Goal: Use online tool/utility: Utilize a website feature to perform a specific function

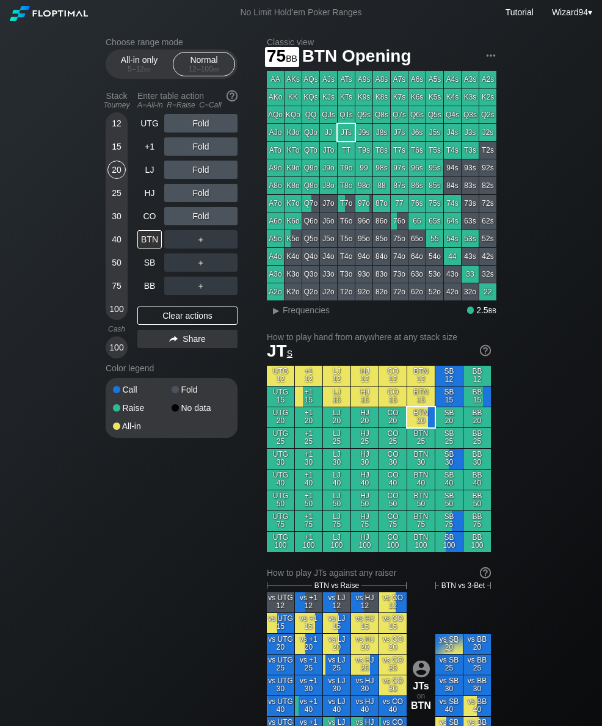
click at [119, 295] on div "75" at bounding box center [117, 286] width 18 height 18
click at [115, 246] on div "40" at bounding box center [117, 239] width 18 height 18
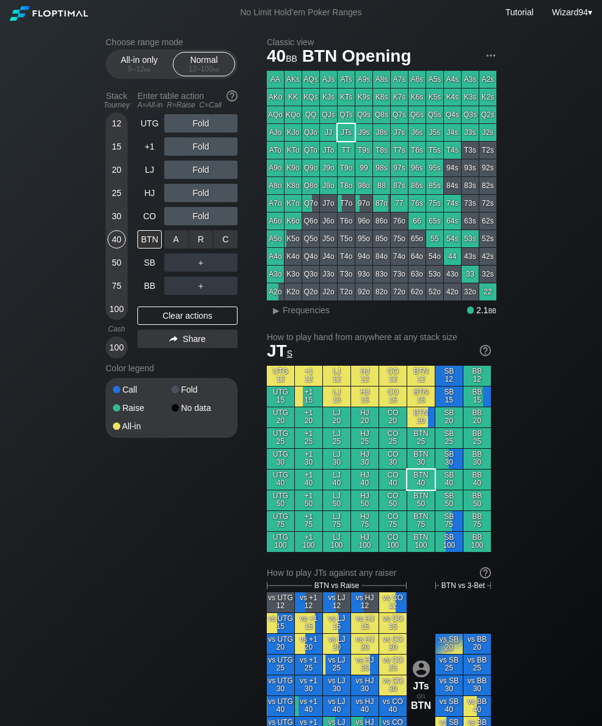
click at [204, 244] on div "R ✕" at bounding box center [201, 239] width 24 height 18
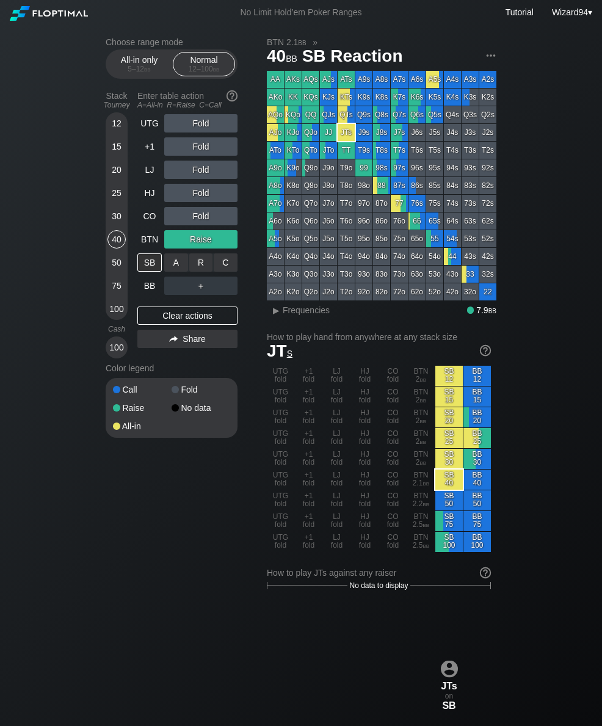
click at [232, 269] on div "C ✕" at bounding box center [226, 263] width 24 height 18
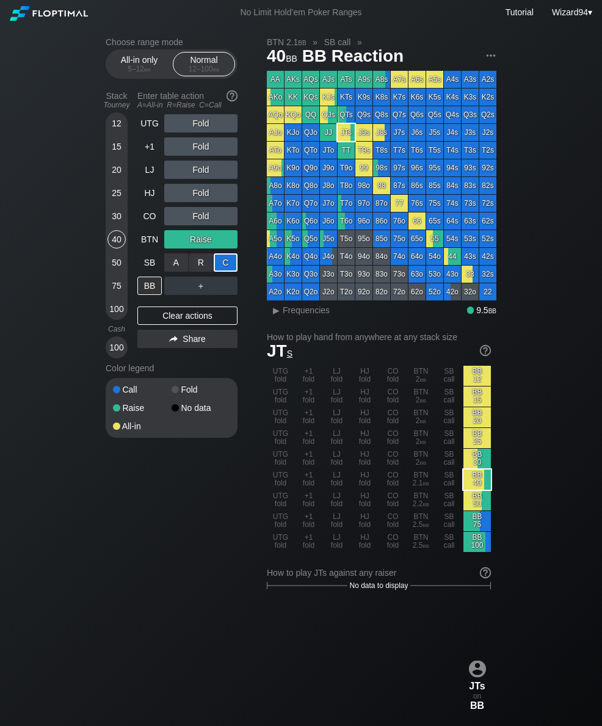
click at [114, 272] on div "50" at bounding box center [117, 263] width 18 height 18
click at [113, 246] on div "40" at bounding box center [117, 239] width 18 height 18
click at [112, 277] on div "50" at bounding box center [117, 265] width 18 height 23
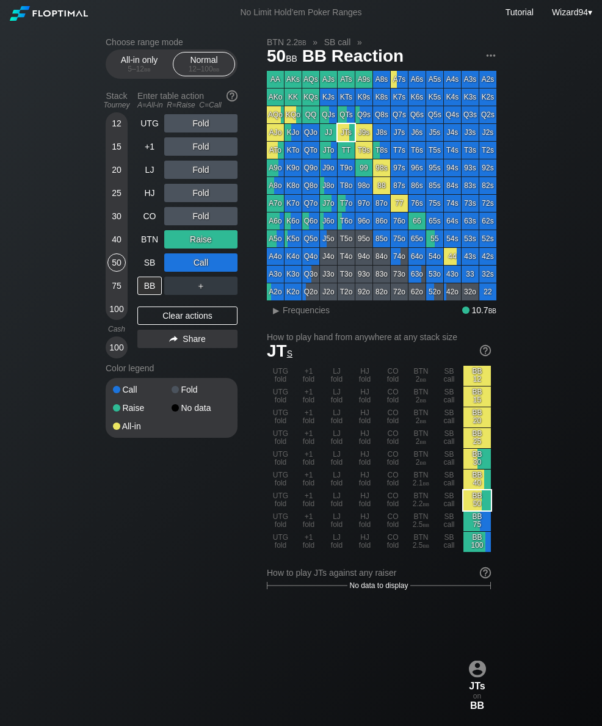
click at [112, 277] on div "50" at bounding box center [117, 265] width 18 height 23
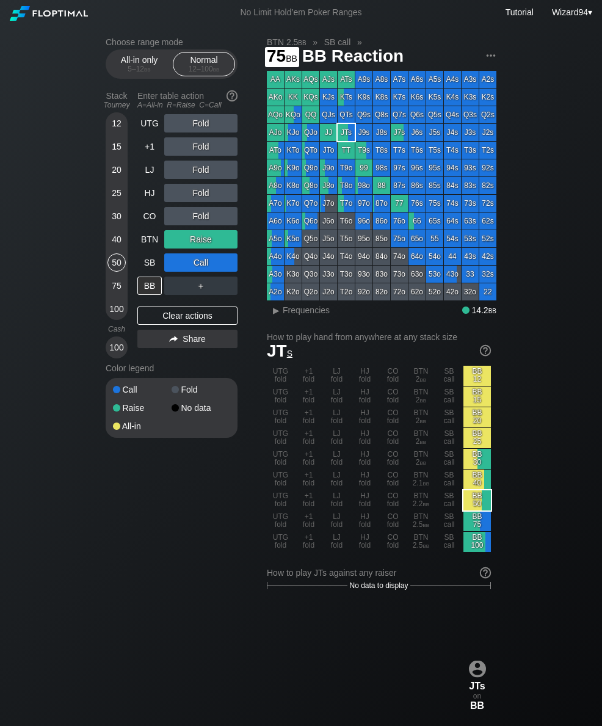
click at [114, 291] on div "75" at bounding box center [117, 286] width 18 height 18
click at [114, 272] on div "50" at bounding box center [117, 263] width 18 height 18
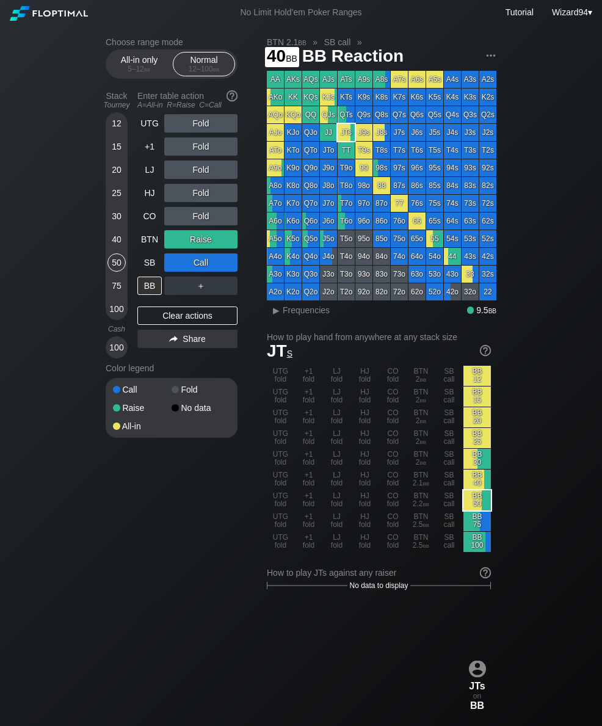
click at [111, 249] on div "40" at bounding box center [117, 239] width 18 height 18
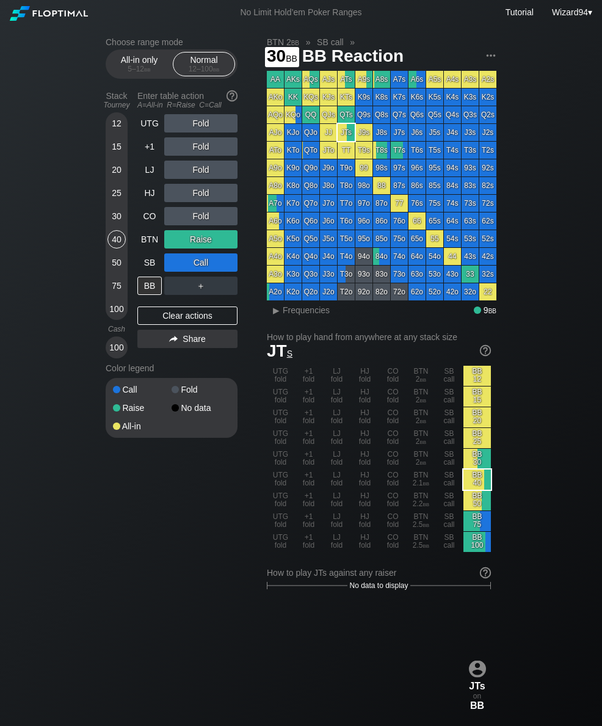
click at [119, 230] on div "30" at bounding box center [117, 218] width 18 height 23
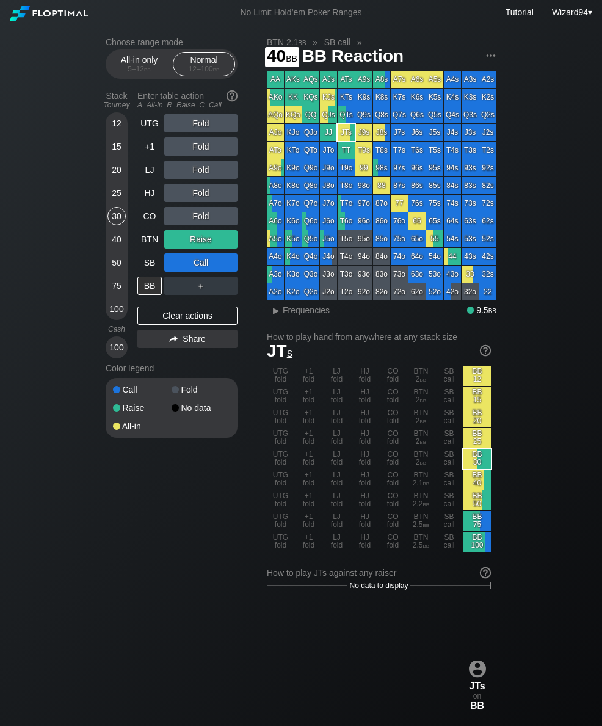
click at [112, 244] on div "40" at bounding box center [117, 239] width 18 height 18
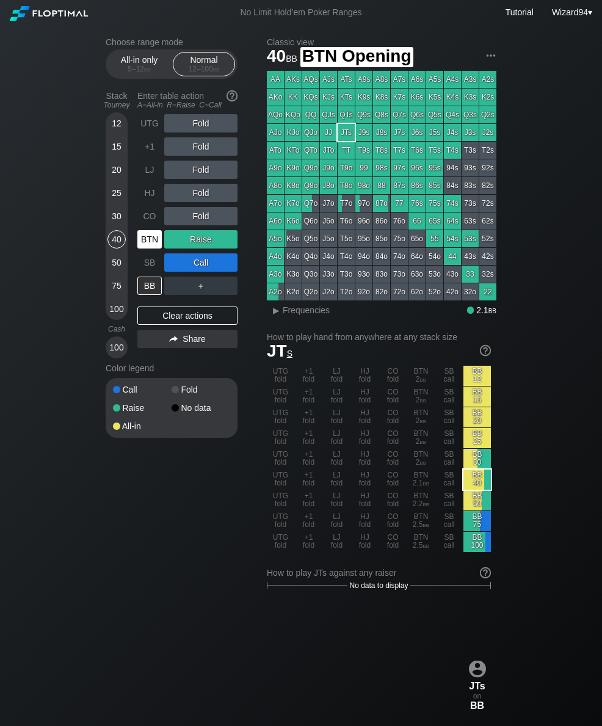
click at [144, 244] on div "BTN" at bounding box center [149, 239] width 24 height 18
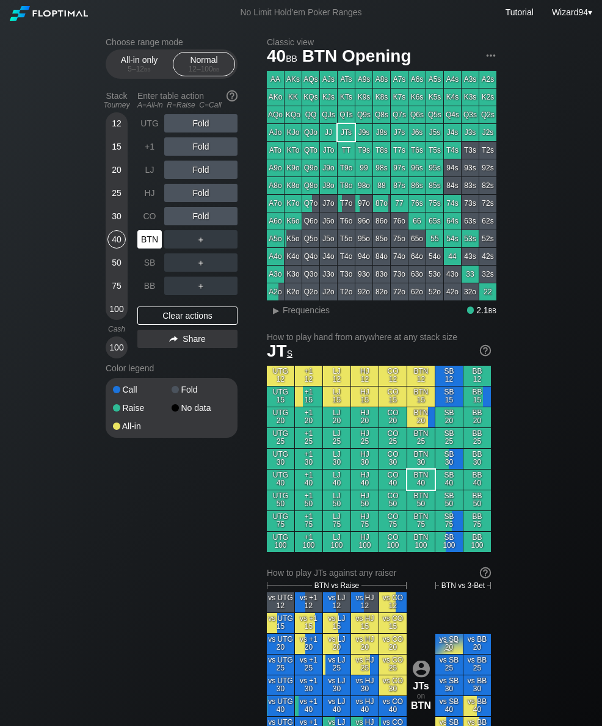
click at [142, 237] on div "BTN" at bounding box center [149, 239] width 24 height 18
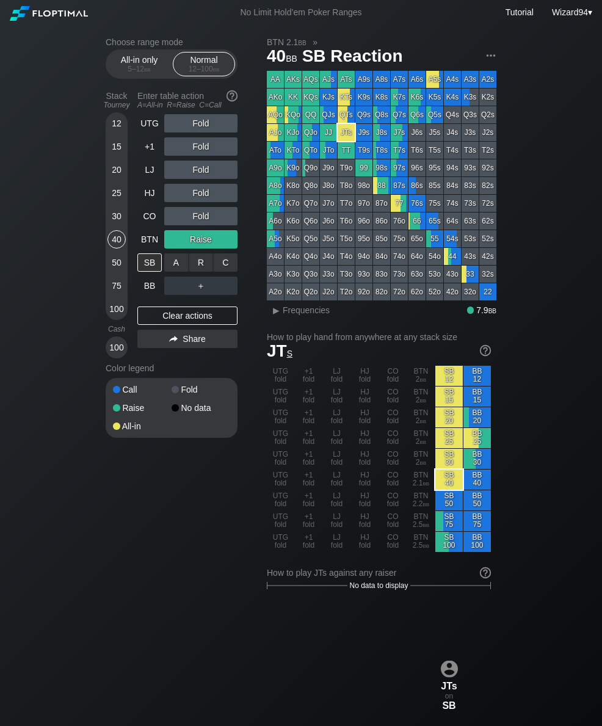
click at [197, 269] on div "R ✕" at bounding box center [201, 263] width 24 height 18
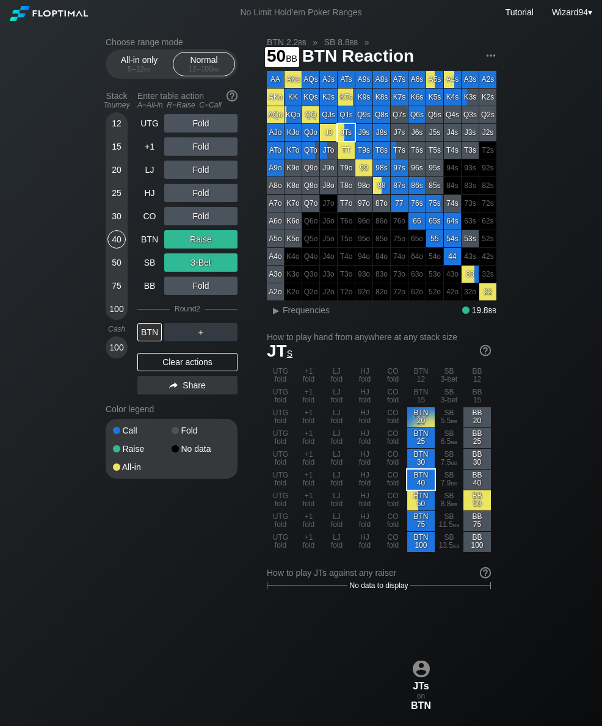
click at [112, 270] on div "50" at bounding box center [117, 263] width 18 height 18
click at [114, 287] on div "75" at bounding box center [117, 286] width 18 height 18
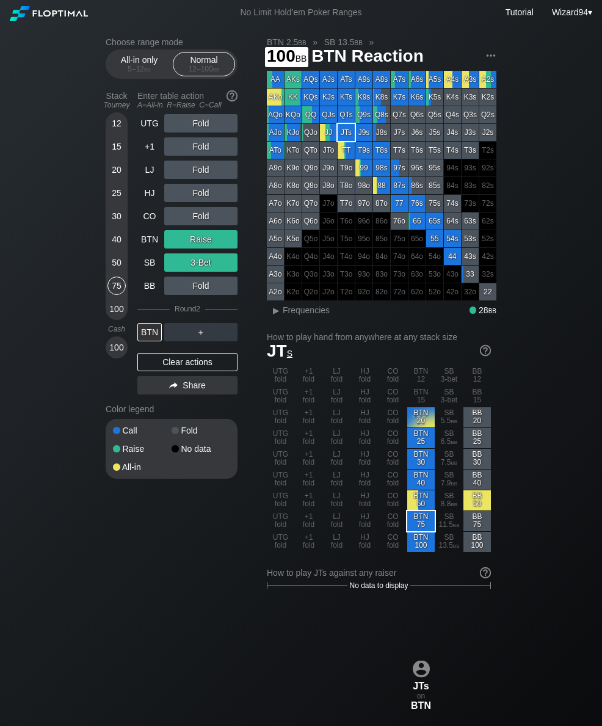
click at [114, 316] on div "100" at bounding box center [117, 309] width 18 height 18
click at [144, 170] on div "LJ" at bounding box center [149, 170] width 24 height 18
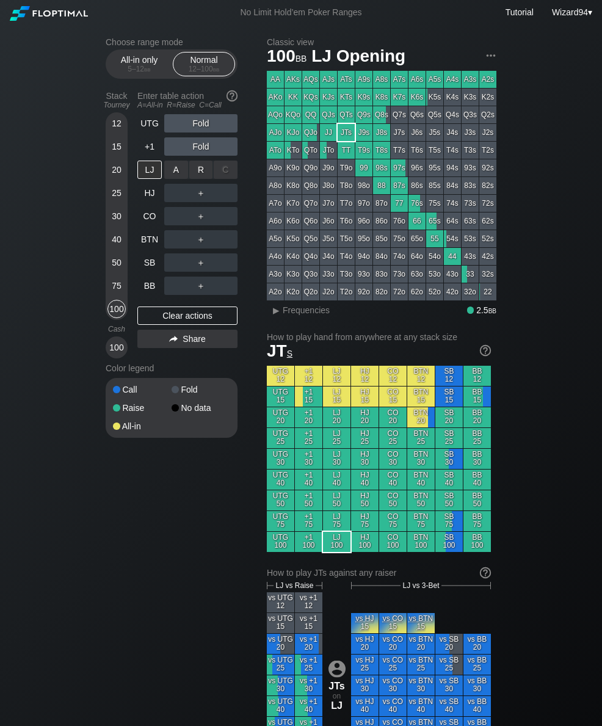
click at [192, 175] on div "R ✕" at bounding box center [201, 170] width 24 height 18
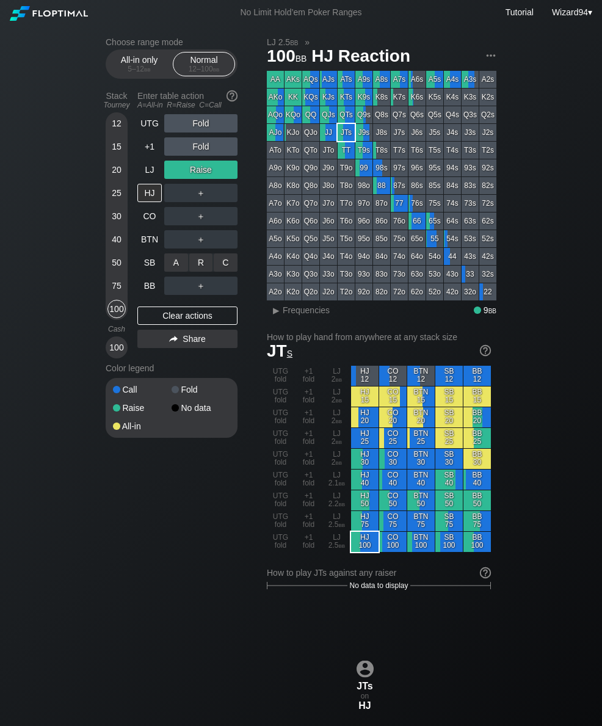
click at [197, 272] on div "R ✕" at bounding box center [201, 263] width 24 height 18
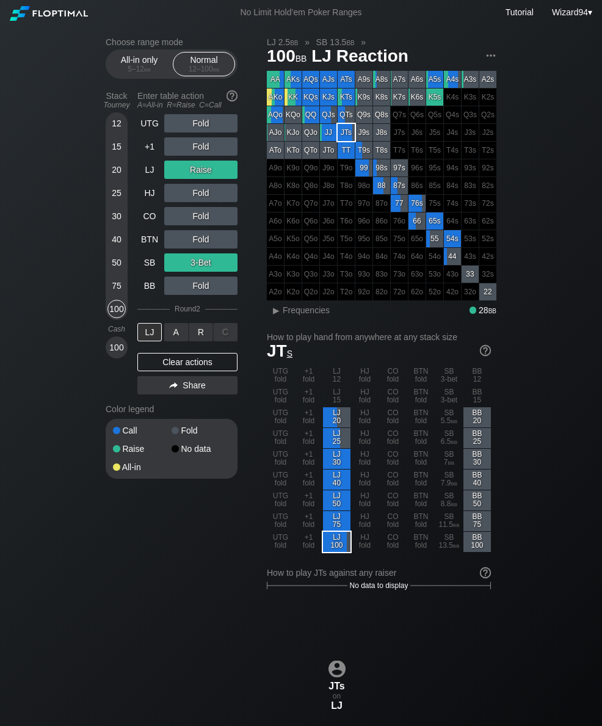
click at [200, 334] on div "R ✕" at bounding box center [201, 332] width 24 height 18
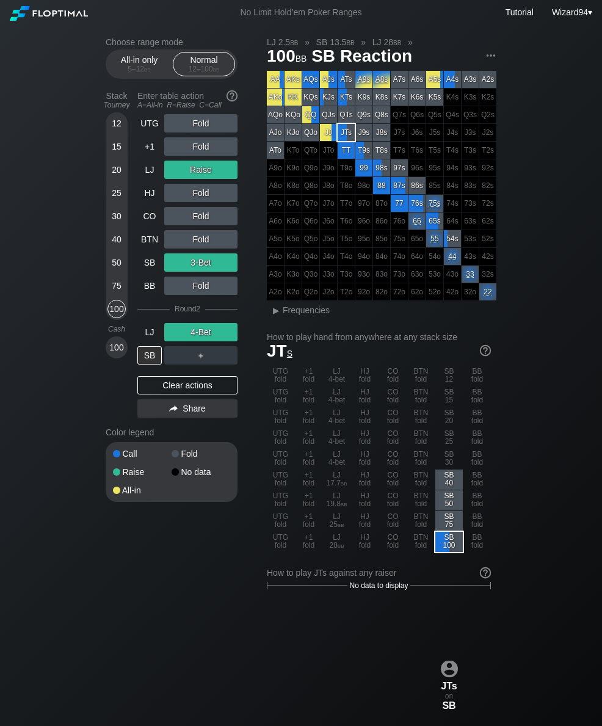
click at [118, 317] on div "100" at bounding box center [117, 309] width 18 height 18
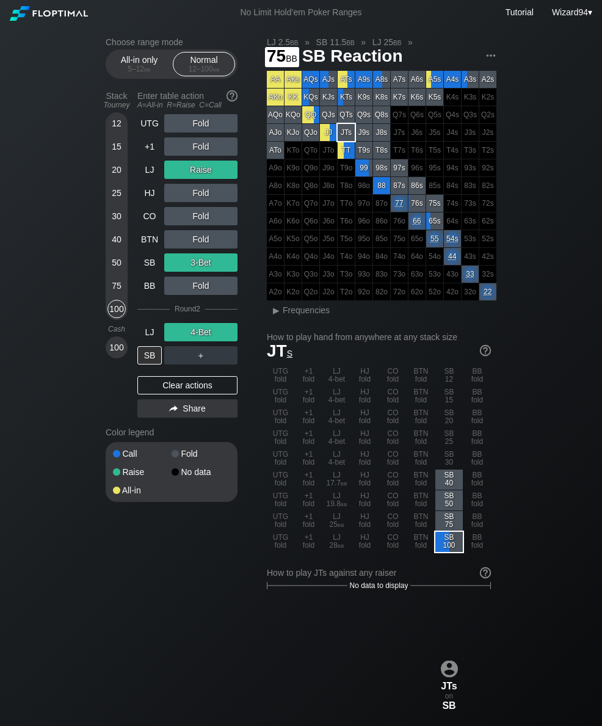
click at [115, 289] on div "75" at bounding box center [117, 286] width 18 height 18
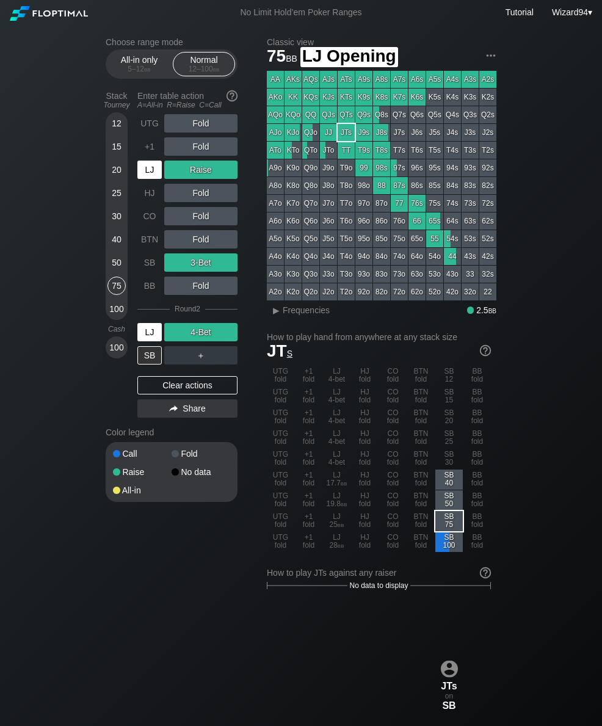
click at [152, 174] on div "LJ" at bounding box center [149, 170] width 24 height 18
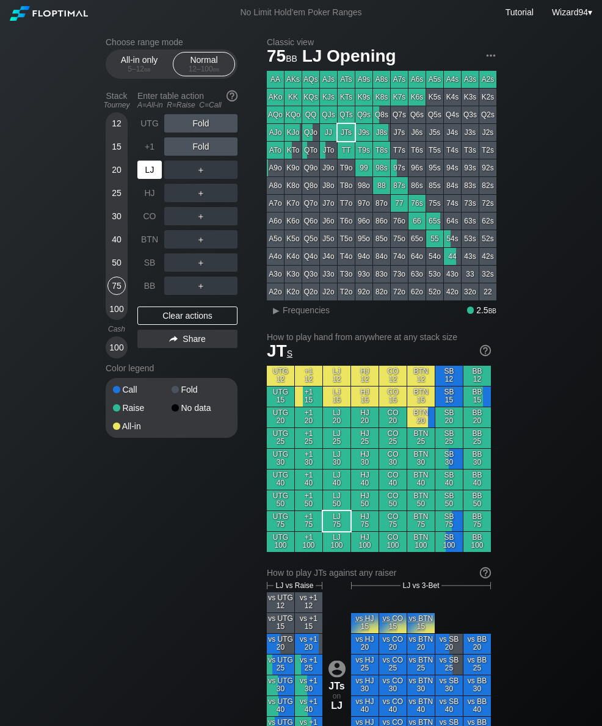
click at [148, 174] on div "LJ" at bounding box center [149, 170] width 24 height 18
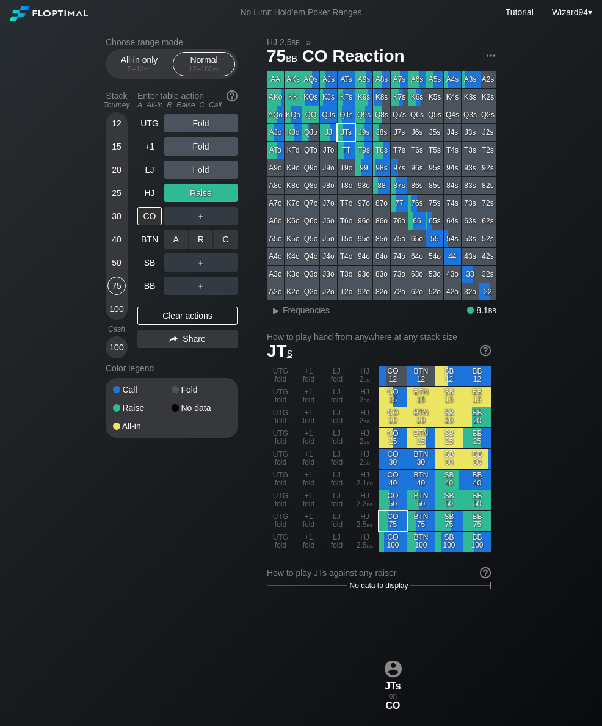
click at [221, 241] on div "C ✕" at bounding box center [226, 239] width 24 height 18
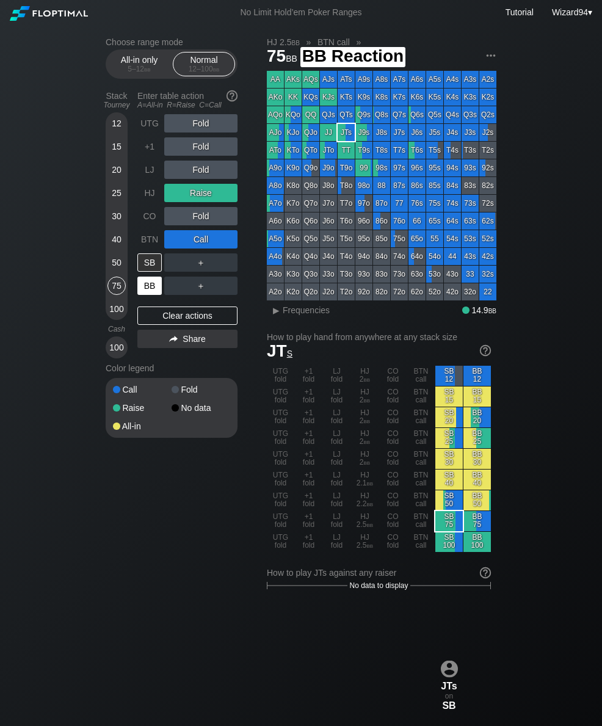
click at [155, 285] on div "BB" at bounding box center [149, 286] width 24 height 18
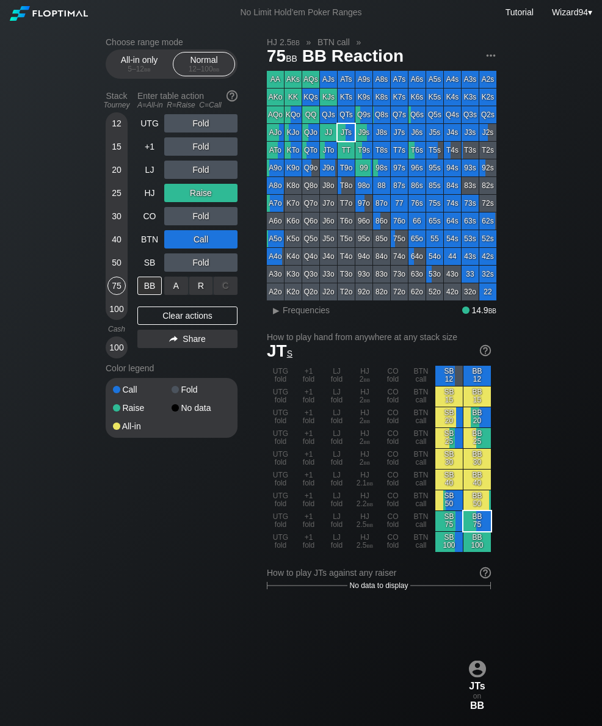
click at [172, 294] on div "A ✕" at bounding box center [176, 286] width 24 height 18
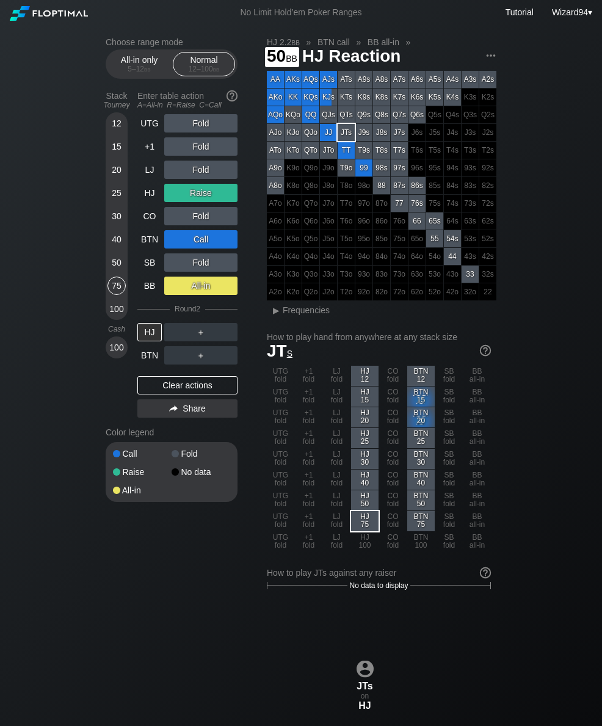
click at [119, 270] on div "50" at bounding box center [117, 263] width 18 height 18
click at [165, 153] on div "A ✕" at bounding box center [176, 146] width 24 height 18
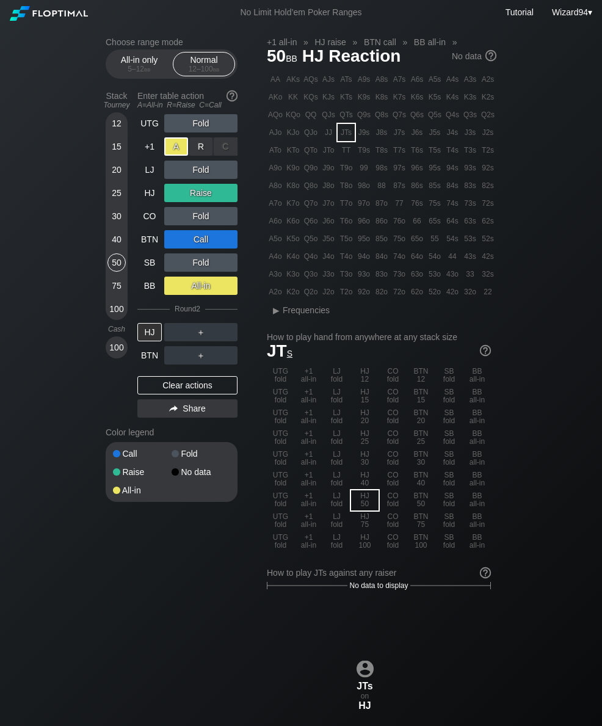
click at [164, 156] on div "A ✕" at bounding box center [176, 146] width 24 height 18
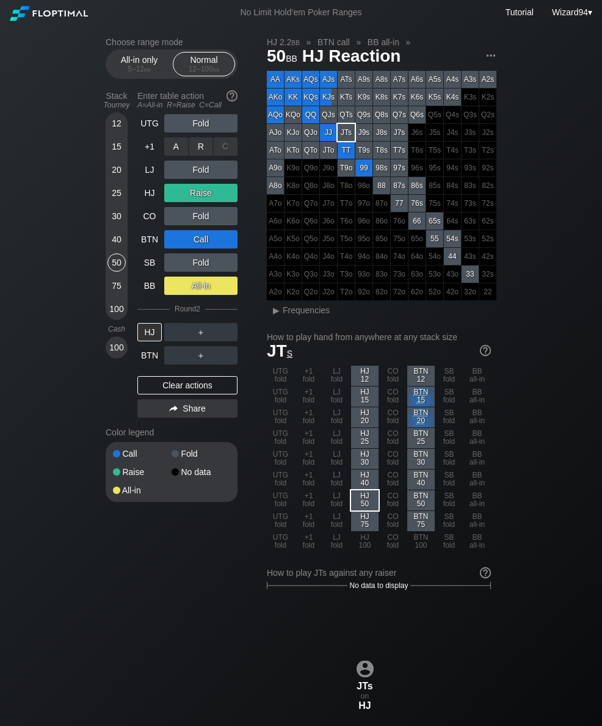
click at [167, 156] on div "A ✕" at bounding box center [176, 146] width 24 height 18
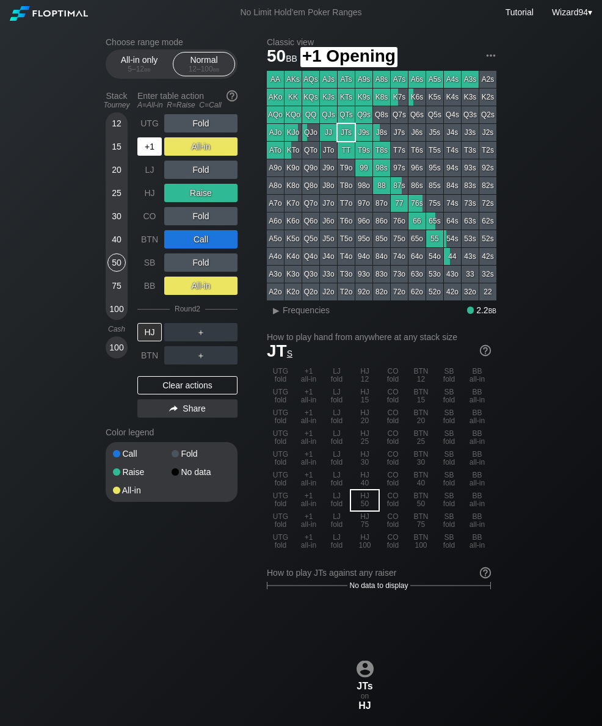
click at [156, 153] on div "+1" at bounding box center [149, 146] width 24 height 18
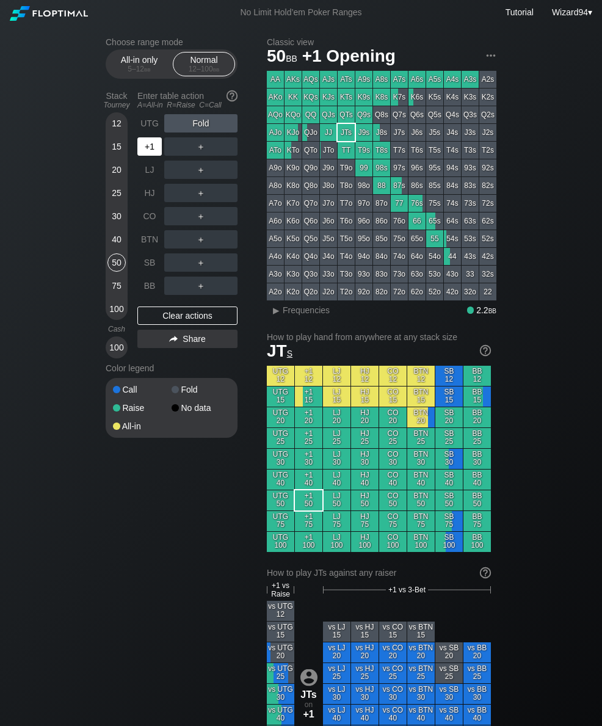
click at [150, 150] on div "+1" at bounding box center [149, 146] width 24 height 18
click at [111, 320] on div "12 15 20 25 30 40 50 75 100" at bounding box center [117, 216] width 22 height 208
click at [194, 153] on div "R ✕" at bounding box center [201, 146] width 24 height 18
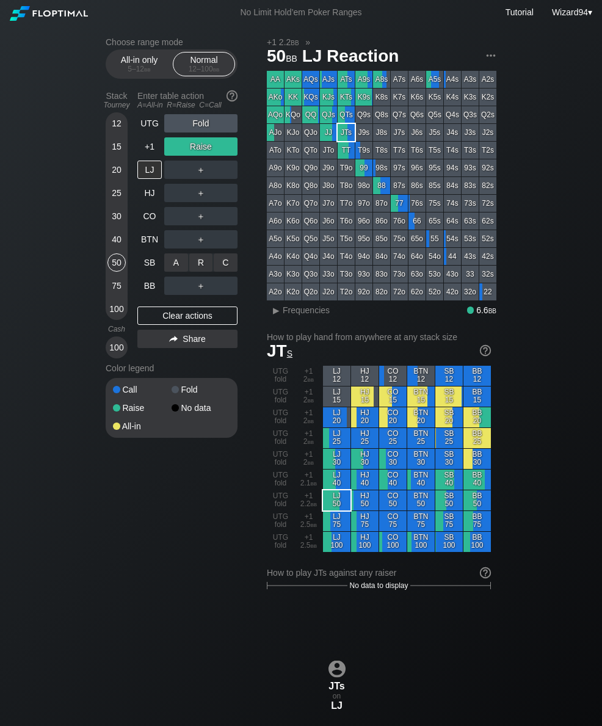
click at [229, 266] on div "C ✕" at bounding box center [226, 263] width 24 height 18
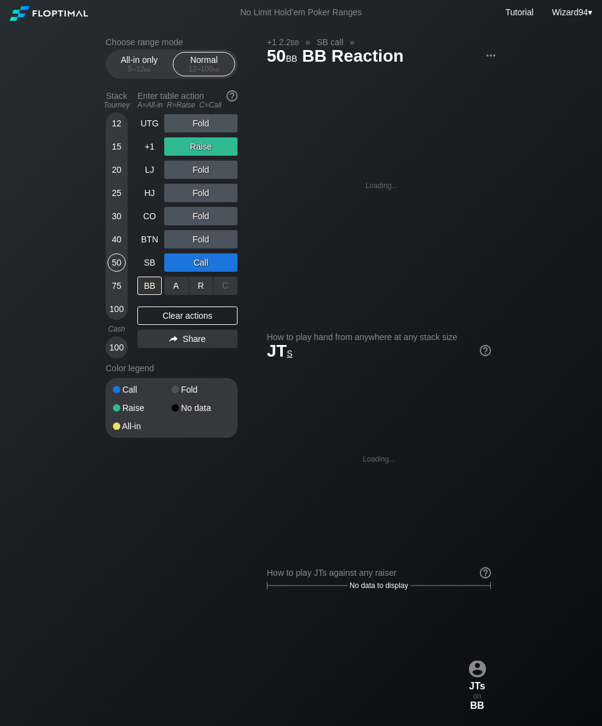
click at [198, 290] on div "R ✕" at bounding box center [201, 286] width 24 height 18
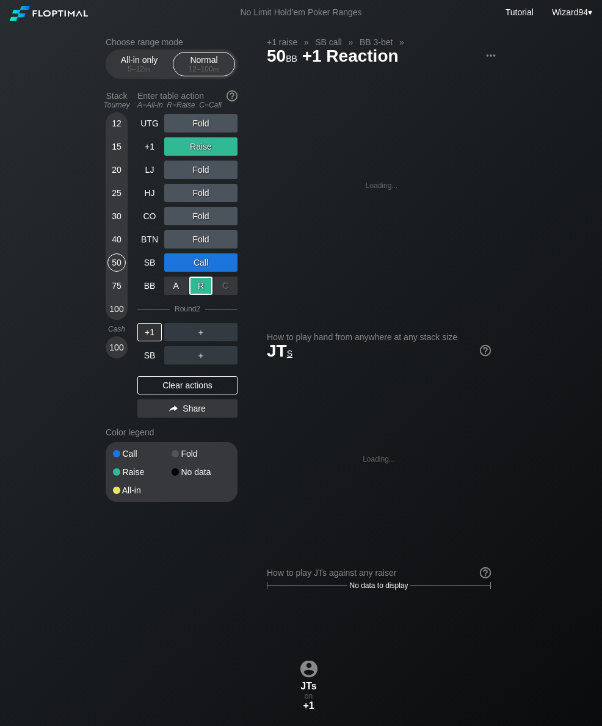
click at [150, 360] on div "SB" at bounding box center [149, 355] width 24 height 18
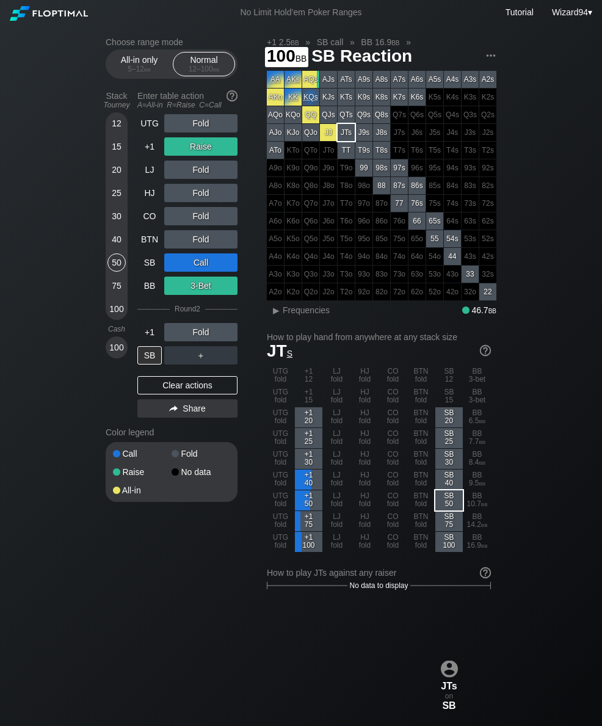
click at [117, 318] on div "100" at bounding box center [117, 309] width 18 height 18
click at [115, 318] on div "100" at bounding box center [117, 309] width 18 height 18
click at [115, 260] on div "50" at bounding box center [117, 263] width 18 height 18
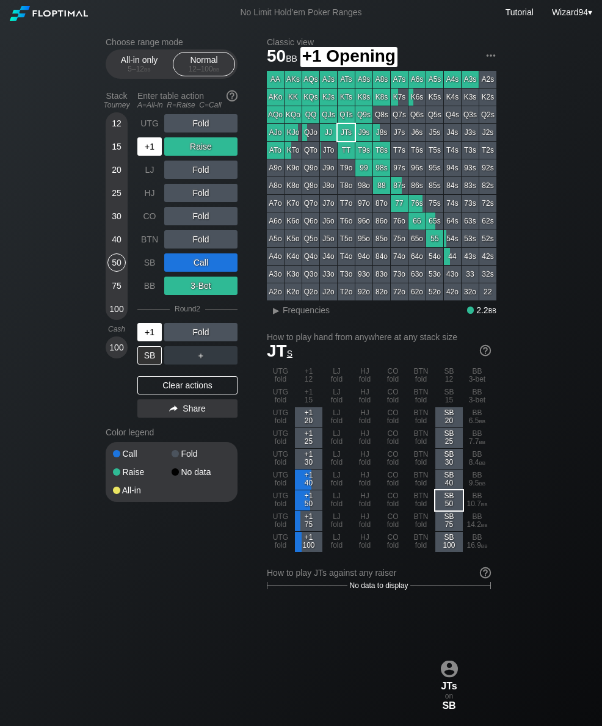
click at [147, 148] on div "+1" at bounding box center [149, 146] width 24 height 18
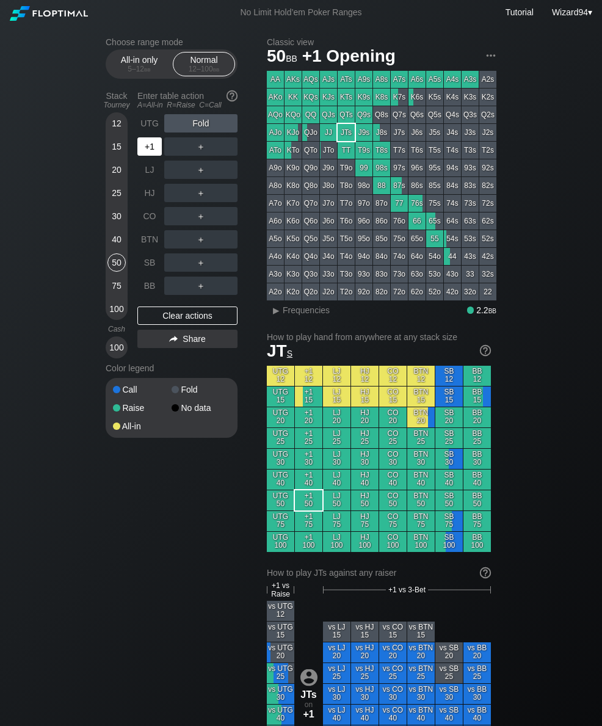
click at [145, 150] on div "+1" at bounding box center [149, 146] width 24 height 18
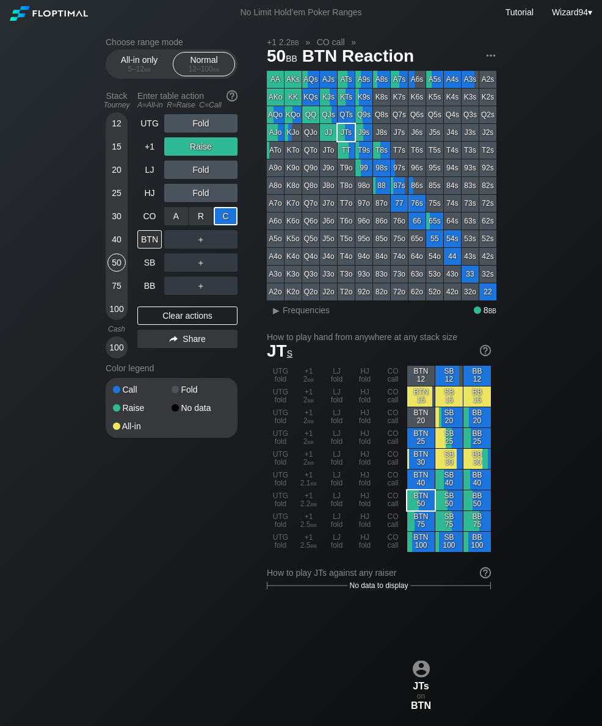
click at [145, 158] on div "+1" at bounding box center [150, 146] width 27 height 23
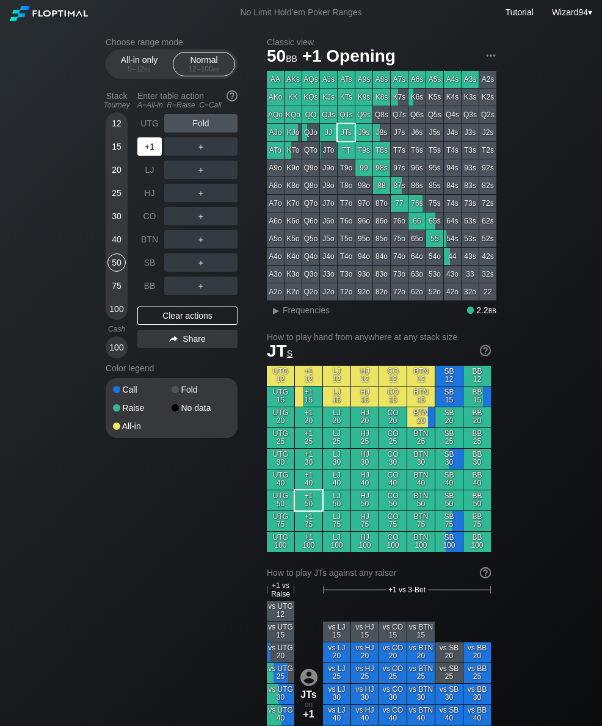
click at [145, 145] on div "+1" at bounding box center [149, 146] width 24 height 18
click at [197, 199] on div "R ✕" at bounding box center [201, 193] width 24 height 18
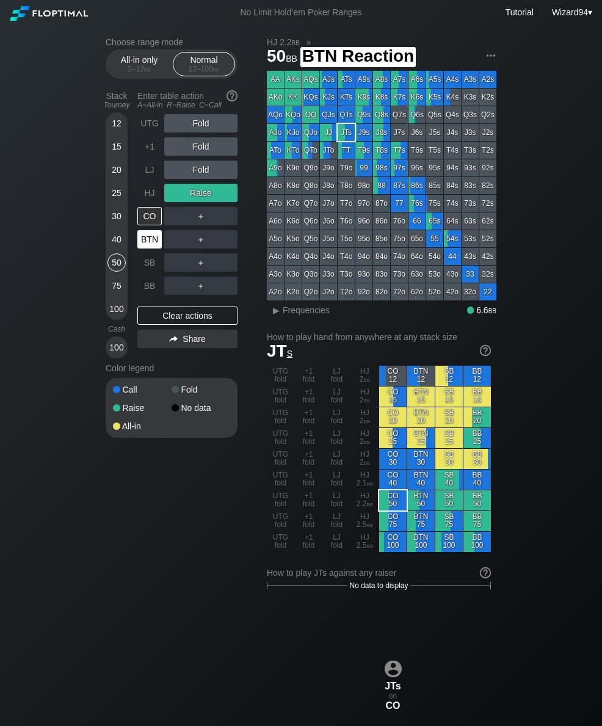
click at [141, 246] on div "BTN" at bounding box center [149, 239] width 24 height 18
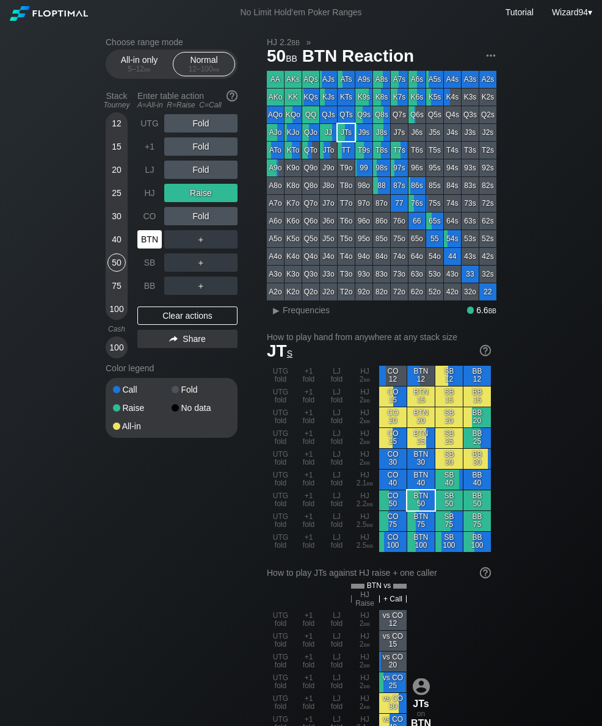
click at [148, 133] on div "UTG" at bounding box center [149, 123] width 24 height 18
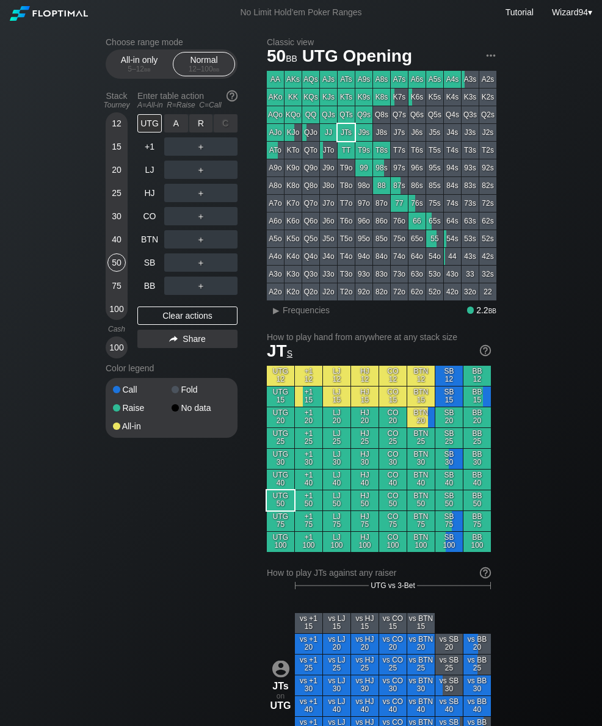
click at [206, 129] on div "R ✕" at bounding box center [201, 123] width 24 height 18
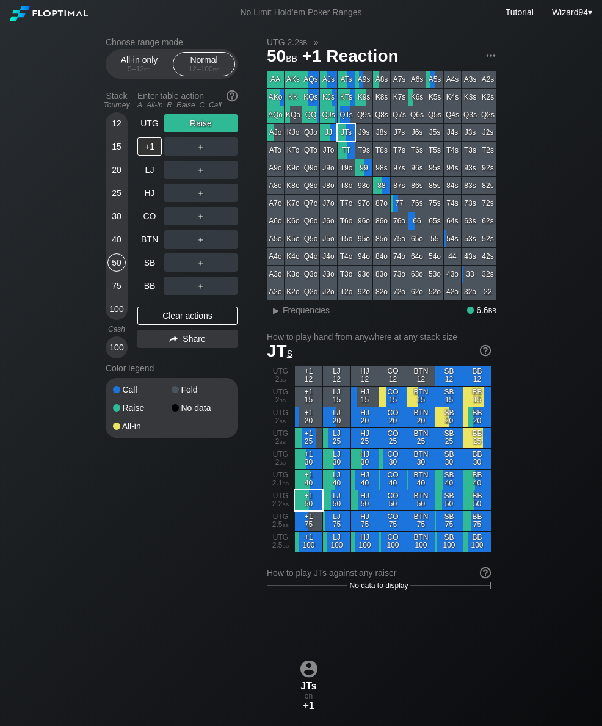
click at [147, 300] on div "UTG Raise +1 ＋ LJ ＋ HJ ＋ CO ＋ BTN ＋ SB ＋ BB ＋ Clear actions Share" at bounding box center [187, 236] width 100 height 244
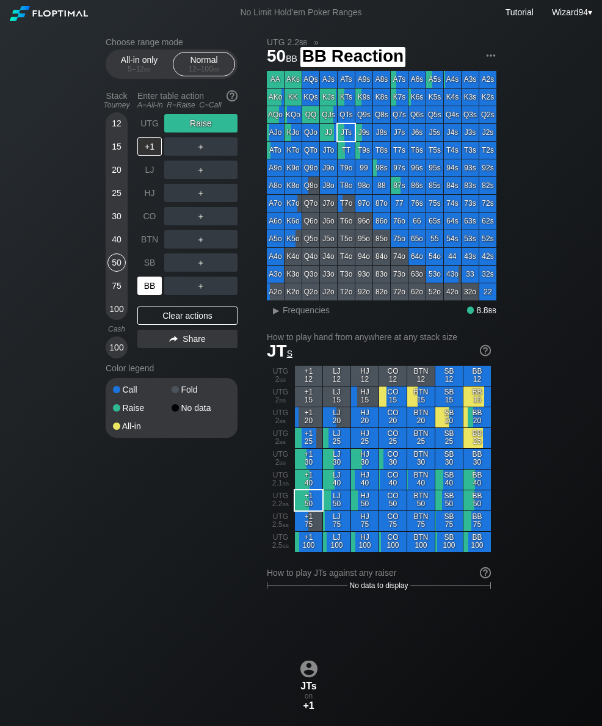
click at [145, 287] on div "BB" at bounding box center [149, 286] width 24 height 18
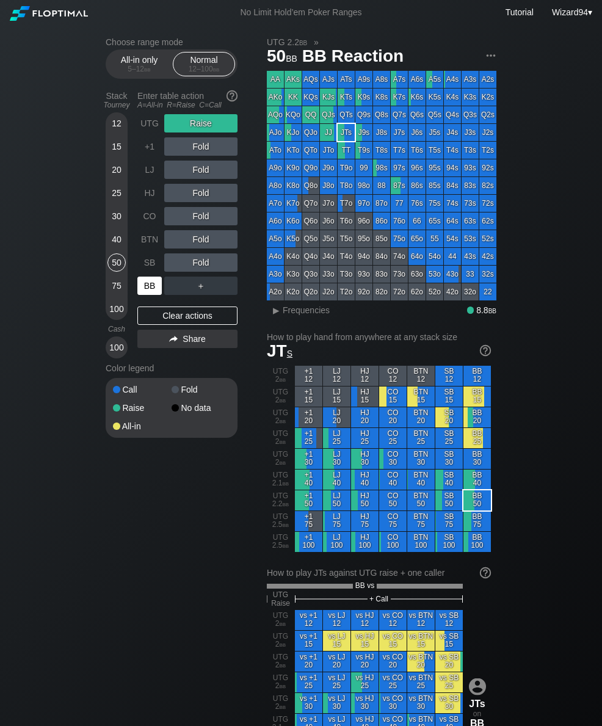
click at [142, 123] on div "UTG" at bounding box center [149, 123] width 24 height 18
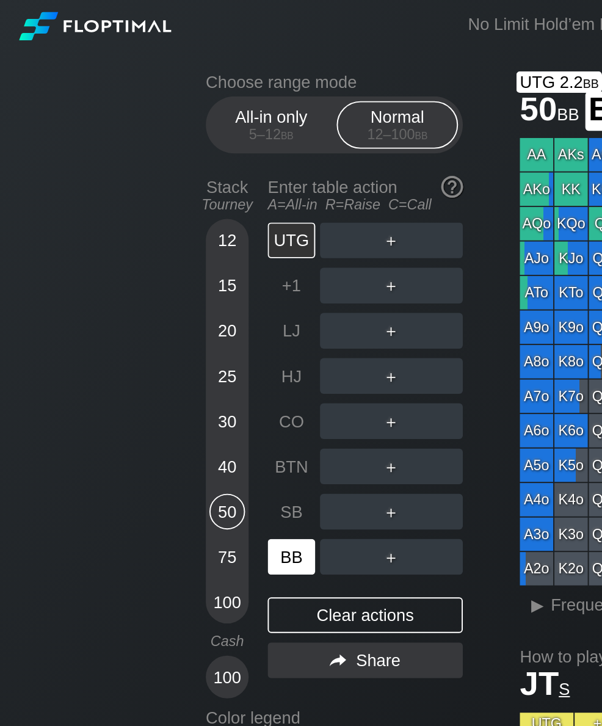
click at [141, 129] on div "UTG" at bounding box center [149, 123] width 24 height 18
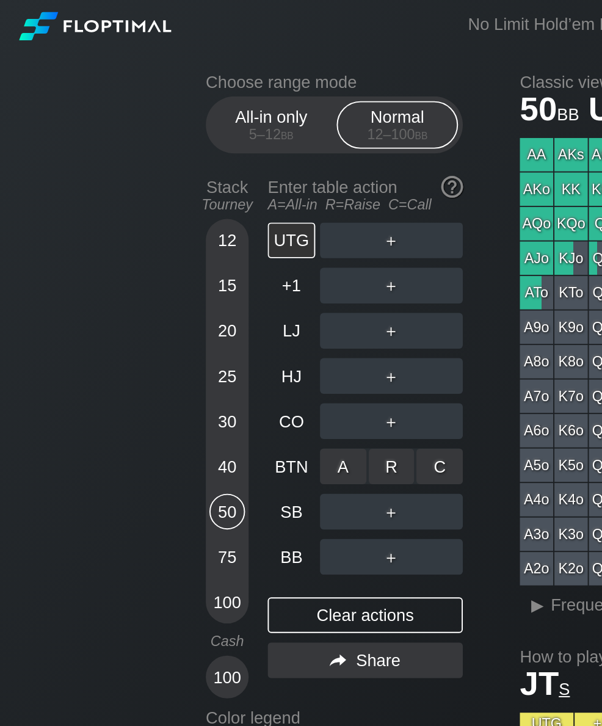
click at [194, 244] on div "R ✕" at bounding box center [201, 239] width 24 height 18
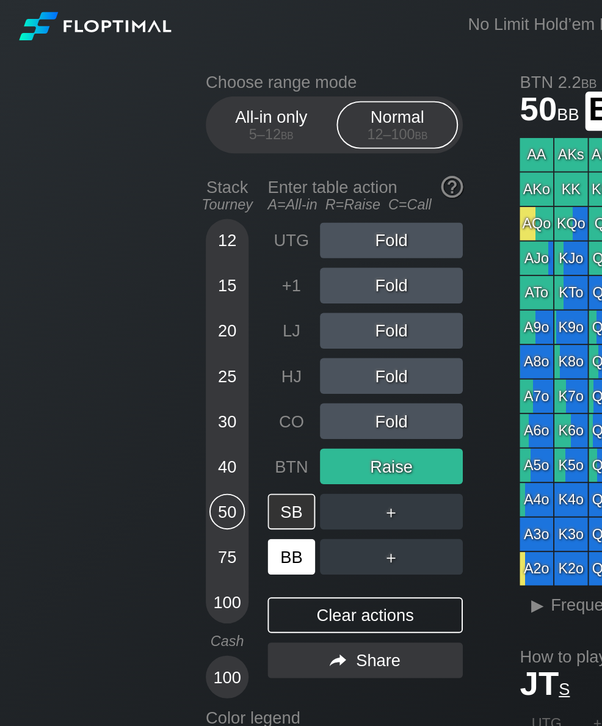
click at [145, 285] on div "BB" at bounding box center [149, 286] width 24 height 18
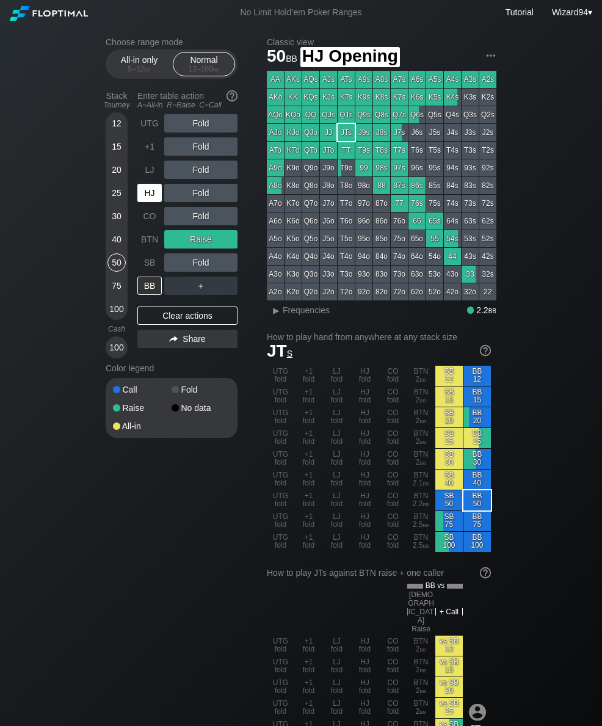
click at [148, 199] on div "HJ" at bounding box center [149, 193] width 24 height 18
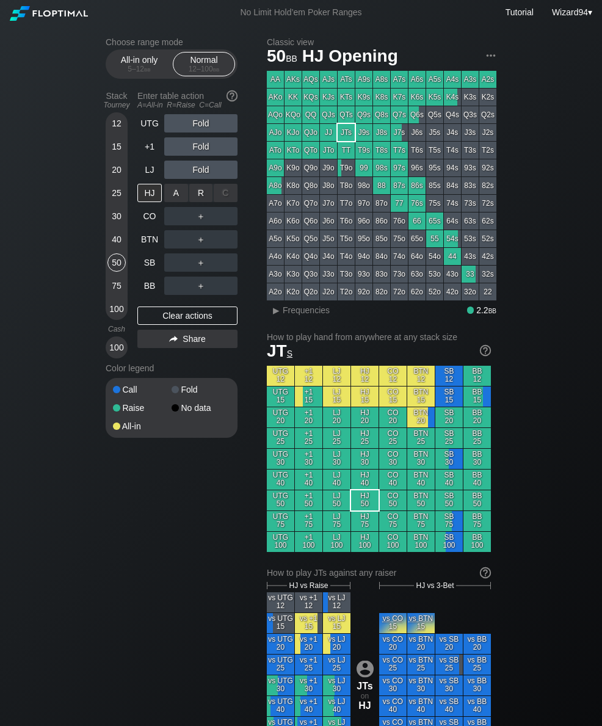
click at [195, 195] on div "R ✕" at bounding box center [201, 193] width 24 height 18
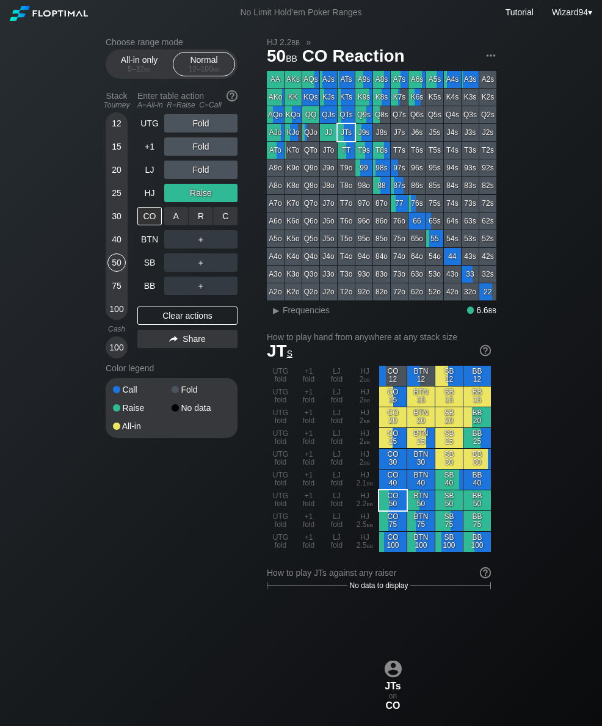
click at [192, 224] on div "R ✕" at bounding box center [201, 216] width 24 height 18
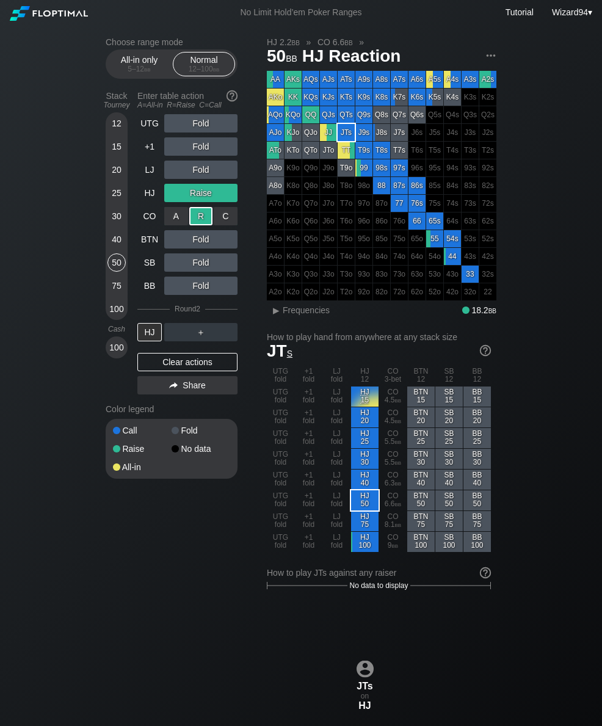
click at [114, 246] on div "40" at bounding box center [117, 239] width 18 height 18
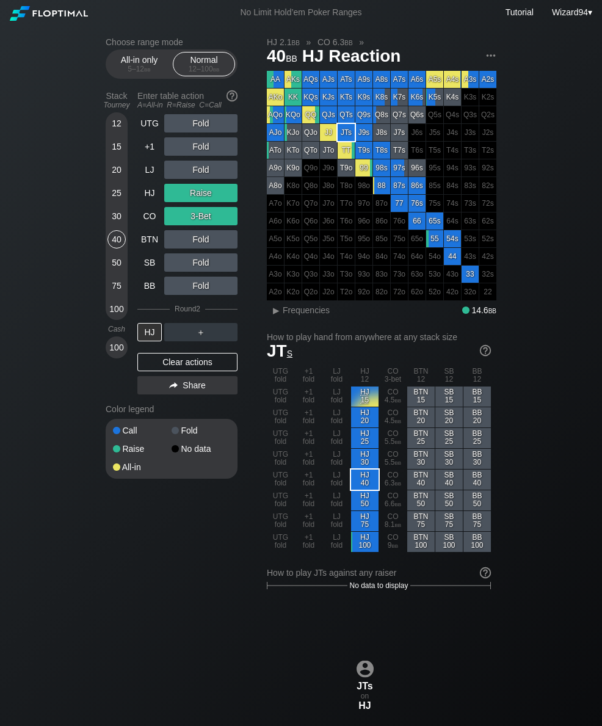
click at [112, 200] on div "25" at bounding box center [117, 193] width 18 height 18
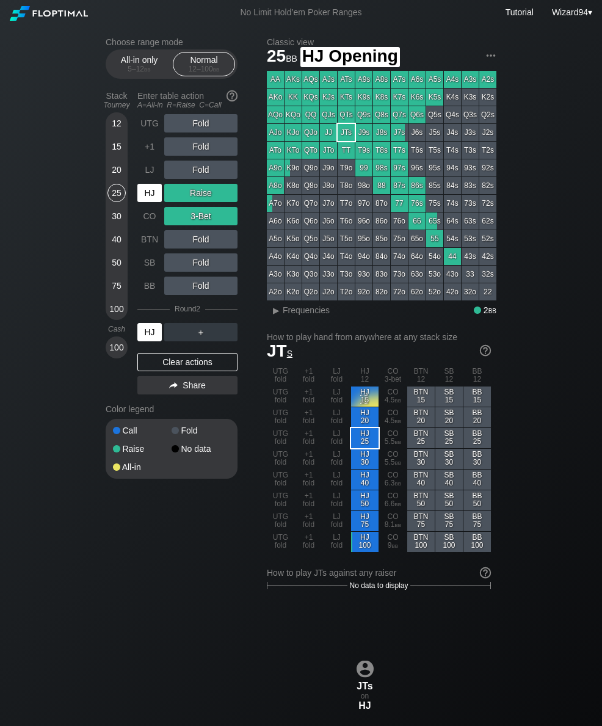
click at [143, 187] on div "HJ" at bounding box center [150, 192] width 27 height 23
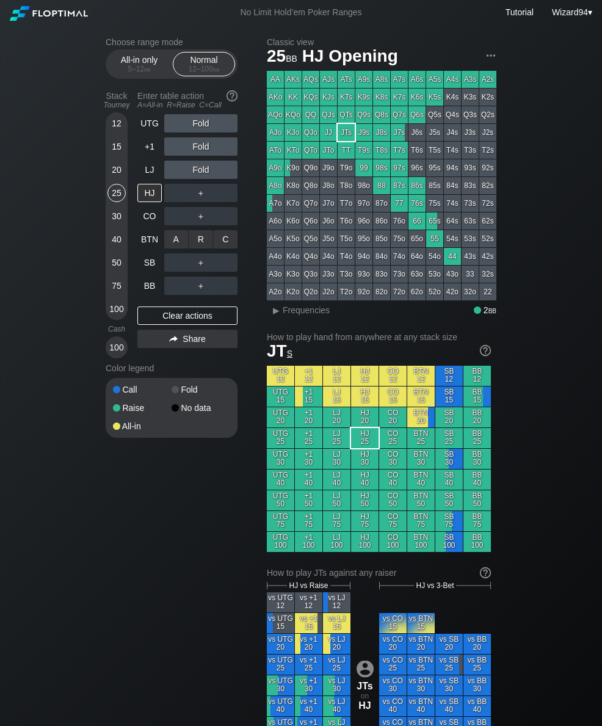
click at [198, 246] on div "R ✕" at bounding box center [201, 239] width 24 height 18
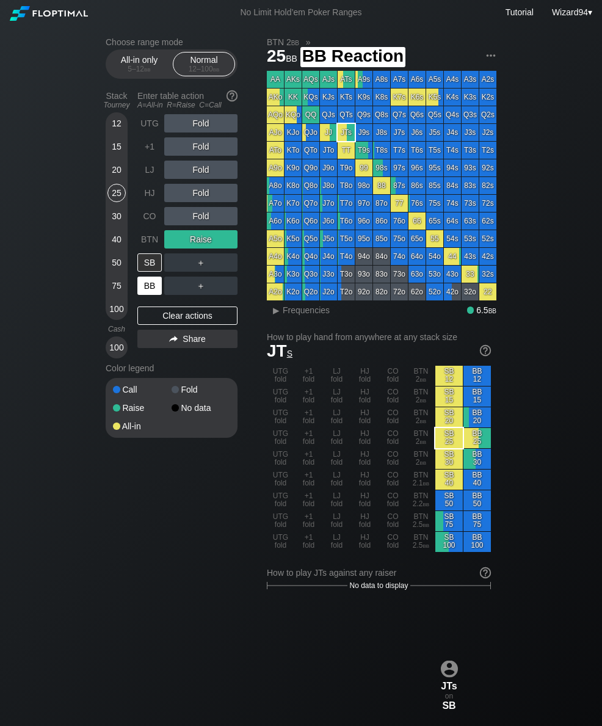
click at [147, 290] on div "BB" at bounding box center [149, 286] width 24 height 18
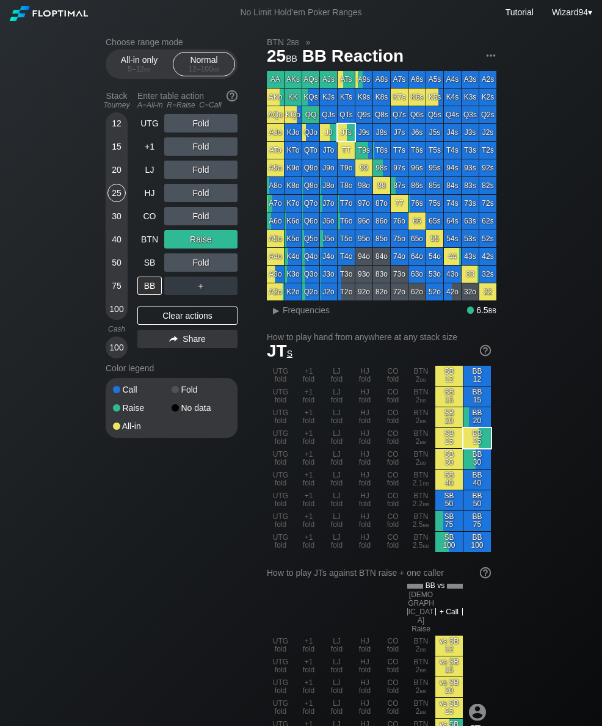
click at [117, 272] on div "50" at bounding box center [117, 263] width 18 height 18
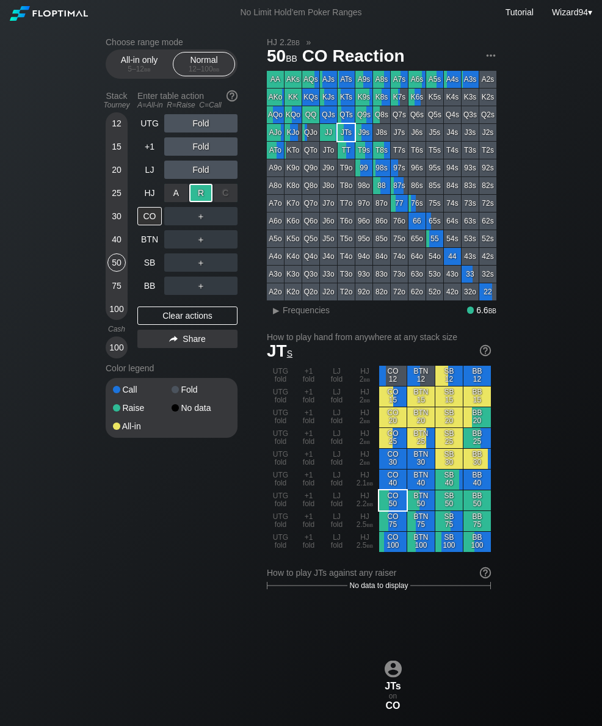
click at [146, 243] on div "BTN" at bounding box center [149, 239] width 24 height 18
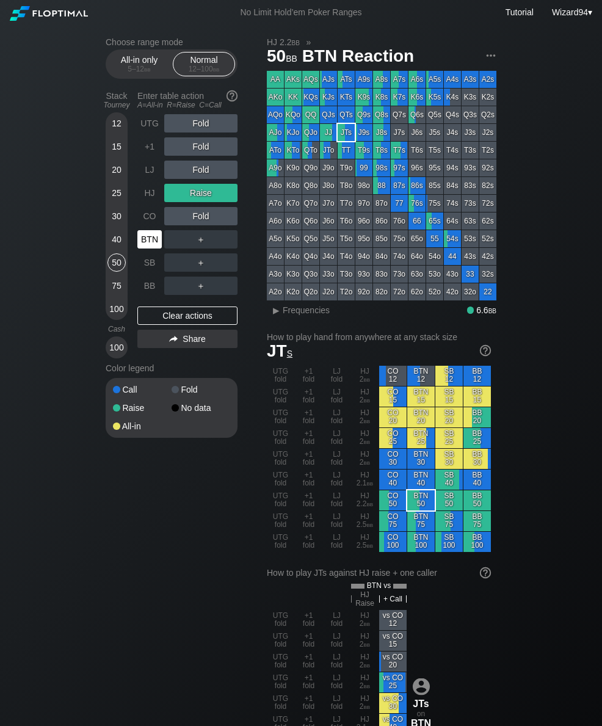
click at [132, 59] on div "All-in only 5 – 12 bb" at bounding box center [139, 64] width 56 height 23
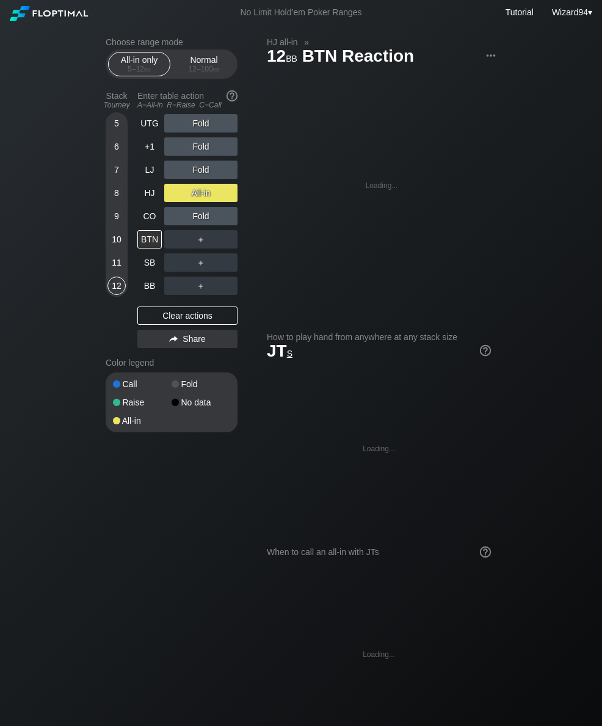
click at [113, 145] on div "6" at bounding box center [117, 146] width 18 height 18
click at [147, 148] on div "+1" at bounding box center [149, 146] width 24 height 18
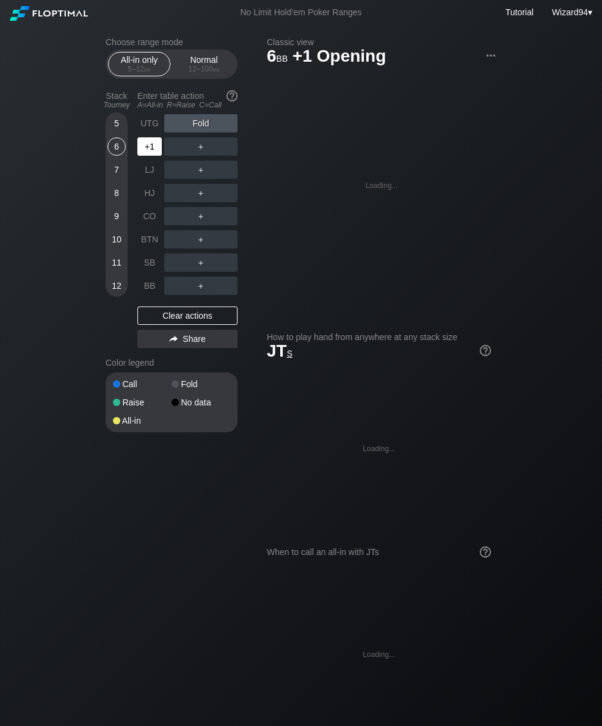
click at [147, 156] on div "+1" at bounding box center [149, 146] width 24 height 18
click at [140, 156] on div "+1" at bounding box center [149, 146] width 24 height 18
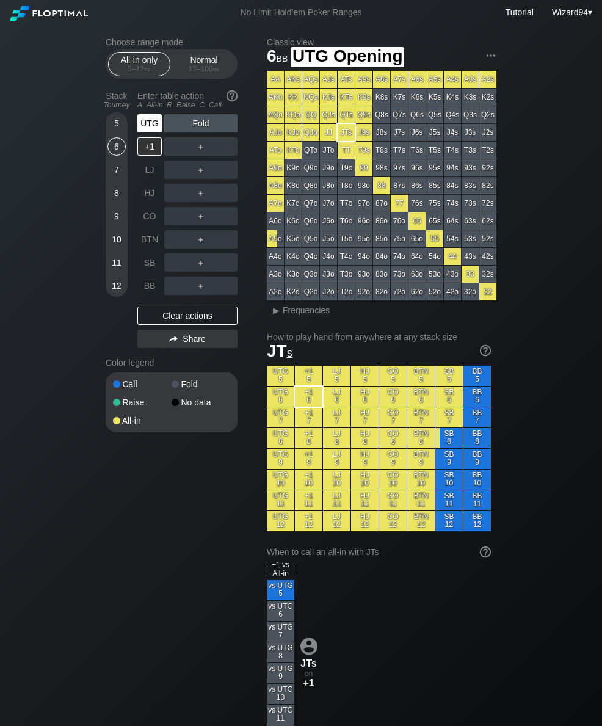
click at [151, 124] on div "UTG" at bounding box center [149, 123] width 24 height 18
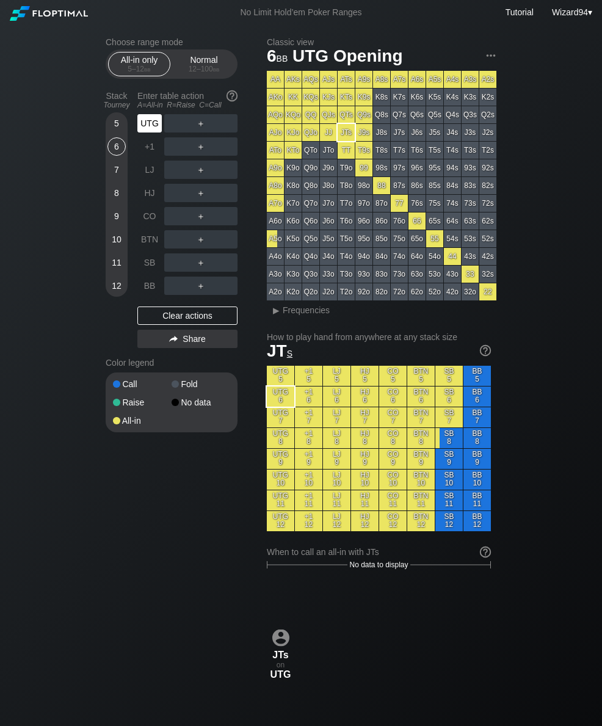
click at [148, 172] on div "LJ" at bounding box center [149, 170] width 24 height 18
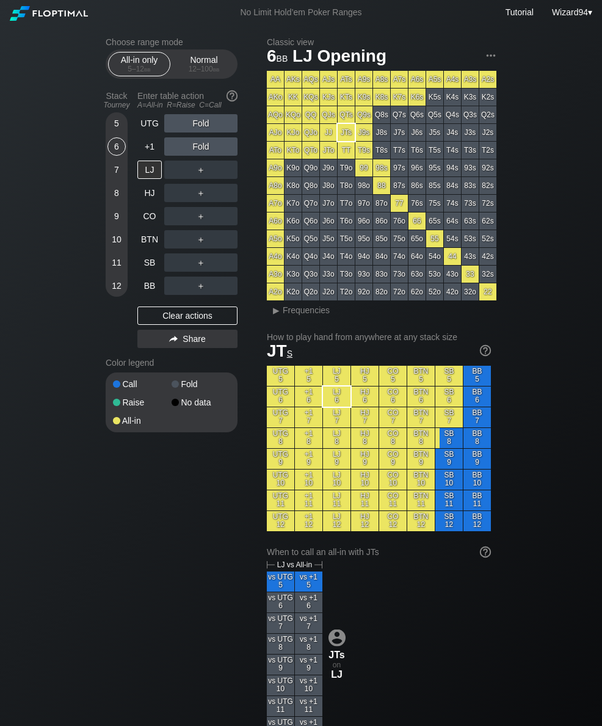
click at [199, 62] on div "Normal 12 – 100 bb" at bounding box center [204, 64] width 56 height 23
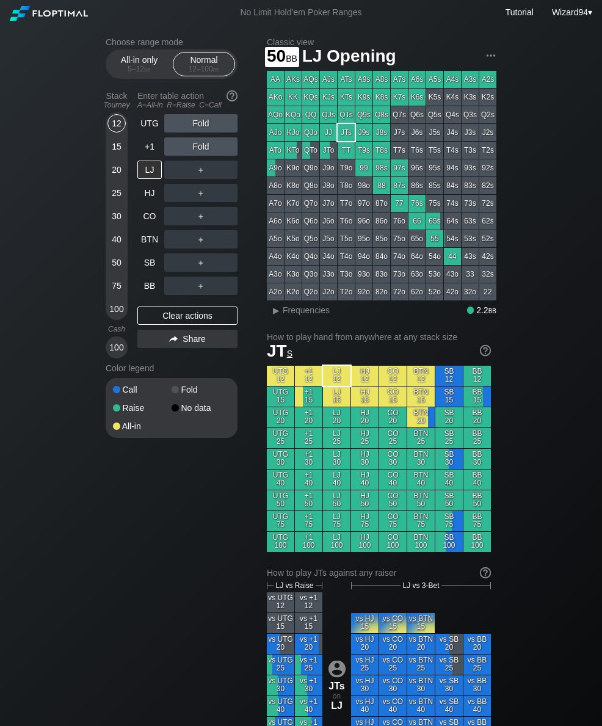
click at [119, 266] on div "50" at bounding box center [117, 263] width 18 height 18
click at [203, 174] on div "R ✕" at bounding box center [201, 170] width 24 height 18
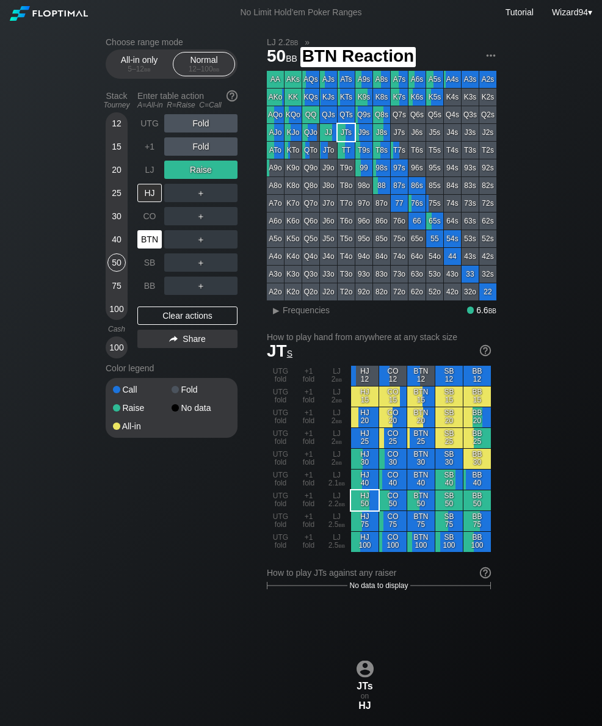
click at [148, 246] on div "BTN" at bounding box center [149, 239] width 24 height 18
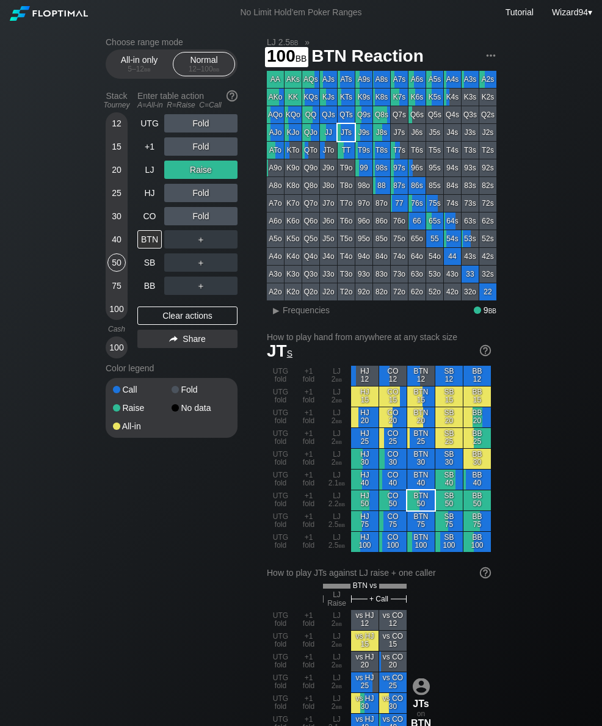
click at [114, 308] on div "100" at bounding box center [117, 309] width 18 height 18
click at [149, 177] on div "LJ" at bounding box center [149, 170] width 24 height 18
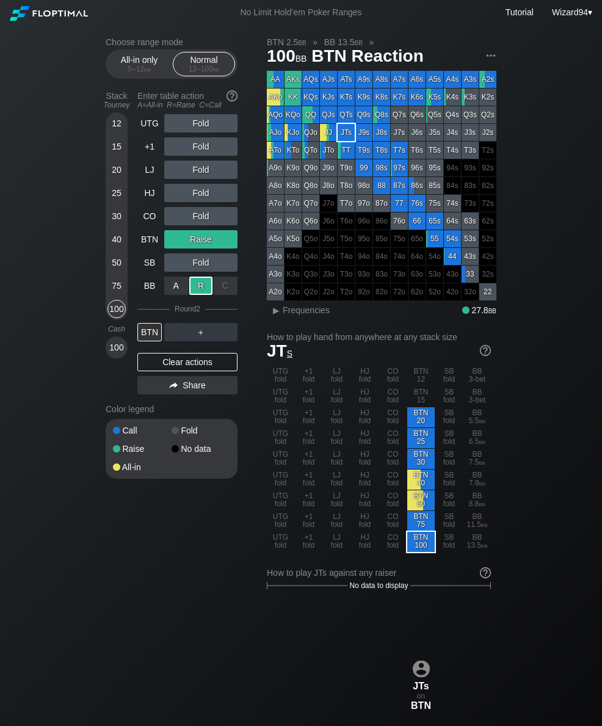
click at [111, 224] on div "30" at bounding box center [117, 216] width 18 height 18
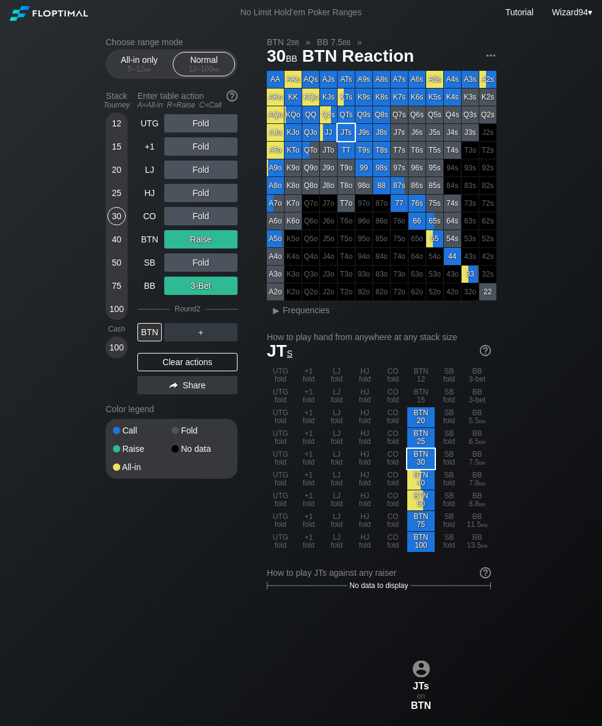
click at [142, 170] on div "LJ" at bounding box center [149, 170] width 24 height 18
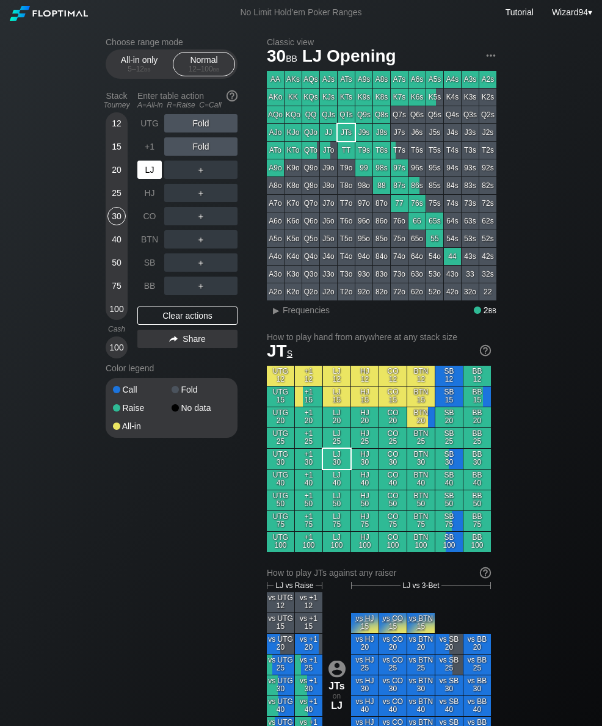
click at [143, 164] on div "LJ" at bounding box center [150, 169] width 27 height 23
click at [206, 173] on div "R ✕" at bounding box center [201, 170] width 24 height 18
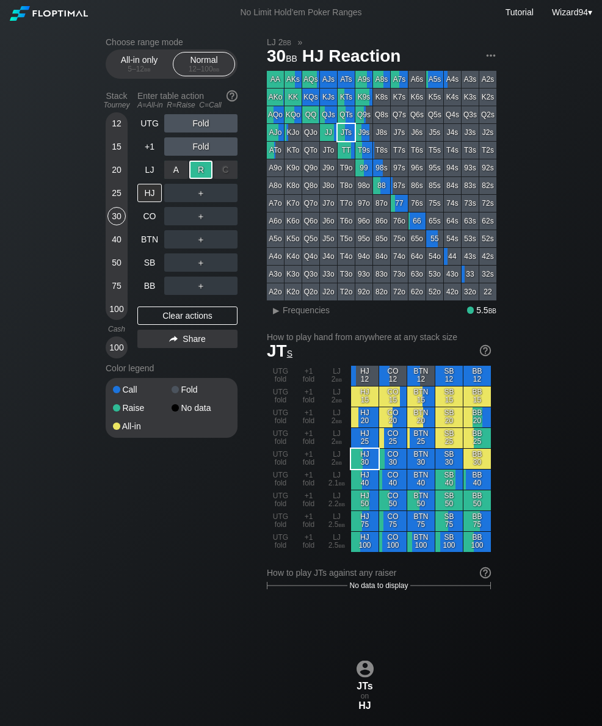
click at [108, 206] on div "25" at bounding box center [117, 195] width 18 height 23
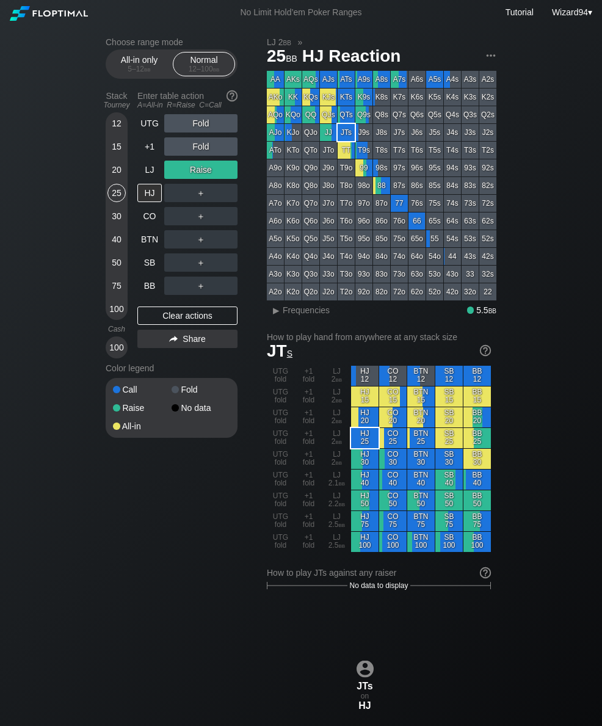
click at [108, 254] on div "40" at bounding box center [117, 241] width 18 height 23
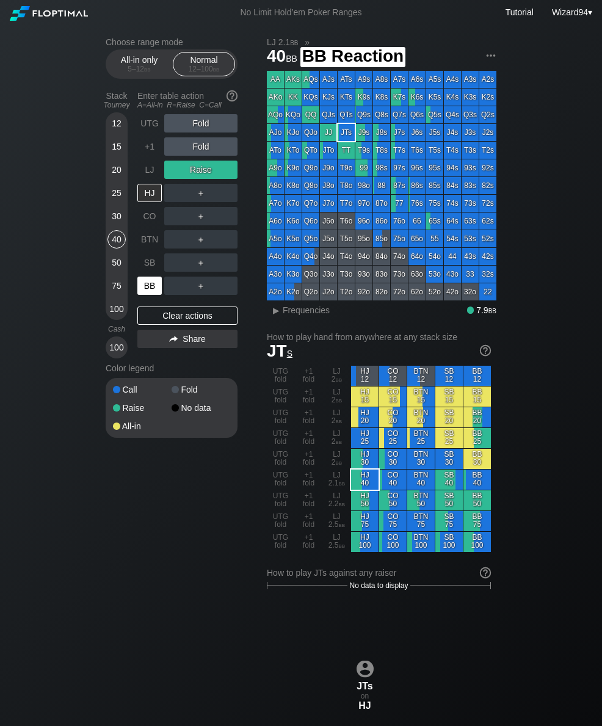
click at [150, 294] on div "BB" at bounding box center [149, 286] width 24 height 18
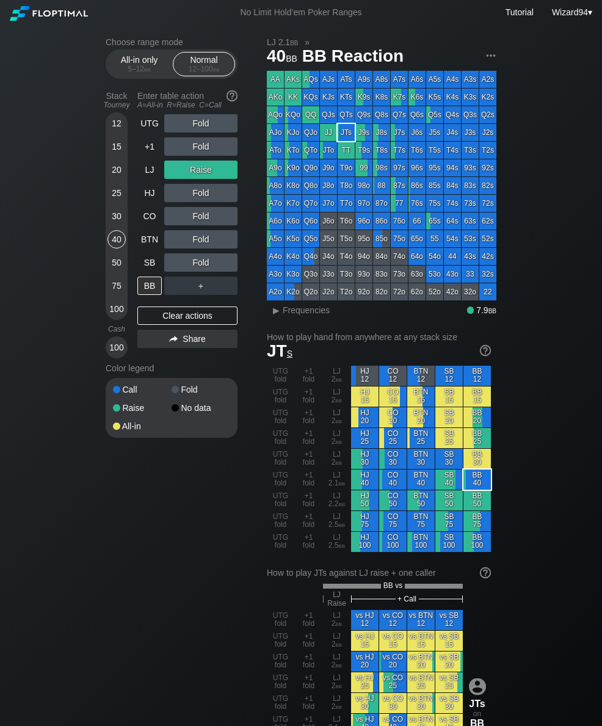
click at [106, 306] on div "12 15 20 25 30 40 50 75 100" at bounding box center [117, 216] width 22 height 208
click at [114, 291] on div "75" at bounding box center [117, 286] width 18 height 18
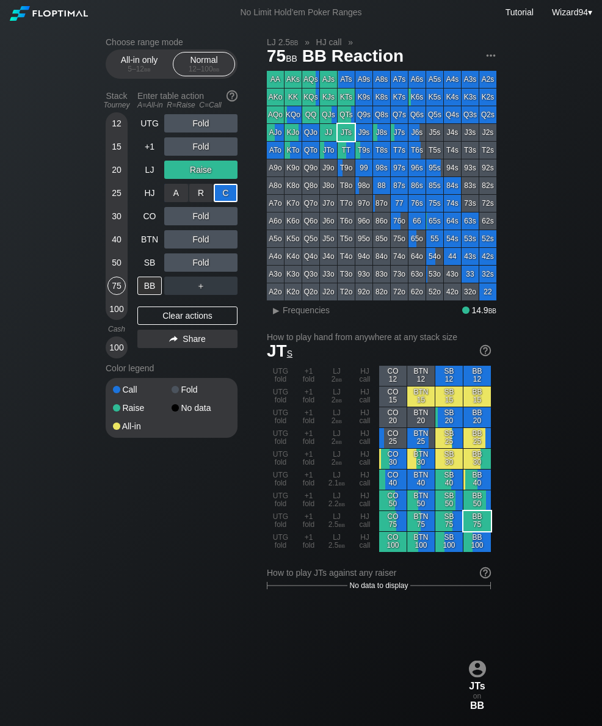
click at [156, 283] on div "BB" at bounding box center [149, 286] width 24 height 18
click at [143, 176] on div "LJ" at bounding box center [149, 170] width 24 height 18
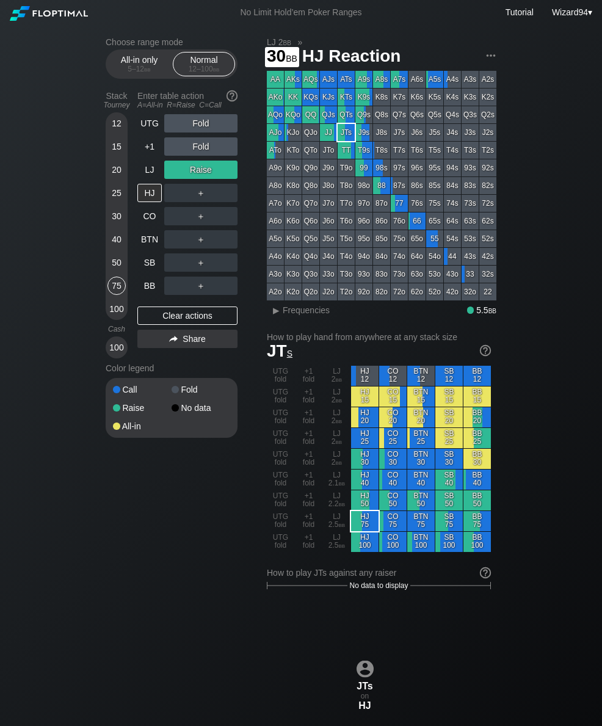
click at [113, 224] on div "30" at bounding box center [117, 216] width 18 height 18
click at [145, 170] on div "LJ" at bounding box center [149, 170] width 24 height 18
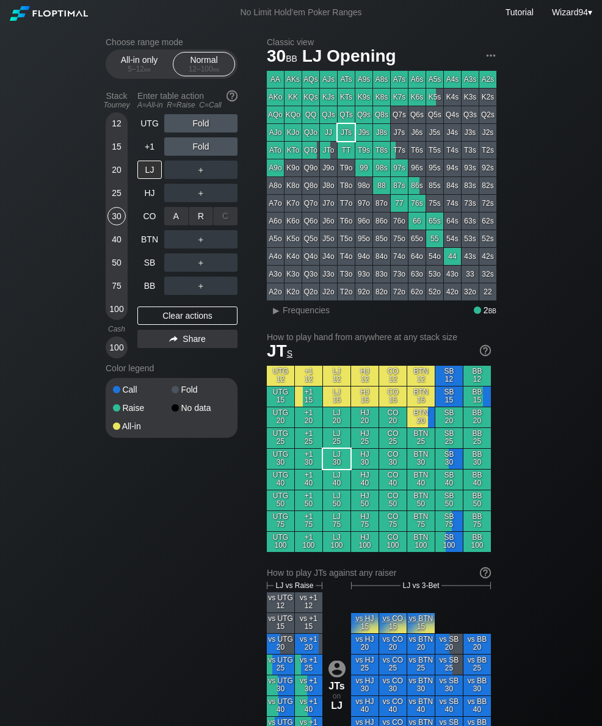
click at [202, 221] on div "R ✕" at bounding box center [201, 216] width 24 height 18
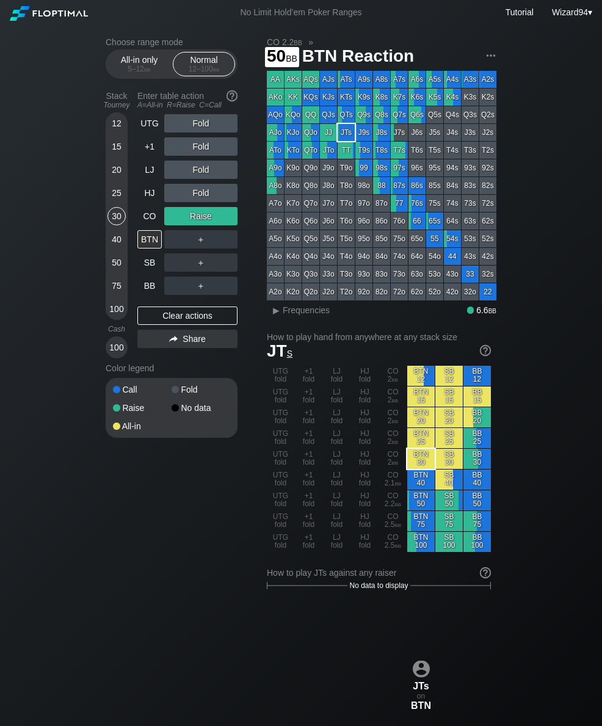
click at [110, 272] on div "50" at bounding box center [117, 263] width 18 height 18
click at [143, 121] on div "UTG" at bounding box center [149, 123] width 24 height 18
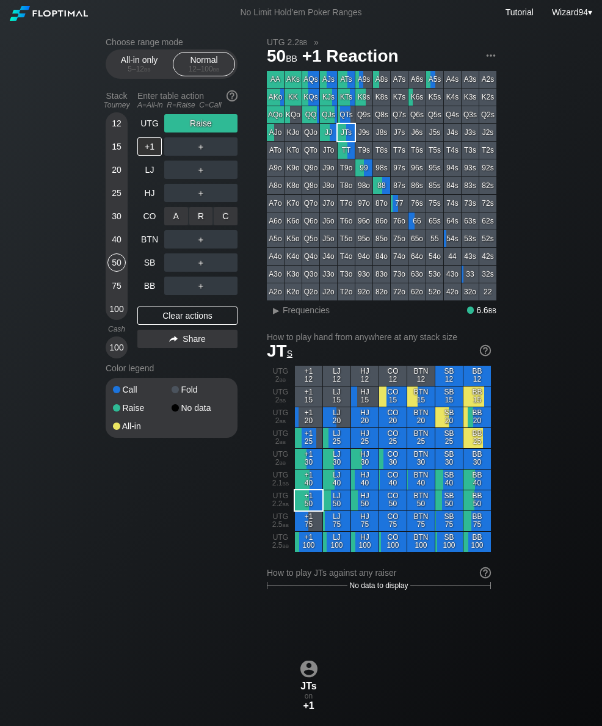
click at [219, 219] on div "C ✕" at bounding box center [226, 216] width 24 height 18
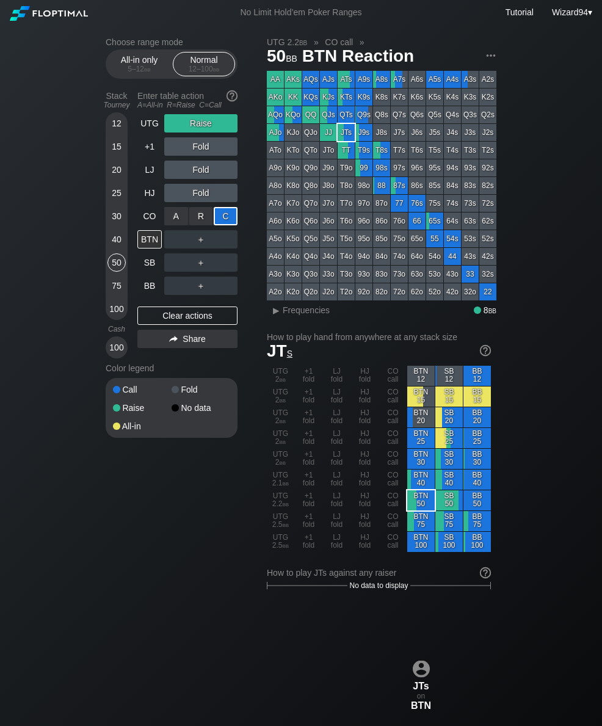
click at [137, 300] on div "UTG Raise +1 Fold LJ Fold HJ Fold CO A ✕ R ✕ C ✕ Call BTN ＋ SB ＋ BB ＋ Clear act…" at bounding box center [187, 236] width 100 height 244
click at [145, 289] on div "BB" at bounding box center [149, 286] width 24 height 18
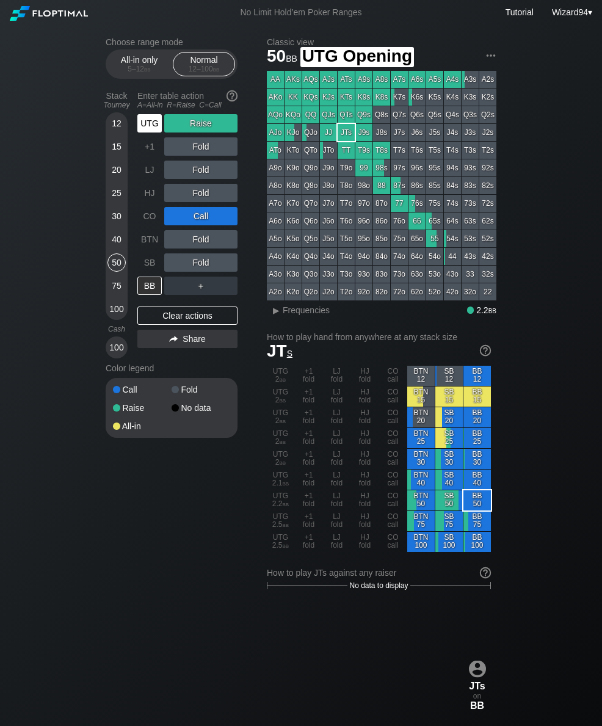
click at [145, 122] on div "UTG" at bounding box center [149, 123] width 24 height 18
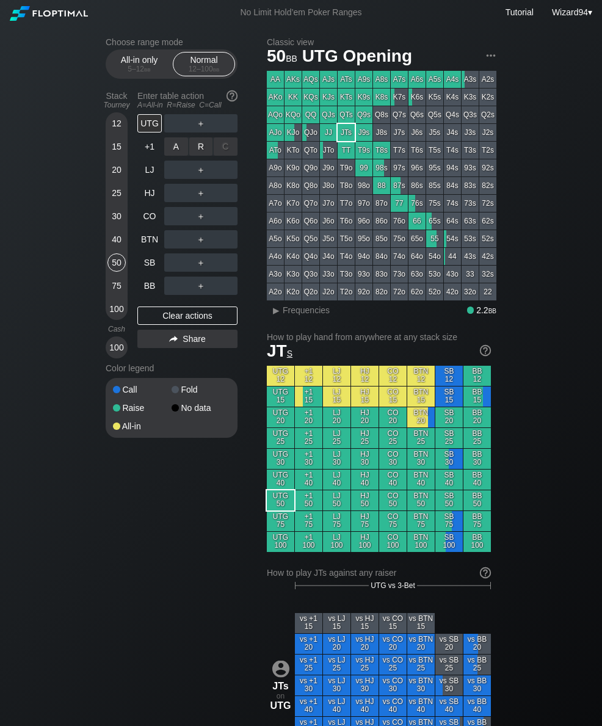
click at [196, 156] on div "R ✕" at bounding box center [201, 146] width 24 height 18
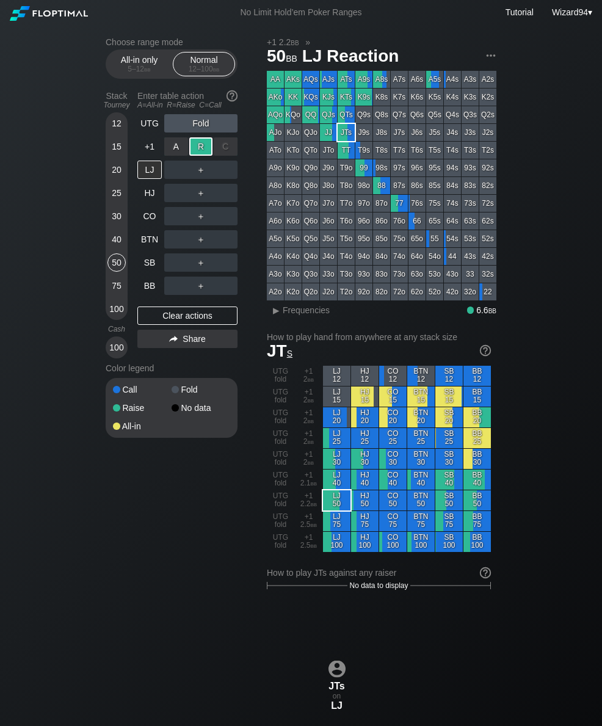
click at [147, 150] on div "+1" at bounding box center [149, 146] width 24 height 18
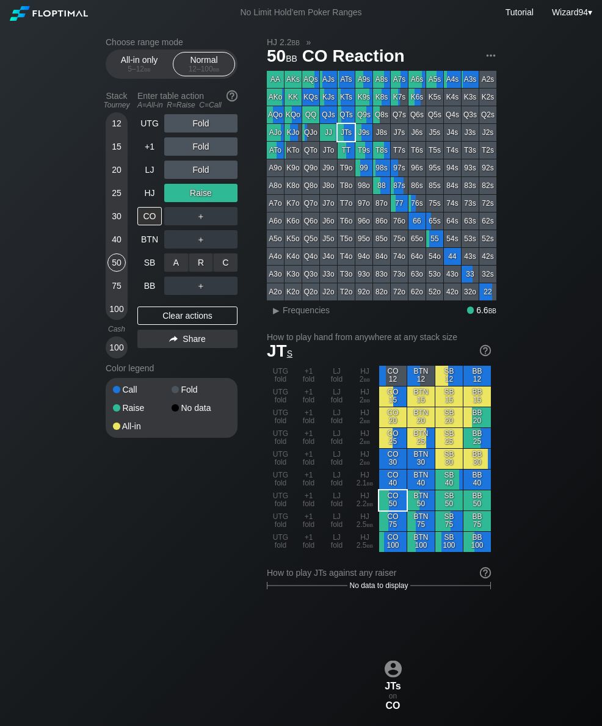
click at [204, 266] on div "R ✕" at bounding box center [201, 263] width 24 height 18
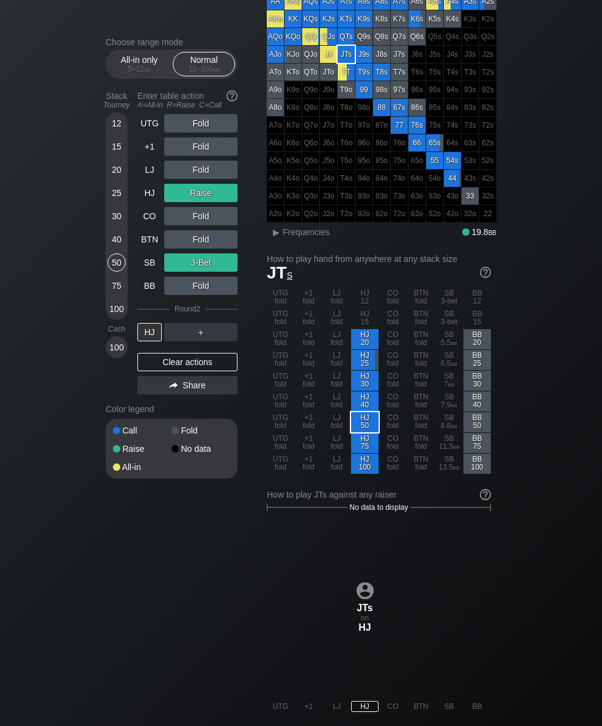
scroll to position [79, 0]
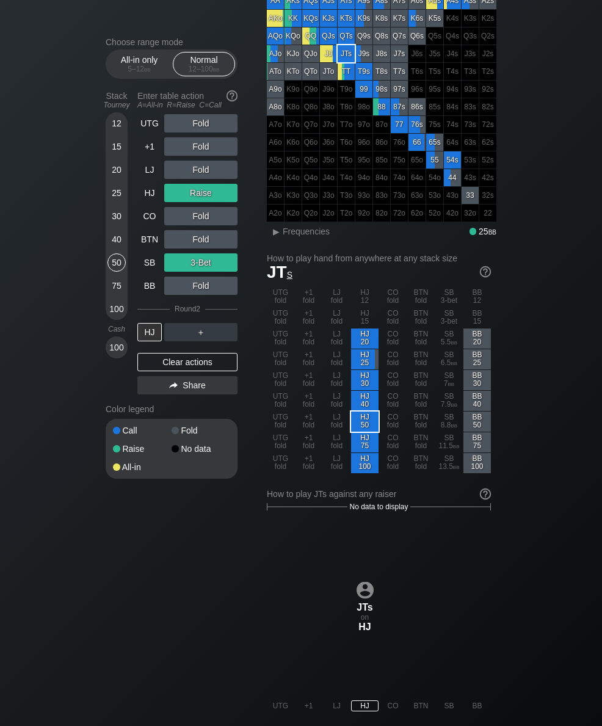
click at [120, 292] on div "75" at bounding box center [117, 286] width 18 height 18
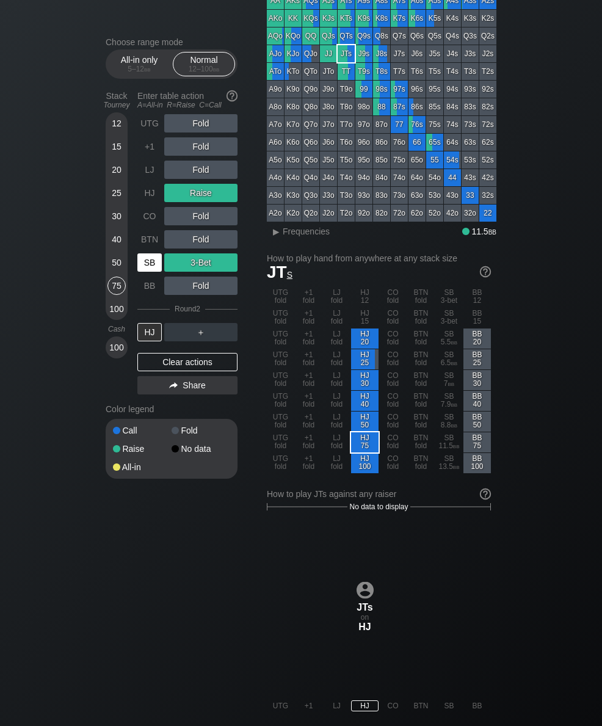
click at [147, 265] on div "SB" at bounding box center [149, 263] width 24 height 18
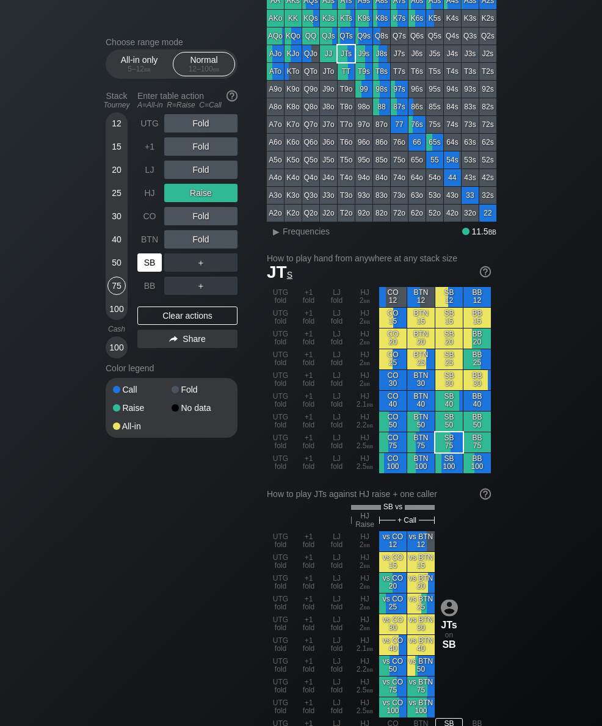
click at [150, 269] on div "SB" at bounding box center [149, 263] width 24 height 18
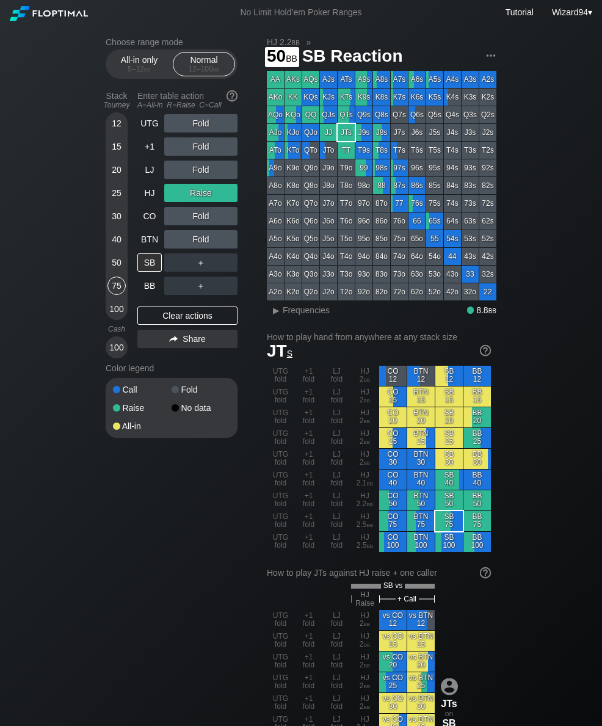
click at [109, 266] on div "50" at bounding box center [117, 263] width 18 height 18
click at [148, 194] on div "HJ" at bounding box center [149, 193] width 24 height 18
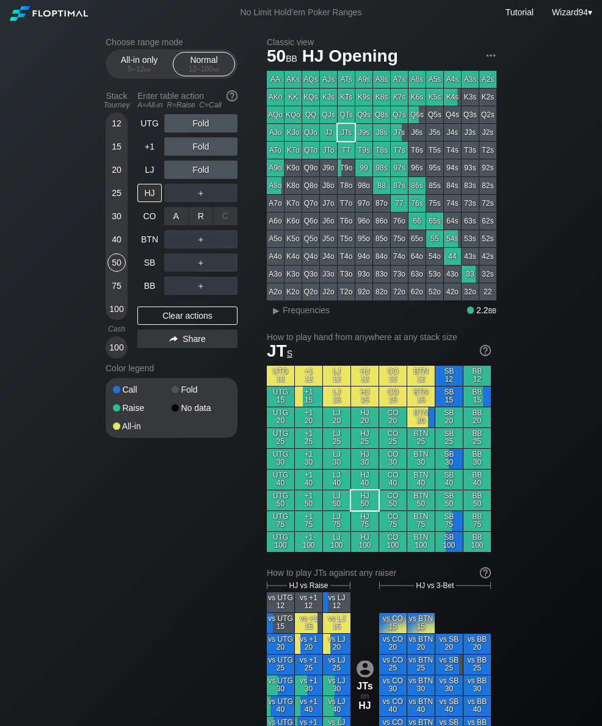
click at [205, 213] on div "R ✕" at bounding box center [201, 216] width 24 height 18
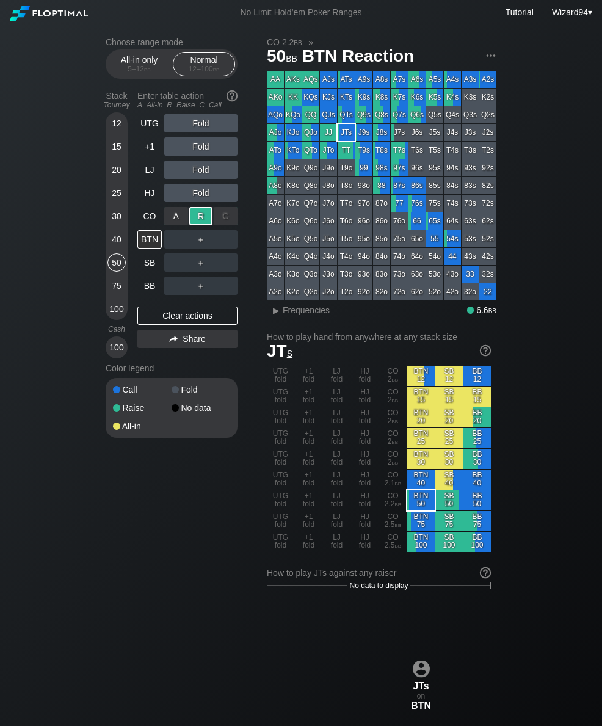
click at [148, 289] on div "BB" at bounding box center [149, 286] width 24 height 18
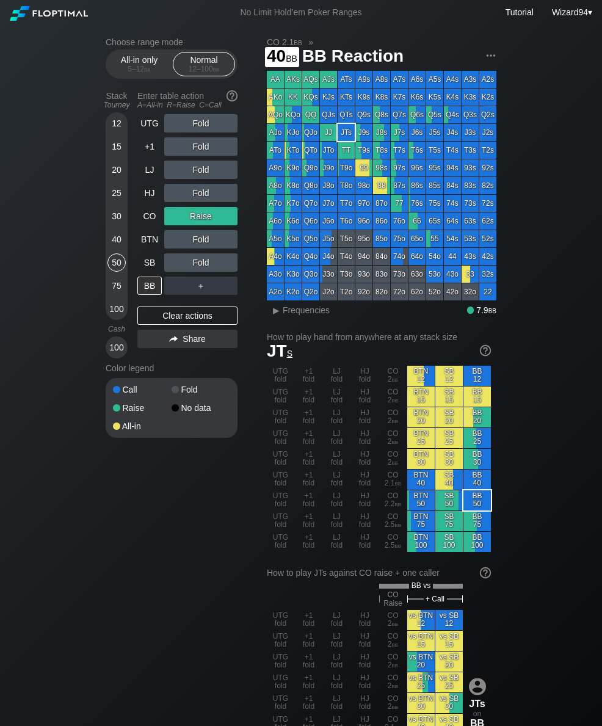
click at [119, 249] on div "40" at bounding box center [117, 239] width 18 height 18
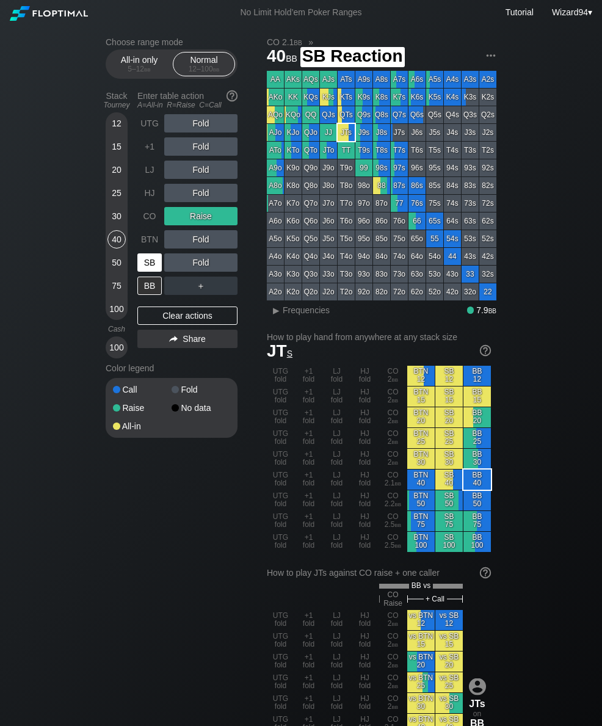
click at [141, 272] on div "SB" at bounding box center [149, 263] width 24 height 18
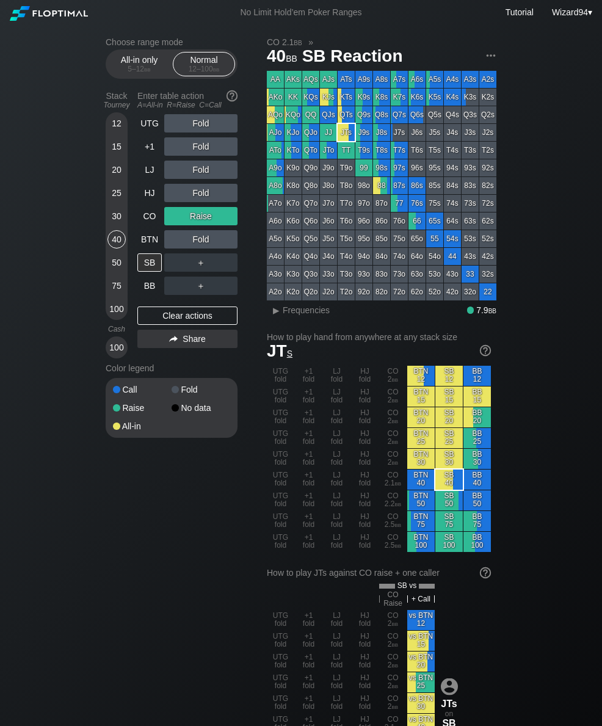
click at [70, 235] on div "Choose range mode All-in only 5 – 12 bb Normal 12 – 100 bb Stack Tourney Enter …" at bounding box center [301, 732] width 602 height 1414
click at [112, 277] on div "50" at bounding box center [117, 265] width 18 height 23
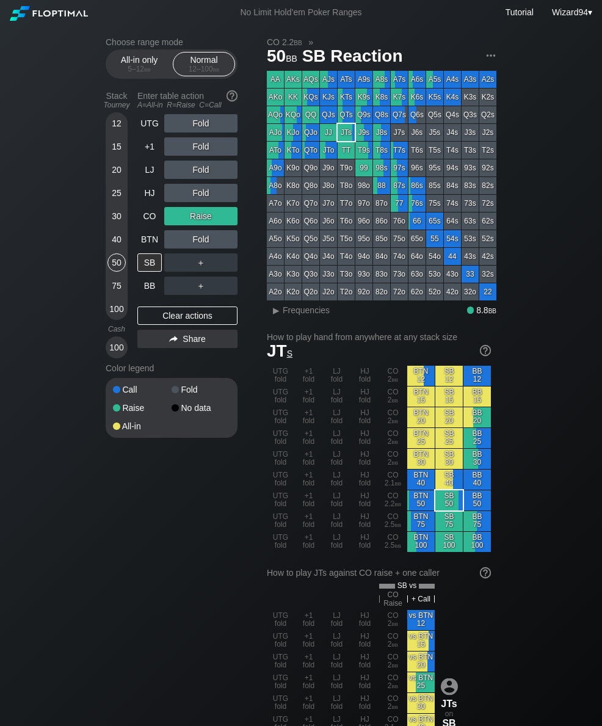
click at [148, 179] on div "LJ" at bounding box center [149, 170] width 24 height 18
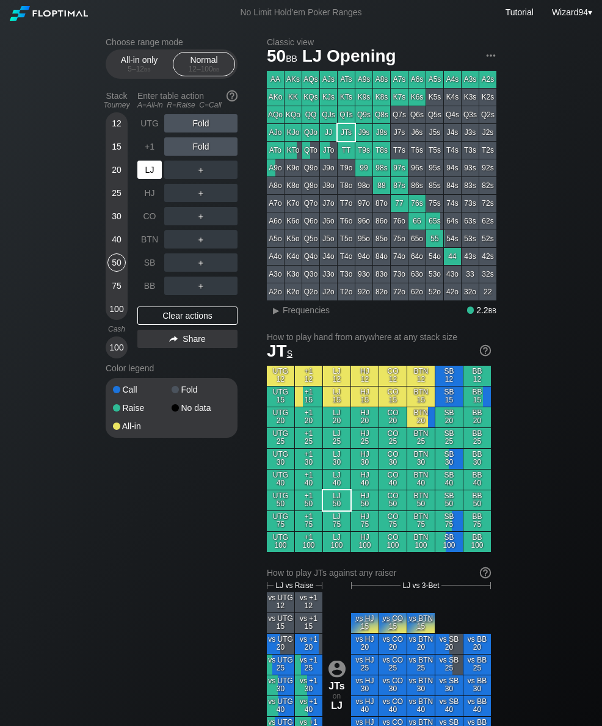
click at [150, 201] on div "HJ" at bounding box center [149, 193] width 24 height 18
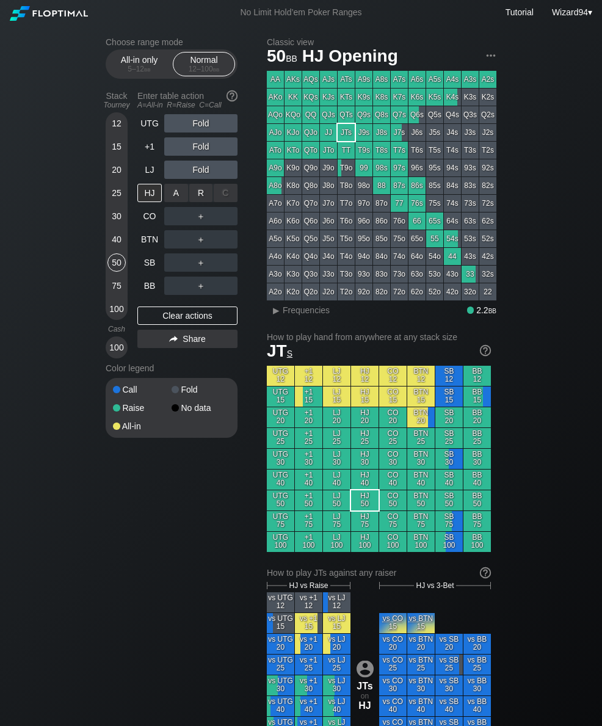
click at [199, 197] on div "R ✕" at bounding box center [201, 193] width 24 height 18
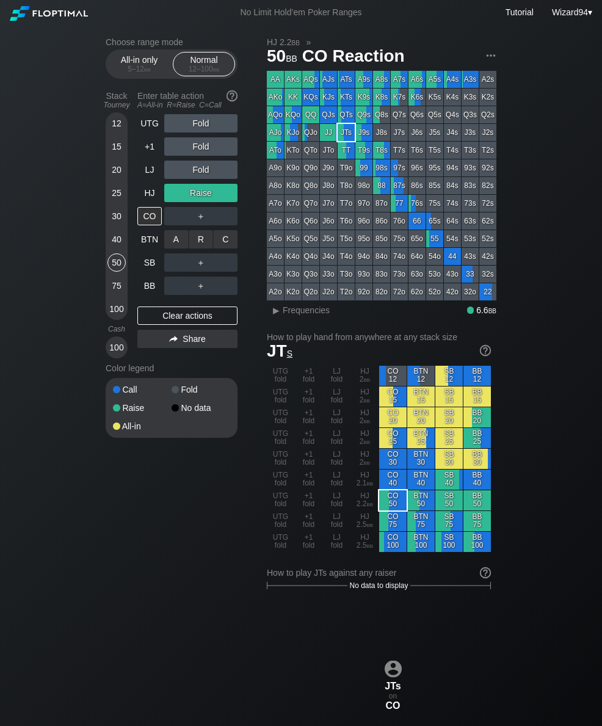
click at [224, 241] on div "C ✕" at bounding box center [226, 239] width 24 height 18
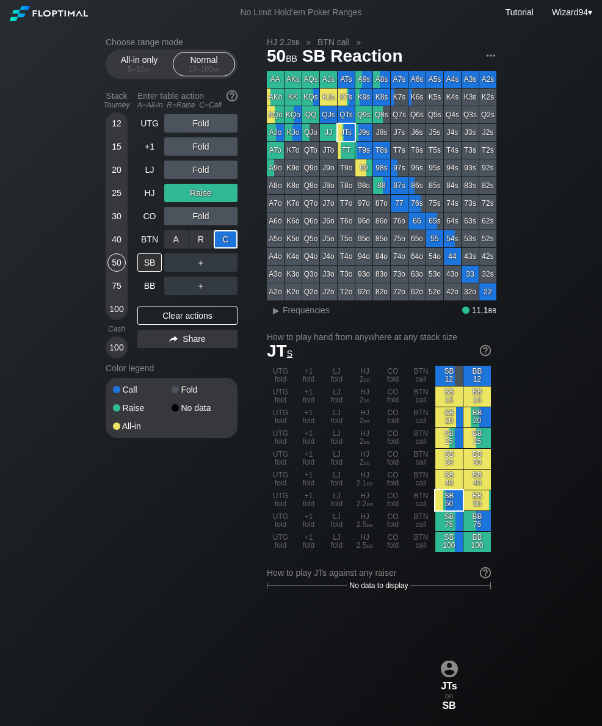
click at [148, 295] on div "BB" at bounding box center [149, 286] width 24 height 18
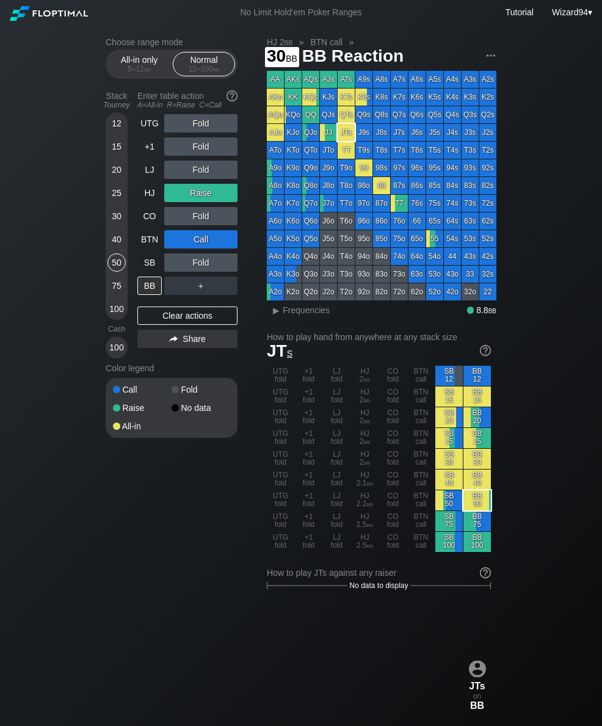
click at [117, 224] on div "30" at bounding box center [117, 216] width 18 height 18
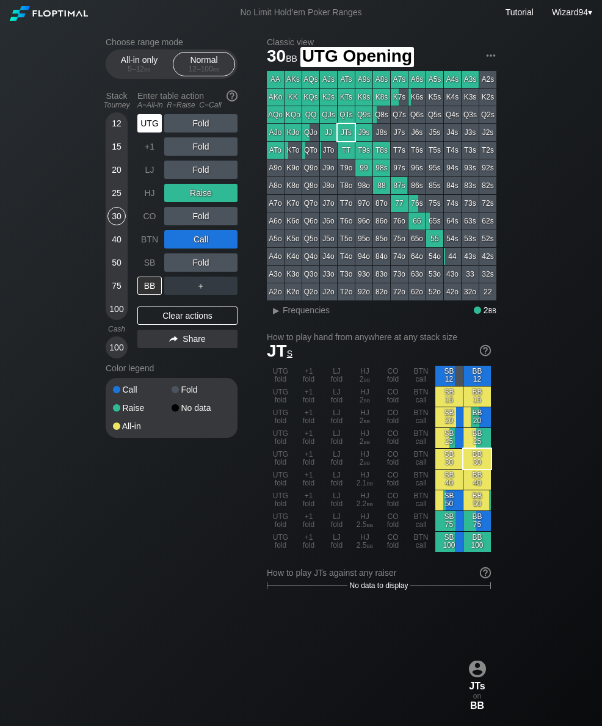
click at [145, 126] on div "UTG" at bounding box center [149, 123] width 24 height 18
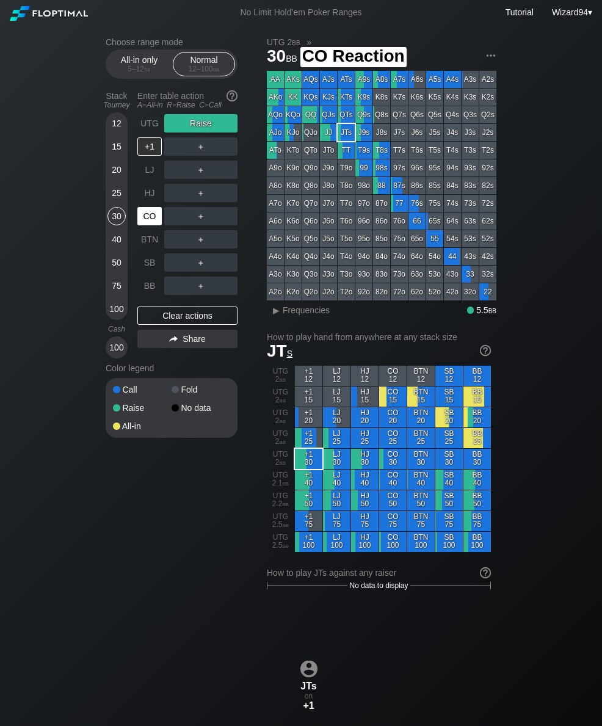
click at [144, 219] on div "CO" at bounding box center [149, 216] width 24 height 18
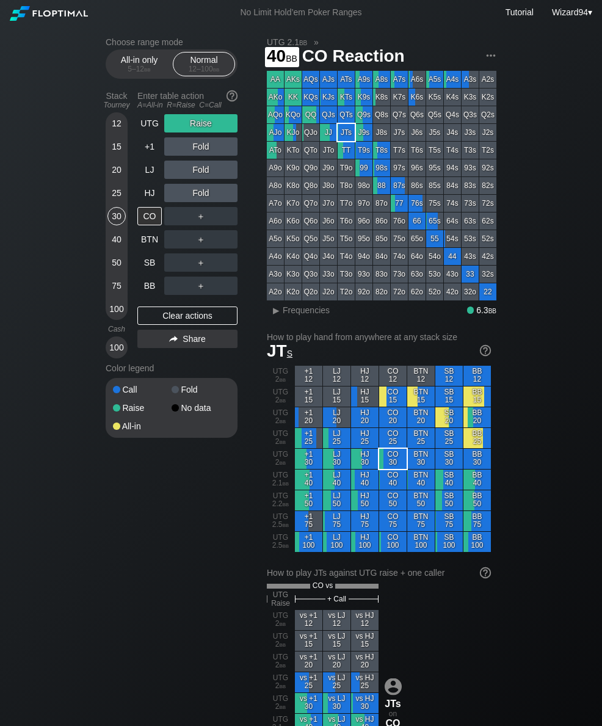
click at [117, 243] on div "40" at bounding box center [117, 239] width 18 height 18
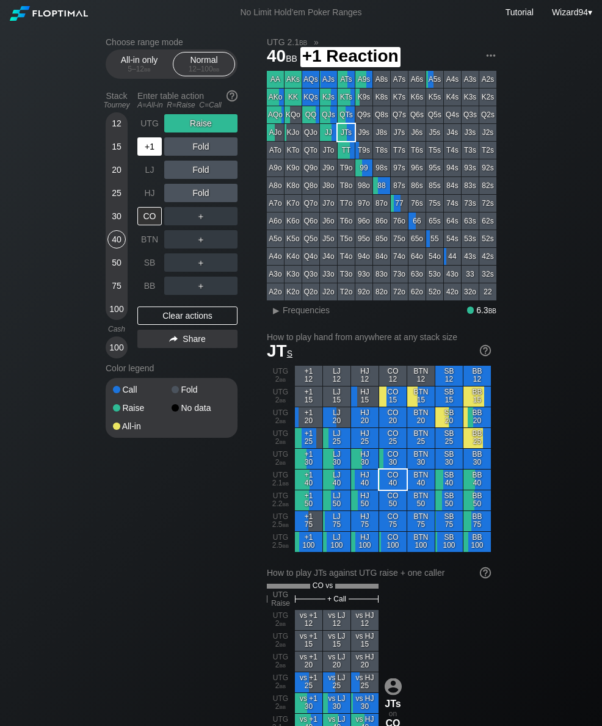
click at [147, 144] on div "+1" at bounding box center [149, 146] width 24 height 18
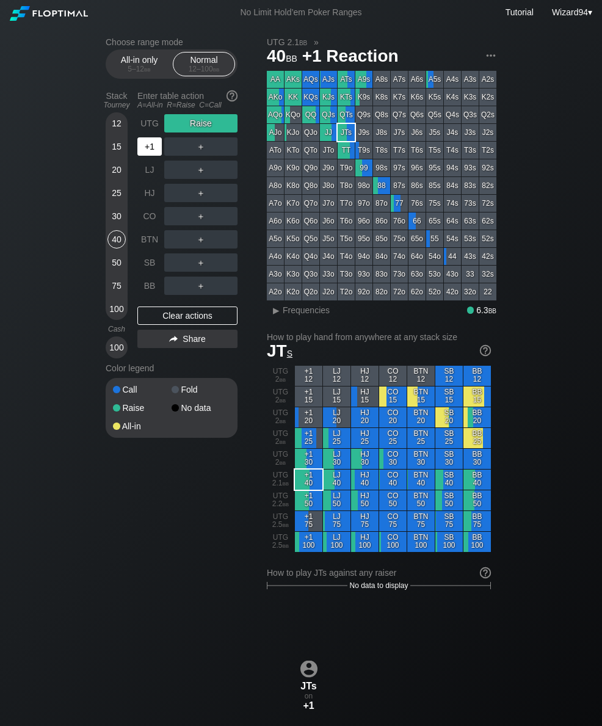
click at [151, 131] on div "UTG" at bounding box center [149, 123] width 24 height 18
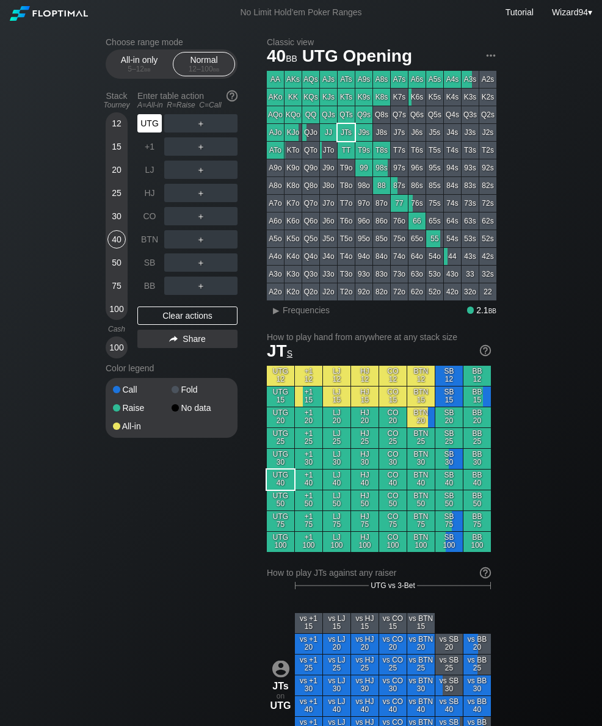
click at [157, 132] on div "UTG" at bounding box center [149, 123] width 24 height 18
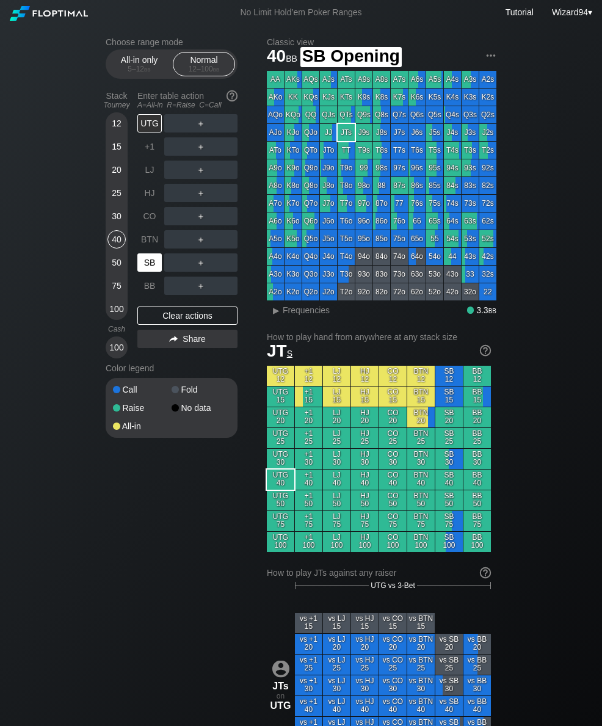
click at [148, 269] on div "SB" at bounding box center [149, 263] width 24 height 18
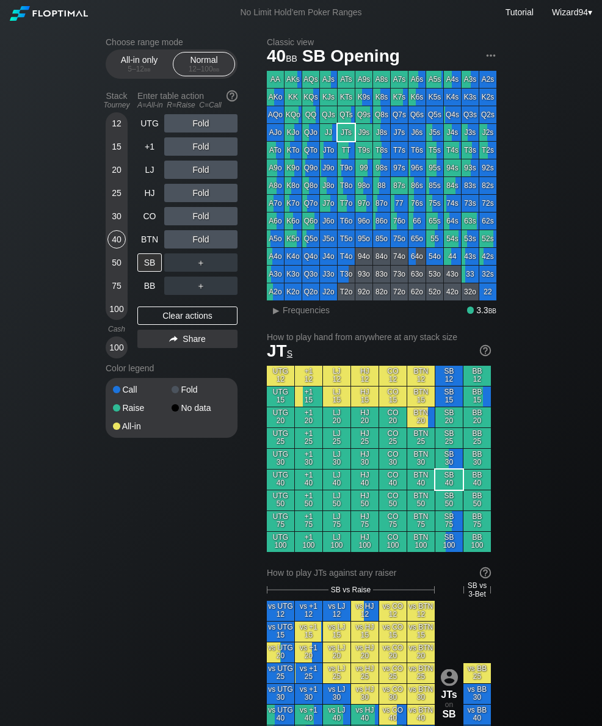
click at [556, 15] on span "Wizard94" at bounding box center [570, 12] width 36 height 10
click at [114, 263] on div "50" at bounding box center [117, 263] width 18 height 18
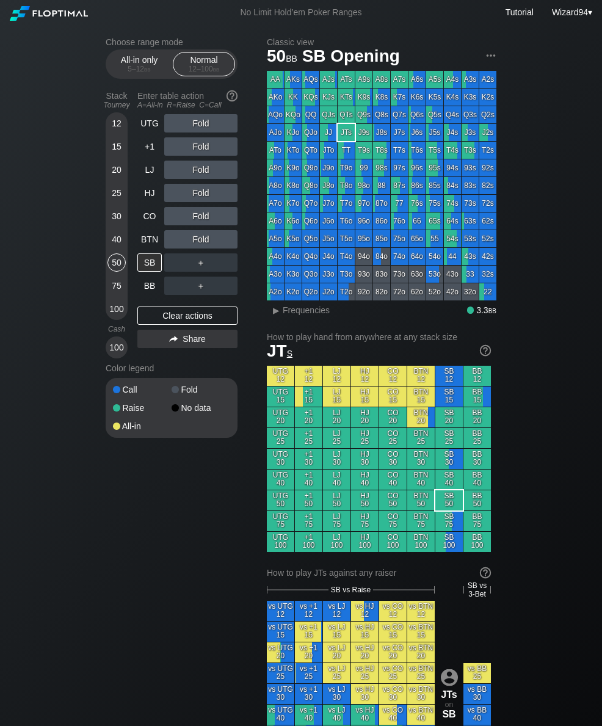
click at [155, 152] on div "+1" at bounding box center [149, 146] width 24 height 18
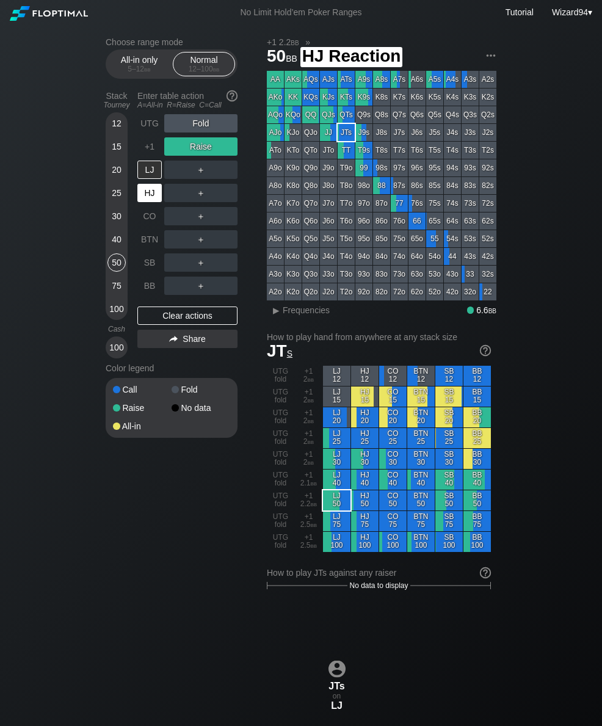
click at [139, 202] on div "HJ" at bounding box center [149, 193] width 24 height 18
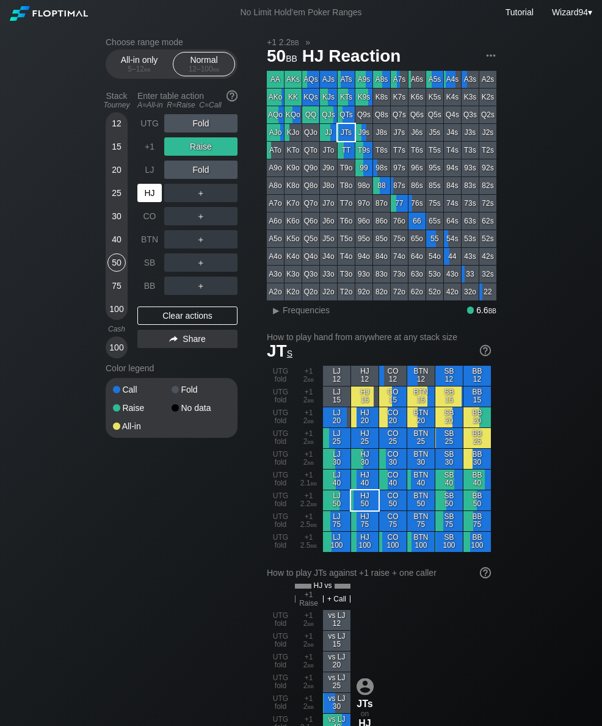
click at [111, 241] on div "40" at bounding box center [117, 239] width 18 height 18
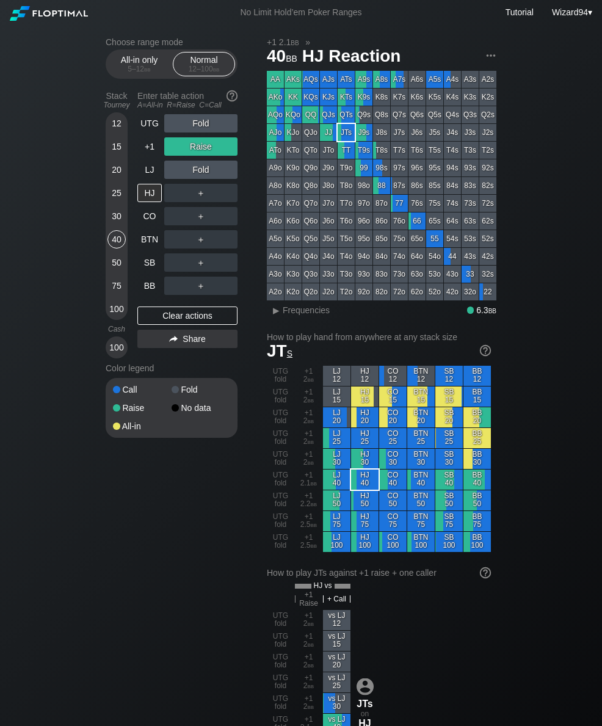
click at [150, 150] on div "+1" at bounding box center [149, 146] width 24 height 18
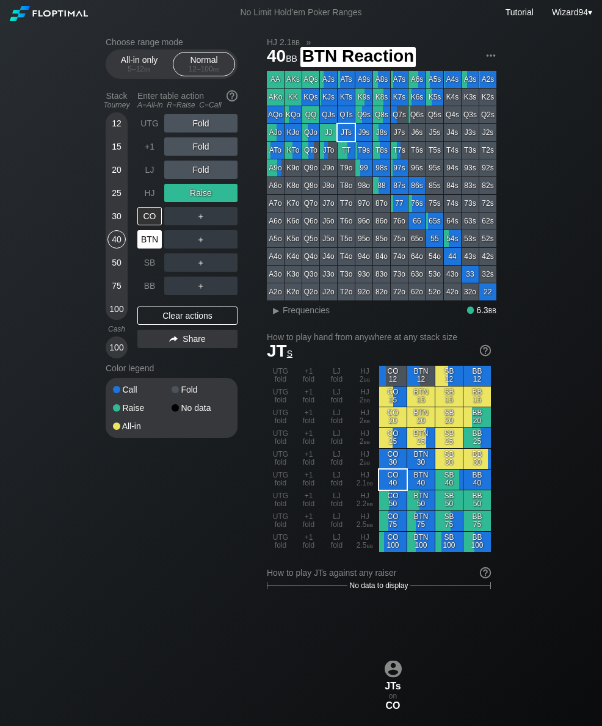
click at [142, 246] on div "BTN" at bounding box center [149, 239] width 24 height 18
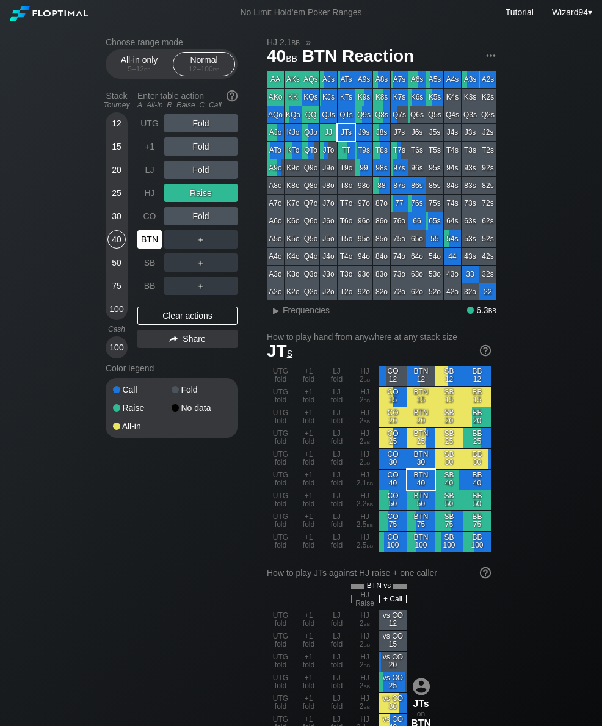
click at [142, 242] on div "BTN" at bounding box center [149, 239] width 24 height 18
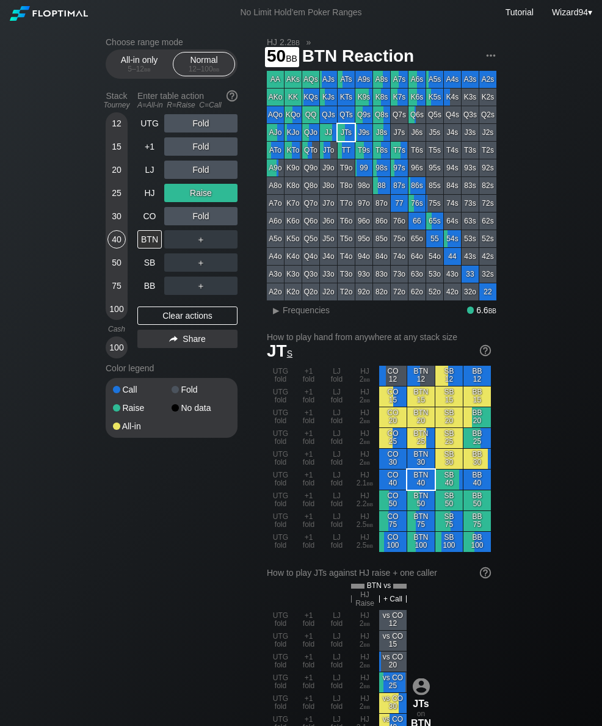
click at [115, 261] on div "50" at bounding box center [117, 263] width 18 height 18
click at [147, 176] on div "LJ" at bounding box center [149, 170] width 24 height 18
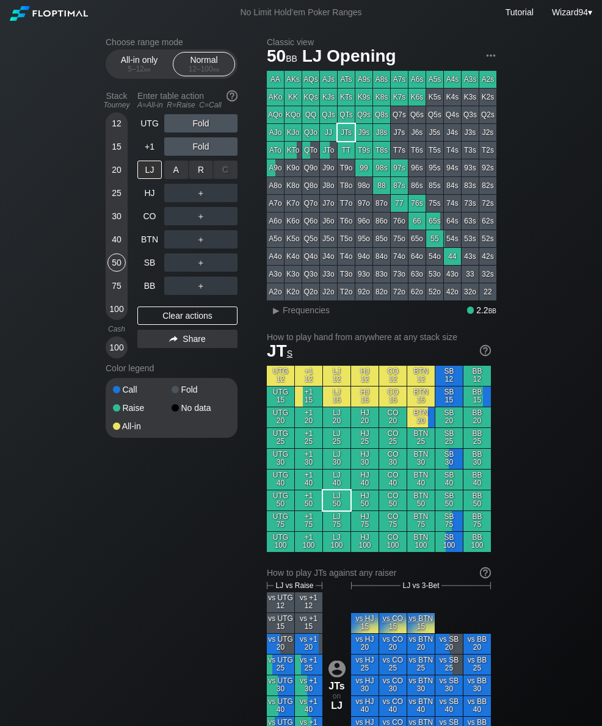
click at [200, 178] on div "R ✕" at bounding box center [201, 170] width 24 height 18
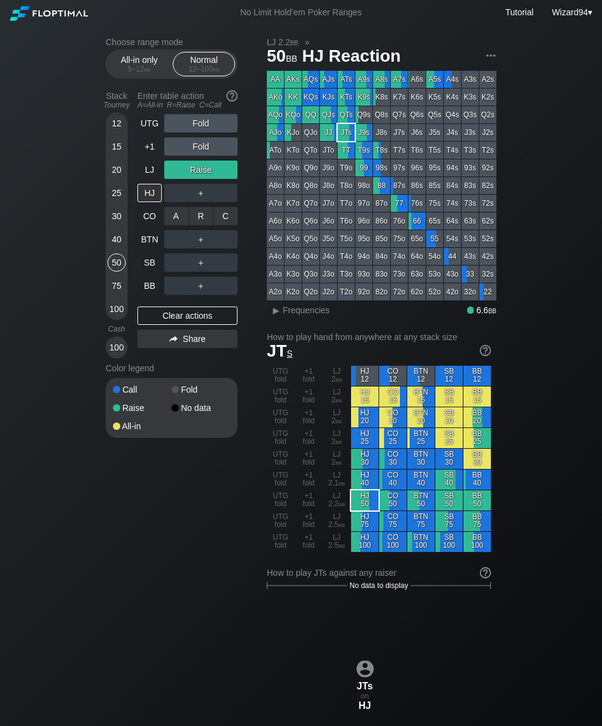
click at [230, 224] on div "C ✕" at bounding box center [226, 216] width 24 height 18
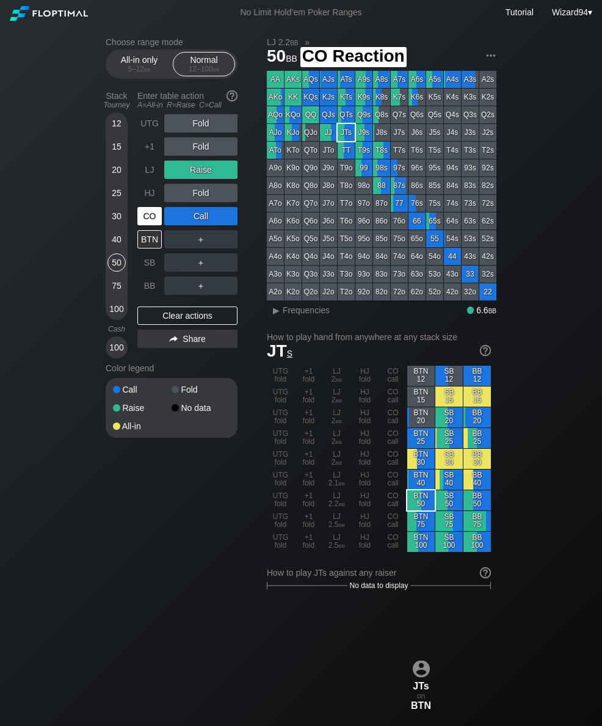
click at [155, 228] on div "CO" at bounding box center [150, 216] width 27 height 23
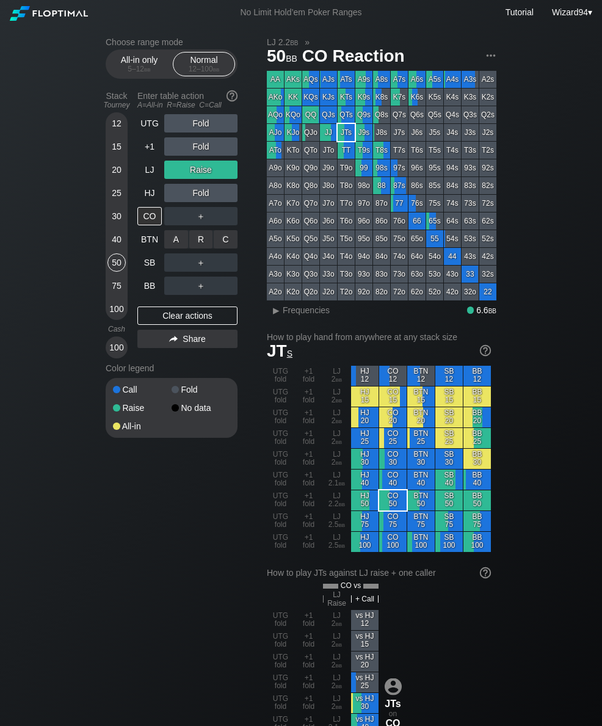
click at [235, 246] on div "C ✕" at bounding box center [226, 239] width 24 height 18
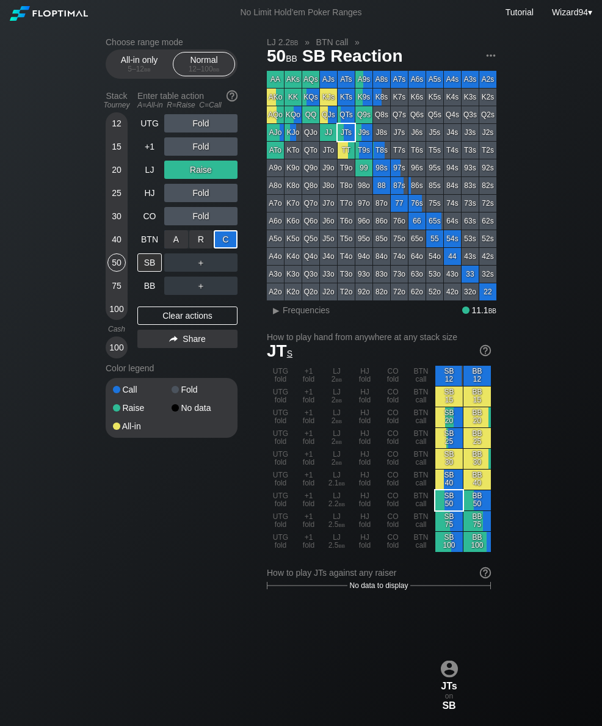
click at [150, 292] on div "BB" at bounding box center [149, 286] width 24 height 18
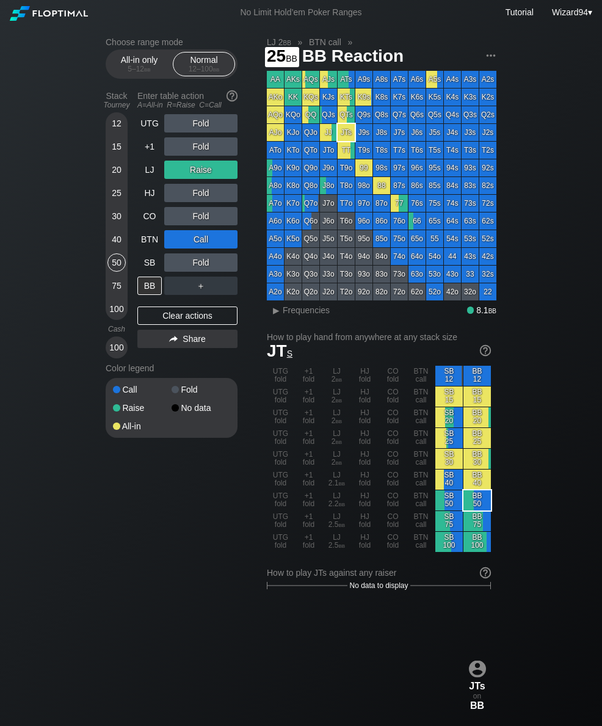
click at [111, 199] on div "25" at bounding box center [117, 193] width 18 height 18
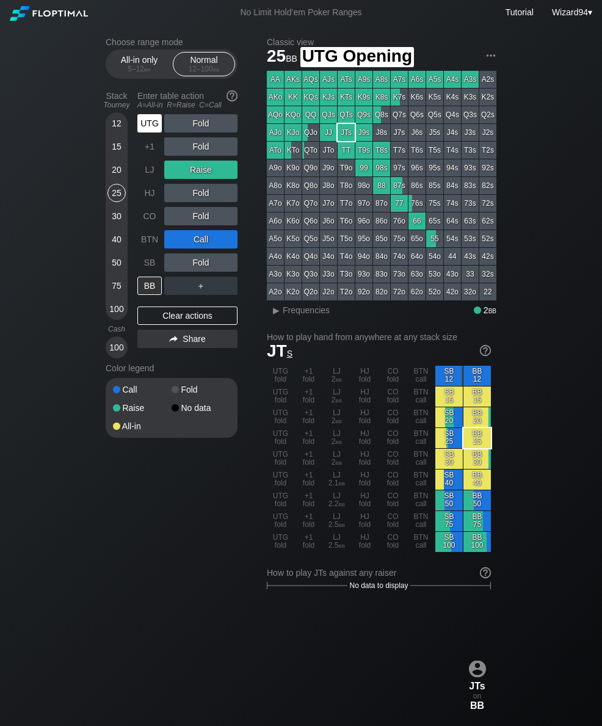
click at [144, 124] on div "UTG" at bounding box center [149, 123] width 24 height 18
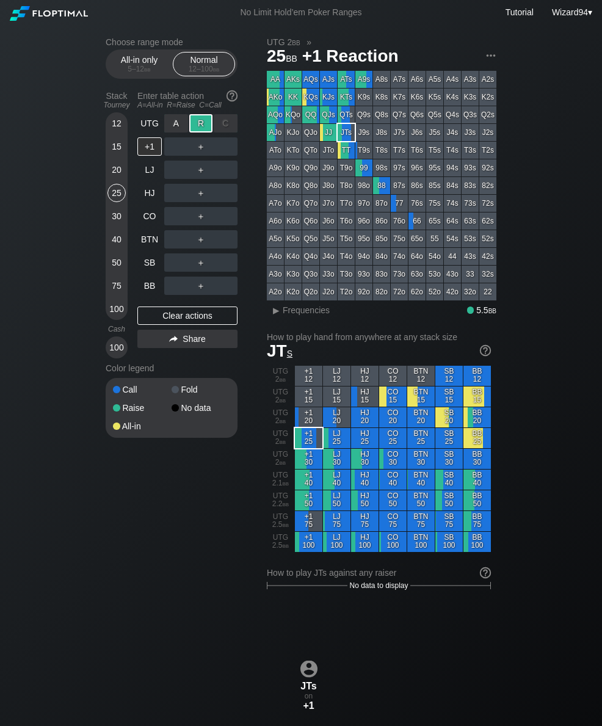
click at [151, 251] on div "BTN" at bounding box center [150, 239] width 27 height 23
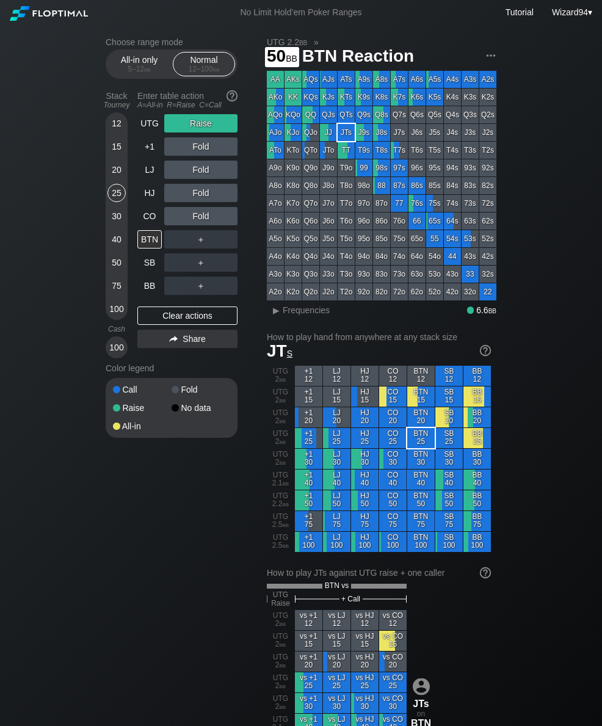
click at [113, 264] on div "50" at bounding box center [117, 263] width 18 height 18
click at [229, 222] on div "C ✕" at bounding box center [226, 216] width 24 height 18
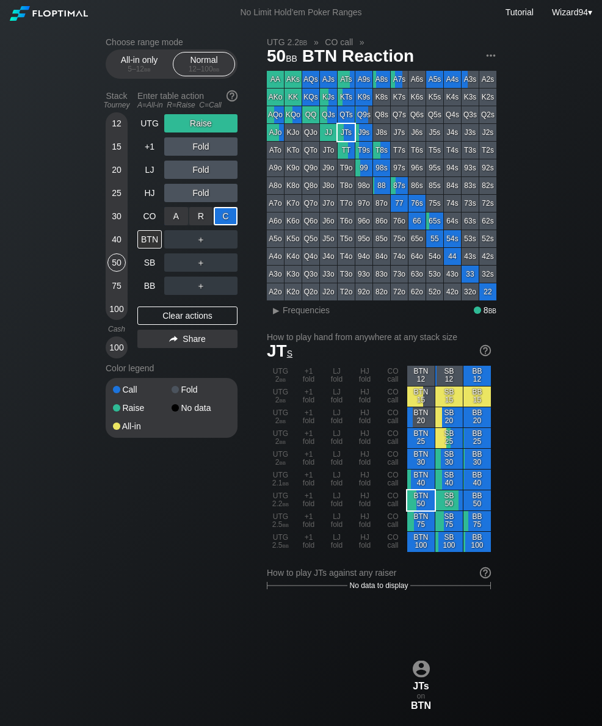
click at [145, 244] on div "BTN" at bounding box center [149, 239] width 24 height 18
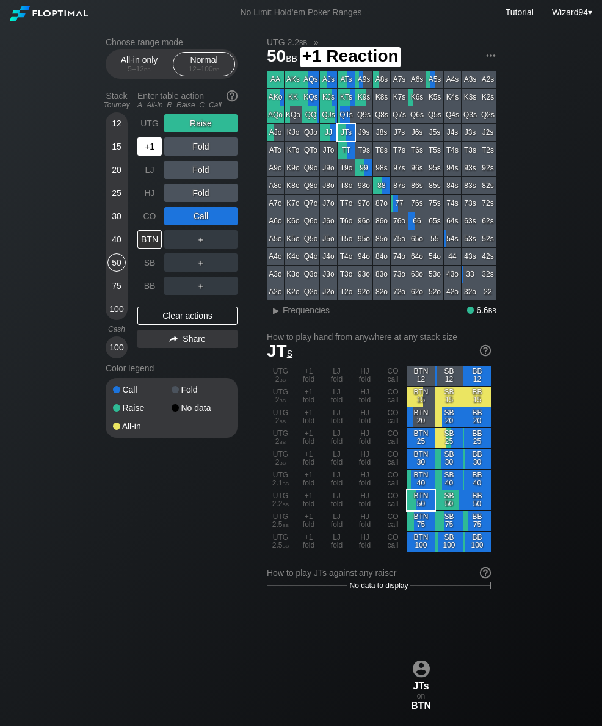
click at [139, 140] on div "+1" at bounding box center [150, 146] width 27 height 23
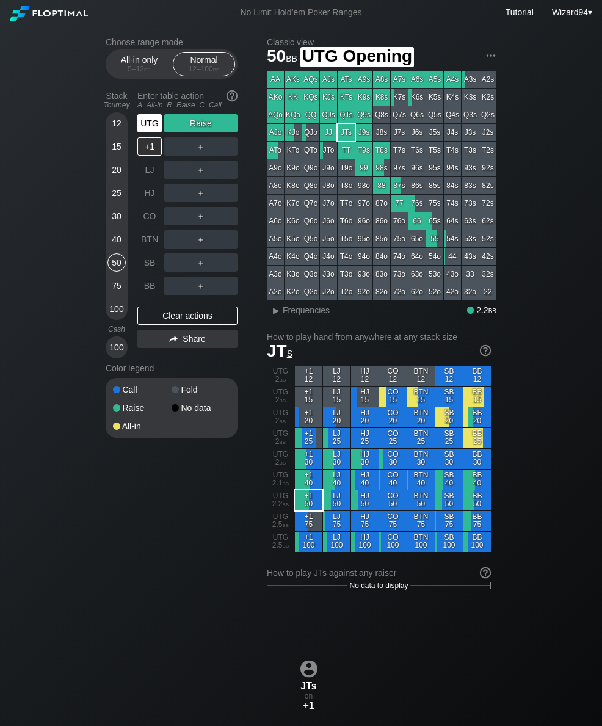
click at [148, 122] on div "UTG" at bounding box center [149, 123] width 24 height 18
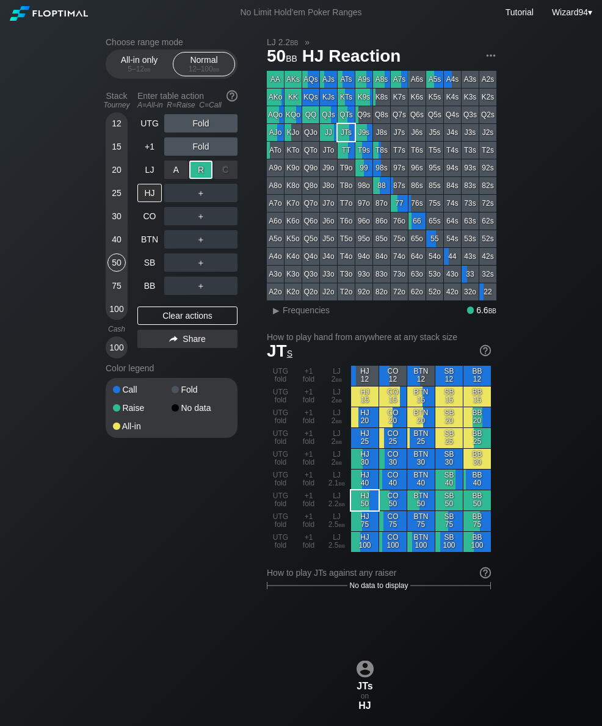
click at [143, 173] on div "LJ" at bounding box center [149, 170] width 24 height 18
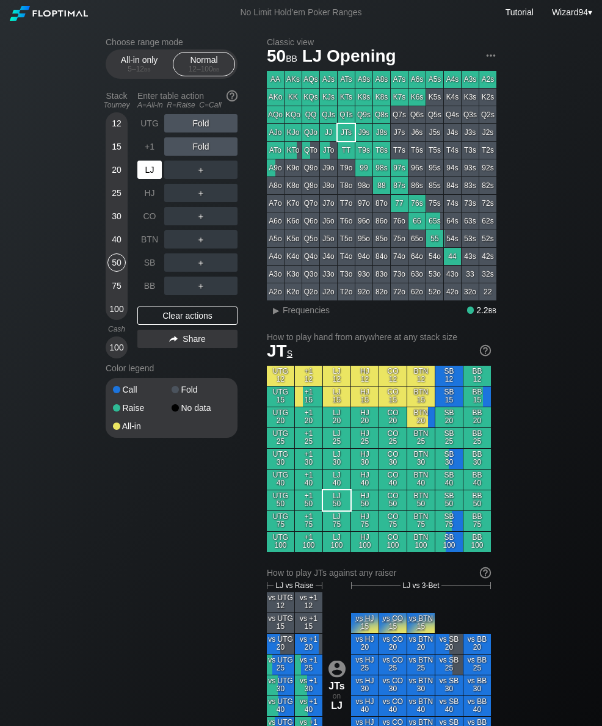
click at [148, 170] on div "LJ" at bounding box center [149, 170] width 24 height 18
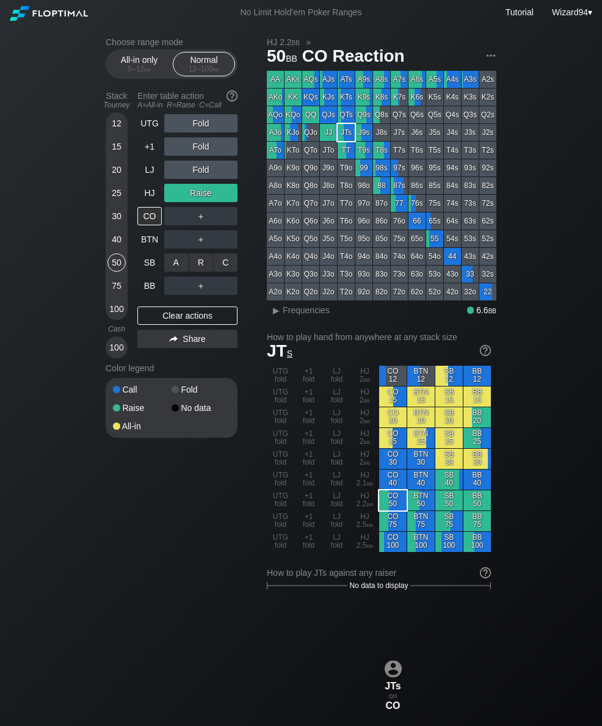
click at [199, 265] on div "R ✕" at bounding box center [201, 263] width 24 height 18
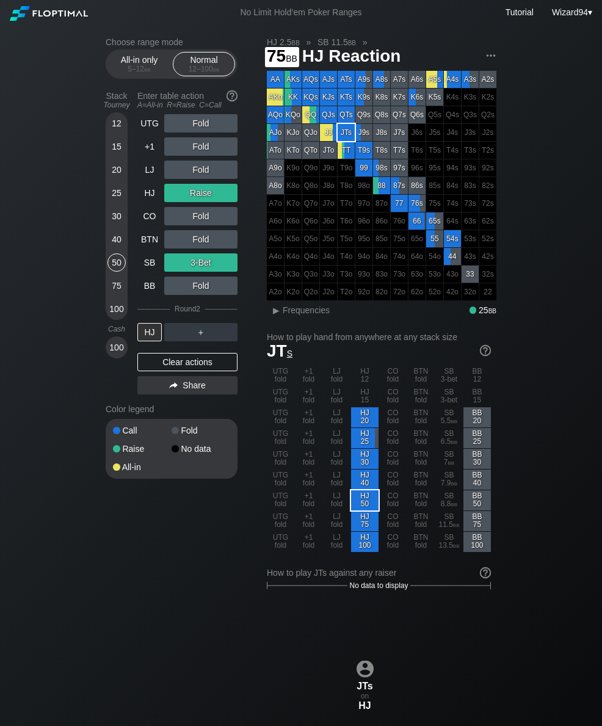
click at [119, 294] on div "75" at bounding box center [117, 286] width 18 height 18
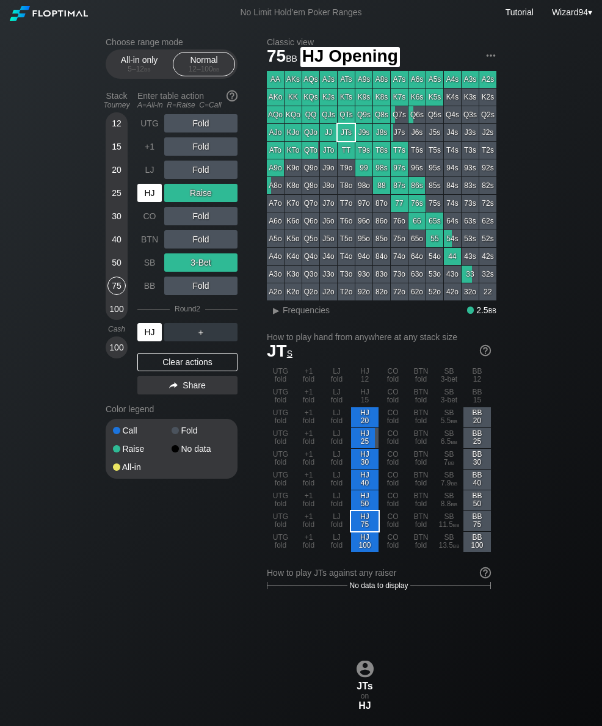
click at [153, 197] on div "HJ" at bounding box center [149, 193] width 24 height 18
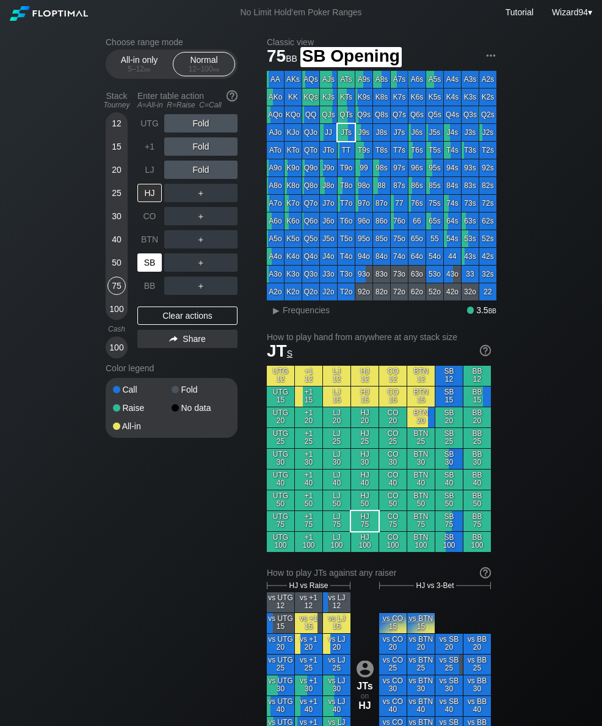
click at [147, 266] on div "SB" at bounding box center [149, 263] width 24 height 18
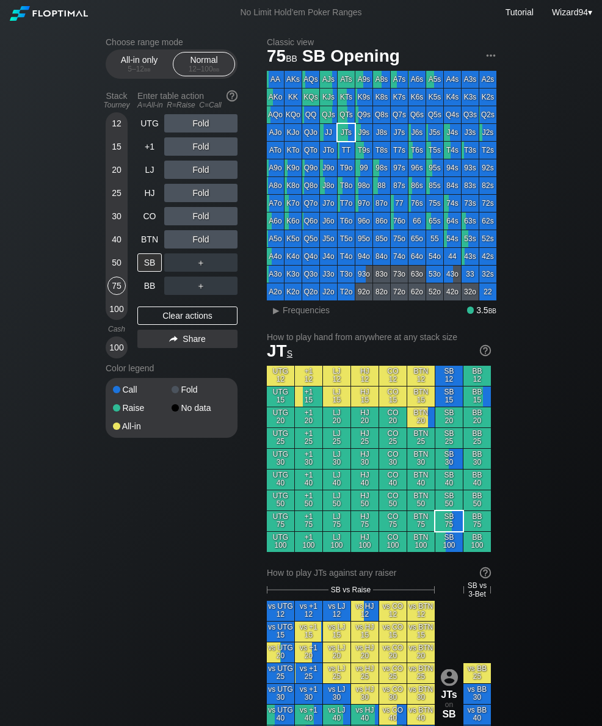
click at [116, 236] on div "40" at bounding box center [117, 239] width 18 height 18
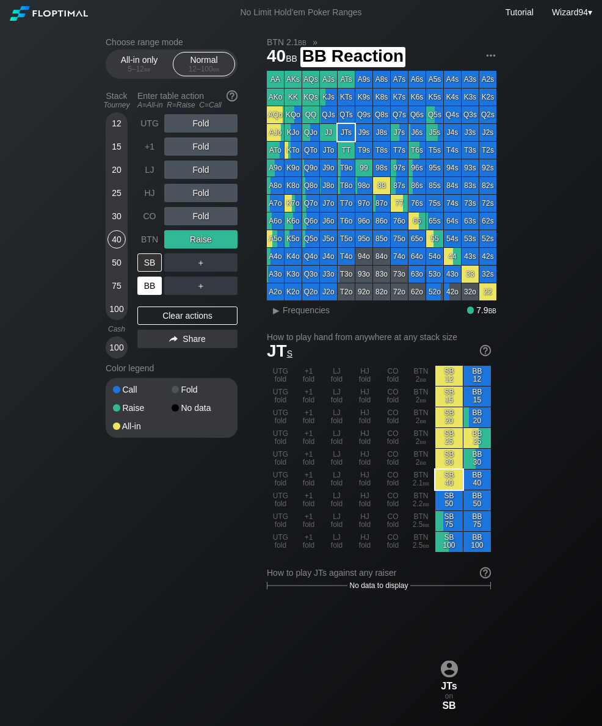
click at [150, 293] on div "BB" at bounding box center [149, 286] width 24 height 18
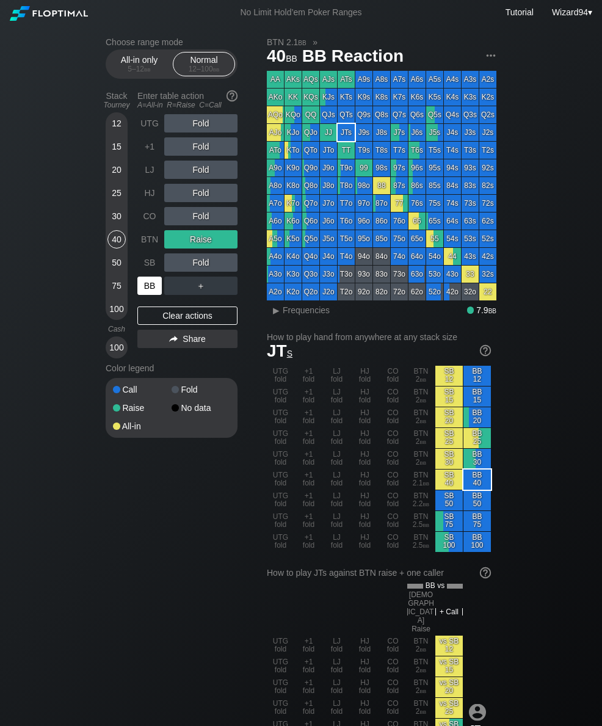
click at [109, 312] on div "100" at bounding box center [117, 309] width 18 height 18
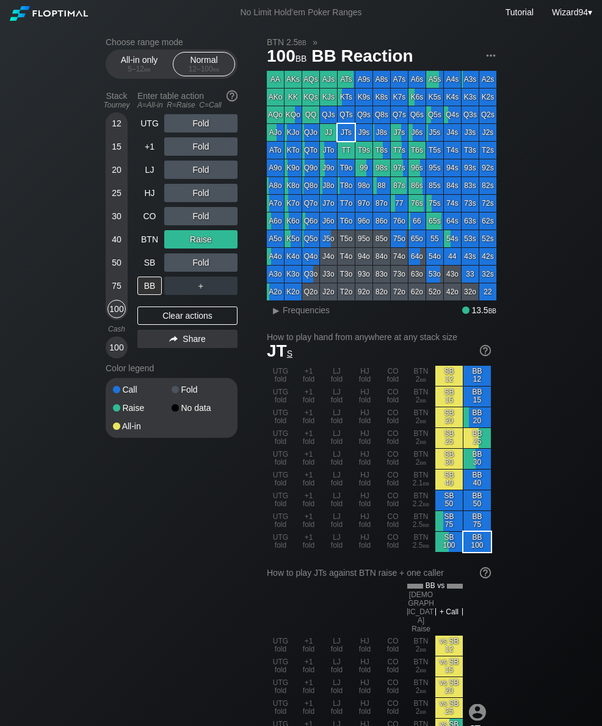
click at [136, 237] on div "Stack Tourney Enter table action A=All-in R=Raise C=Call [PHONE_NUMBER] [PHONE_…" at bounding box center [172, 222] width 132 height 272
click at [141, 202] on div "HJ" at bounding box center [149, 193] width 24 height 18
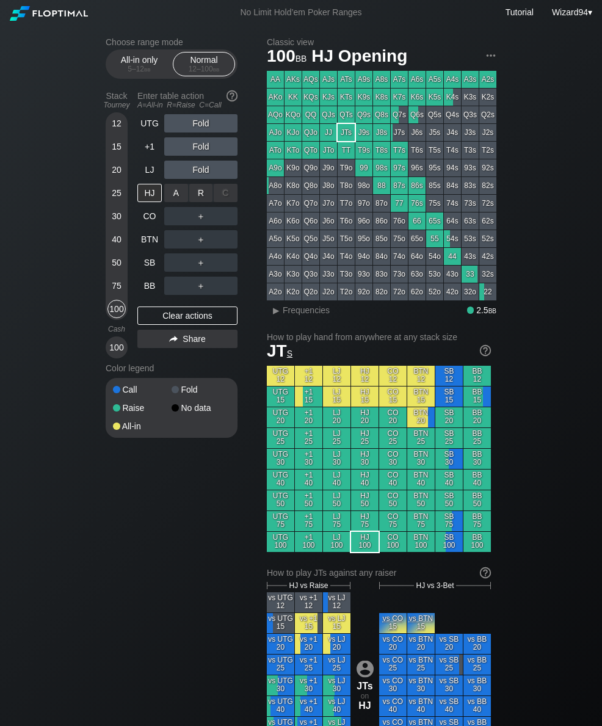
click at [196, 199] on div "R ✕" at bounding box center [201, 193] width 24 height 18
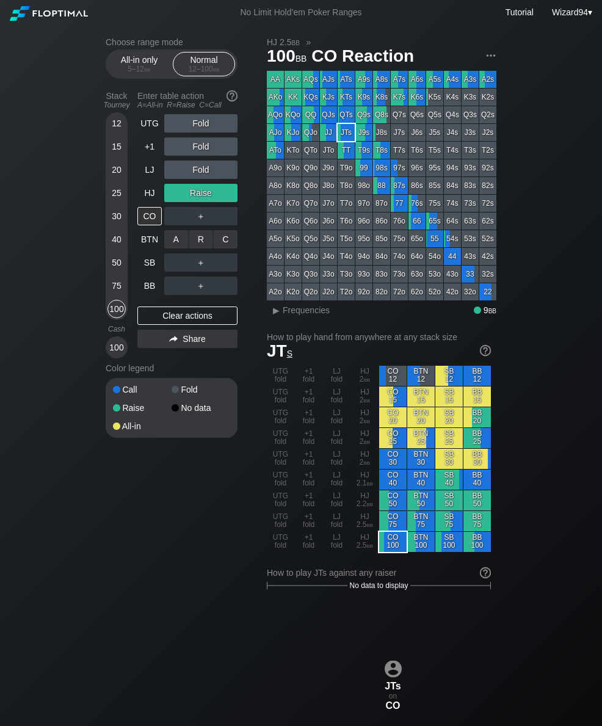
click at [198, 243] on div "R ✕" at bounding box center [201, 239] width 24 height 18
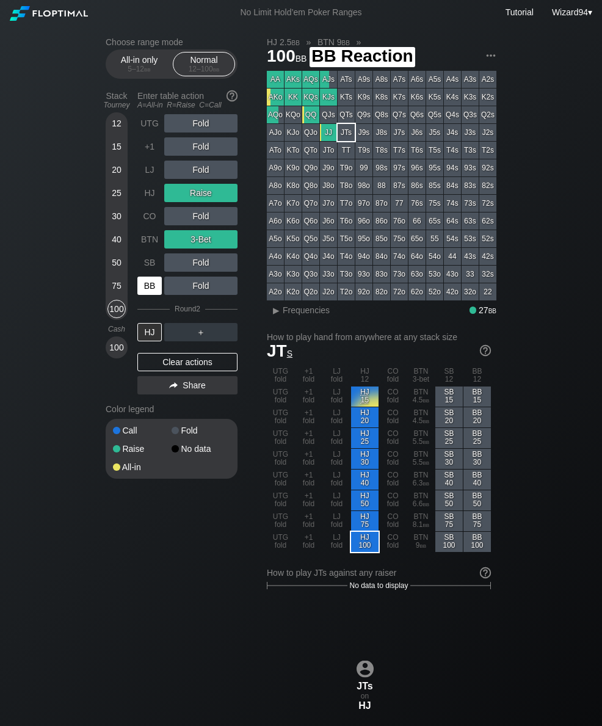
click at [145, 294] on div "BB" at bounding box center [149, 286] width 24 height 18
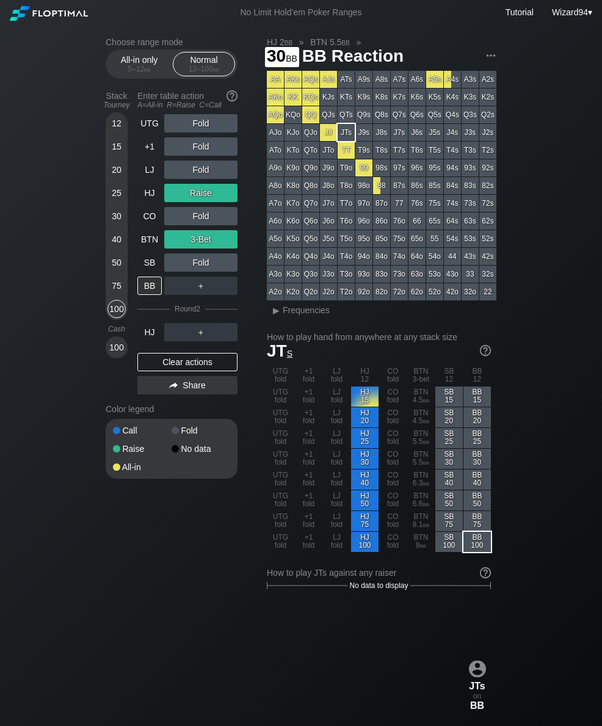
click at [111, 225] on div "30" at bounding box center [117, 216] width 18 height 18
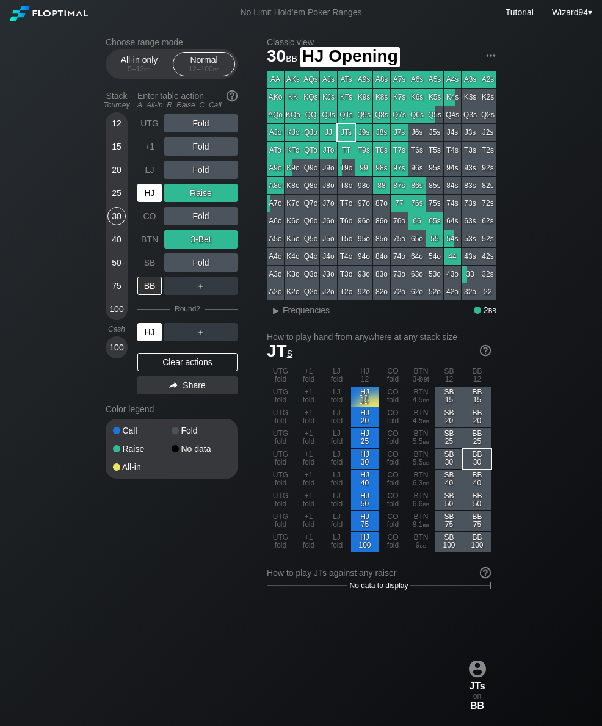
click at [151, 196] on div "HJ" at bounding box center [149, 193] width 24 height 18
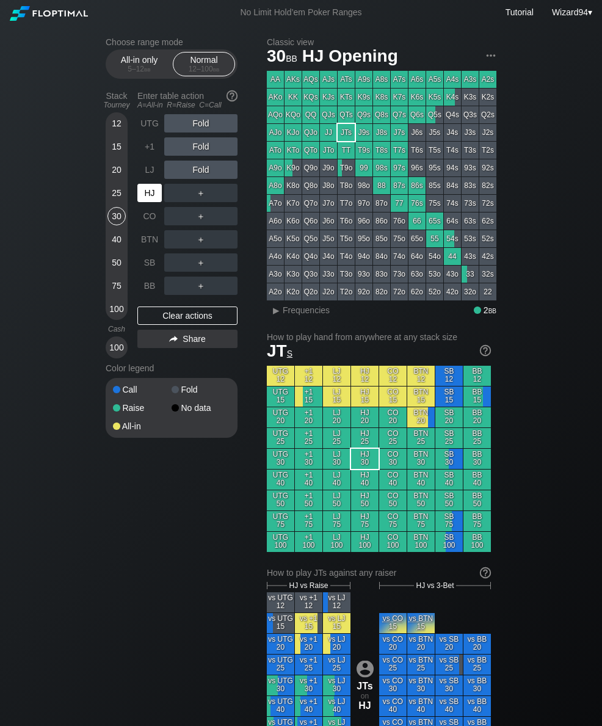
click at [153, 191] on div "HJ" at bounding box center [149, 193] width 24 height 18
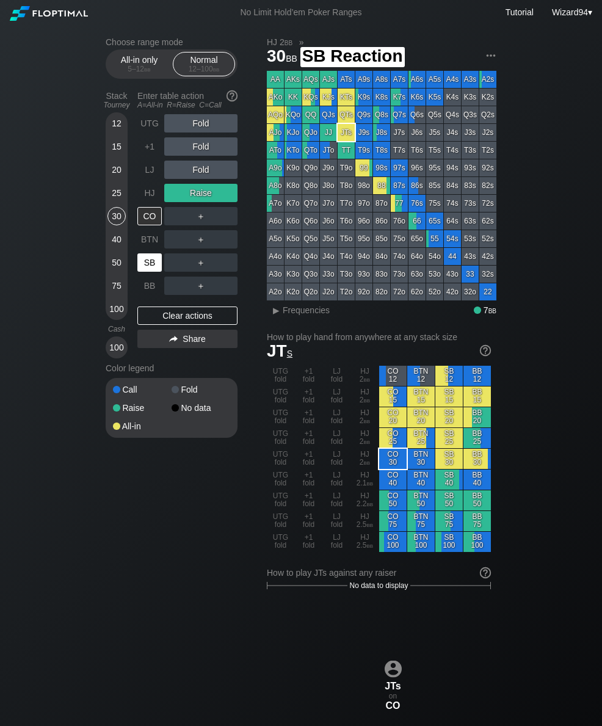
click at [142, 274] on div "SB" at bounding box center [150, 262] width 27 height 23
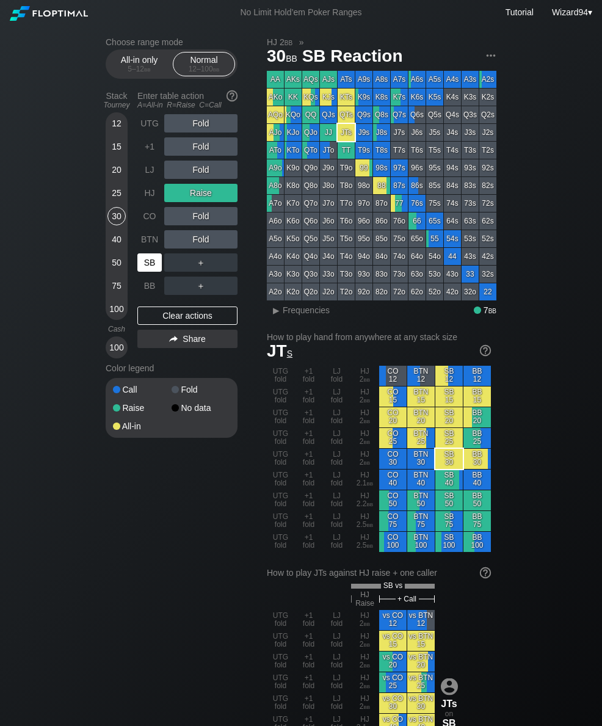
click at [150, 294] on div "BB" at bounding box center [149, 286] width 24 height 18
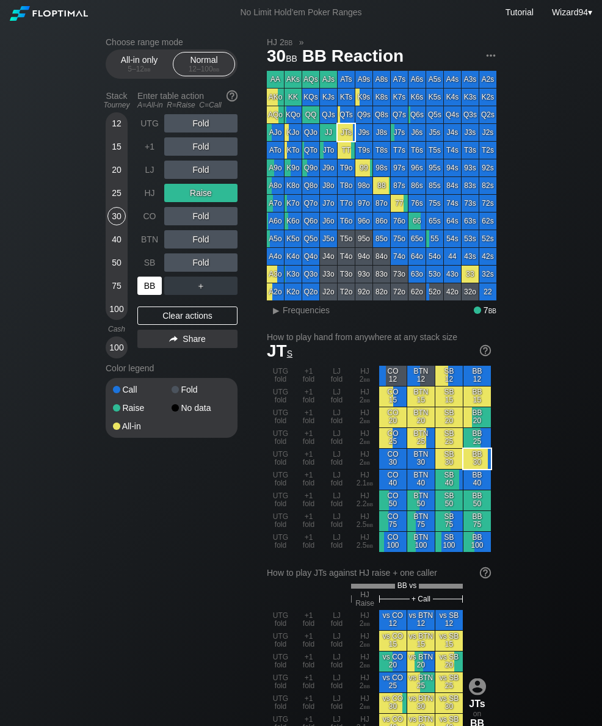
click at [143, 287] on div "BB" at bounding box center [149, 286] width 24 height 18
click at [114, 148] on div "15" at bounding box center [117, 146] width 18 height 18
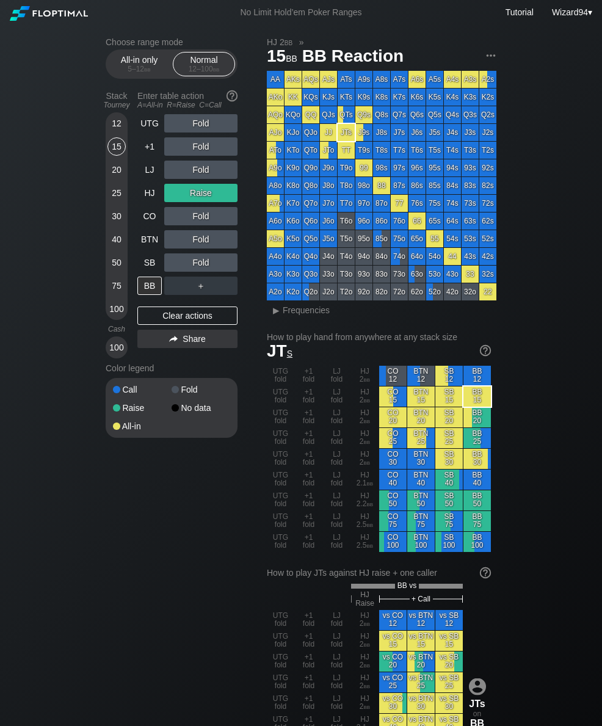
click at [151, 197] on div "HJ" at bounding box center [149, 193] width 24 height 18
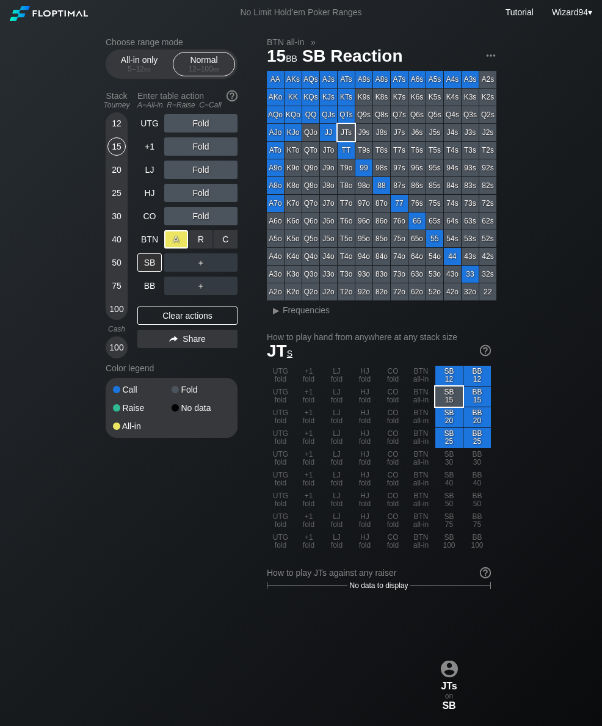
click at [114, 179] on div "20" at bounding box center [117, 170] width 18 height 18
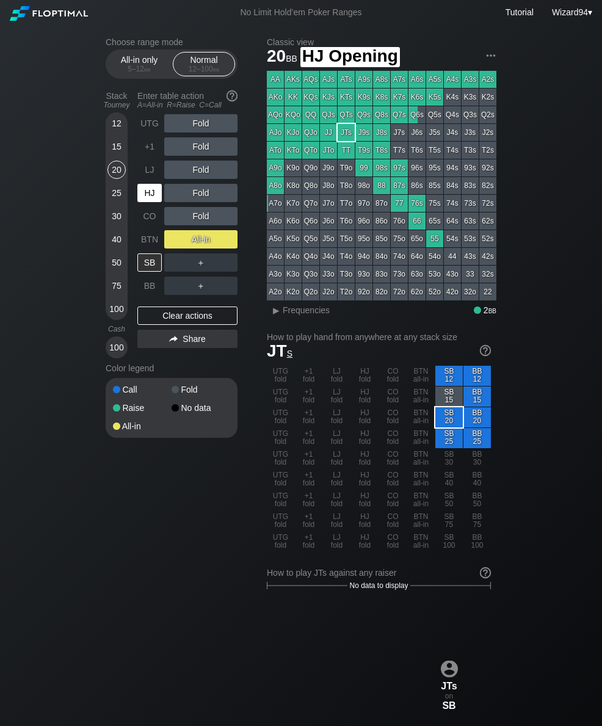
click at [145, 194] on div "HJ" at bounding box center [149, 193] width 24 height 18
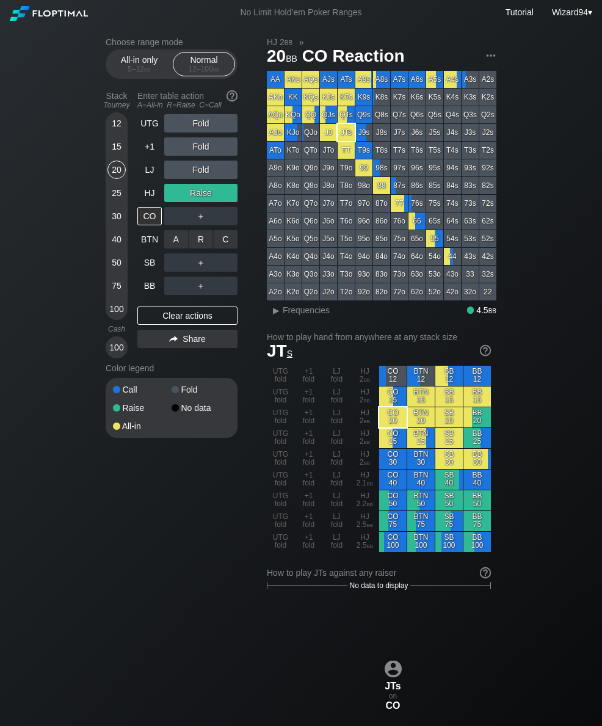
click at [201, 242] on div "R ✕" at bounding box center [201, 239] width 24 height 18
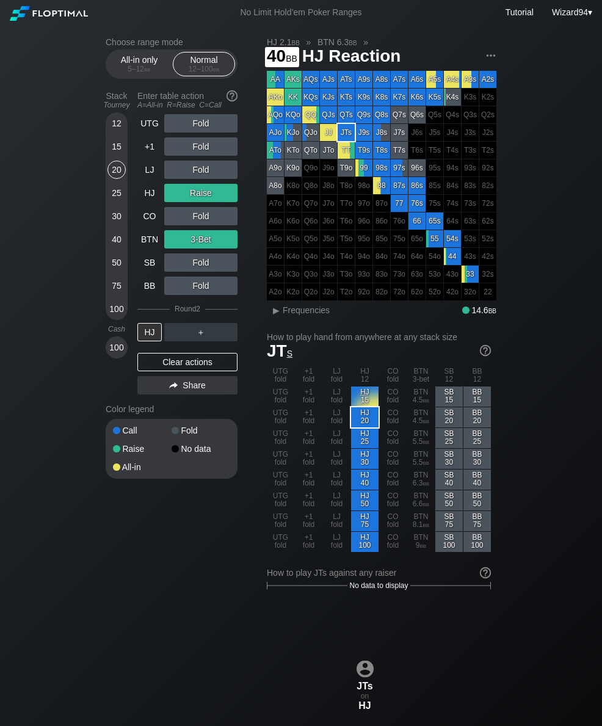
click at [114, 243] on div "40" at bounding box center [117, 239] width 18 height 18
click at [140, 149] on div "+1" at bounding box center [149, 146] width 24 height 18
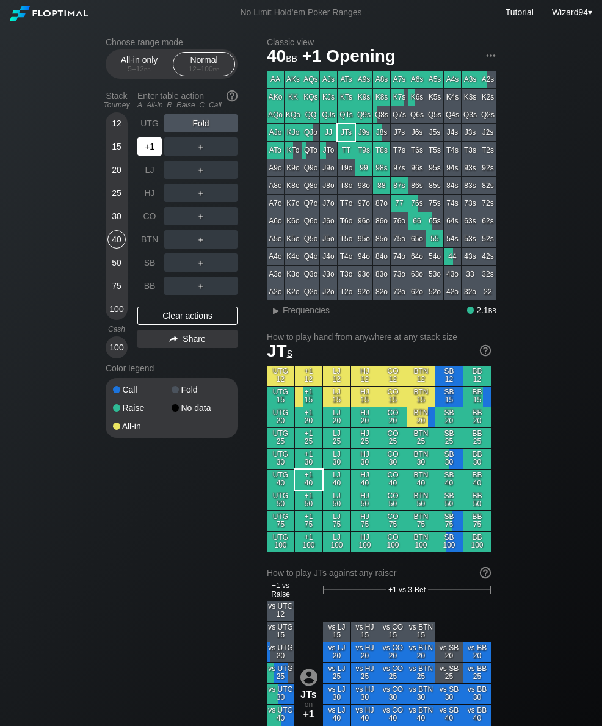
click at [140, 148] on div "+1" at bounding box center [149, 146] width 24 height 18
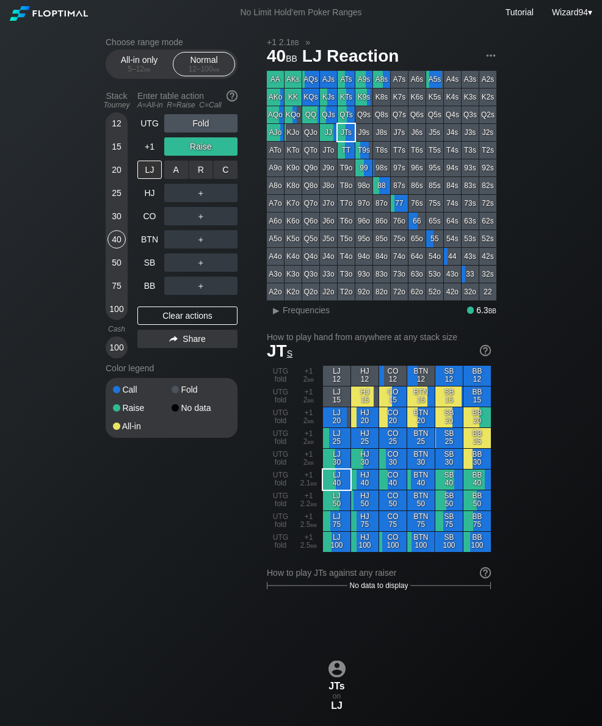
click at [224, 179] on div "C ✕" at bounding box center [226, 170] width 24 height 18
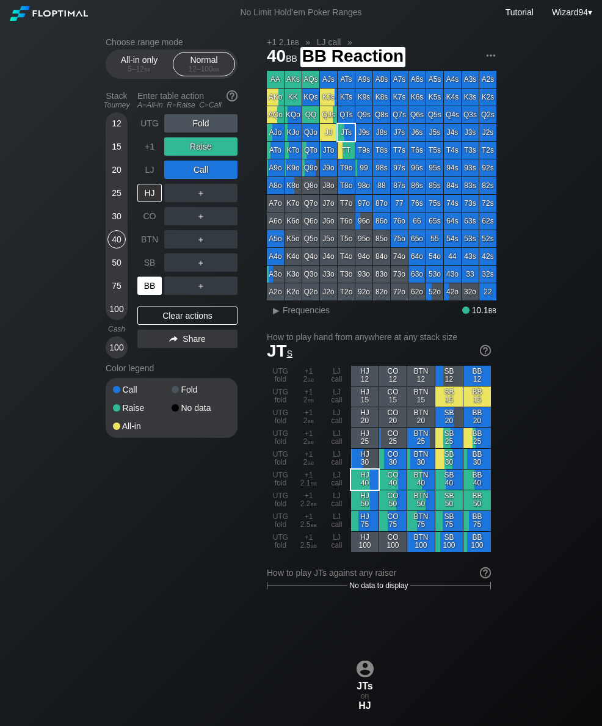
click at [150, 291] on div "BB" at bounding box center [149, 286] width 24 height 18
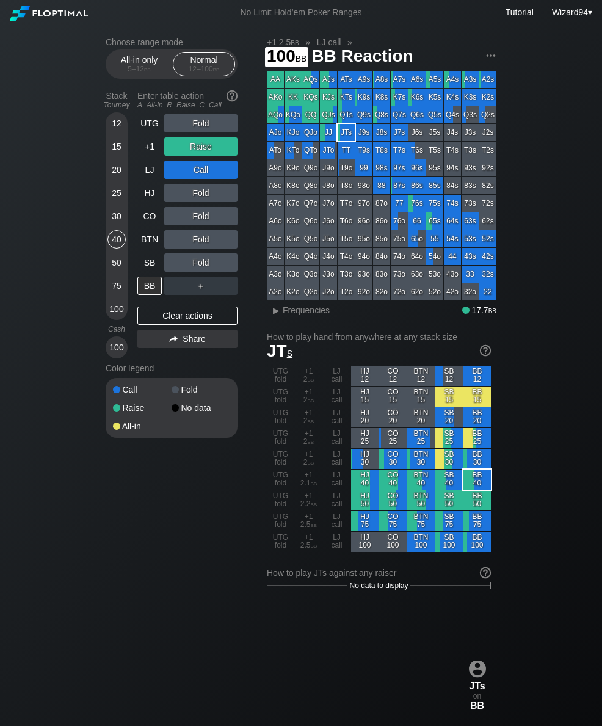
click at [112, 316] on div "100" at bounding box center [117, 309] width 18 height 18
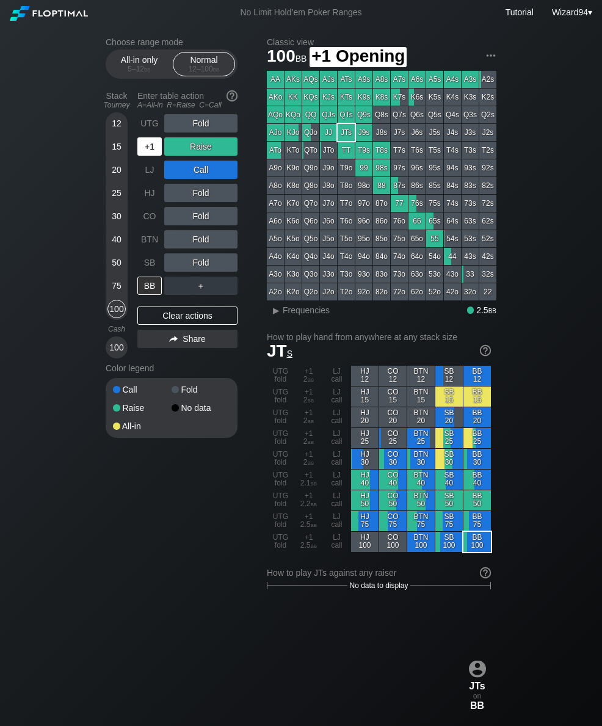
click at [150, 156] on div "+1" at bounding box center [149, 146] width 24 height 18
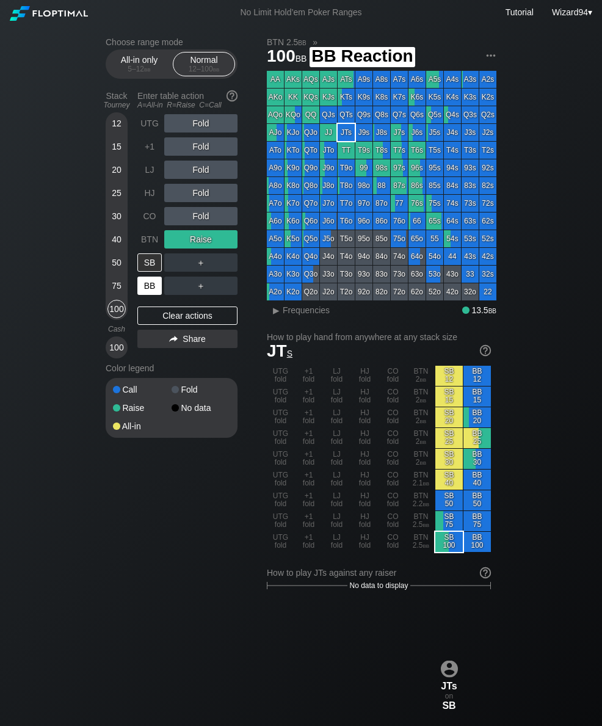
click at [143, 289] on div "BB" at bounding box center [149, 286] width 24 height 18
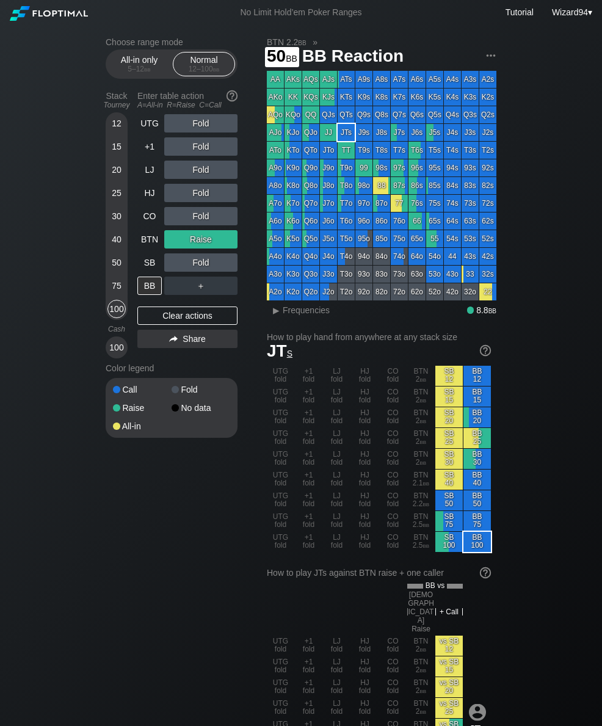
click at [109, 272] on div "50" at bounding box center [117, 263] width 18 height 18
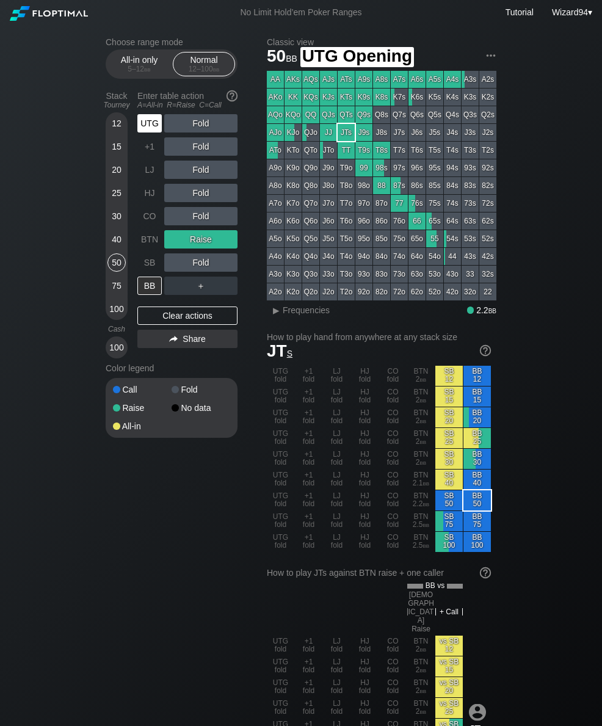
click at [142, 126] on div "UTG" at bounding box center [149, 123] width 24 height 18
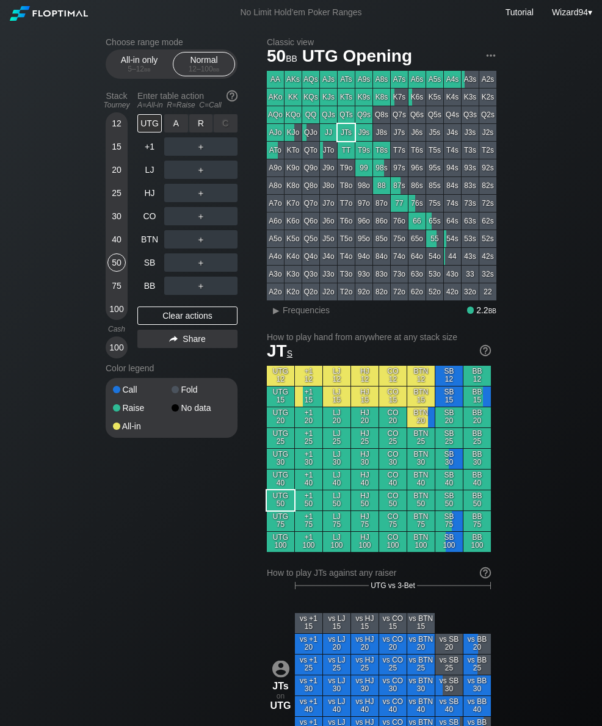
click at [200, 124] on div "R ✕" at bounding box center [201, 123] width 24 height 18
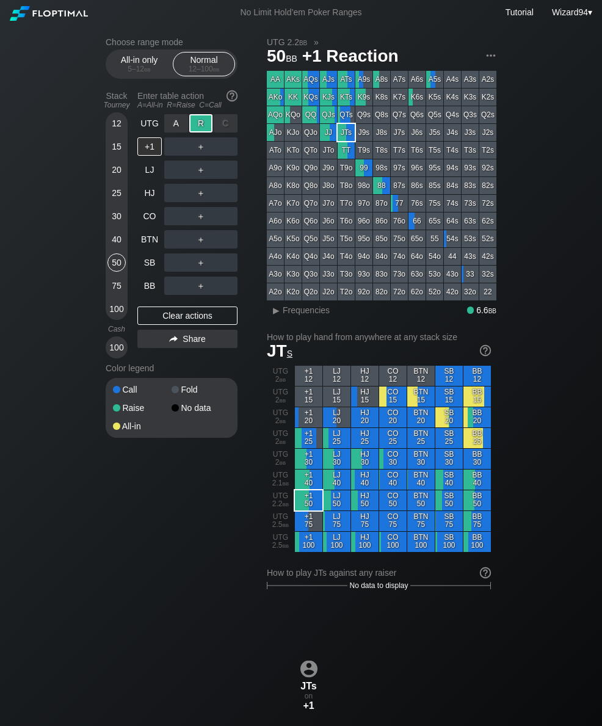
click at [148, 274] on div "SB" at bounding box center [150, 262] width 27 height 23
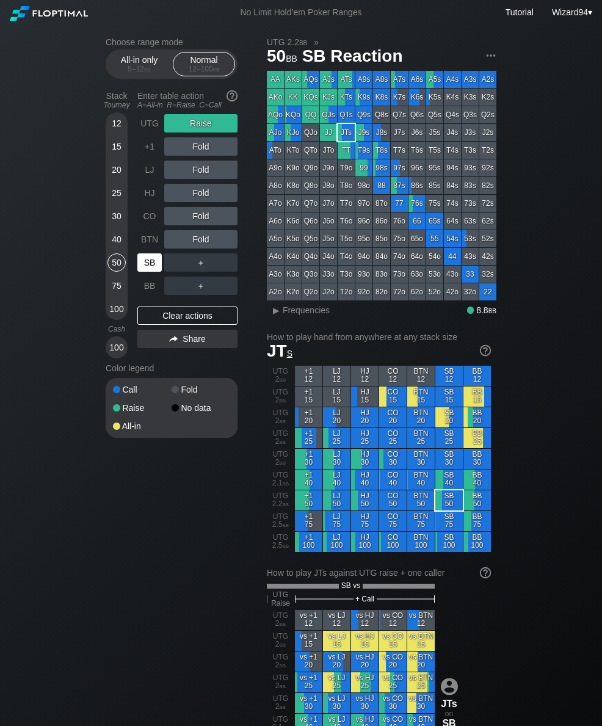
click at [147, 291] on div "BB" at bounding box center [149, 286] width 24 height 18
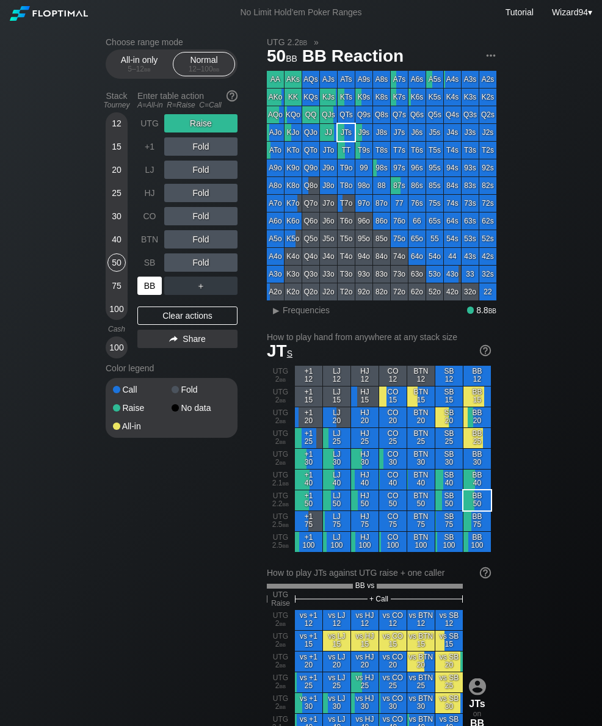
click at [148, 291] on div "BB" at bounding box center [149, 286] width 24 height 18
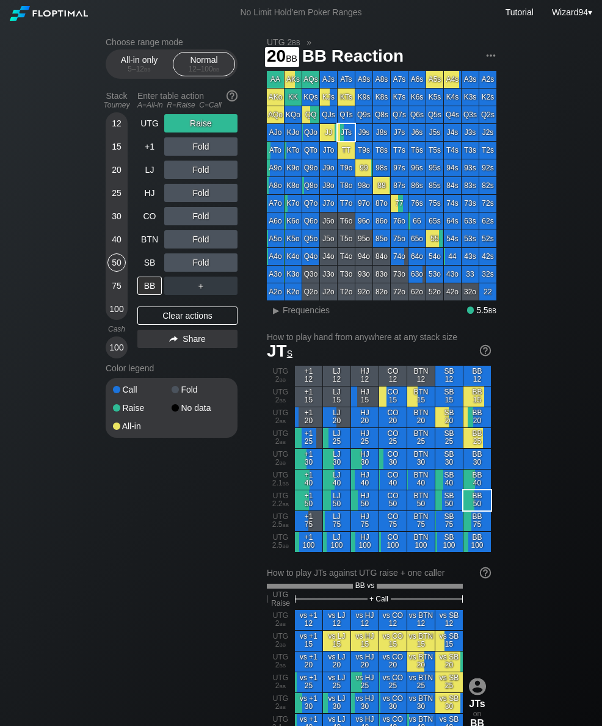
click at [109, 166] on div "20" at bounding box center [117, 172] width 18 height 23
click at [109, 173] on div "20" at bounding box center [117, 170] width 18 height 18
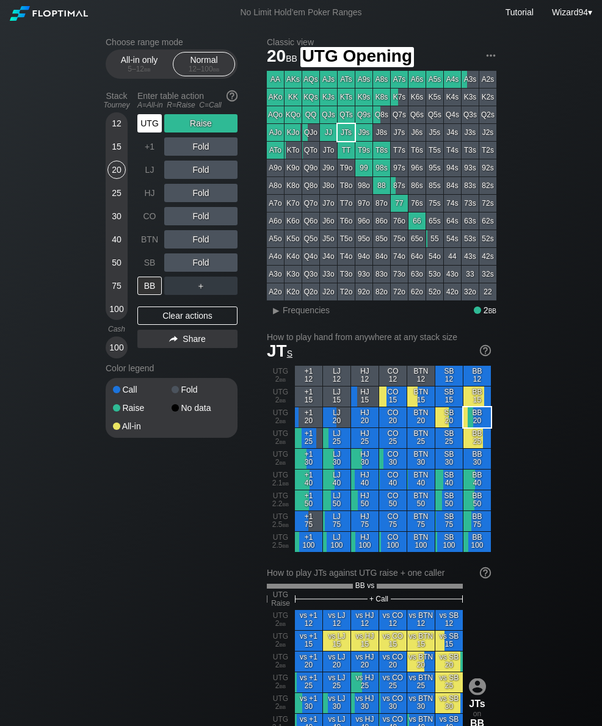
click at [148, 125] on div "UTG" at bounding box center [149, 123] width 24 height 18
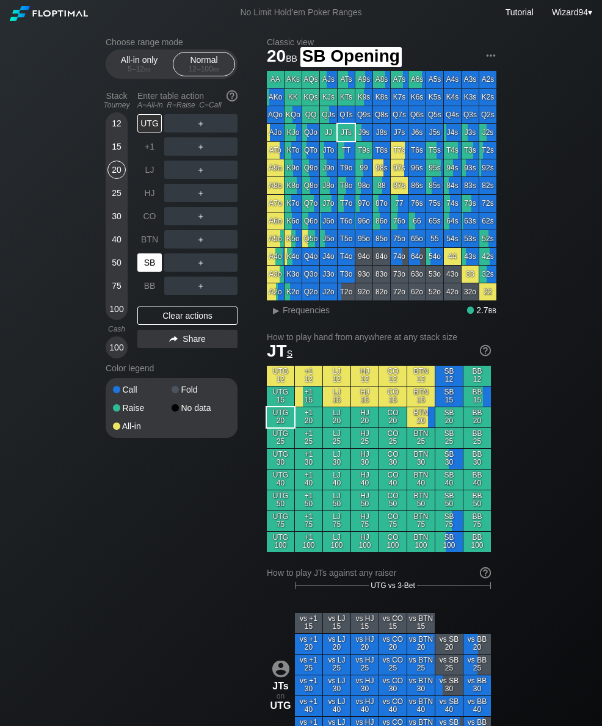
click at [150, 260] on div "SB" at bounding box center [149, 263] width 24 height 18
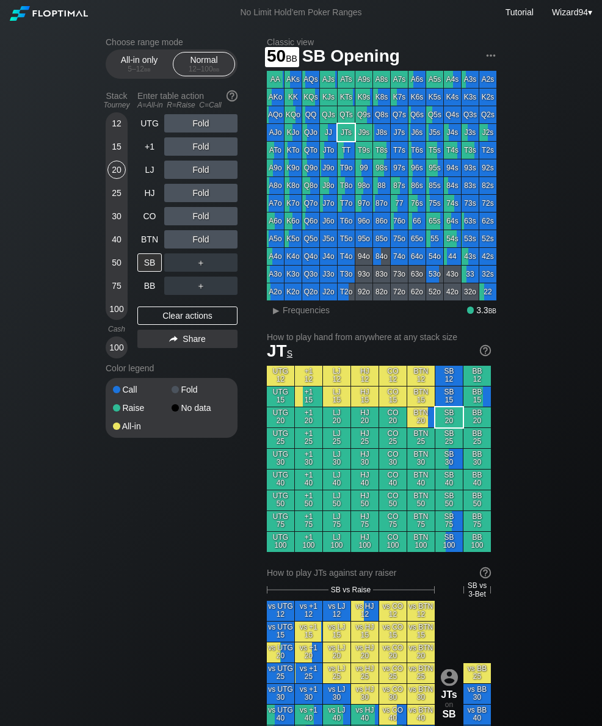
click at [113, 272] on div "50" at bounding box center [117, 263] width 18 height 18
click at [142, 130] on div "UTG" at bounding box center [149, 123] width 24 height 18
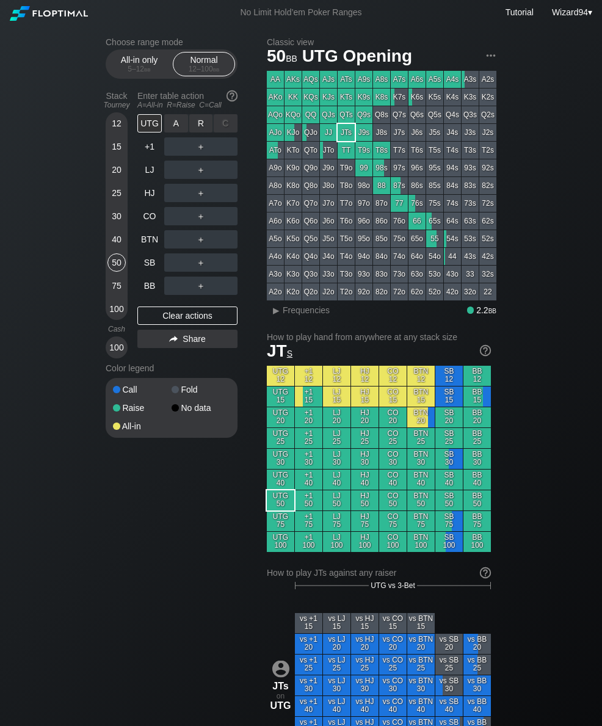
click at [198, 129] on div "R ✕" at bounding box center [201, 123] width 24 height 18
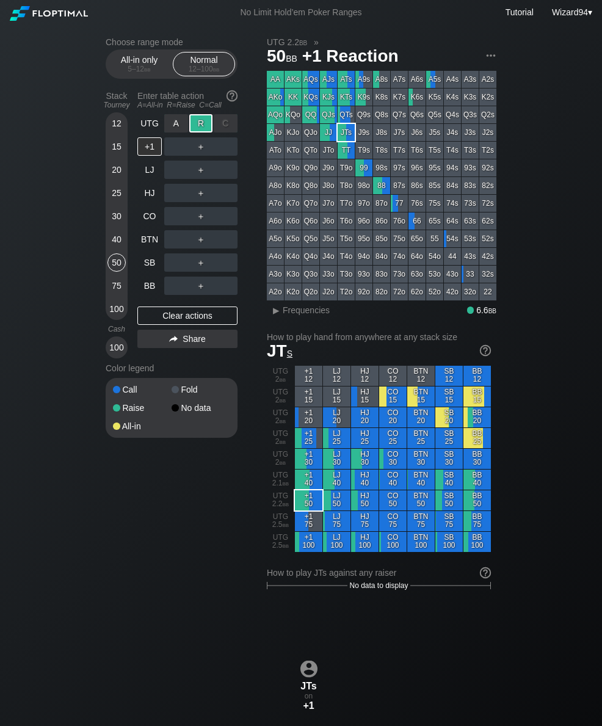
click at [145, 292] on div "BB" at bounding box center [149, 286] width 24 height 18
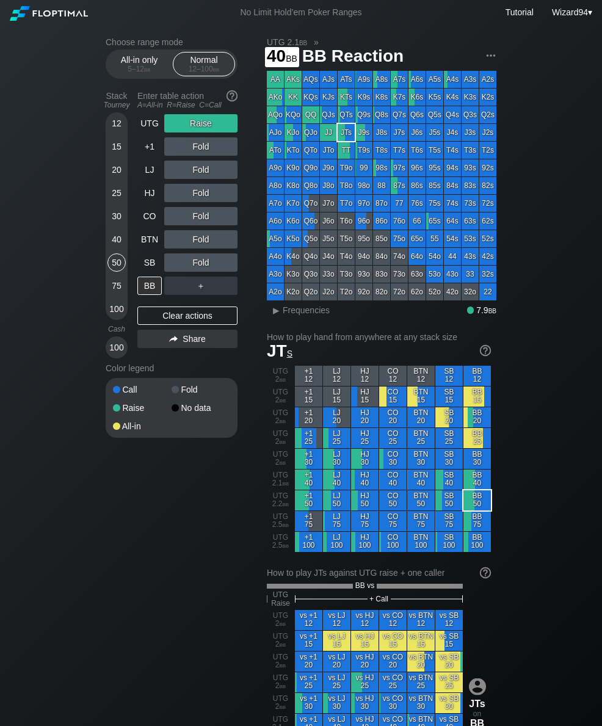
click at [108, 247] on div "40" at bounding box center [117, 239] width 18 height 18
click at [112, 284] on div "75" at bounding box center [117, 286] width 18 height 18
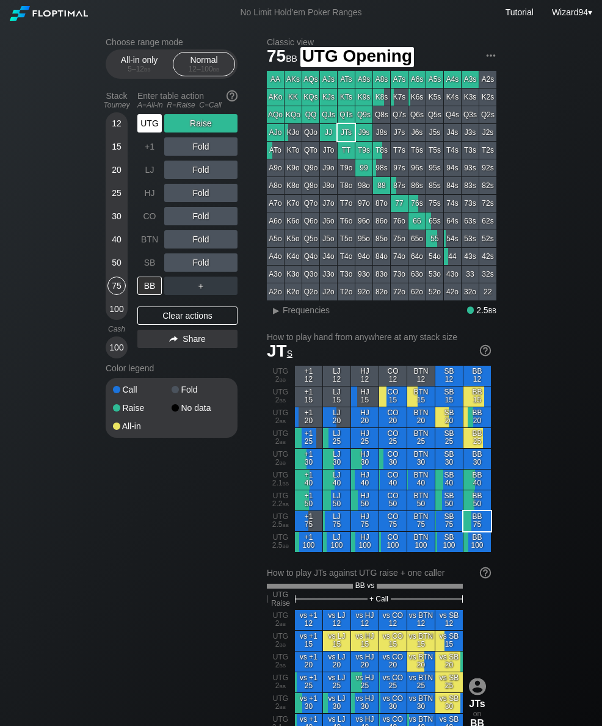
click at [142, 129] on div "UTG" at bounding box center [149, 123] width 24 height 18
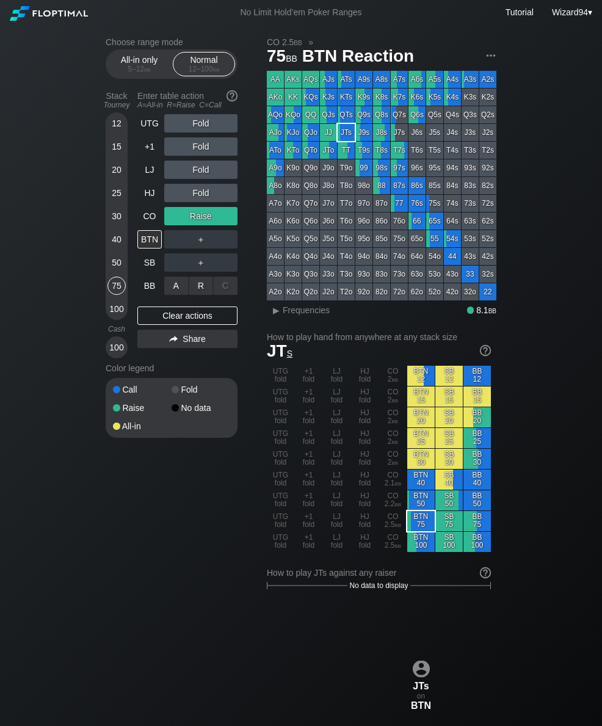
click at [196, 291] on div "R ✕" at bounding box center [201, 286] width 24 height 18
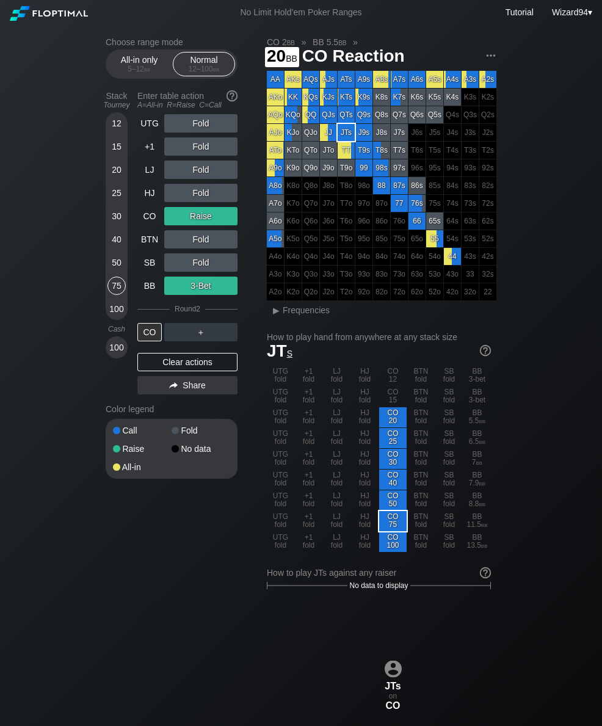
click at [111, 179] on div "20" at bounding box center [117, 170] width 18 height 18
click at [115, 171] on div "20" at bounding box center [117, 170] width 18 height 18
click at [114, 170] on div "20" at bounding box center [117, 170] width 18 height 18
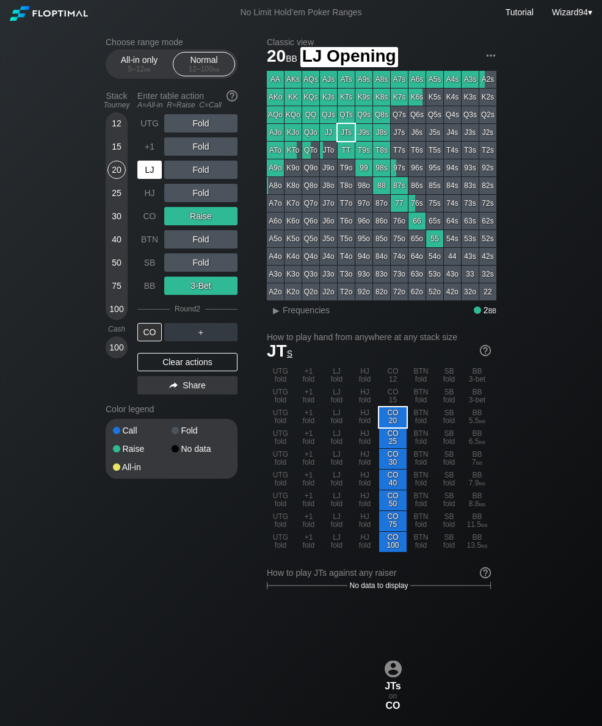
click at [147, 167] on div "LJ" at bounding box center [149, 170] width 24 height 18
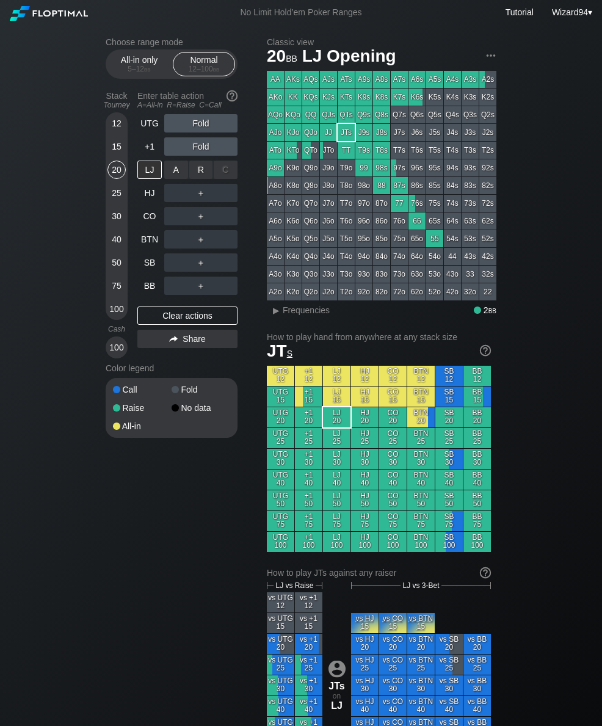
click at [194, 179] on div "R ✕" at bounding box center [201, 170] width 24 height 18
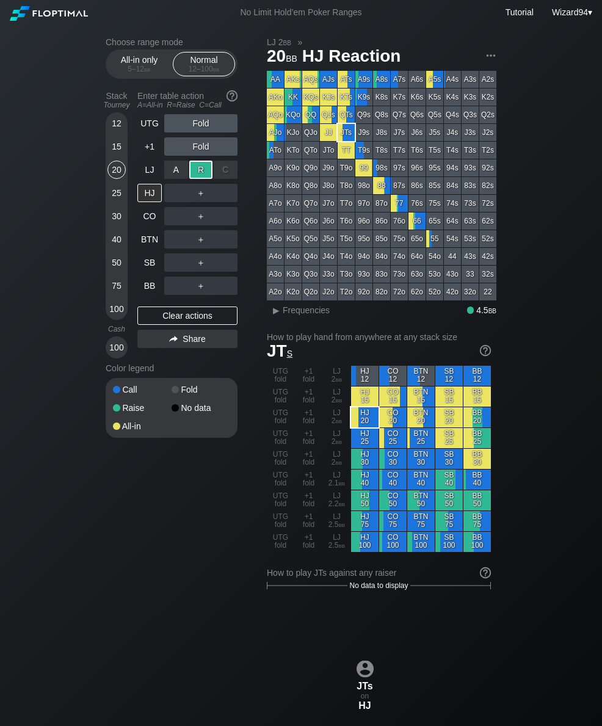
click at [148, 267] on div "SB" at bounding box center [149, 263] width 24 height 18
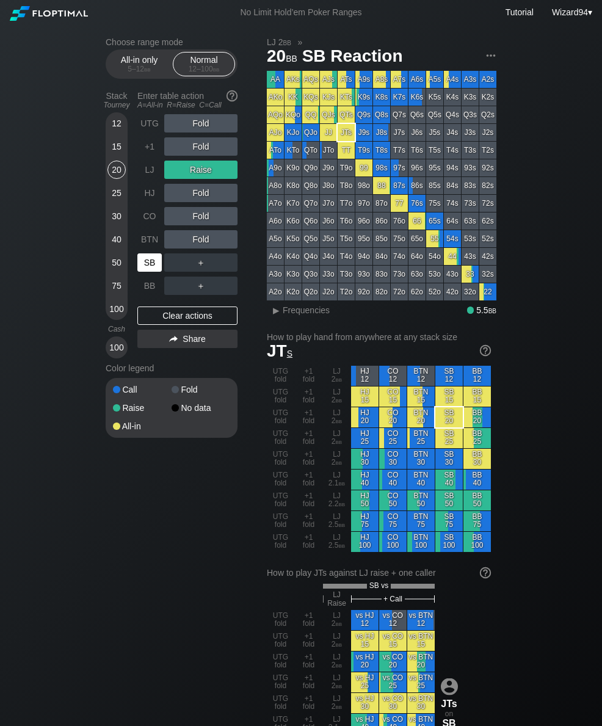
click at [121, 263] on div "50" at bounding box center [117, 263] width 18 height 18
click at [121, 262] on div "50" at bounding box center [117, 263] width 18 height 18
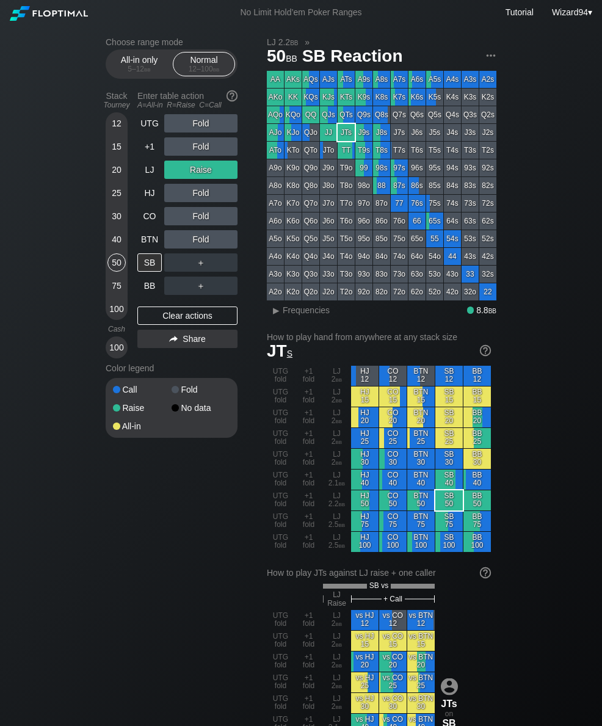
click at [120, 266] on div "50" at bounding box center [117, 263] width 18 height 18
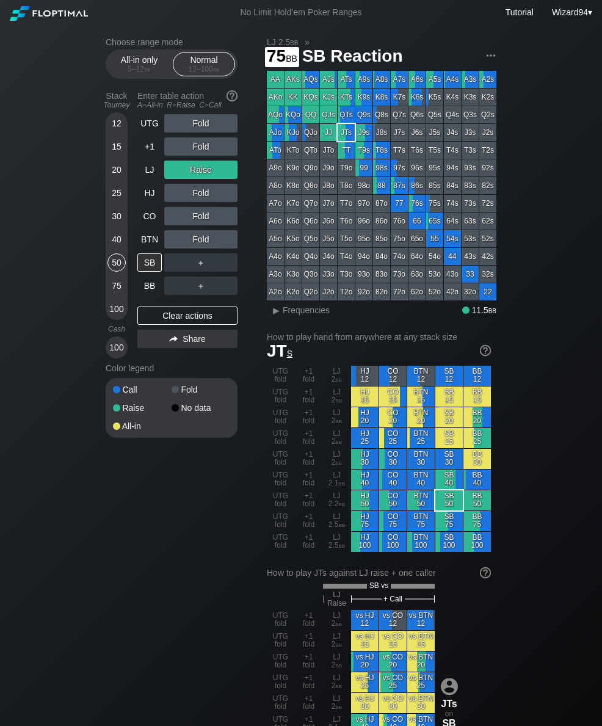
click at [112, 295] on div "75" at bounding box center [117, 286] width 18 height 18
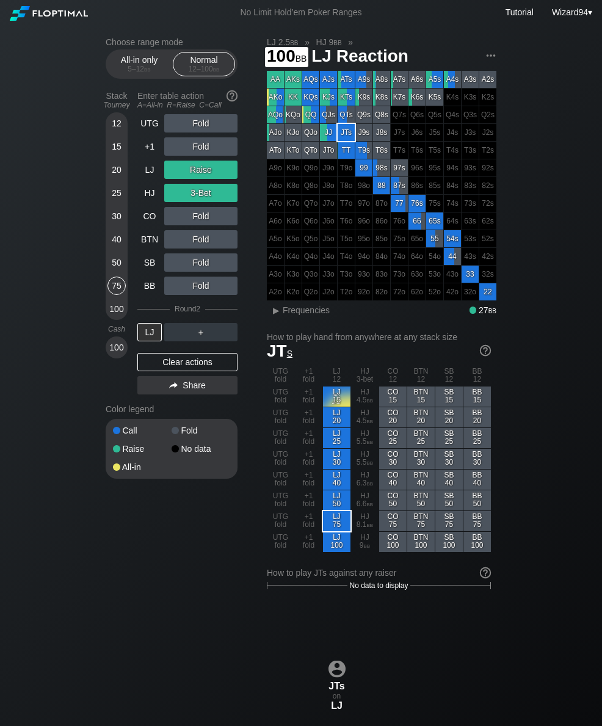
click at [118, 314] on div "100" at bounding box center [117, 309] width 18 height 18
click at [113, 241] on div "40" at bounding box center [117, 239] width 18 height 18
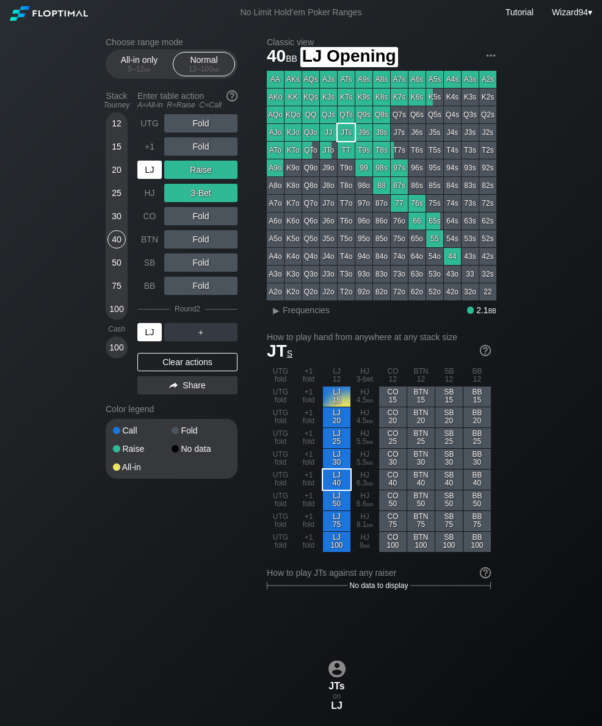
click at [141, 177] on div "LJ" at bounding box center [149, 170] width 24 height 18
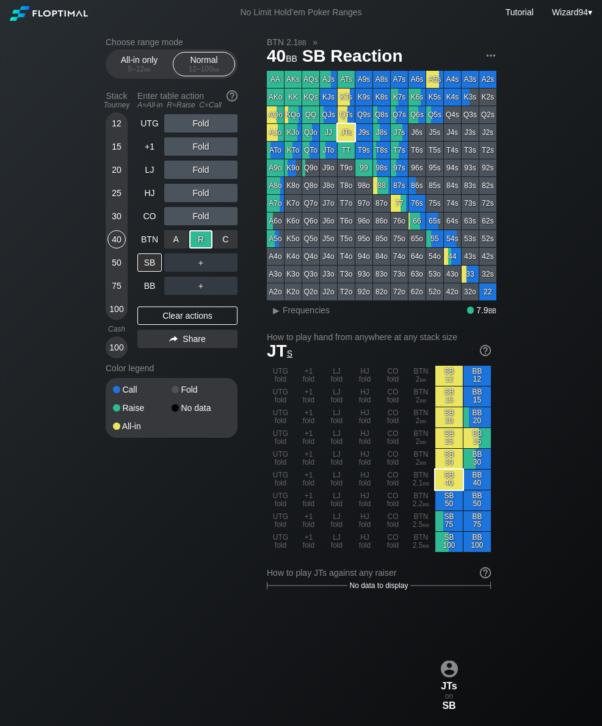
click at [145, 292] on div "BB" at bounding box center [149, 286] width 24 height 18
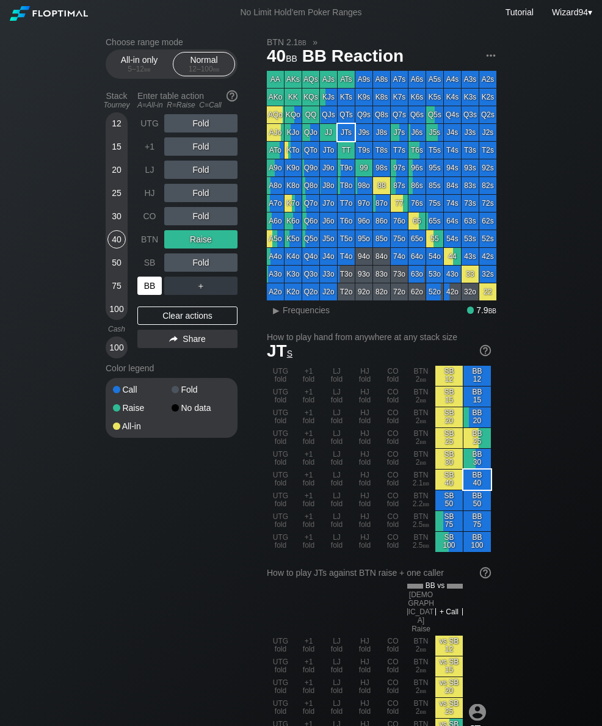
click at [142, 225] on div "CO" at bounding box center [149, 216] width 24 height 18
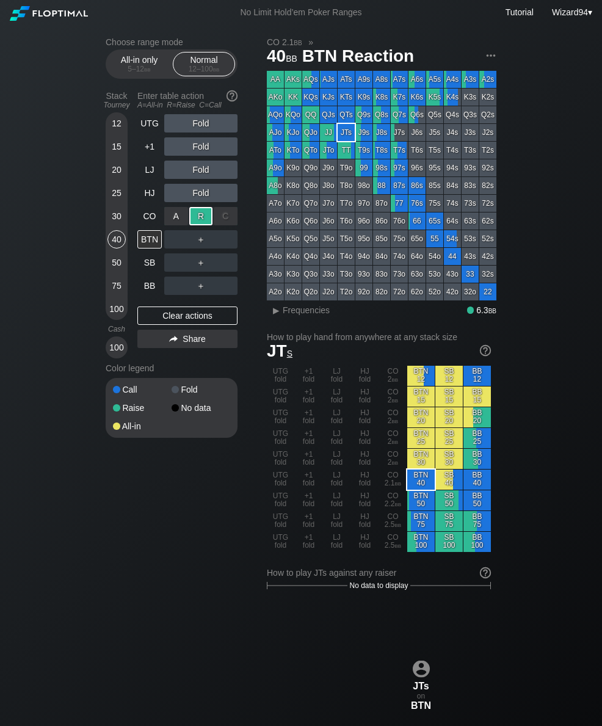
click at [148, 305] on div "UTG Fold +1 Fold LJ Fold HJ Fold CO A ✕ R ✕ C ✕ Raise BTN ＋ SB ＋ BB ＋ Clear act…" at bounding box center [187, 236] width 100 height 244
click at [147, 293] on div "BB" at bounding box center [149, 286] width 24 height 18
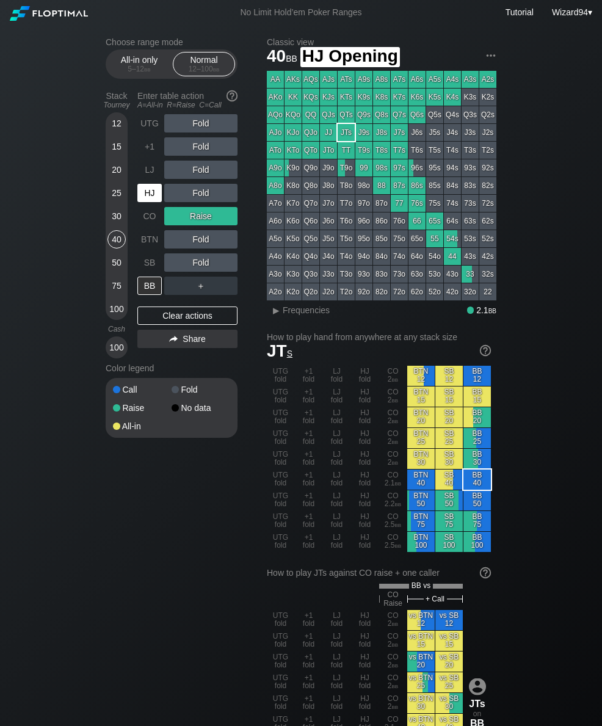
click at [143, 194] on div "HJ" at bounding box center [149, 193] width 24 height 18
click at [142, 194] on div "HJ" at bounding box center [149, 193] width 24 height 18
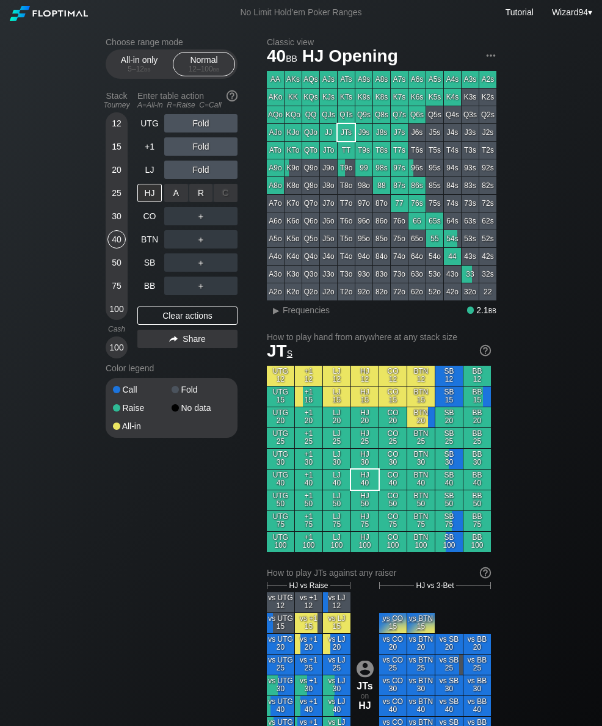
click at [194, 201] on div "R ✕" at bounding box center [201, 193] width 24 height 18
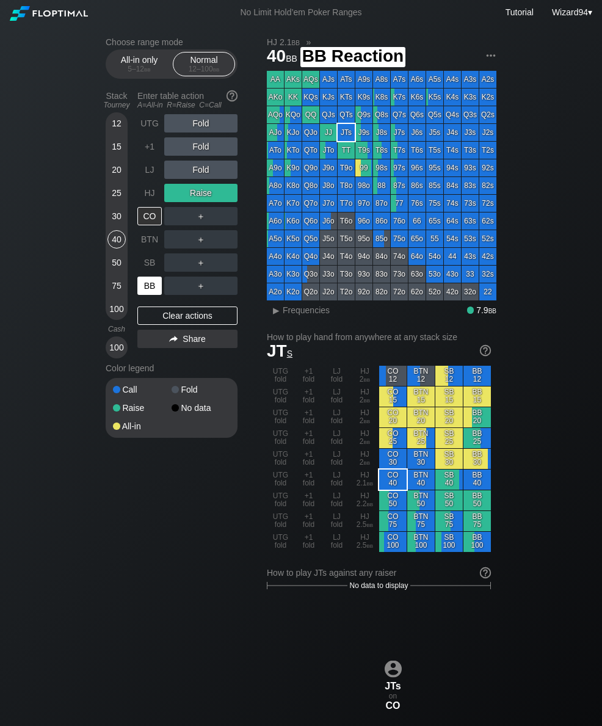
click at [151, 282] on div "BB" at bounding box center [149, 286] width 24 height 18
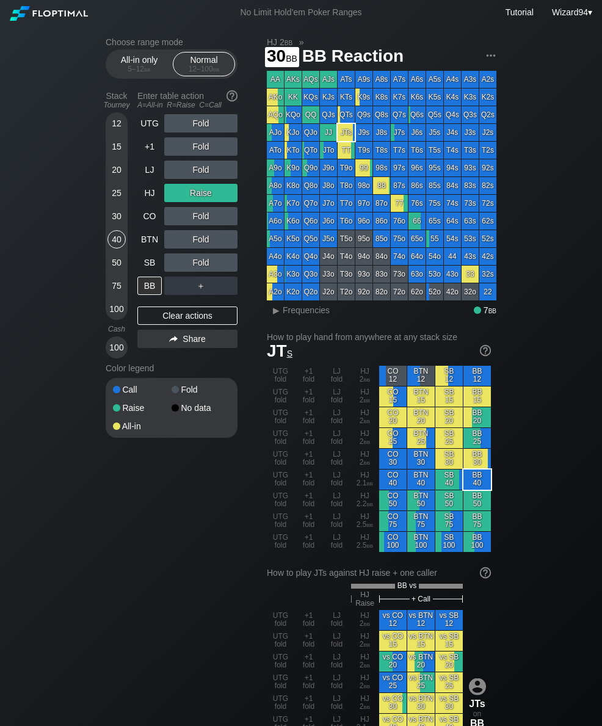
click at [117, 224] on div "30" at bounding box center [117, 216] width 18 height 18
click at [145, 172] on div "LJ" at bounding box center [149, 170] width 24 height 18
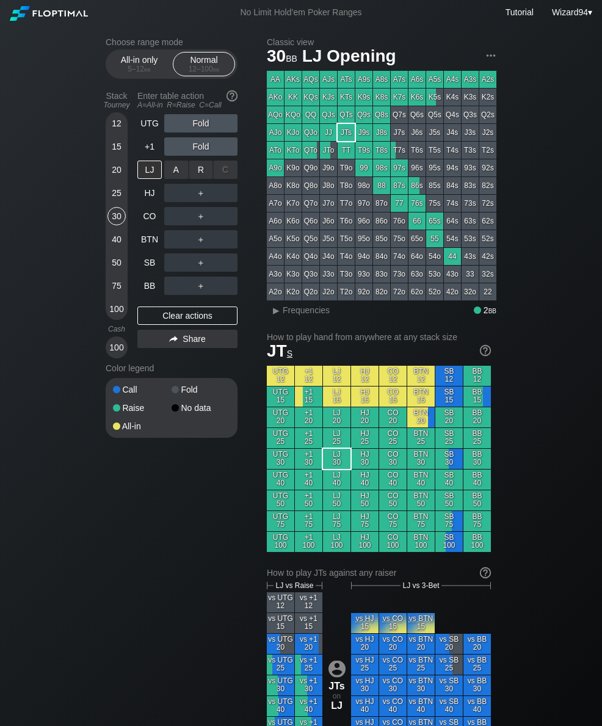
click at [202, 178] on div "R ✕" at bounding box center [201, 170] width 24 height 18
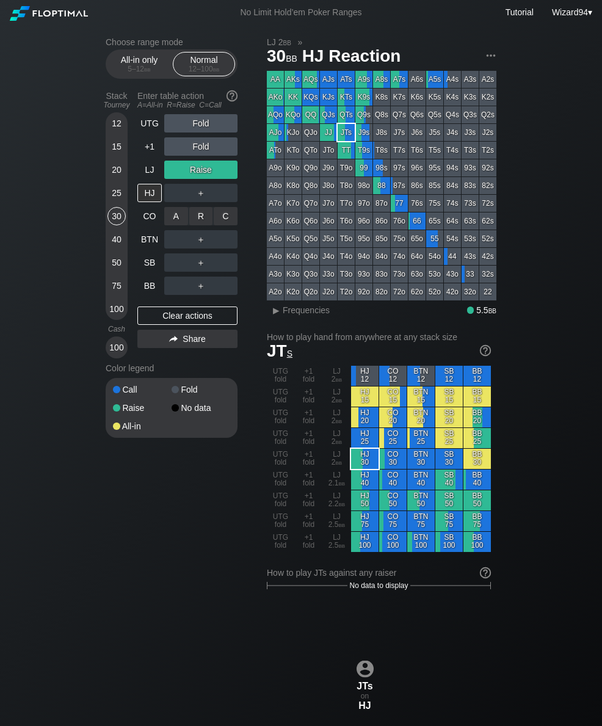
click at [202, 224] on div "R ✕" at bounding box center [201, 216] width 24 height 18
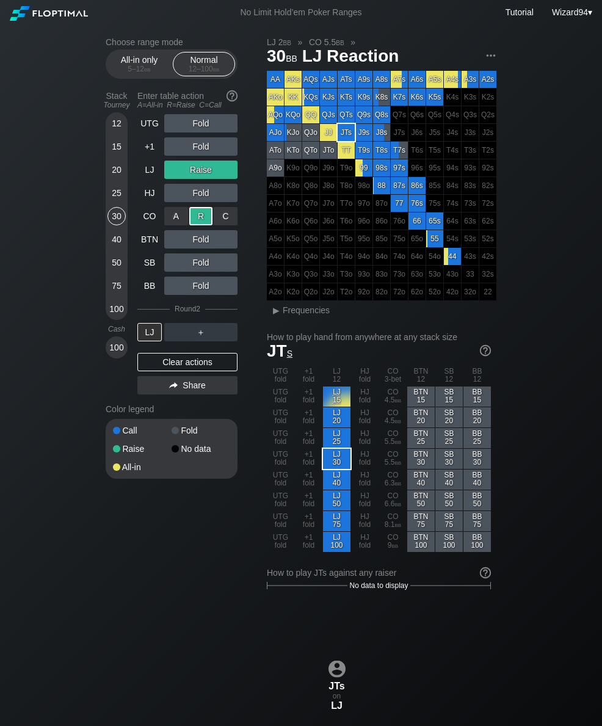
click at [116, 179] on div "20" at bounding box center [117, 170] width 18 height 18
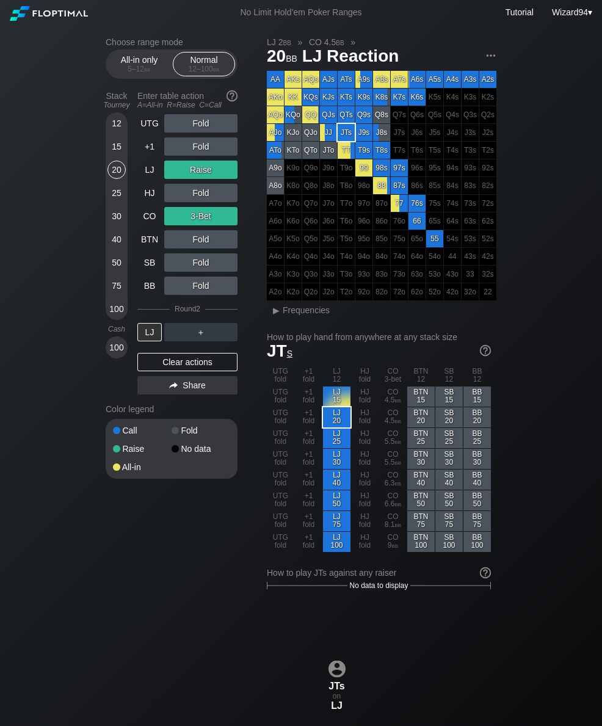
click at [124, 181] on div "20" at bounding box center [117, 172] width 18 height 23
click at [123, 179] on div "20" at bounding box center [117, 170] width 18 height 18
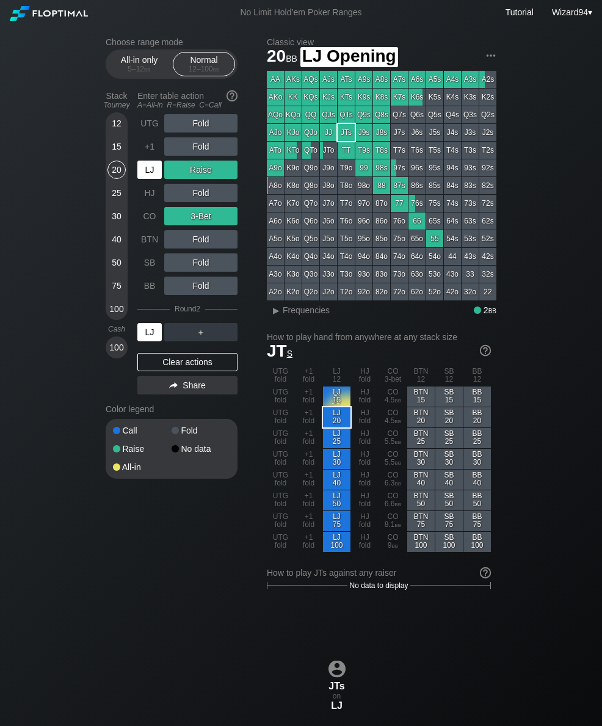
click at [153, 179] on div "LJ" at bounding box center [149, 170] width 24 height 18
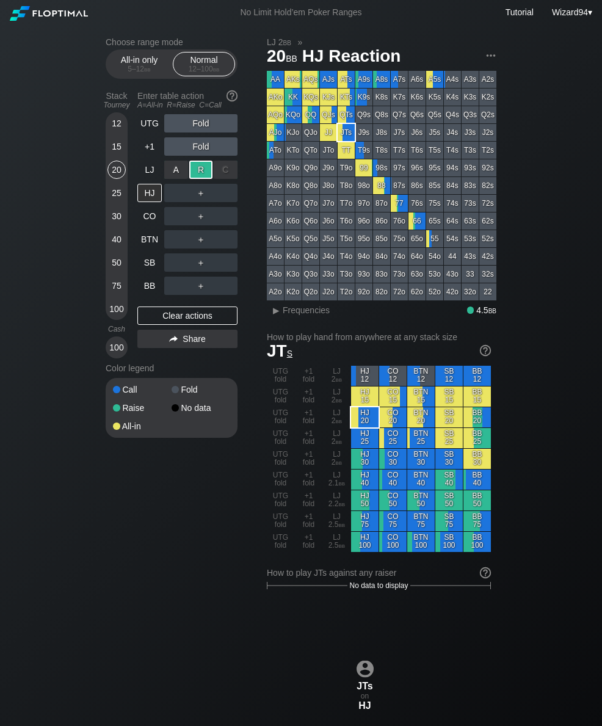
click at [147, 179] on div "LJ" at bounding box center [149, 170] width 24 height 18
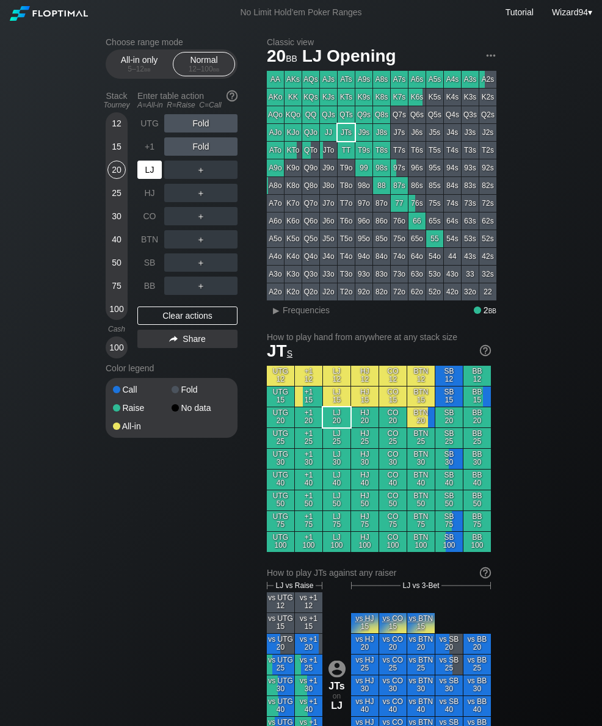
click at [147, 179] on div "LJ" at bounding box center [149, 170] width 24 height 18
click at [155, 156] on div "+1" at bounding box center [149, 146] width 24 height 18
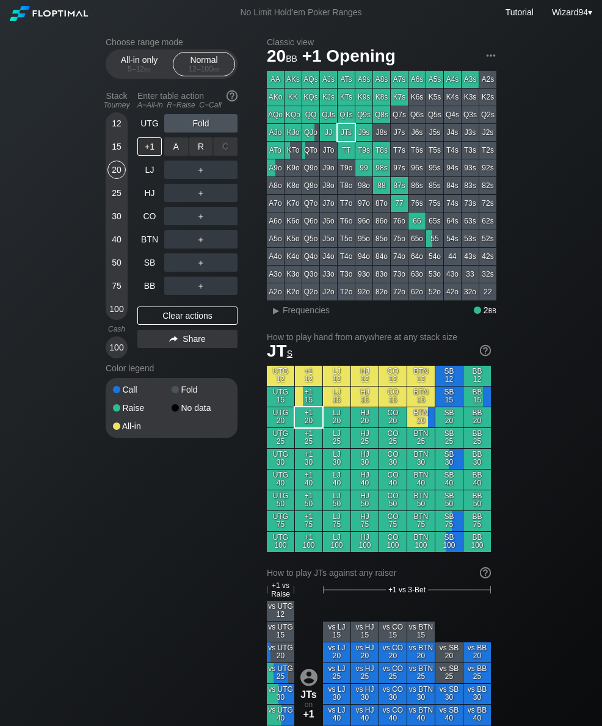
click at [198, 151] on div "R ✕" at bounding box center [201, 146] width 24 height 18
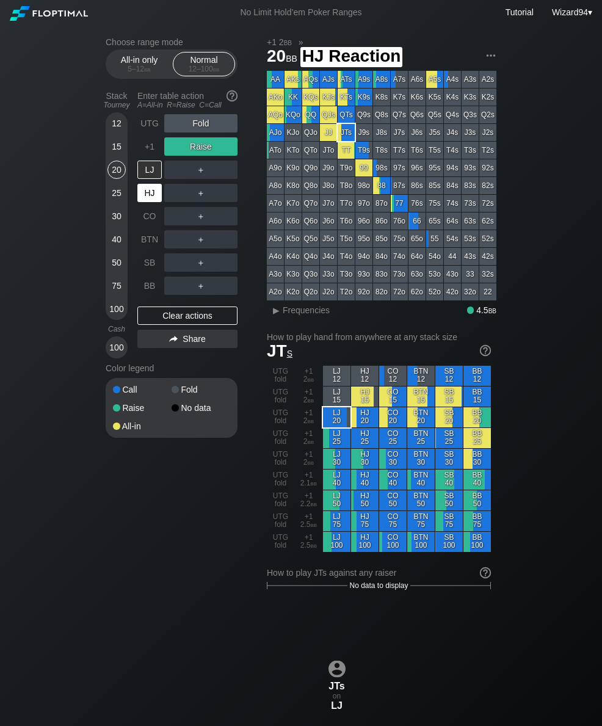
click at [144, 198] on div "HJ" at bounding box center [149, 193] width 24 height 18
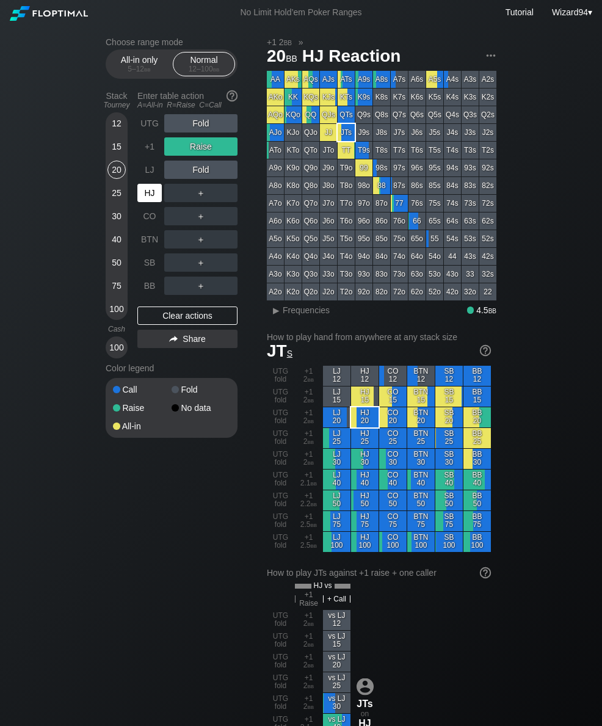
click at [116, 315] on div "100" at bounding box center [117, 309] width 18 height 18
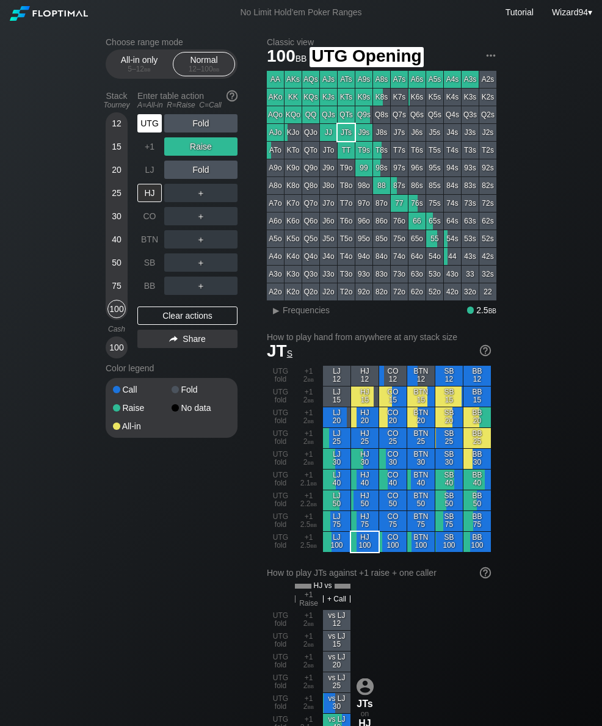
click at [144, 135] on div "UTG" at bounding box center [150, 123] width 27 height 23
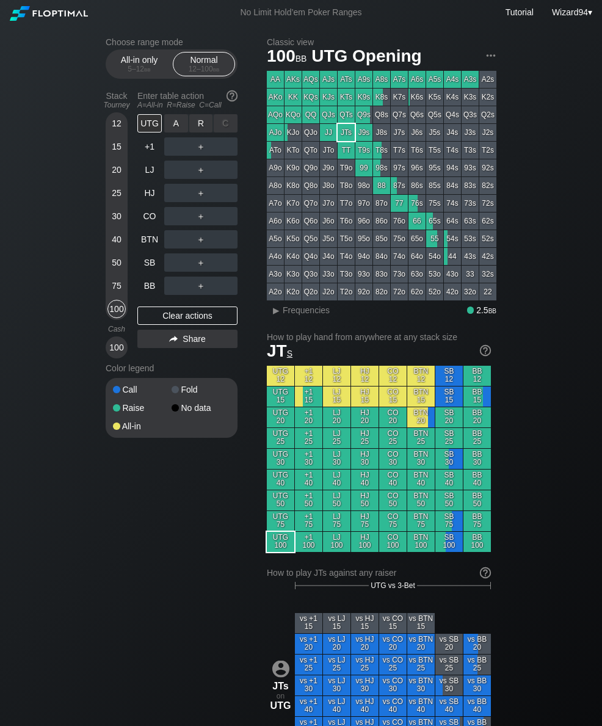
click at [197, 133] on div "R ✕" at bounding box center [201, 123] width 24 height 18
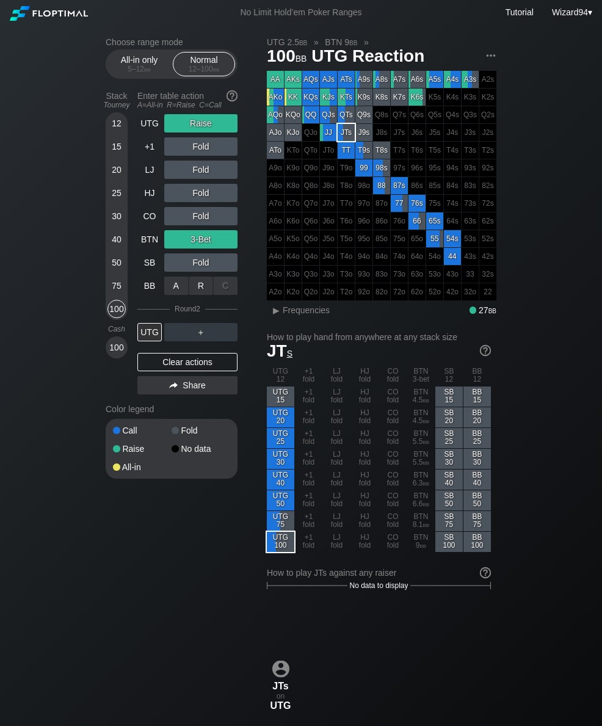
click at [197, 293] on div "R ✕" at bounding box center [201, 286] width 24 height 18
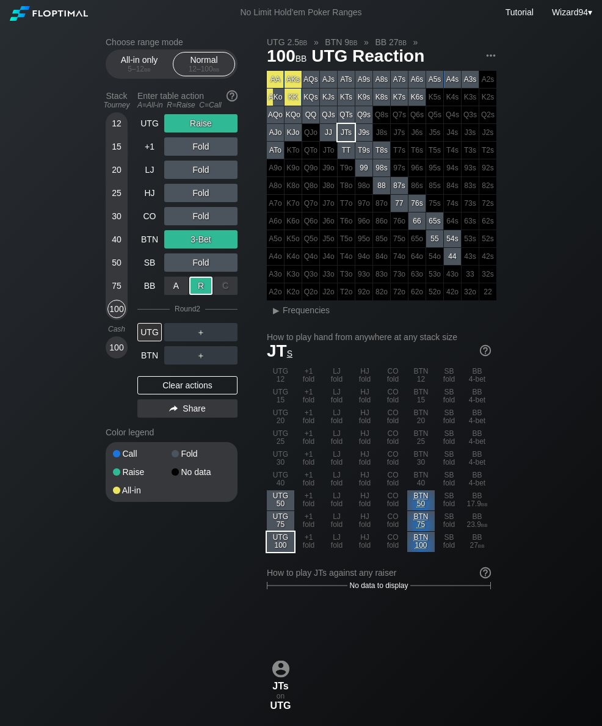
click at [145, 327] on div "UTG" at bounding box center [150, 332] width 27 height 23
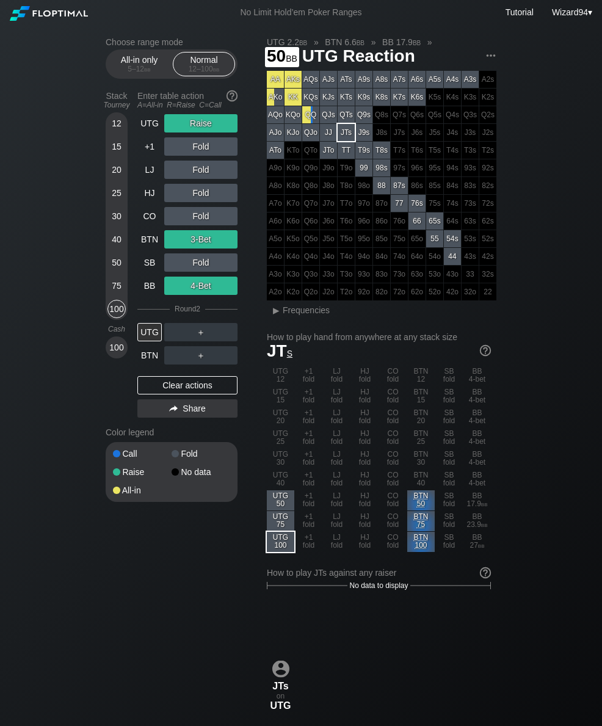
click at [119, 267] on div "50" at bounding box center [117, 263] width 18 height 18
click at [147, 133] on div "UTG" at bounding box center [149, 123] width 24 height 18
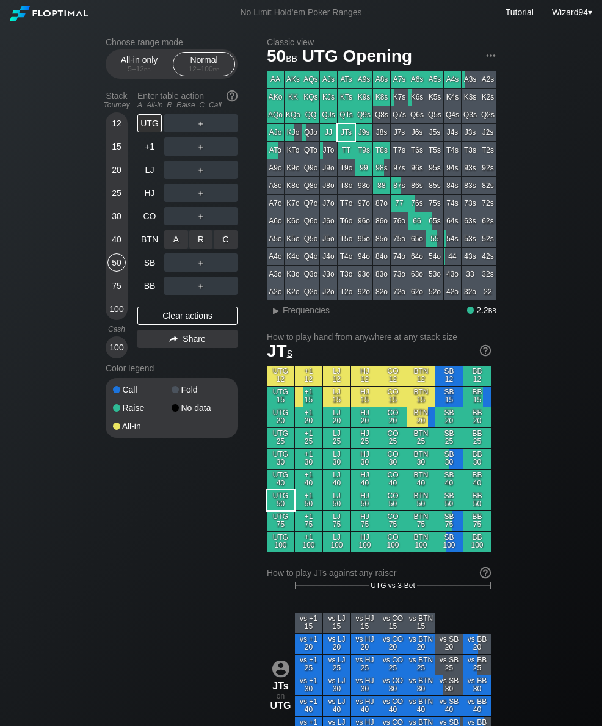
click at [202, 247] on div "R ✕" at bounding box center [201, 239] width 24 height 18
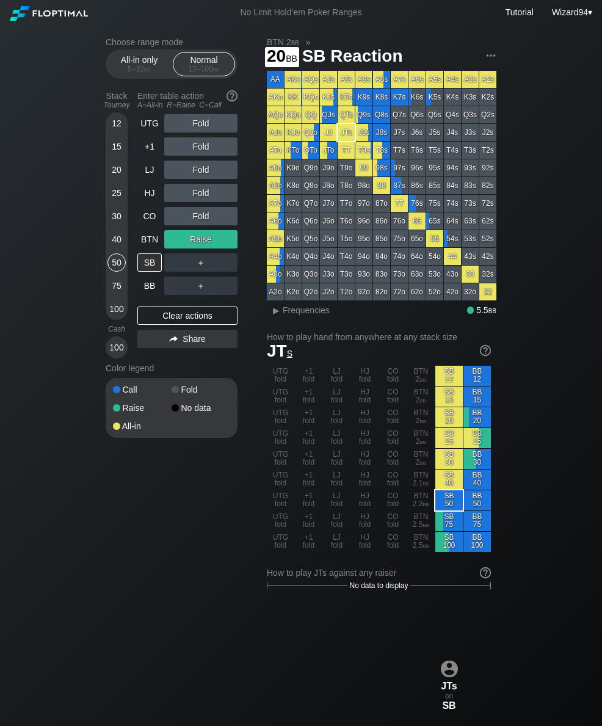
click at [113, 176] on div "20" at bounding box center [117, 170] width 18 height 18
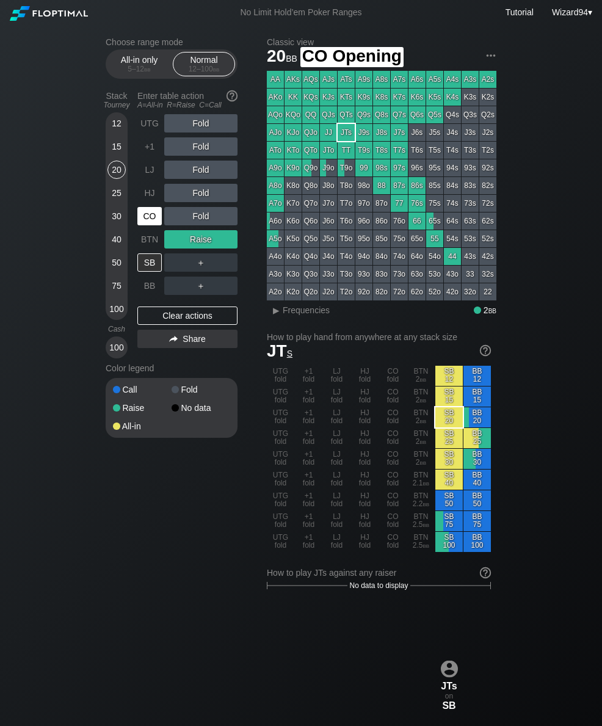
click at [151, 224] on div "CO" at bounding box center [149, 216] width 24 height 18
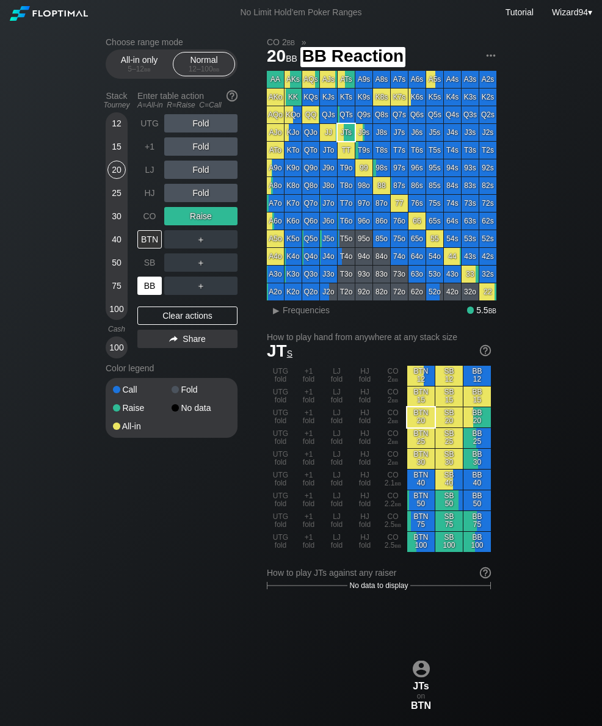
click at [149, 291] on div "BB" at bounding box center [149, 286] width 24 height 18
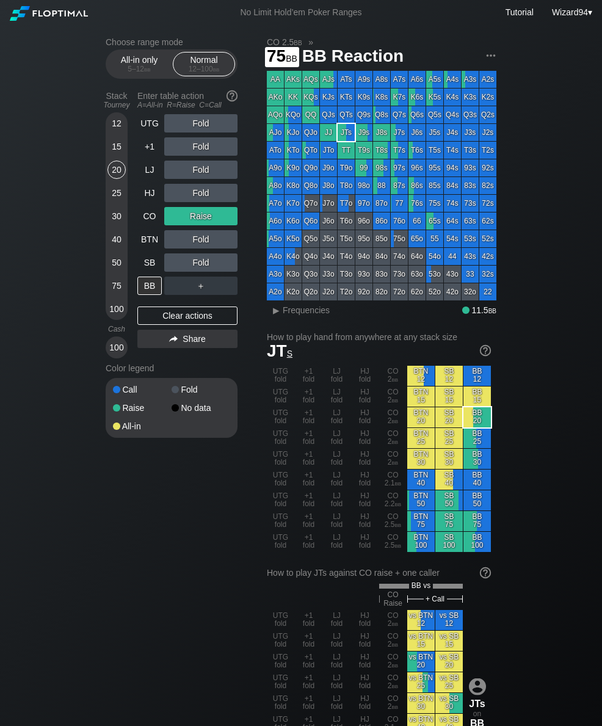
click at [113, 291] on div "75" at bounding box center [117, 286] width 18 height 18
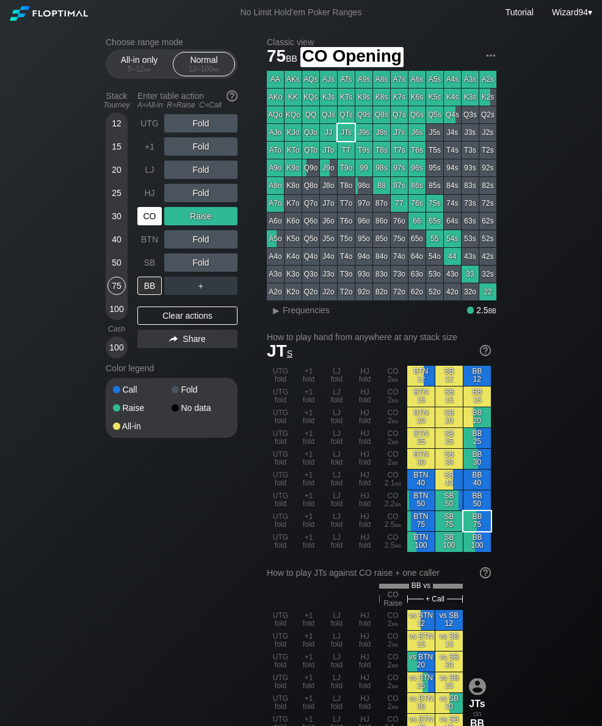
click at [148, 221] on div "CO" at bounding box center [149, 216] width 24 height 18
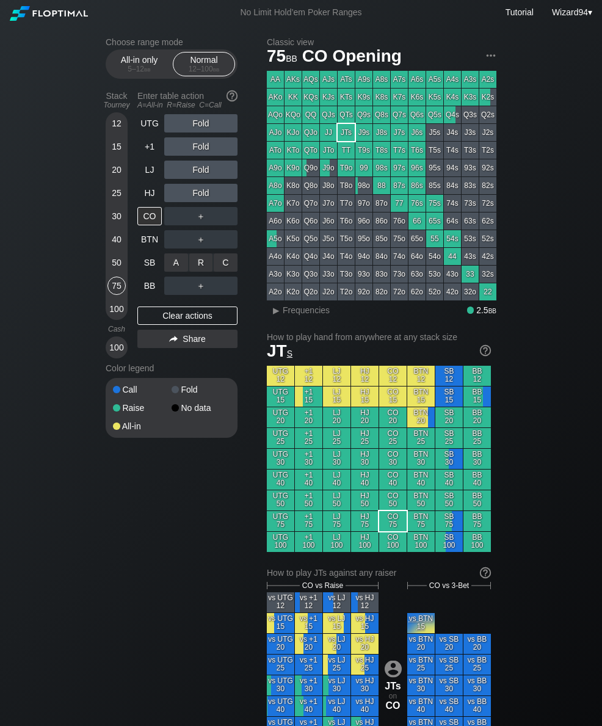
click at [222, 263] on div "C ✕" at bounding box center [226, 263] width 24 height 18
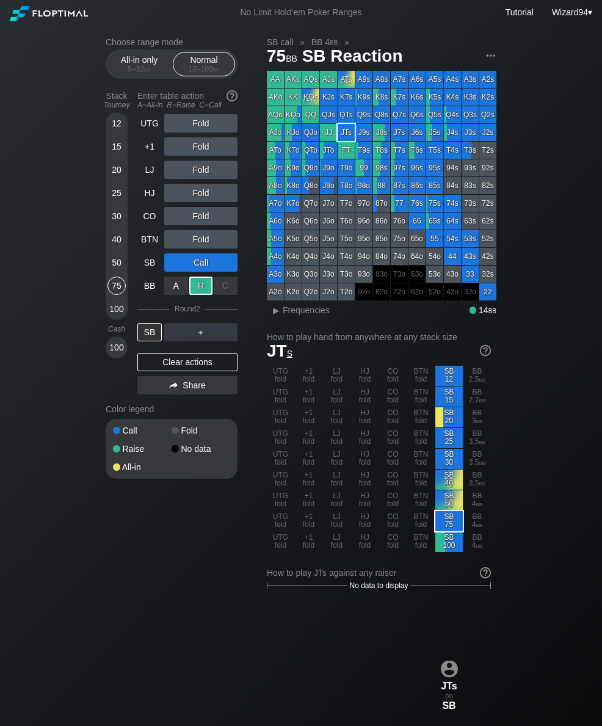
click at [117, 247] on div "40" at bounding box center [117, 239] width 18 height 18
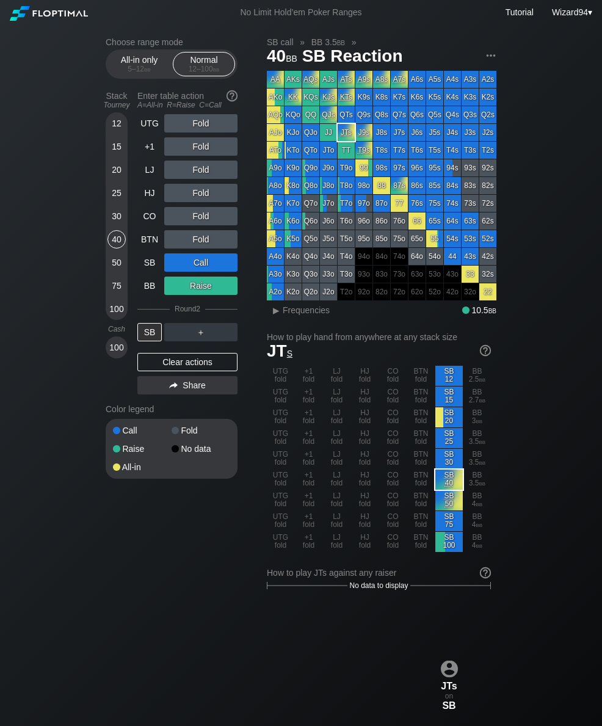
click at [151, 202] on div "HJ" at bounding box center [149, 193] width 24 height 18
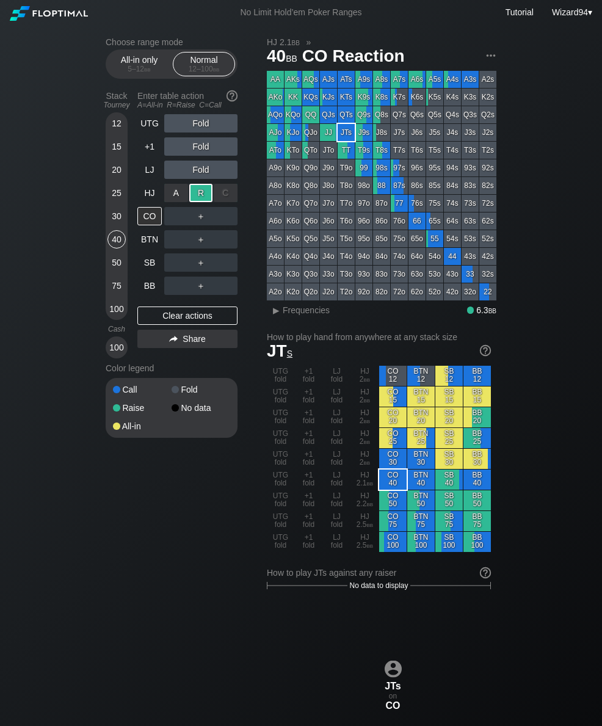
click at [152, 288] on div "BB" at bounding box center [149, 286] width 24 height 18
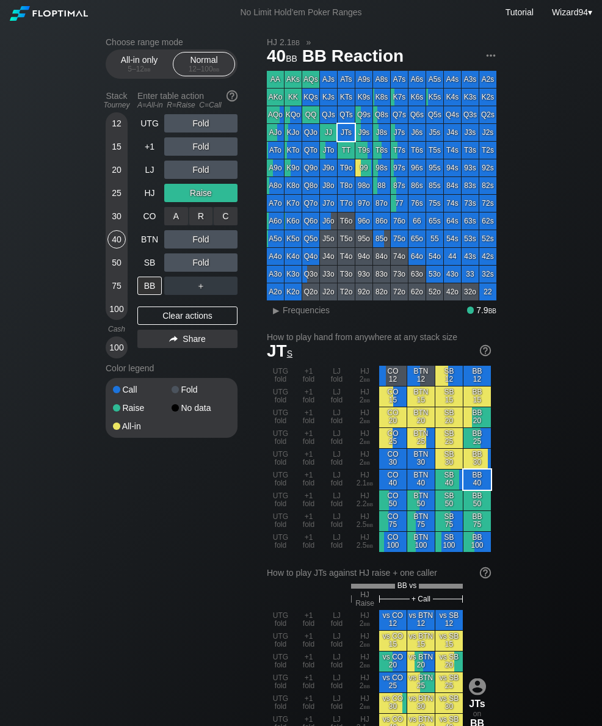
click at [236, 218] on div "C ✕" at bounding box center [226, 216] width 24 height 18
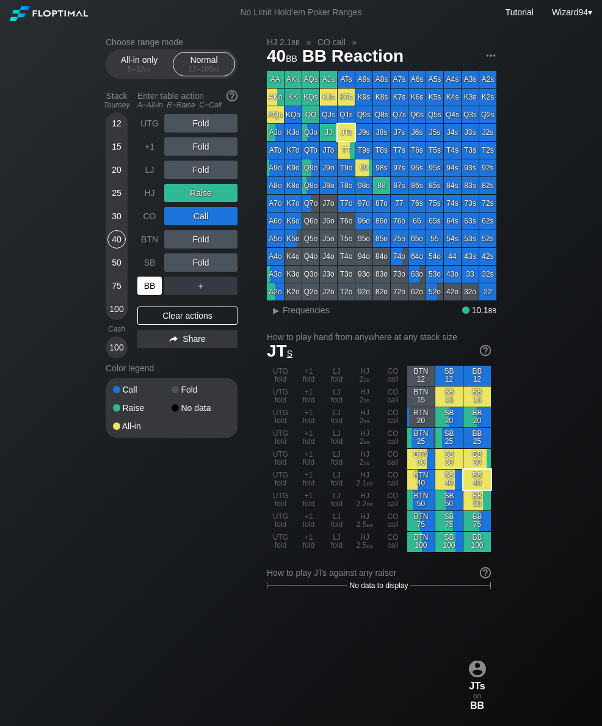
click at [153, 293] on div "BB" at bounding box center [149, 286] width 24 height 18
click at [109, 265] on div "50" at bounding box center [117, 263] width 18 height 18
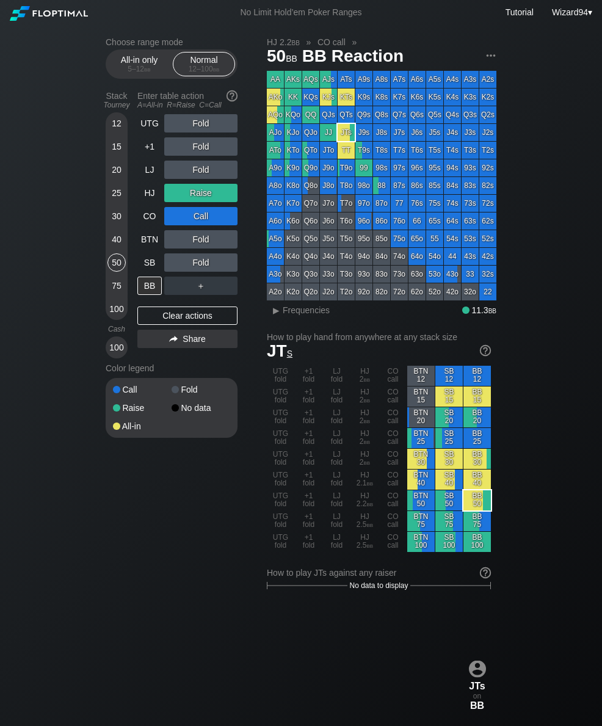
click at [147, 196] on div "HJ" at bounding box center [149, 193] width 24 height 18
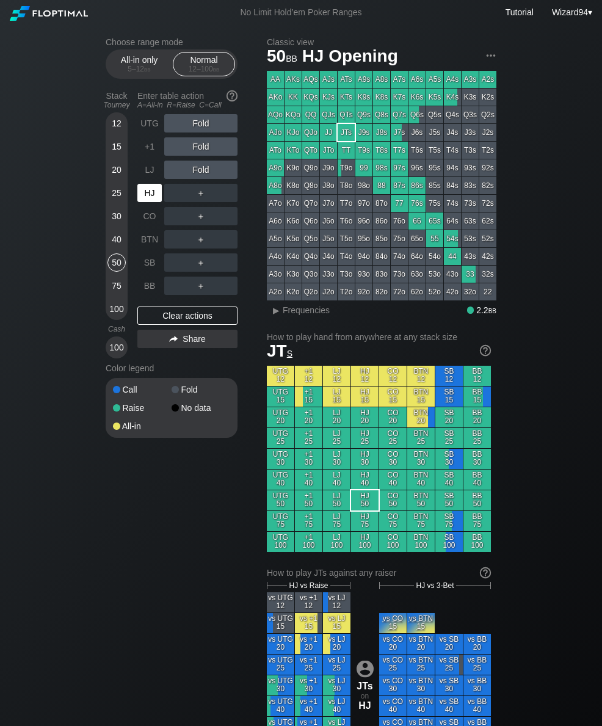
click at [148, 270] on div "SB" at bounding box center [149, 263] width 24 height 18
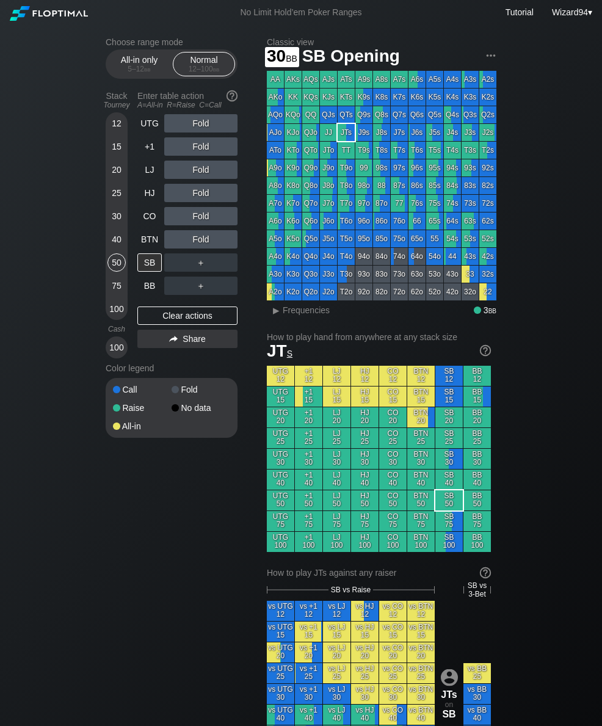
click at [111, 225] on div "30" at bounding box center [117, 216] width 18 height 18
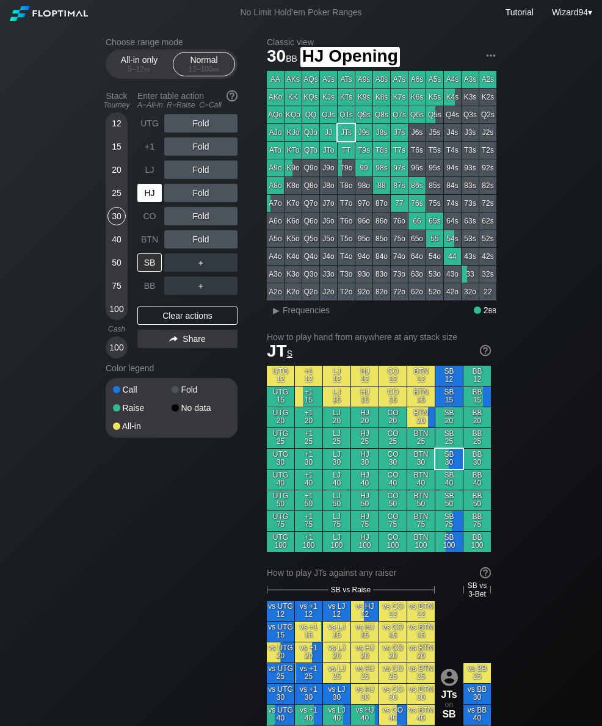
click at [139, 195] on div "HJ" at bounding box center [149, 193] width 24 height 18
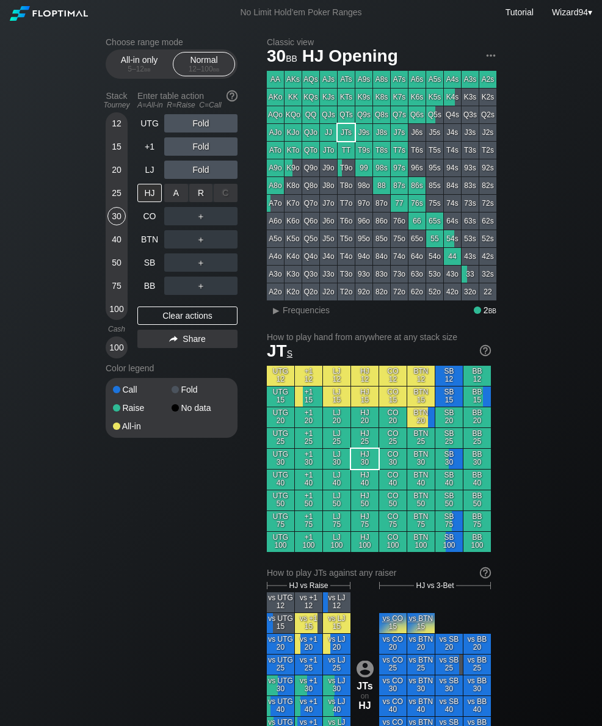
click at [201, 202] on div "R ✕" at bounding box center [201, 193] width 24 height 18
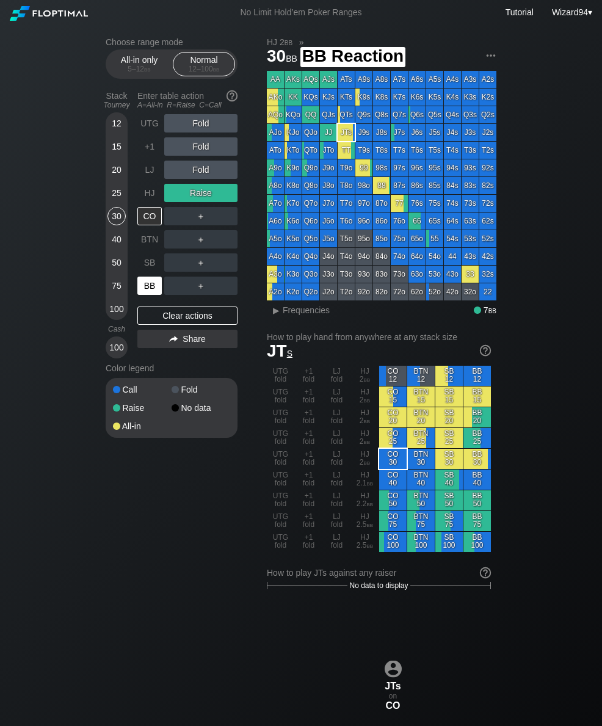
click at [145, 285] on div "BB" at bounding box center [149, 286] width 24 height 18
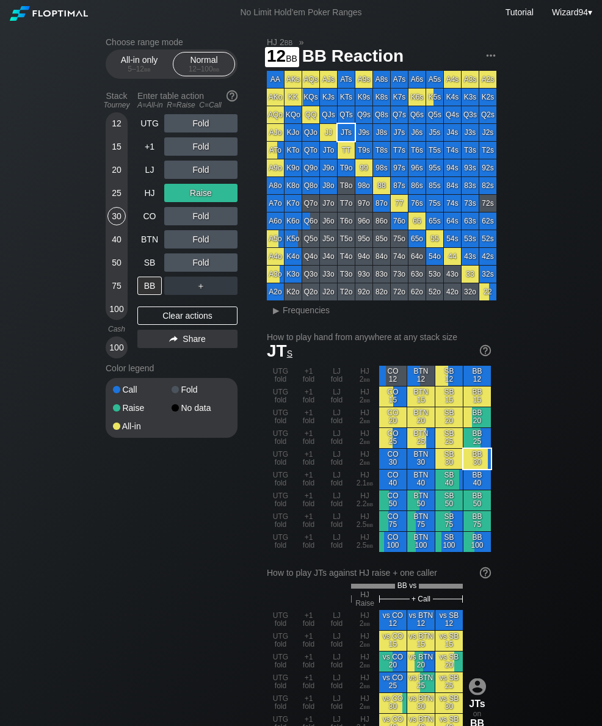
click at [123, 137] on div "12" at bounding box center [117, 125] width 18 height 23
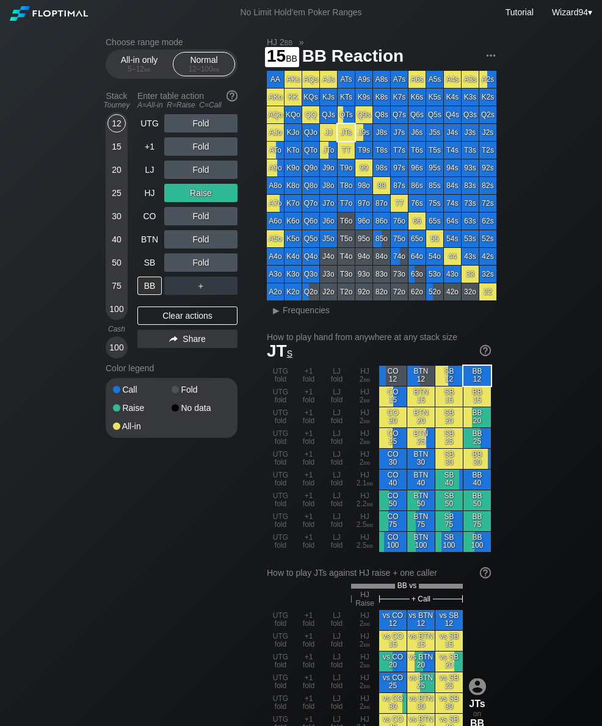
click at [109, 147] on div "15" at bounding box center [117, 146] width 18 height 18
click at [141, 196] on div "HJ" at bounding box center [149, 193] width 24 height 18
click at [140, 195] on div "HJ" at bounding box center [149, 193] width 24 height 18
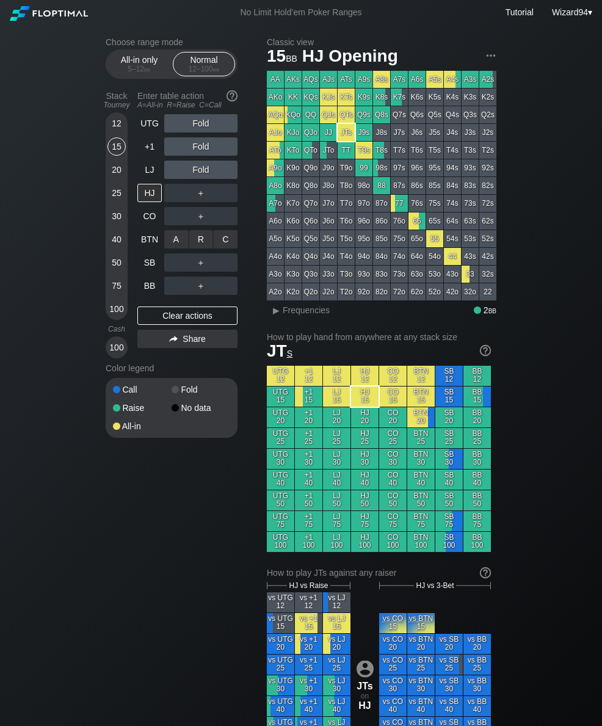
click at [168, 247] on div "A ✕" at bounding box center [176, 239] width 24 height 18
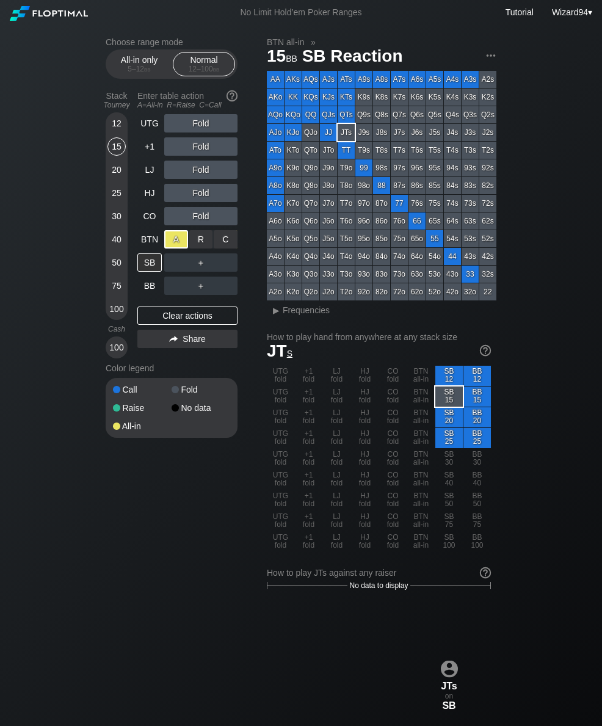
click at [149, 295] on div "BB" at bounding box center [149, 286] width 24 height 18
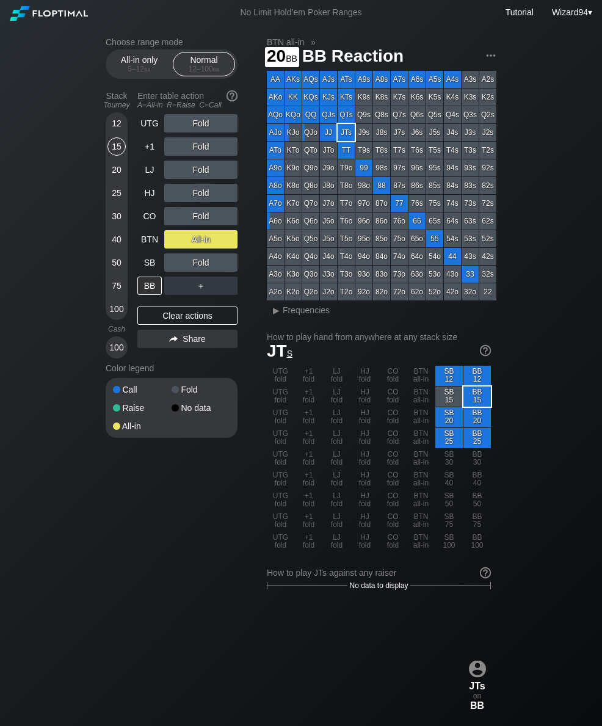
click at [112, 179] on div "20" at bounding box center [117, 170] width 18 height 18
click at [148, 222] on div "CO" at bounding box center [149, 216] width 24 height 18
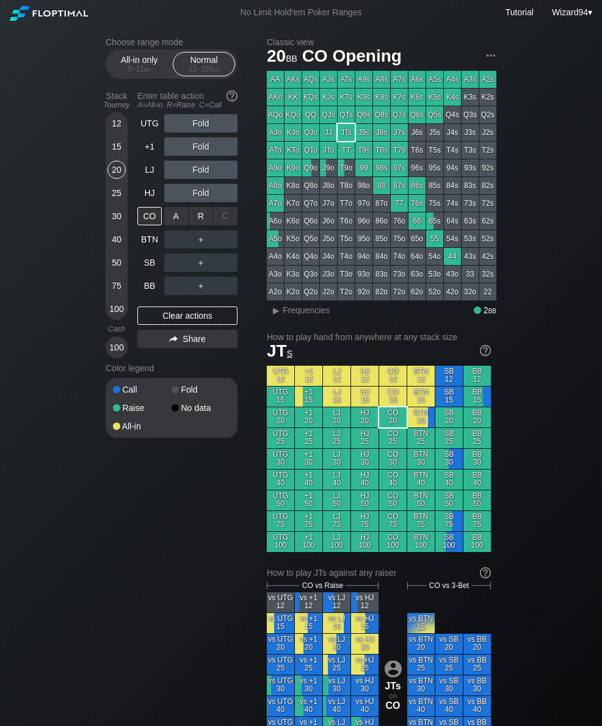
click at [175, 224] on div "A ✕" at bounding box center [176, 216] width 24 height 18
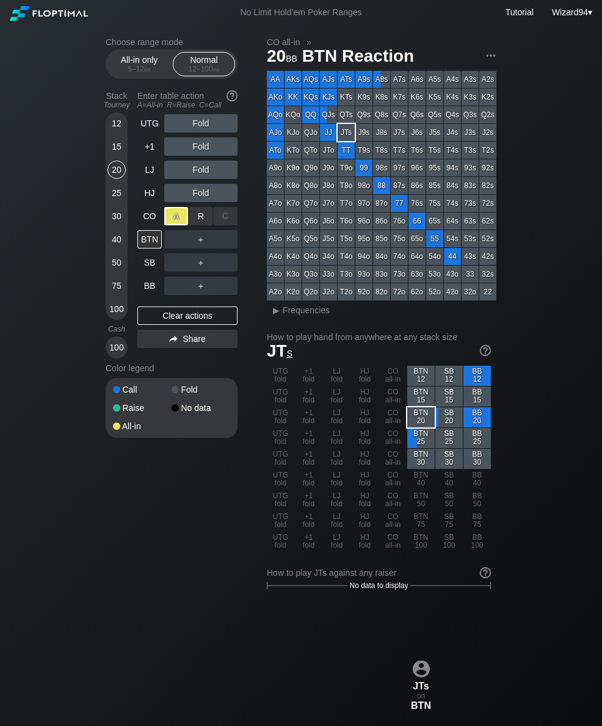
click at [152, 285] on div "BB" at bounding box center [149, 286] width 24 height 18
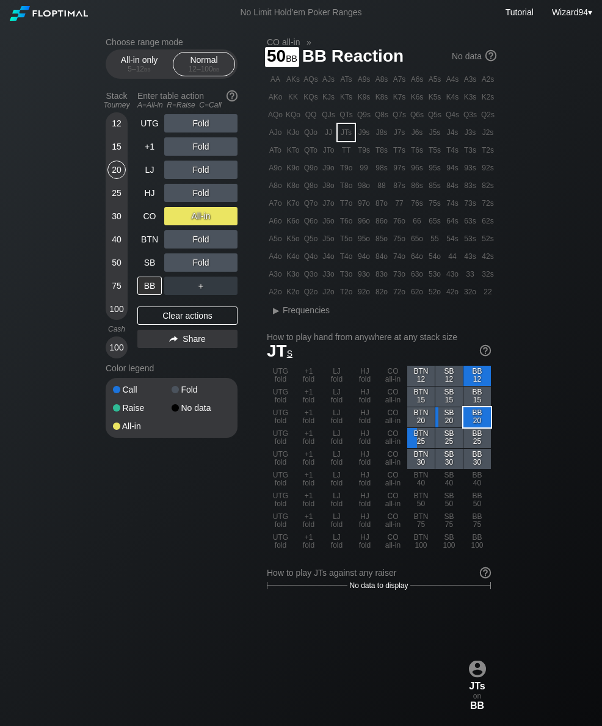
click at [151, 225] on div "CO" at bounding box center [149, 216] width 24 height 18
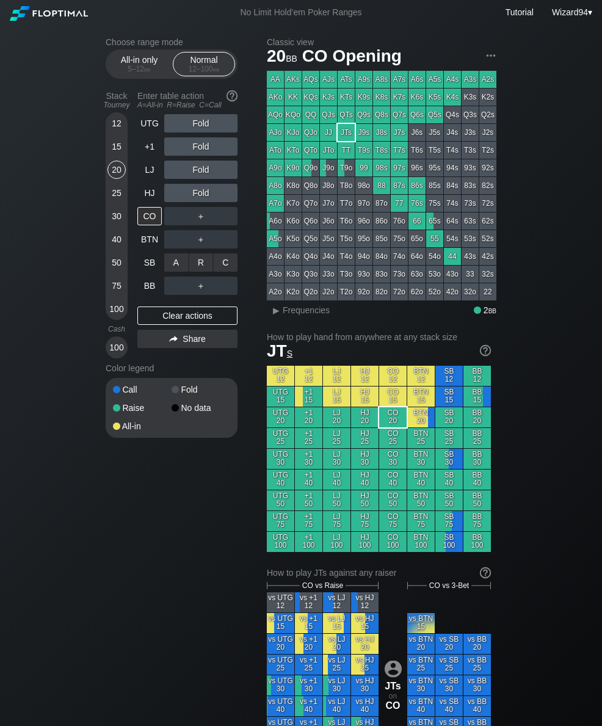
click at [227, 269] on div "C ✕" at bounding box center [226, 263] width 24 height 18
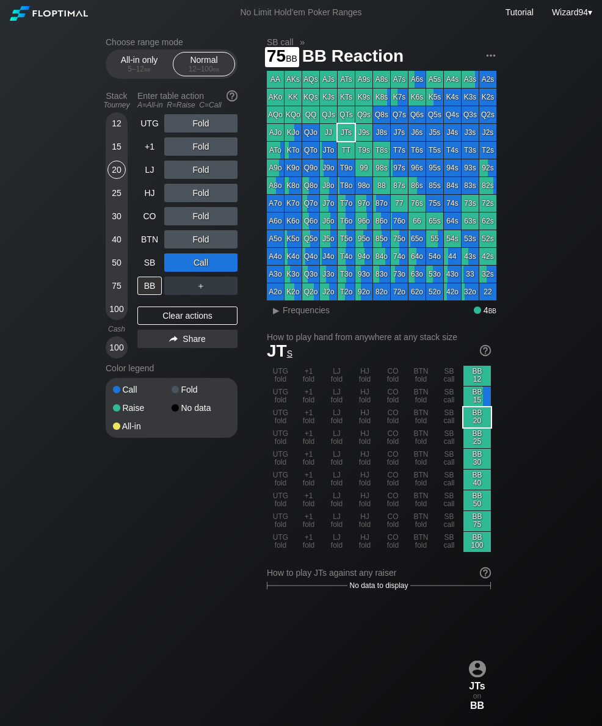
click at [114, 285] on div "75" at bounding box center [117, 286] width 18 height 18
click at [119, 60] on div "All-in only 5 – 12 bb" at bounding box center [139, 64] width 56 height 23
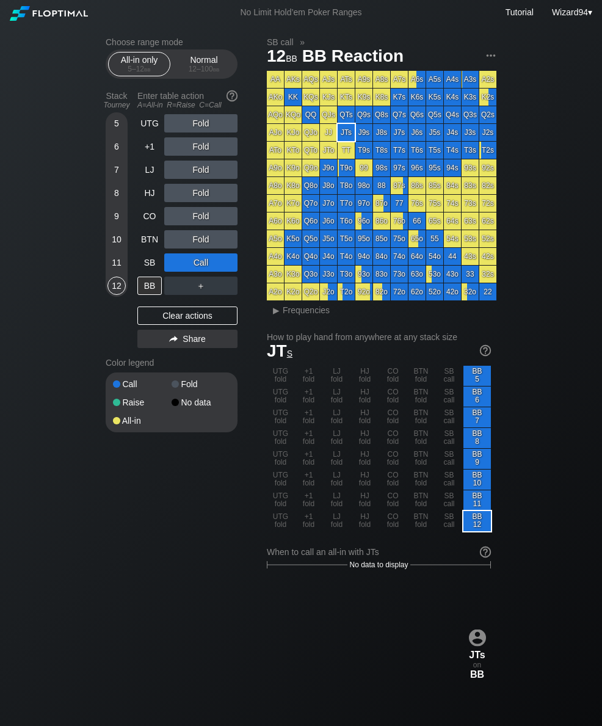
click at [100, 273] on div "Choose range mode All-in only 5 – 12 bb Normal 12 – 100 bb Stack Tourney Enter …" at bounding box center [301, 702] width 410 height 1355
click at [118, 271] on div "11" at bounding box center [117, 263] width 18 height 18
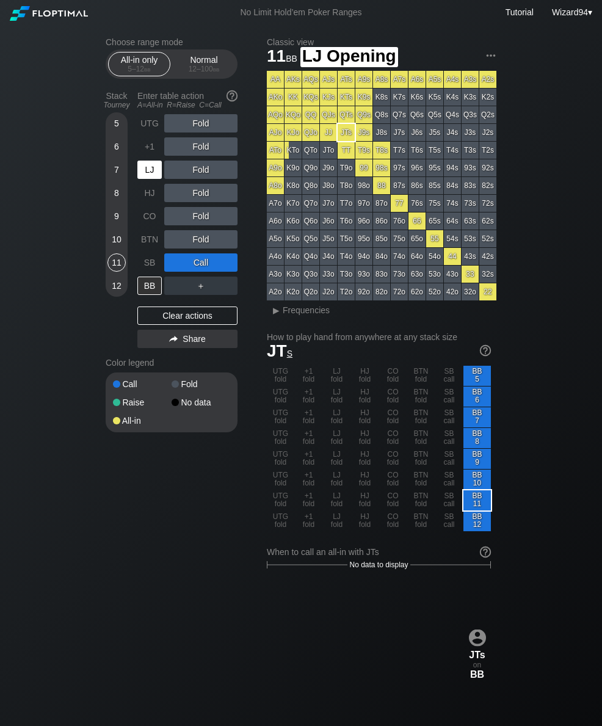
click at [150, 169] on div "LJ" at bounding box center [149, 170] width 24 height 18
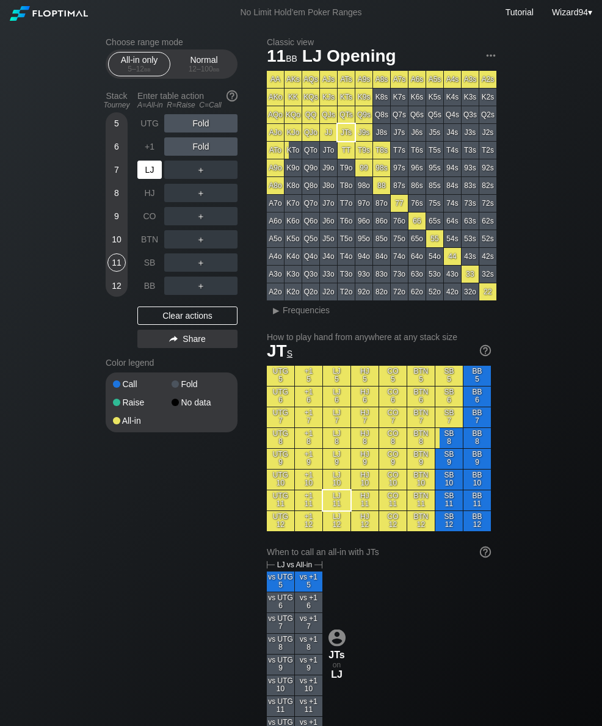
click at [147, 169] on div "LJ" at bounding box center [149, 170] width 24 height 18
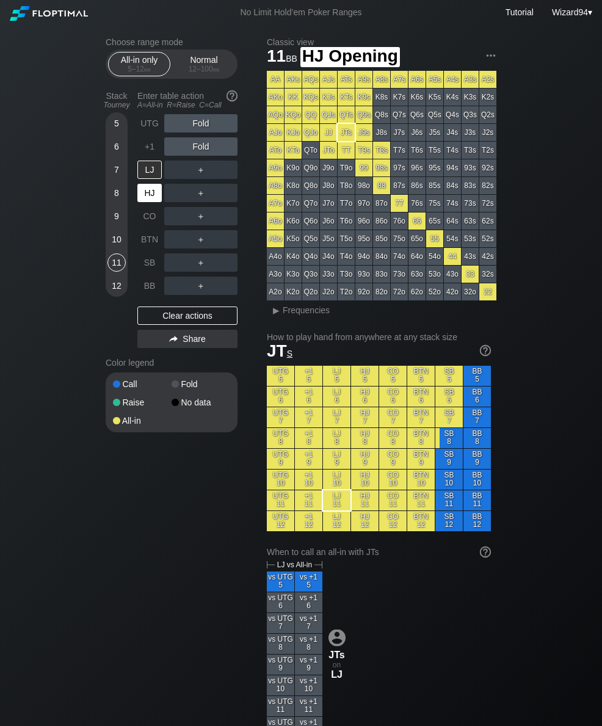
click at [144, 189] on div "HJ" at bounding box center [149, 193] width 24 height 18
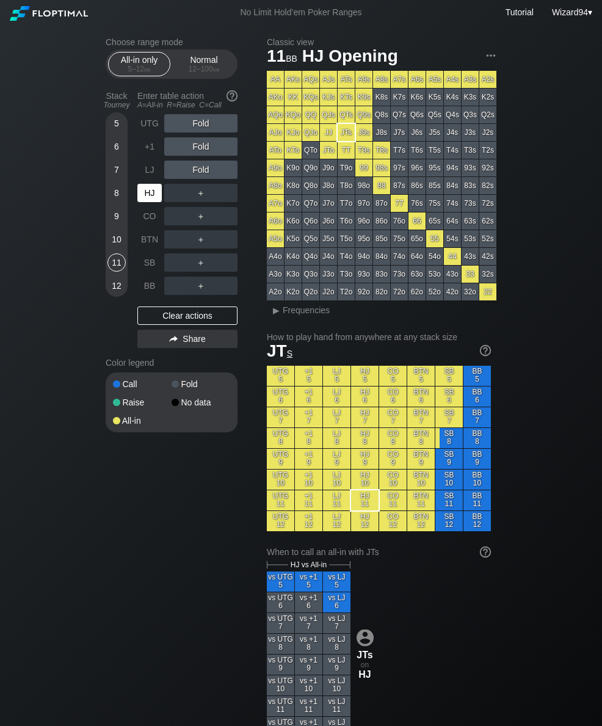
click at [144, 197] on div "HJ" at bounding box center [149, 193] width 24 height 18
click at [194, 65] on div "Normal 12 – 100 bb" at bounding box center [204, 64] width 56 height 23
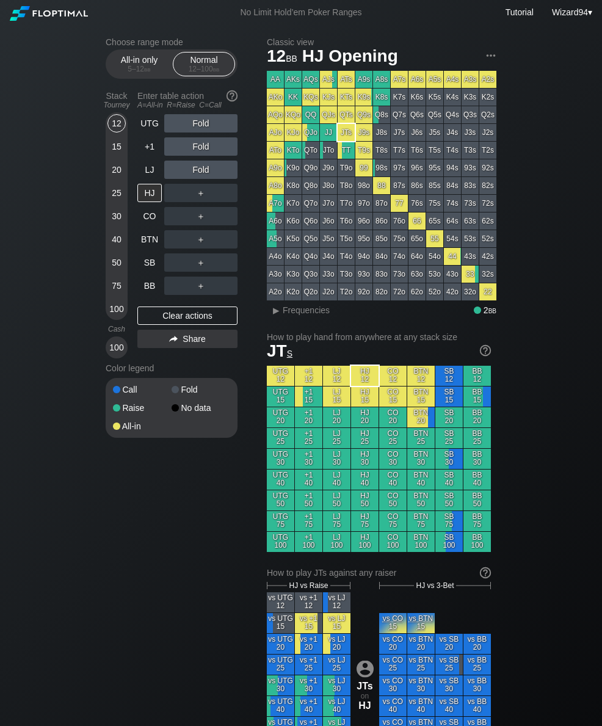
click at [122, 156] on div "15" at bounding box center [117, 146] width 18 height 18
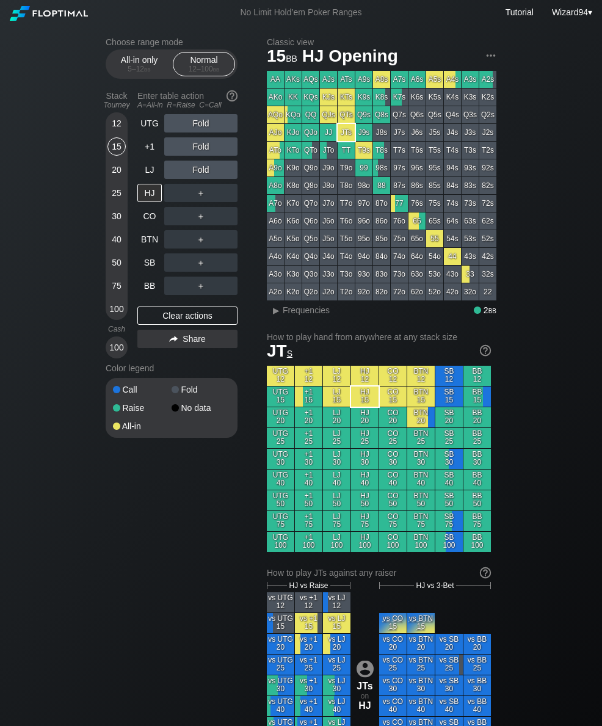
click at [142, 151] on div "+1" at bounding box center [149, 146] width 24 height 18
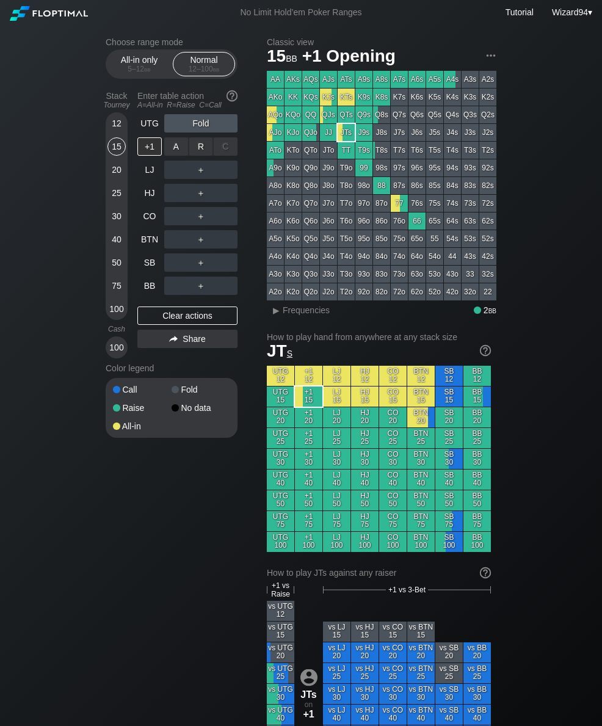
click at [196, 151] on div "R ✕" at bounding box center [201, 146] width 24 height 18
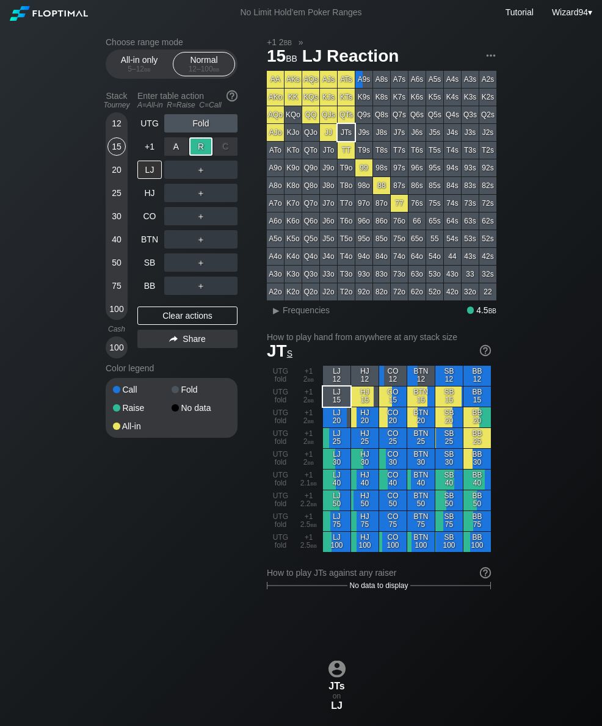
click at [145, 285] on div "BB" at bounding box center [149, 286] width 24 height 18
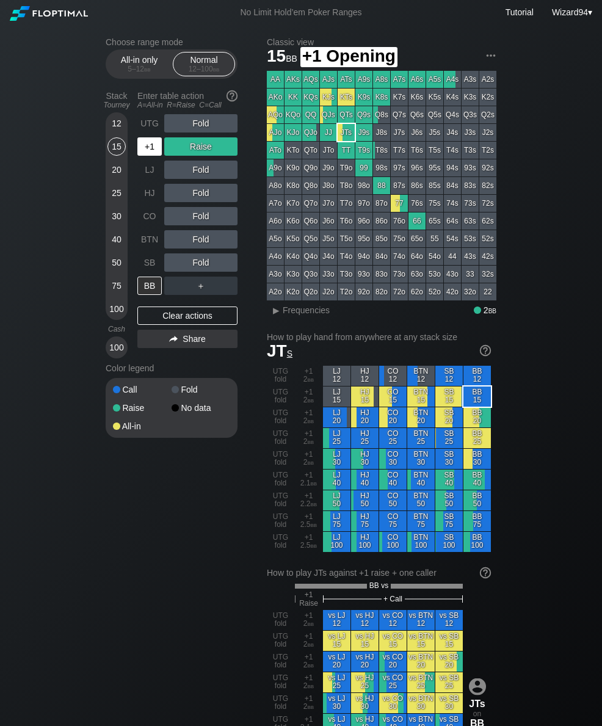
click at [148, 151] on div "+1" at bounding box center [149, 146] width 24 height 18
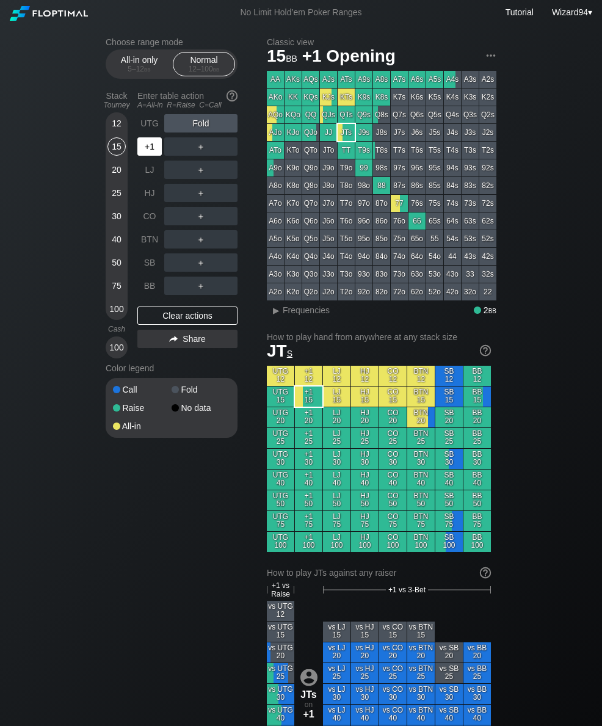
click at [216, 255] on div "＋" at bounding box center [200, 263] width 73 height 28
click at [227, 265] on div "C ✕" at bounding box center [226, 263] width 24 height 18
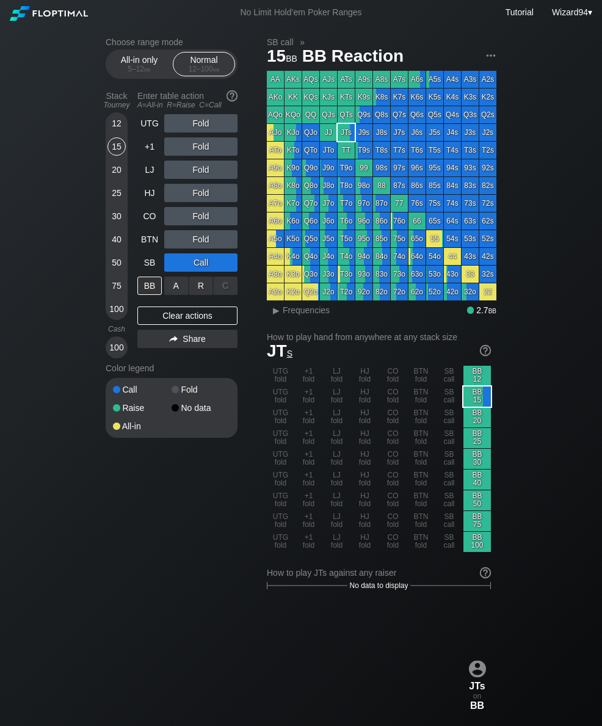
click at [172, 295] on div "A ✕" at bounding box center [176, 286] width 24 height 18
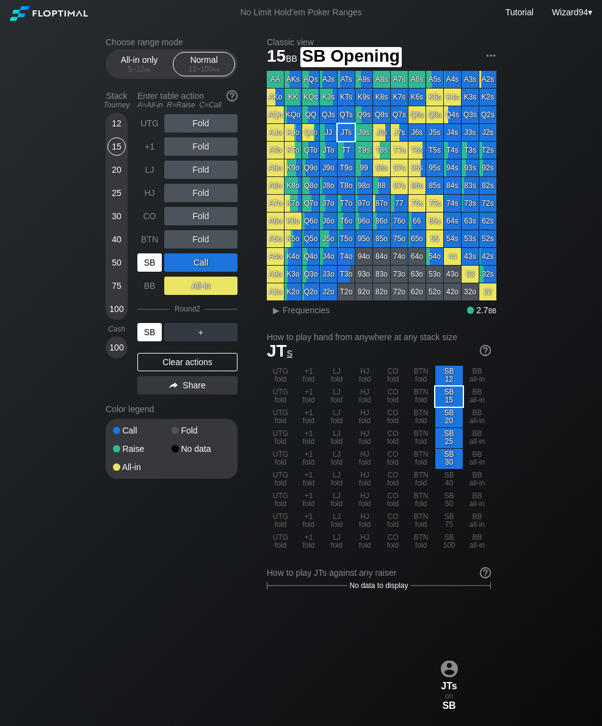
click at [151, 266] on div "SB" at bounding box center [149, 263] width 24 height 18
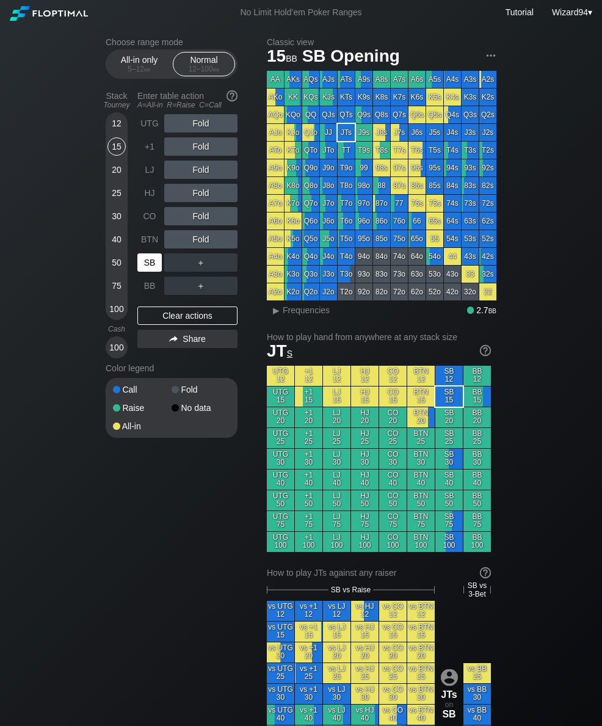
click at [147, 266] on div "SB" at bounding box center [149, 263] width 24 height 18
click at [144, 268] on div "SB" at bounding box center [149, 263] width 24 height 18
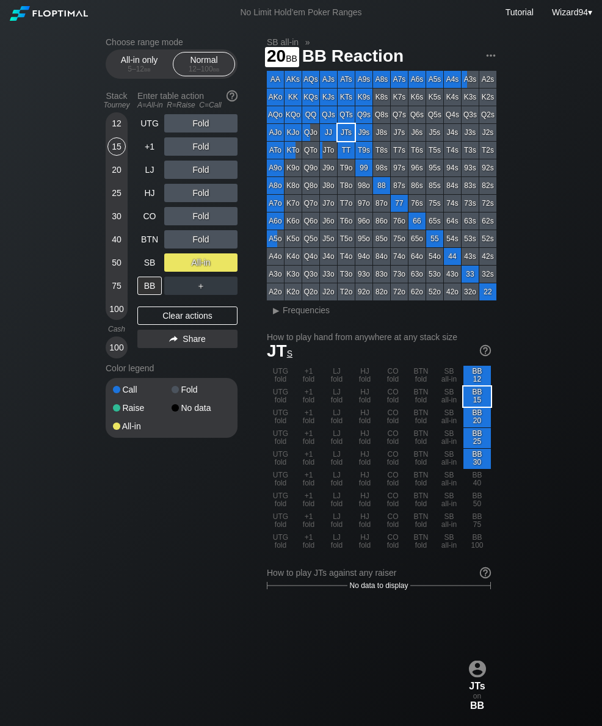
click at [116, 177] on div "20" at bounding box center [117, 170] width 18 height 18
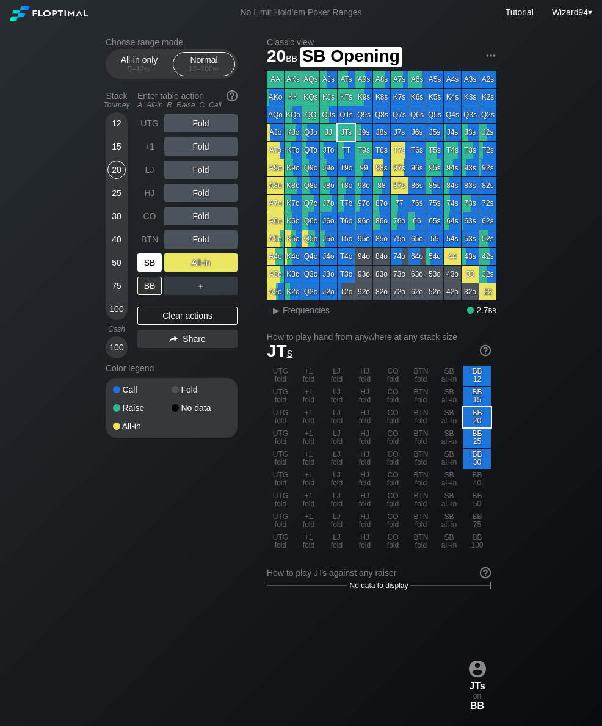
click at [148, 269] on div "SB" at bounding box center [149, 263] width 24 height 18
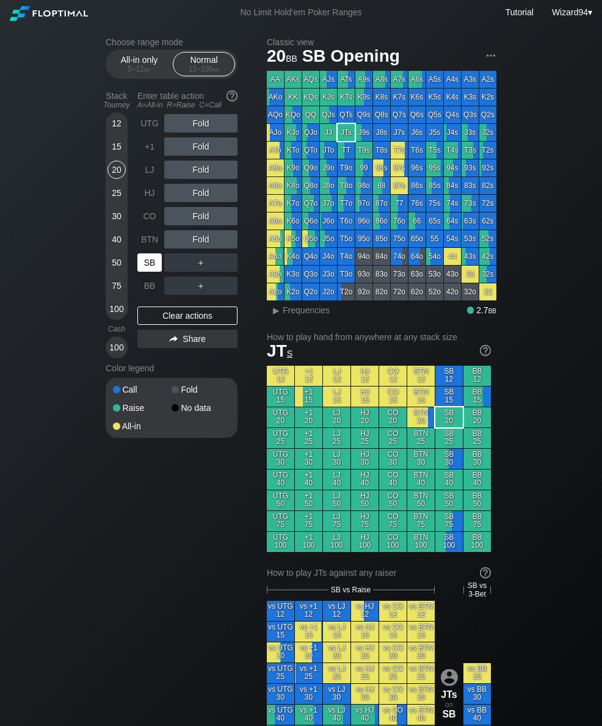
click at [149, 270] on div "SB" at bounding box center [149, 263] width 24 height 18
click at [115, 295] on div "75" at bounding box center [117, 286] width 18 height 18
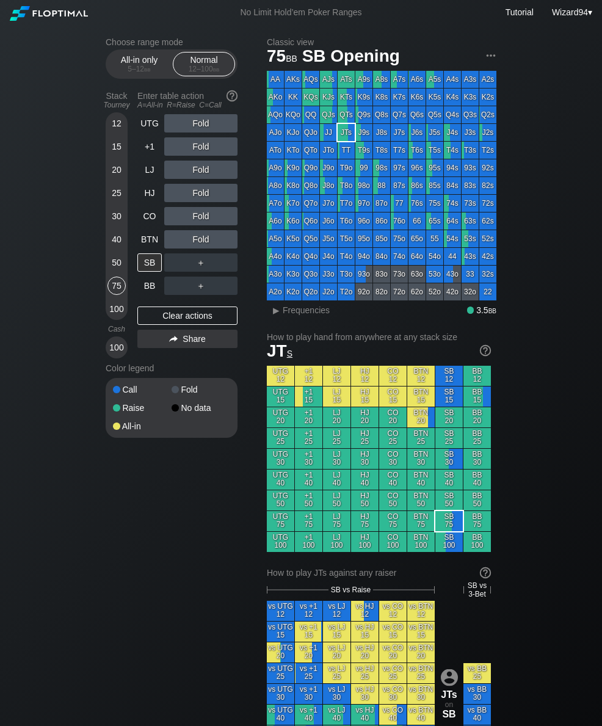
click at [145, 172] on div "LJ" at bounding box center [149, 170] width 24 height 18
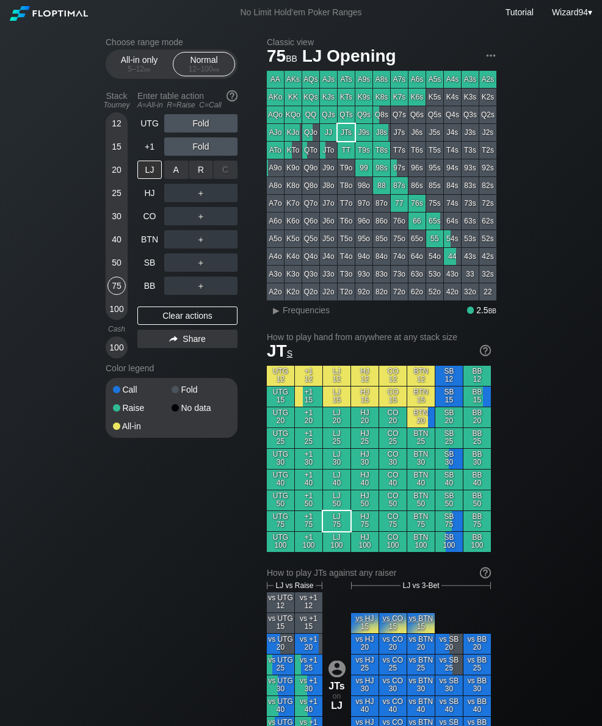
click at [197, 174] on div "R ✕" at bounding box center [201, 170] width 24 height 18
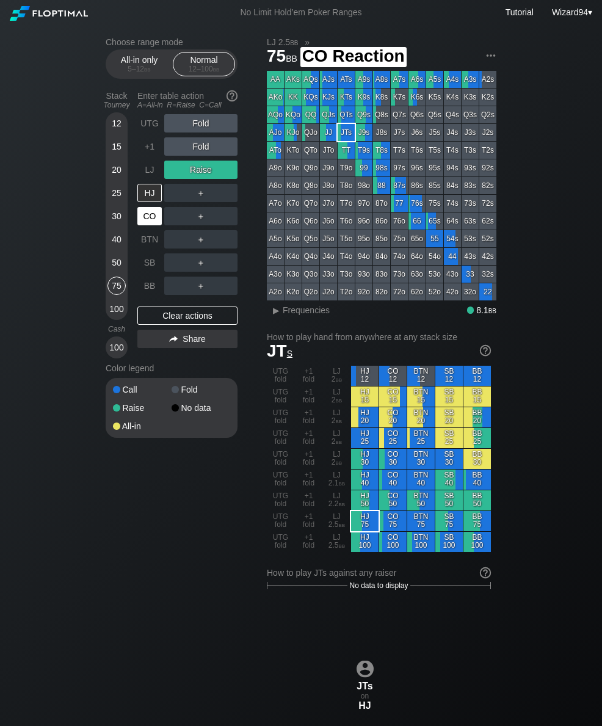
click at [148, 224] on div "CO" at bounding box center [149, 216] width 24 height 18
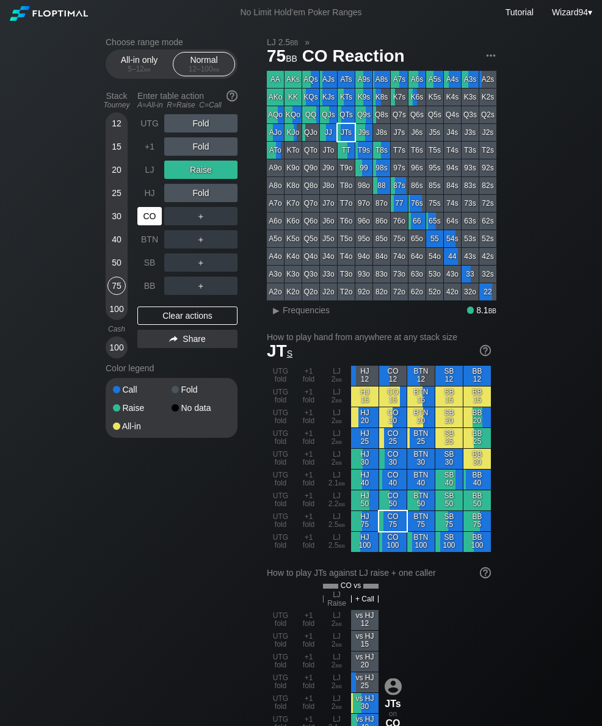
click at [114, 306] on div "100" at bounding box center [117, 309] width 18 height 18
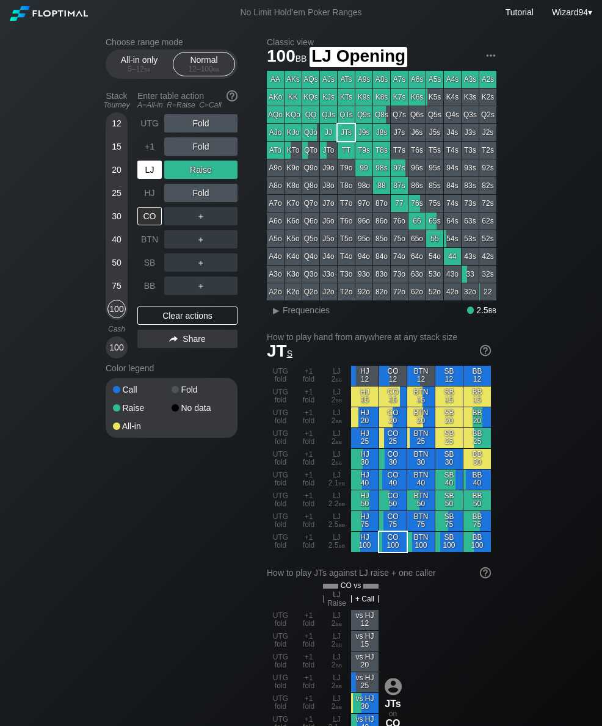
click at [155, 178] on div "LJ" at bounding box center [149, 170] width 24 height 18
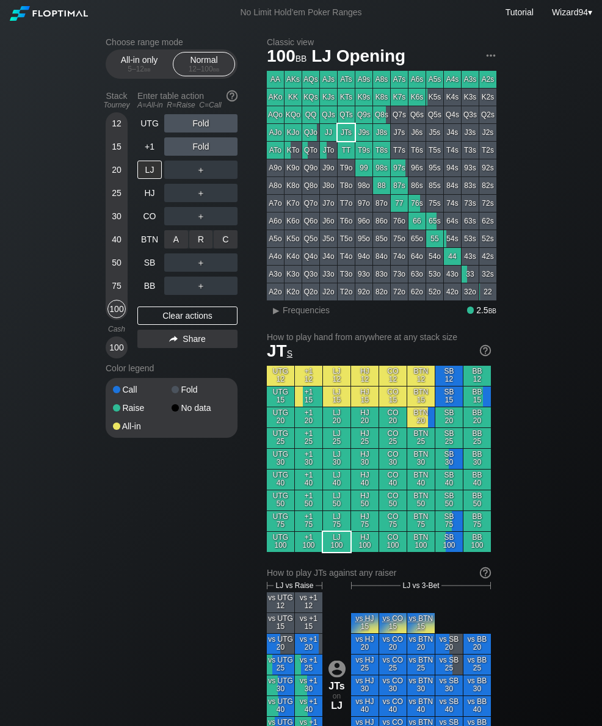
click at [200, 243] on div "R ✕" at bounding box center [201, 239] width 24 height 18
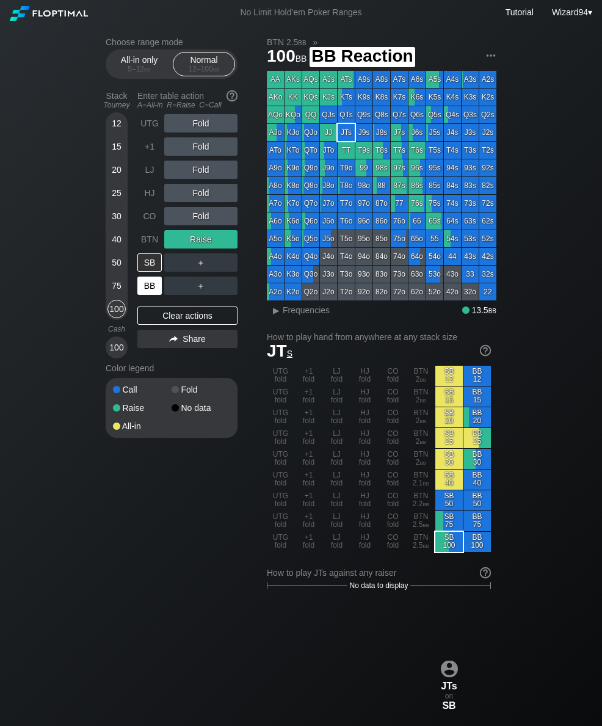
click at [138, 294] on div "BB" at bounding box center [149, 286] width 24 height 18
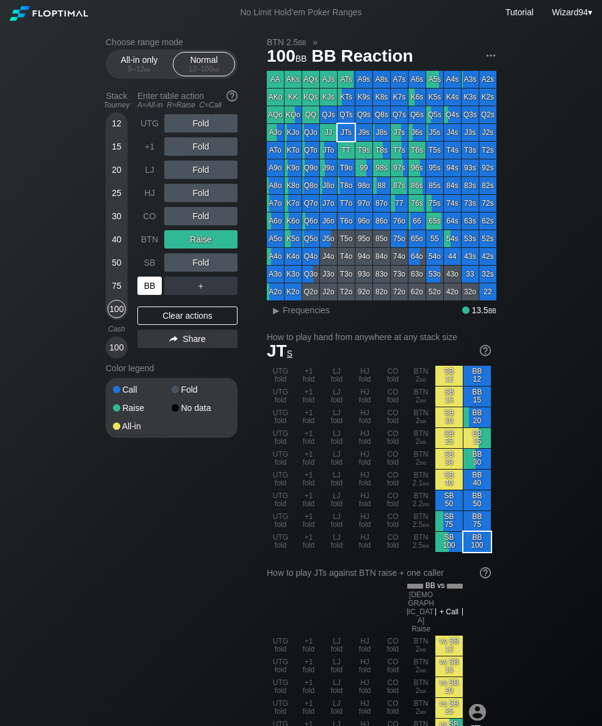
click at [143, 290] on div "BB" at bounding box center [149, 286] width 24 height 18
click at [131, 60] on div "All-in only 5 – 12 bb" at bounding box center [139, 64] width 56 height 23
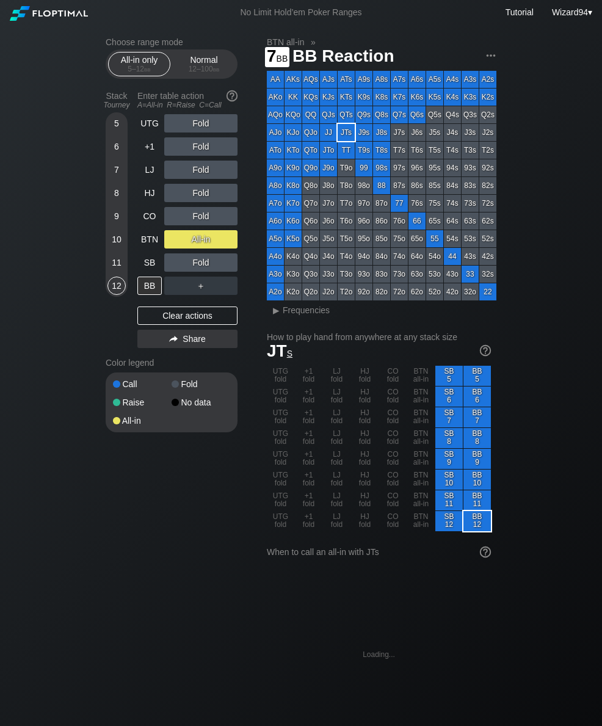
click at [113, 179] on div "7" at bounding box center [117, 170] width 18 height 18
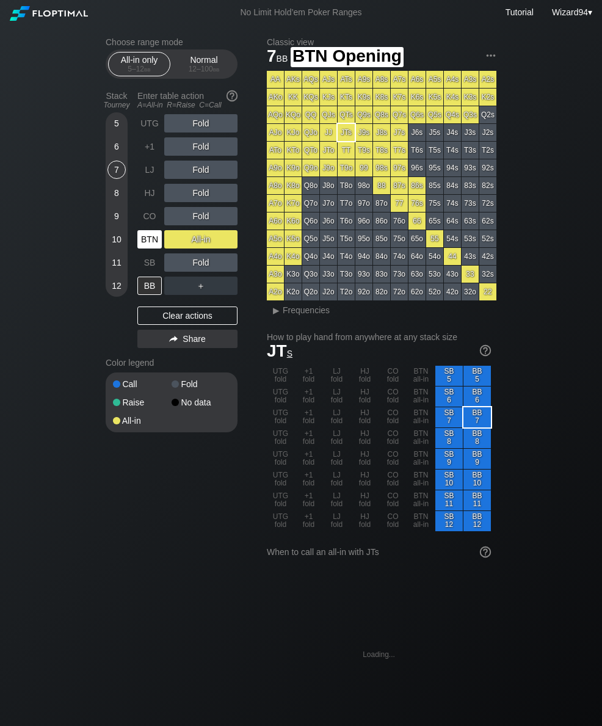
click at [147, 244] on div "BTN" at bounding box center [149, 239] width 24 height 18
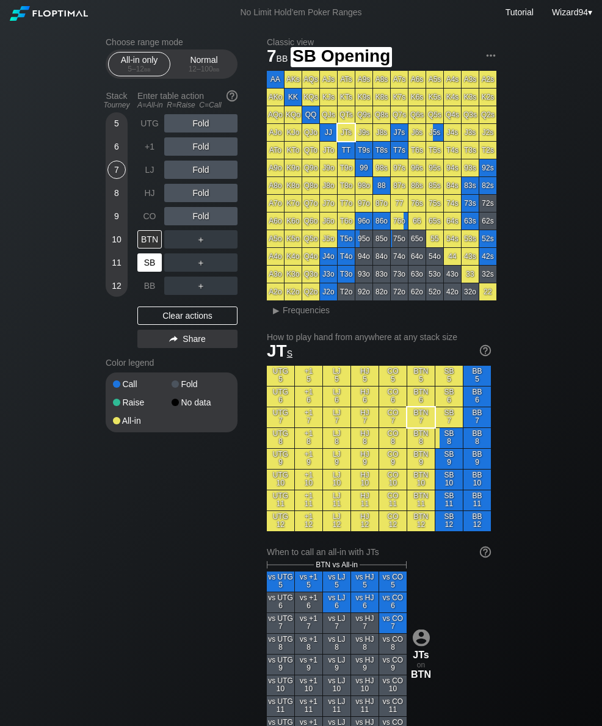
click at [153, 272] on div "SB" at bounding box center [149, 263] width 24 height 18
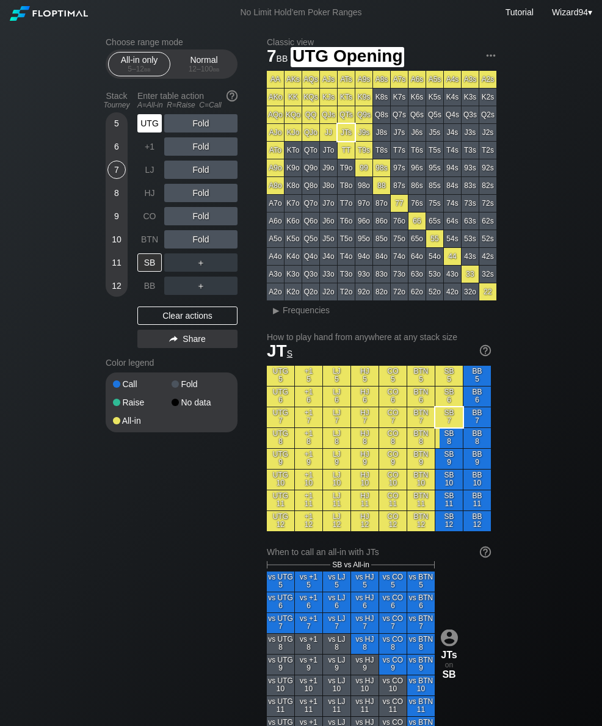
click at [153, 133] on div "UTG" at bounding box center [149, 123] width 24 height 18
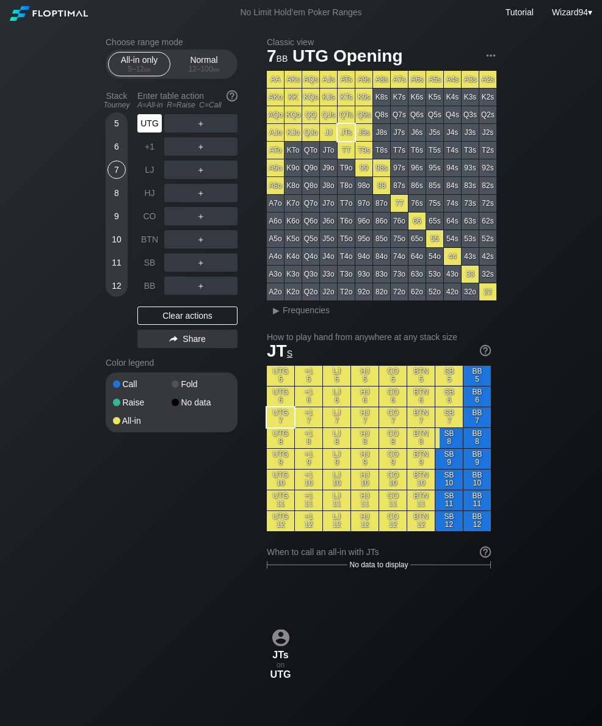
click at [151, 130] on div "UTG" at bounding box center [149, 123] width 24 height 18
click at [147, 131] on div "UTG" at bounding box center [149, 123] width 24 height 18
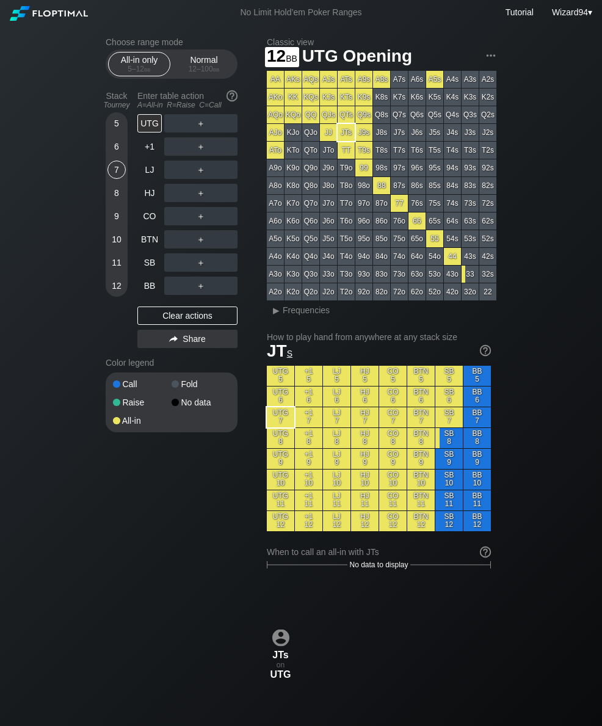
click at [111, 289] on div "12" at bounding box center [117, 286] width 18 height 18
click at [205, 66] on div "Normal 12 – 100 bb" at bounding box center [204, 64] width 56 height 23
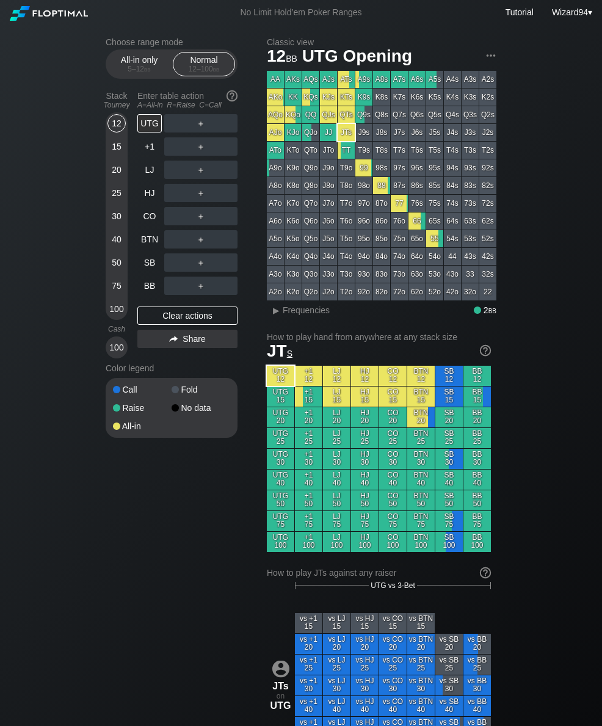
click at [112, 222] on div "30" at bounding box center [117, 216] width 18 height 18
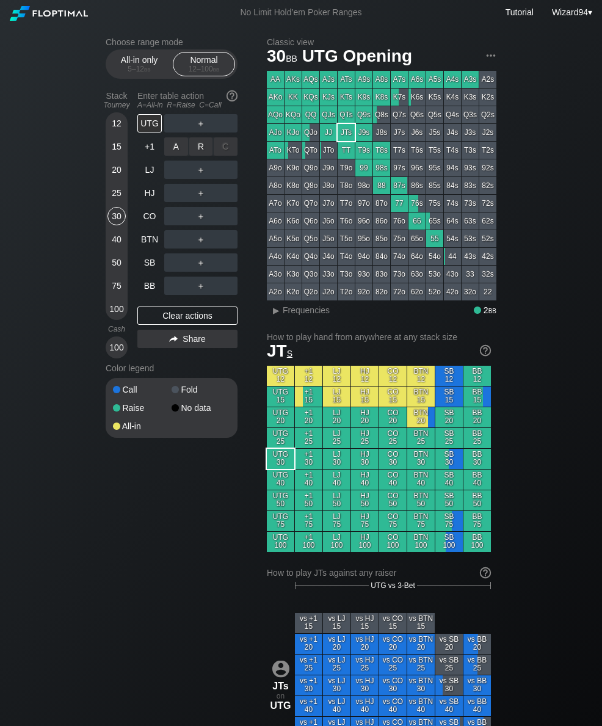
click at [190, 154] on div "R ✕" at bounding box center [201, 146] width 24 height 18
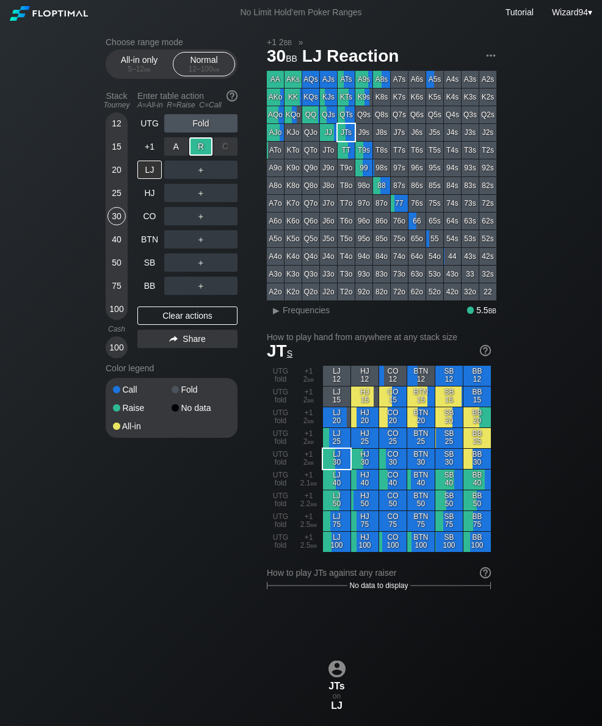
click at [138, 285] on div "BB" at bounding box center [149, 286] width 24 height 18
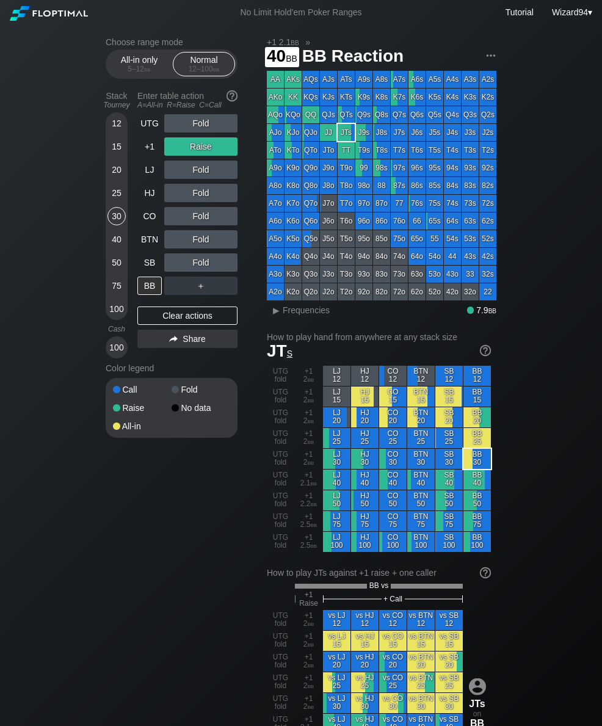
click at [112, 249] on div "40" at bounding box center [117, 239] width 18 height 18
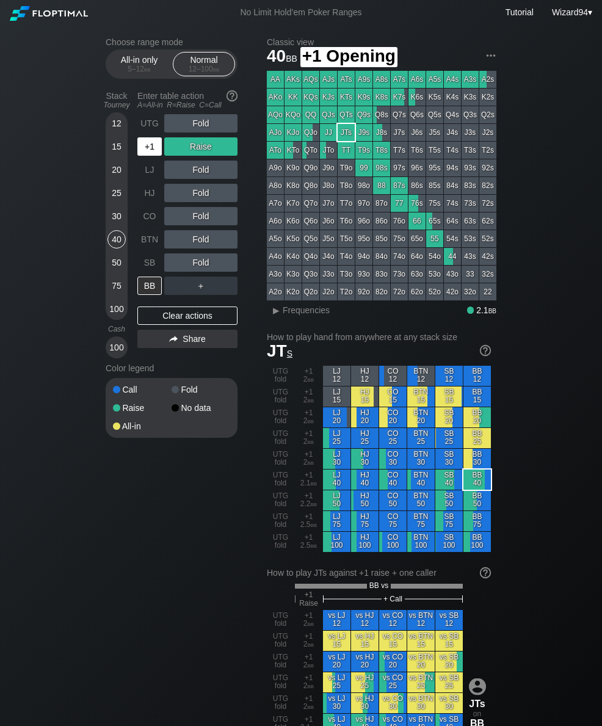
click at [149, 148] on div "+1" at bounding box center [149, 146] width 24 height 18
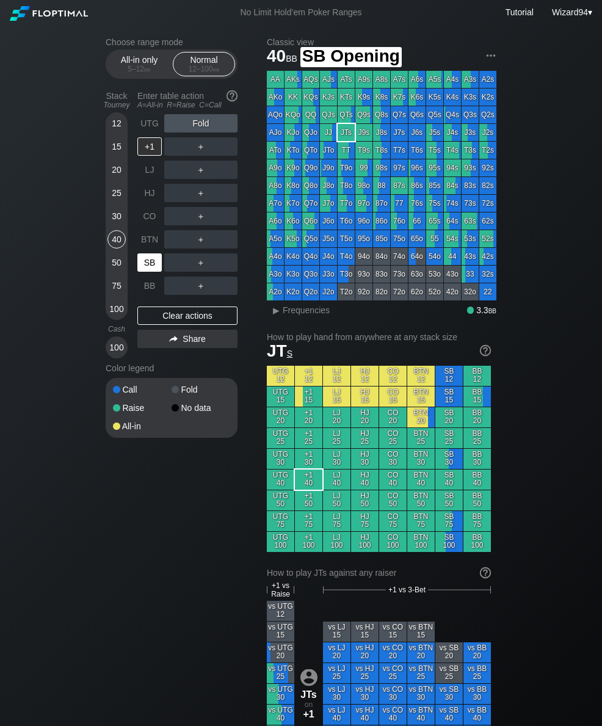
click at [147, 261] on div "SB" at bounding box center [149, 263] width 24 height 18
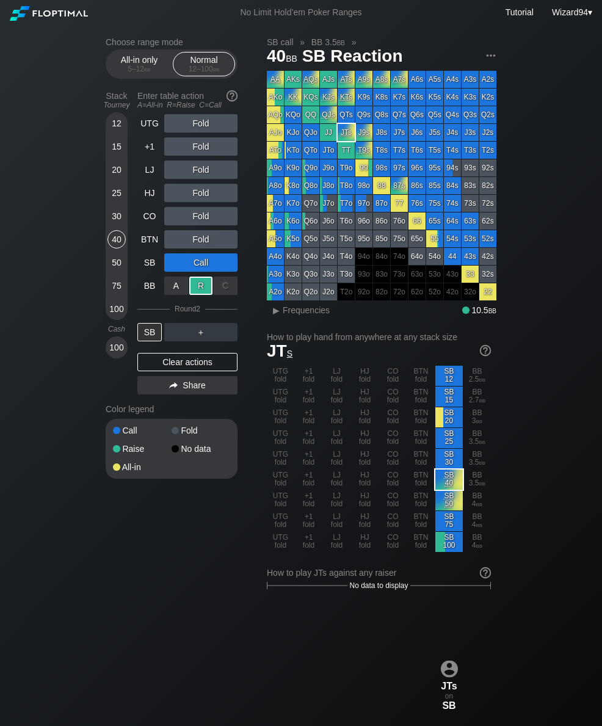
click at [147, 199] on div "HJ" at bounding box center [149, 193] width 24 height 18
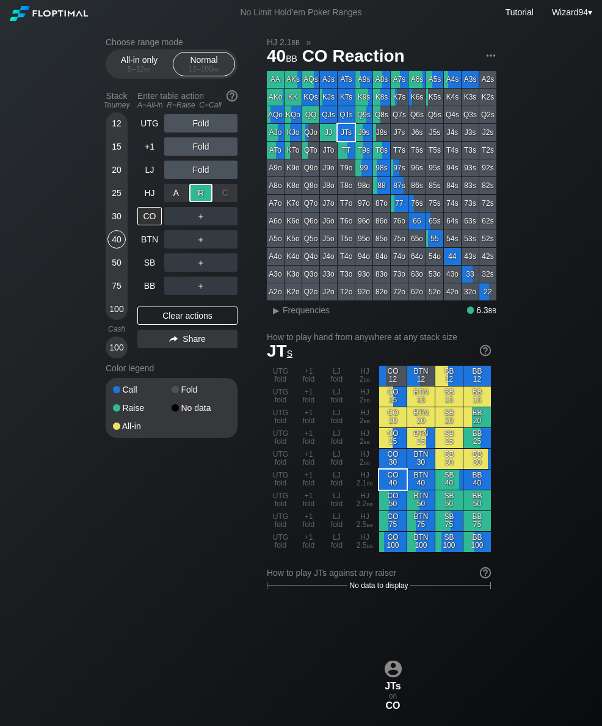
click at [150, 272] on div "SB" at bounding box center [149, 263] width 24 height 18
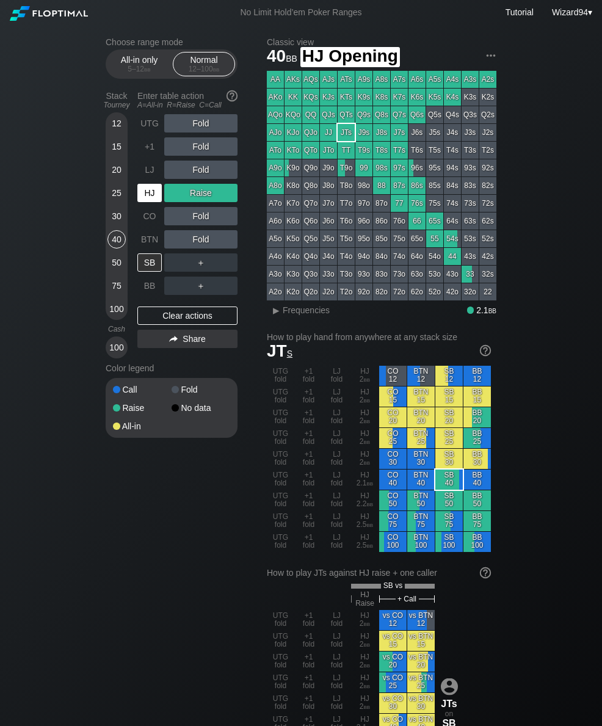
click at [148, 202] on div "HJ" at bounding box center [149, 193] width 24 height 18
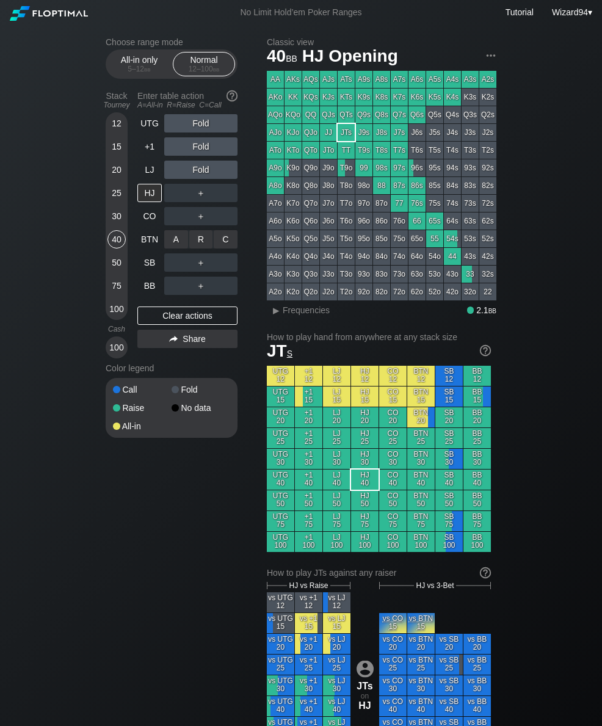
click at [198, 247] on div "R ✕" at bounding box center [201, 239] width 24 height 18
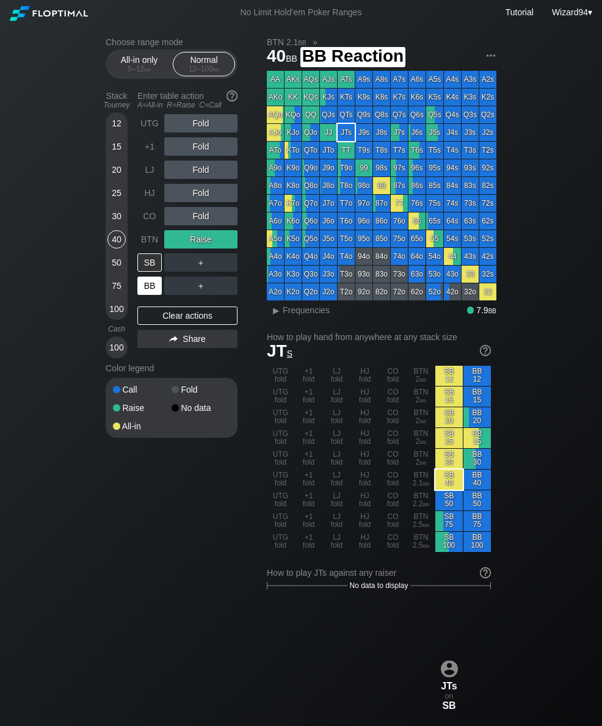
click at [148, 289] on div "BB" at bounding box center [149, 286] width 24 height 18
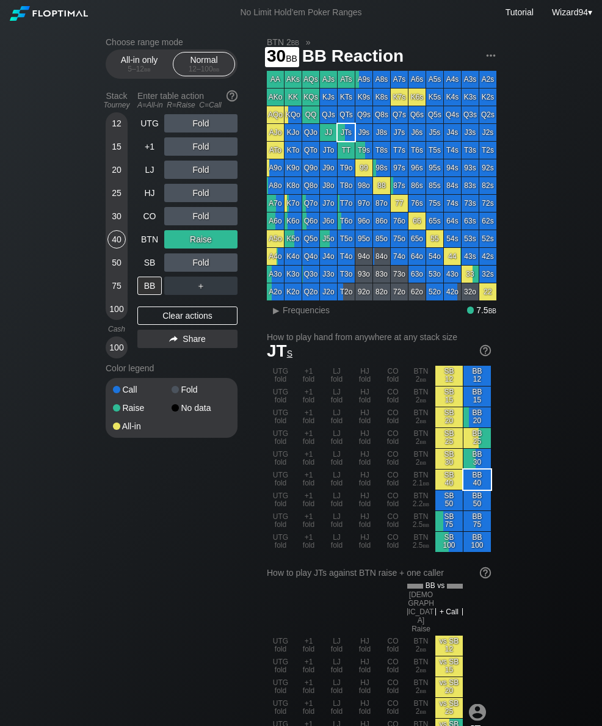
click at [116, 225] on div "30" at bounding box center [117, 216] width 18 height 18
click at [109, 254] on div "40" at bounding box center [117, 241] width 18 height 23
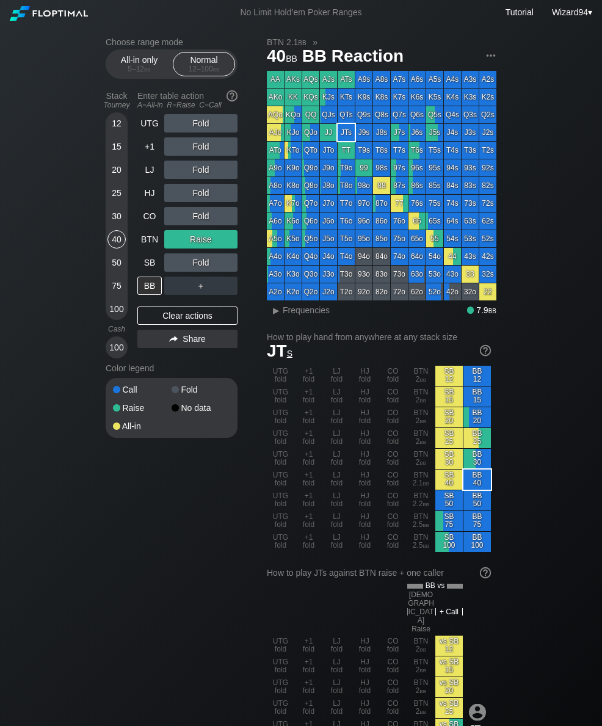
click at [114, 266] on div "50" at bounding box center [117, 263] width 18 height 18
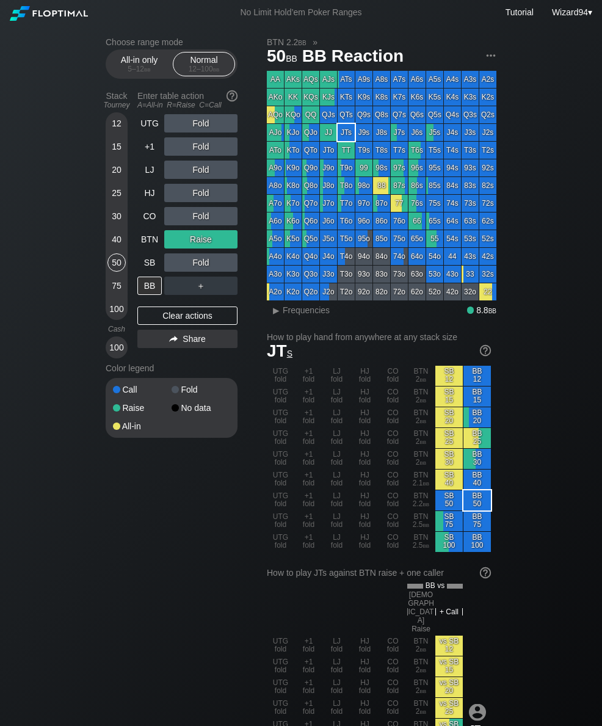
click at [146, 128] on div "UTG" at bounding box center [149, 123] width 24 height 18
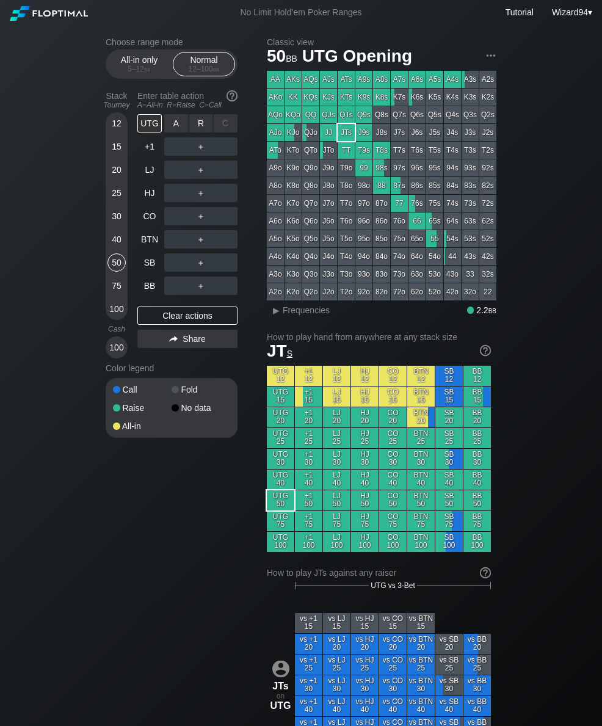
click at [202, 124] on div "R ✕" at bounding box center [201, 123] width 24 height 18
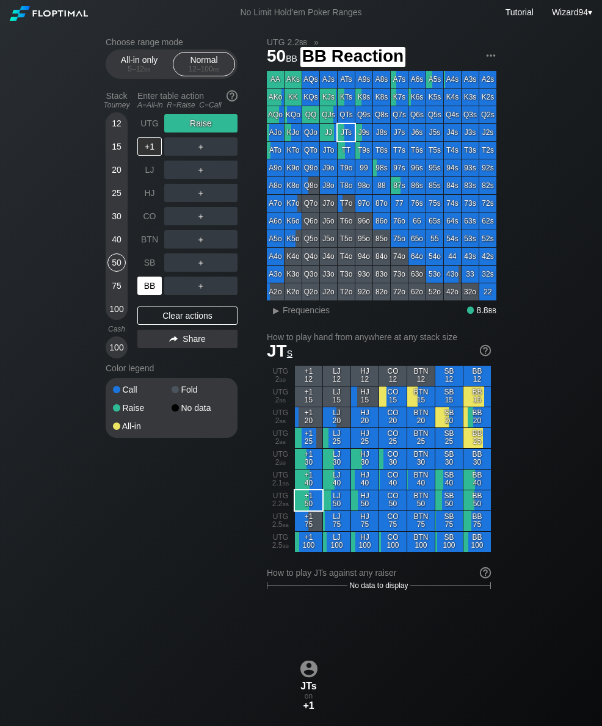
click at [153, 286] on div "BB" at bounding box center [149, 286] width 24 height 18
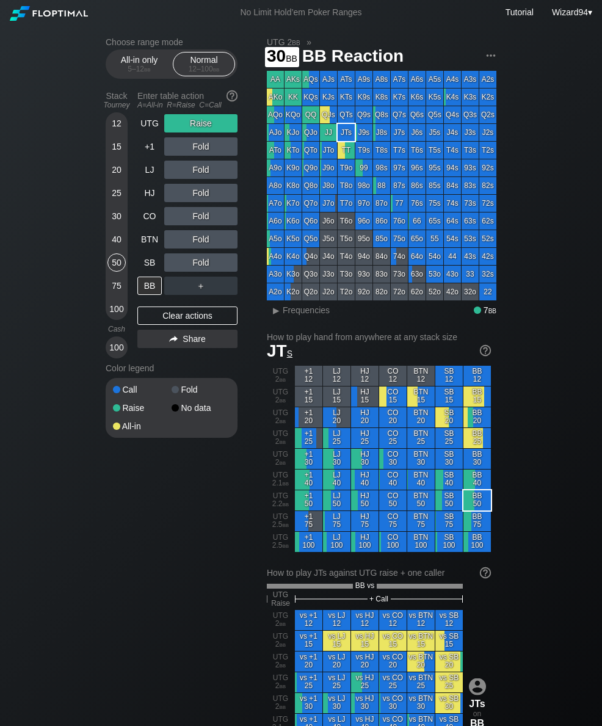
click at [113, 216] on div "30" at bounding box center [117, 216] width 18 height 18
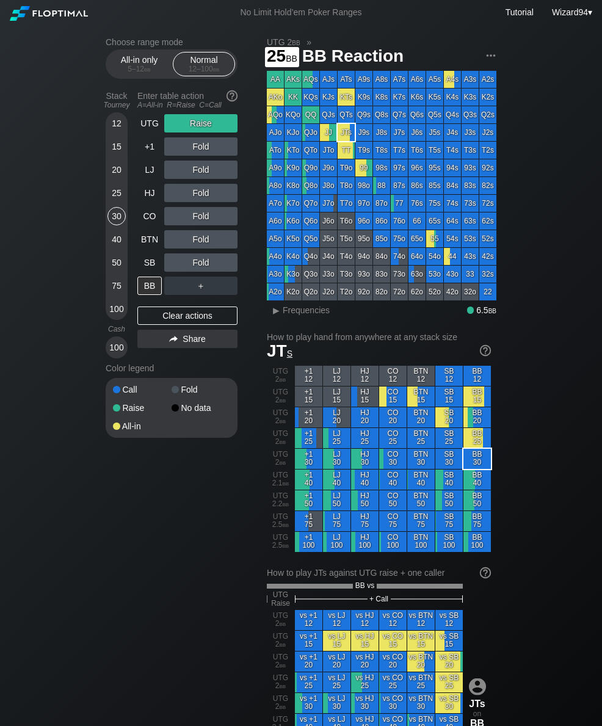
click at [117, 202] on div "25" at bounding box center [117, 193] width 18 height 18
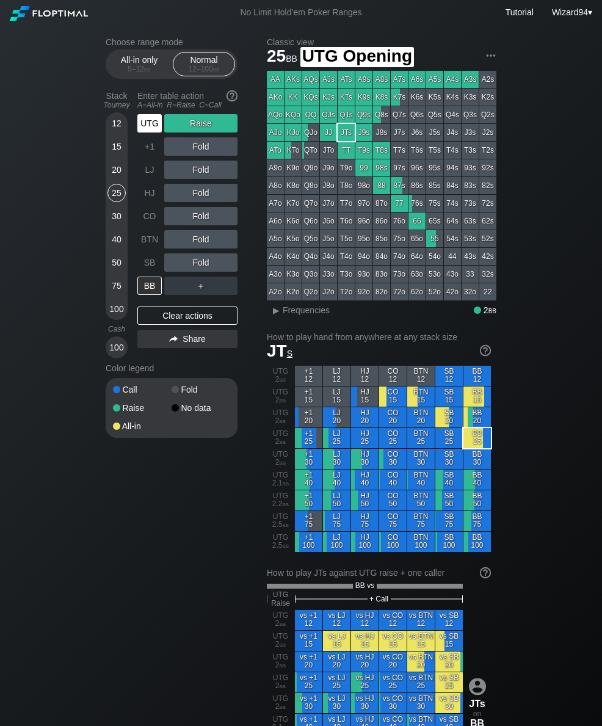
click at [148, 133] on div "UTG" at bounding box center [149, 123] width 24 height 18
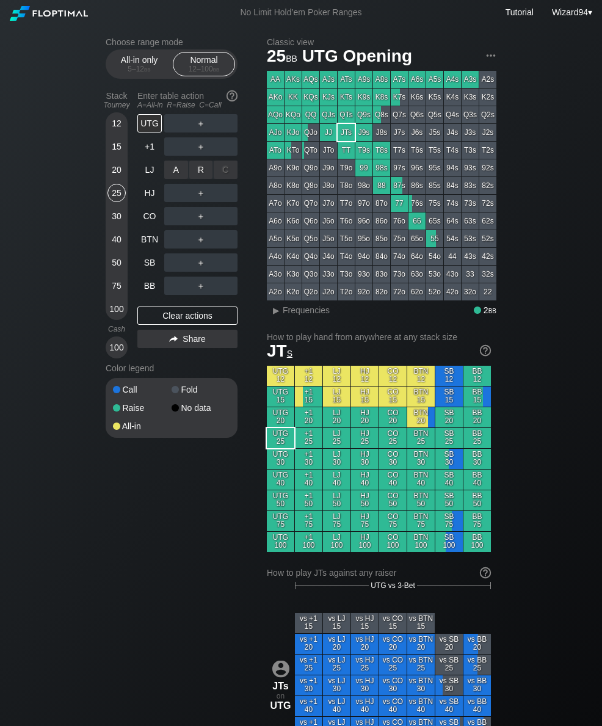
click at [189, 173] on div "R ✕" at bounding box center [201, 170] width 24 height 18
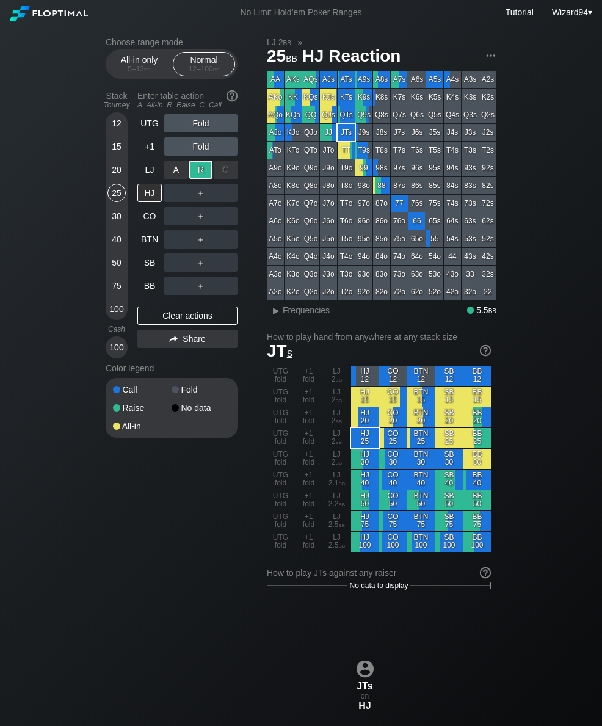
click at [150, 249] on div "BTN" at bounding box center [149, 239] width 24 height 18
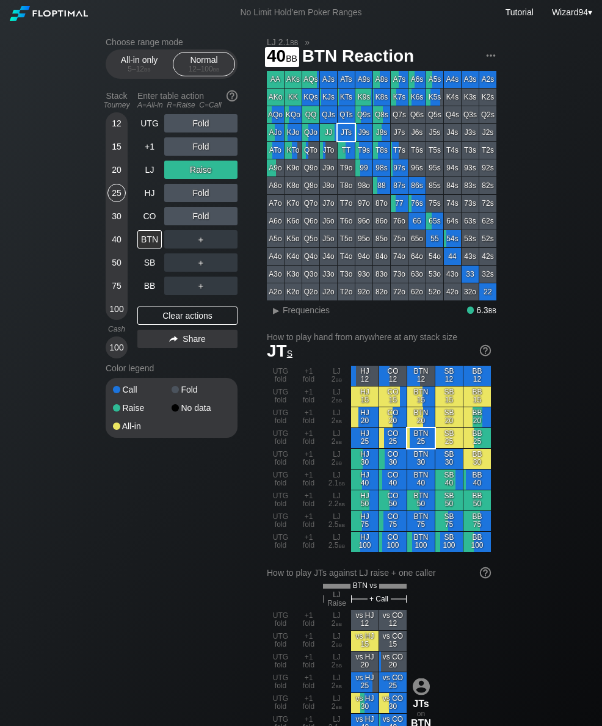
click at [113, 246] on div "40" at bounding box center [117, 239] width 18 height 18
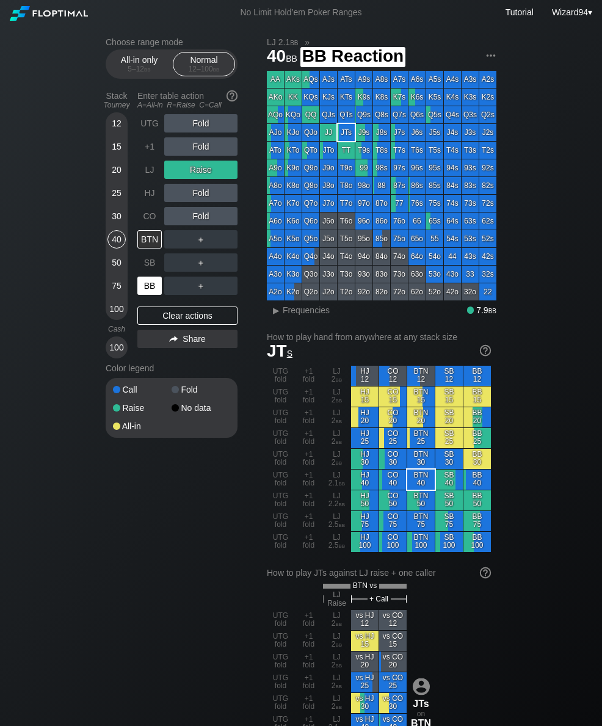
click at [144, 283] on div "BB" at bounding box center [149, 286] width 24 height 18
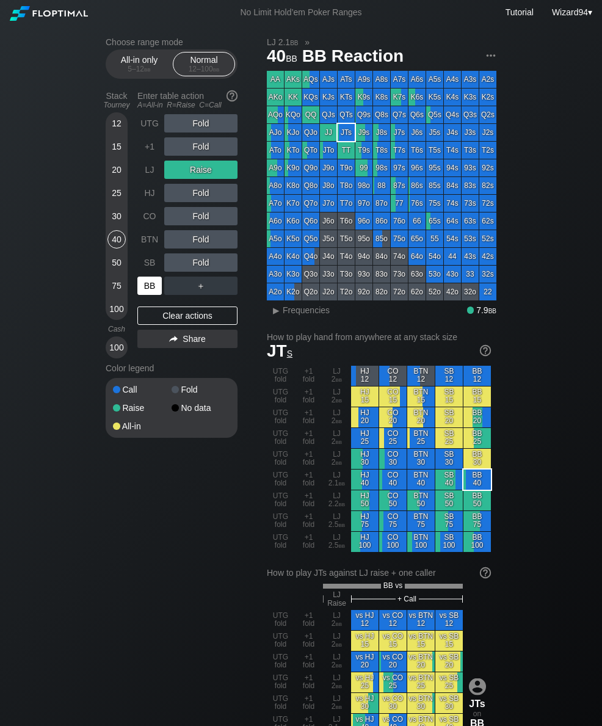
click at [119, 129] on div "12" at bounding box center [117, 123] width 18 height 18
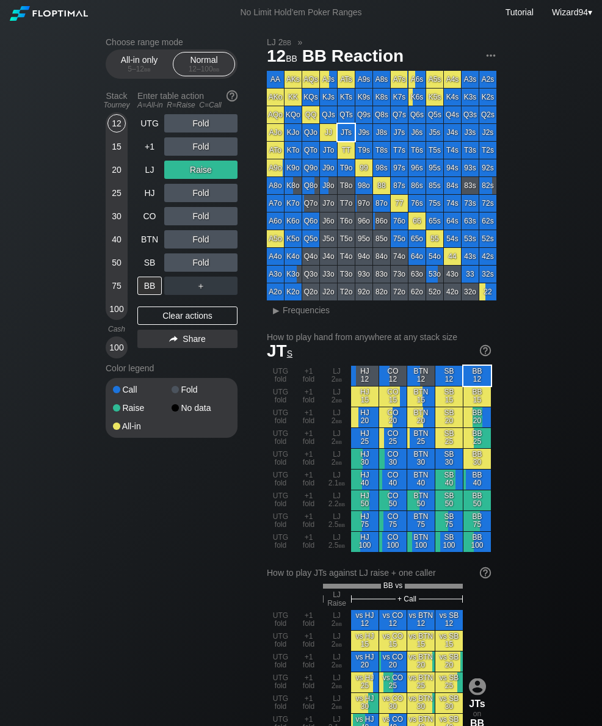
click at [149, 163] on div "LJ" at bounding box center [150, 169] width 27 height 23
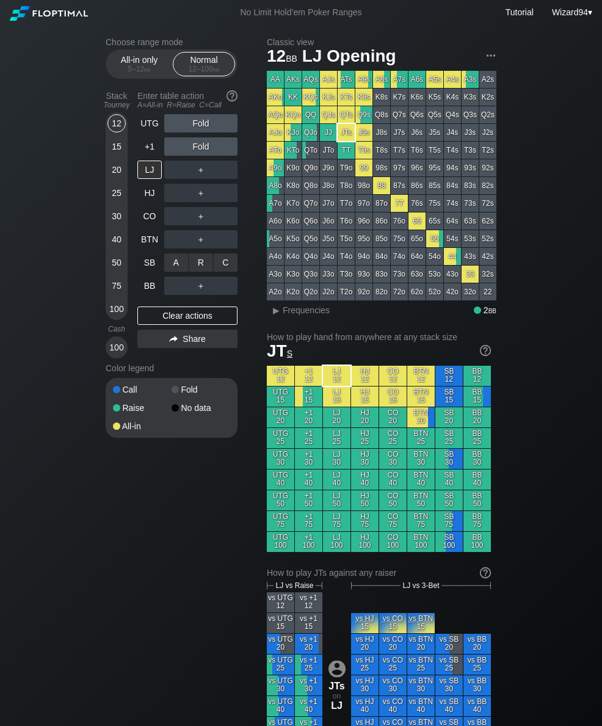
click at [169, 268] on div "A ✕" at bounding box center [176, 263] width 24 height 18
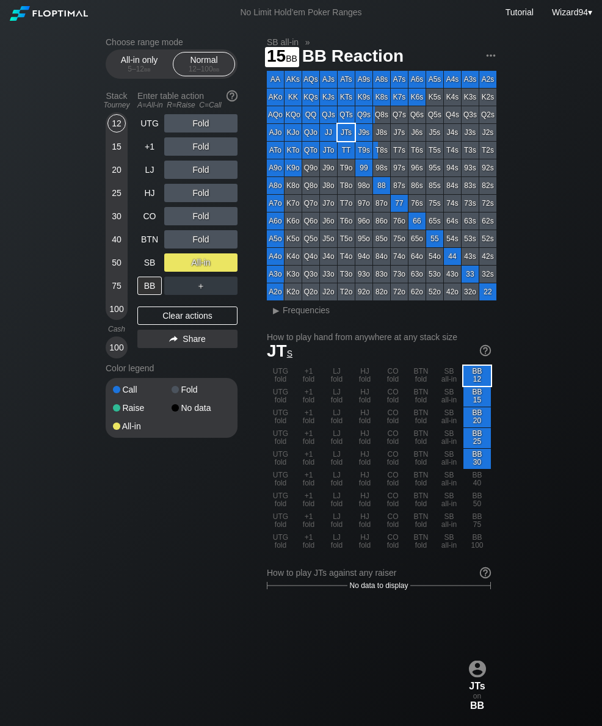
click at [109, 151] on div "15" at bounding box center [117, 146] width 18 height 18
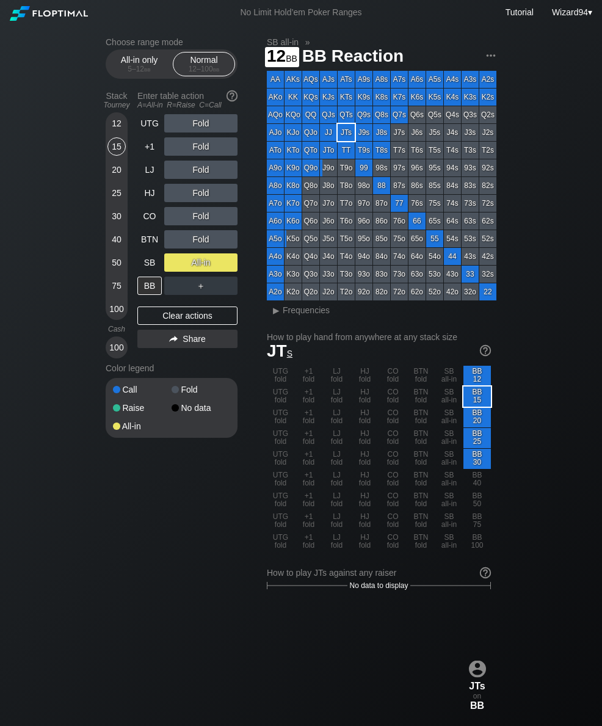
click at [110, 128] on div "12" at bounding box center [117, 123] width 18 height 18
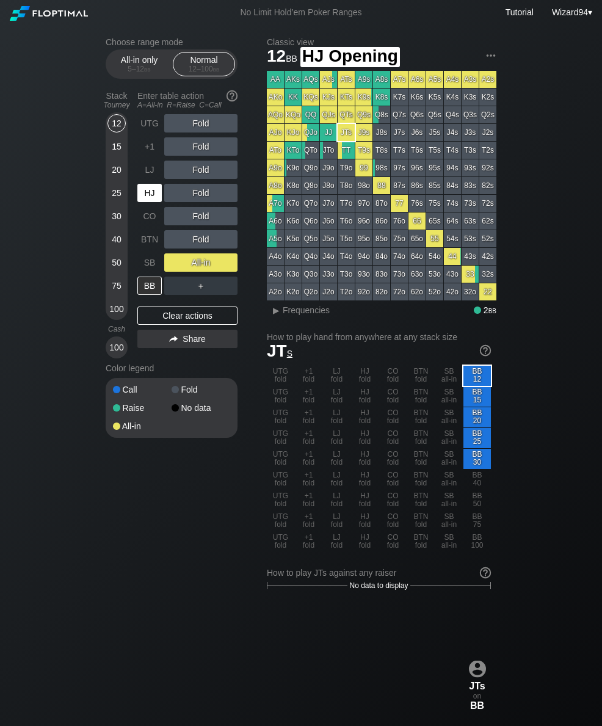
click at [148, 200] on div "HJ" at bounding box center [149, 193] width 24 height 18
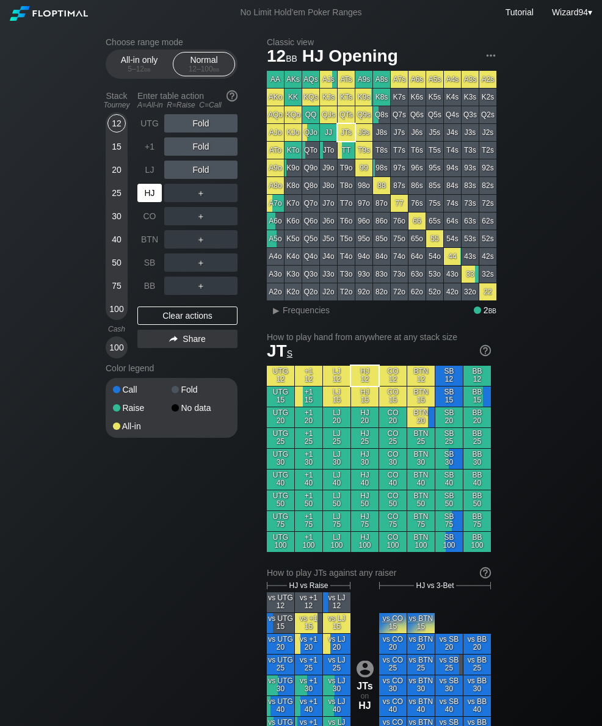
click at [145, 199] on div "HJ" at bounding box center [149, 193] width 24 height 18
click at [112, 219] on div "30" at bounding box center [117, 216] width 18 height 18
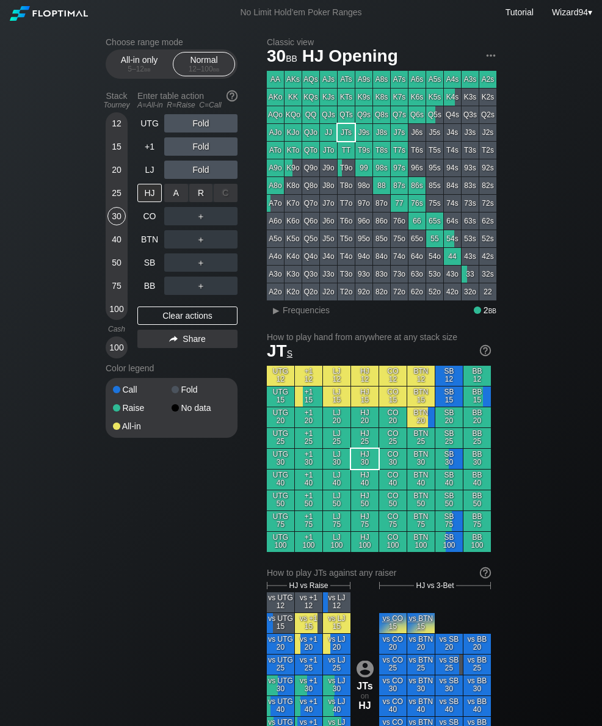
click at [197, 198] on div "R ✕" at bounding box center [201, 193] width 24 height 18
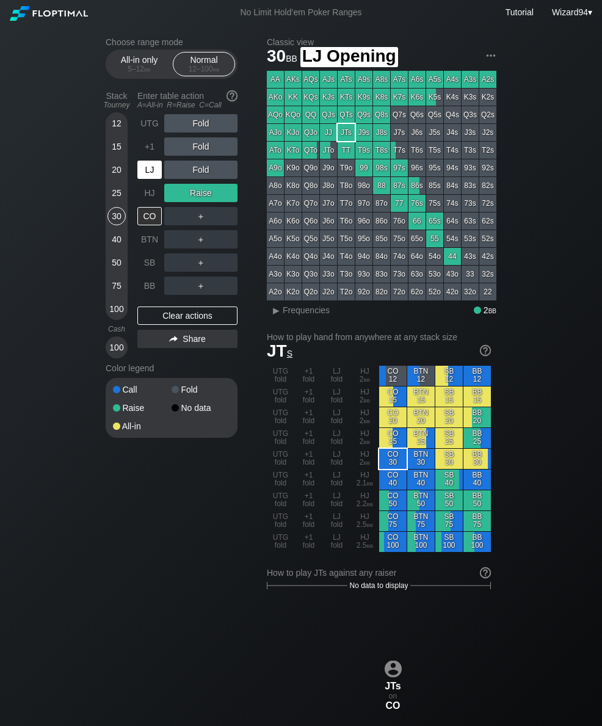
click at [150, 181] on div "LJ" at bounding box center [150, 169] width 27 height 23
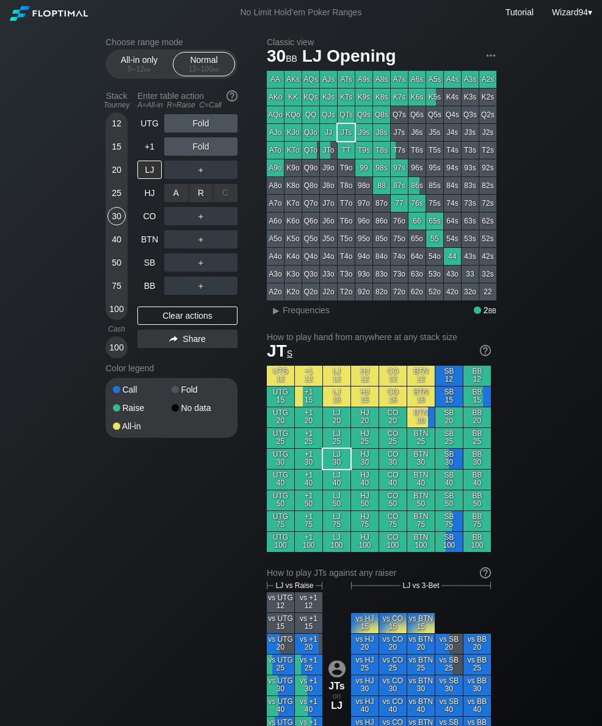
click at [197, 184] on div "A ✕ R ✕ C ✕ ＋" at bounding box center [200, 193] width 73 height 28
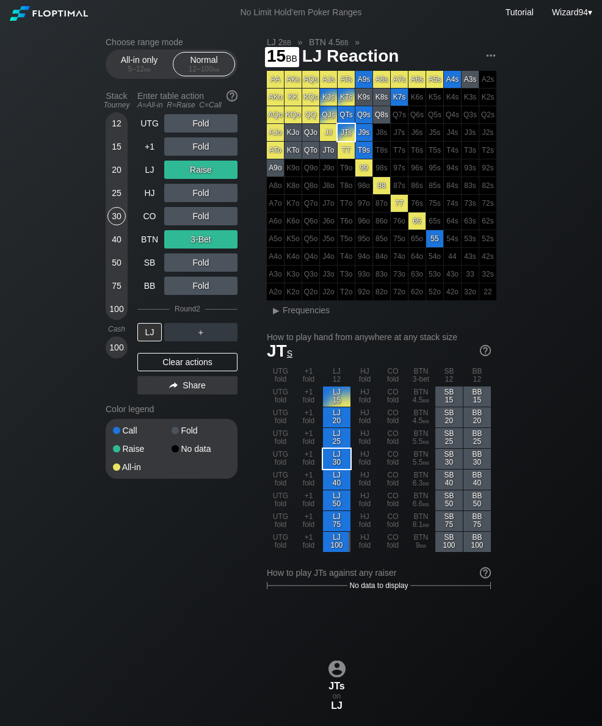
click at [112, 156] on div "15" at bounding box center [117, 146] width 18 height 18
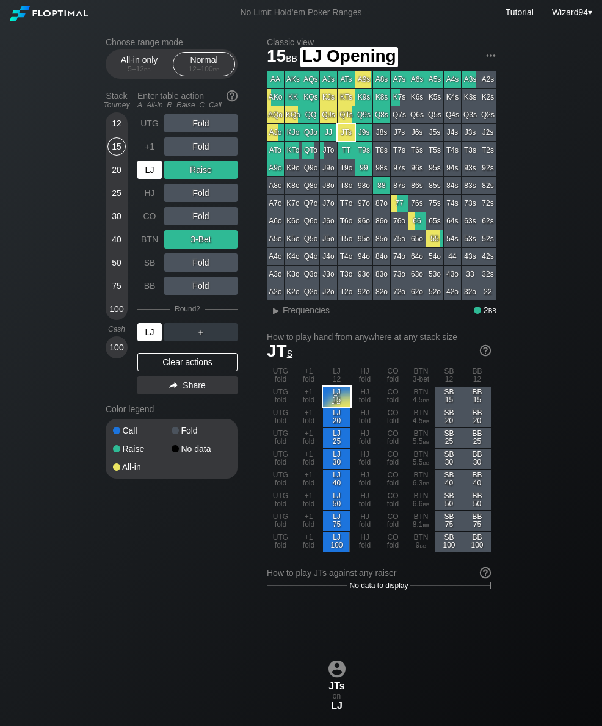
click at [153, 174] on div "LJ" at bounding box center [149, 170] width 24 height 18
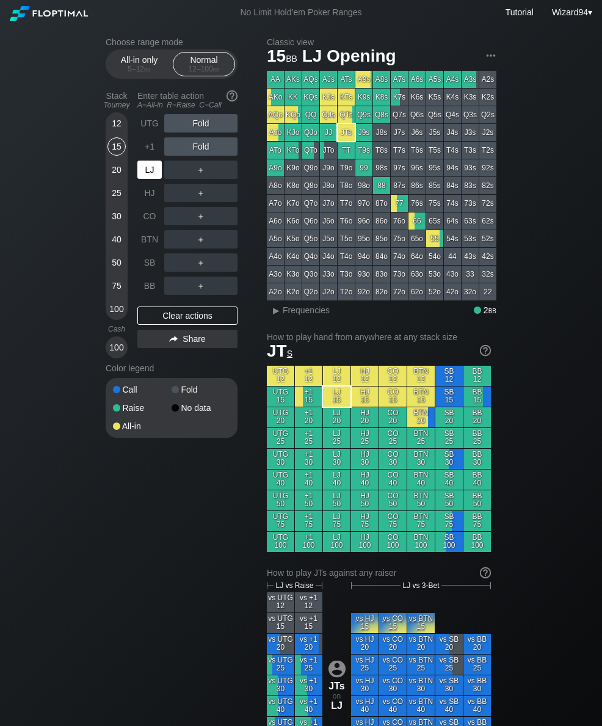
click at [145, 170] on div "LJ" at bounding box center [149, 170] width 24 height 18
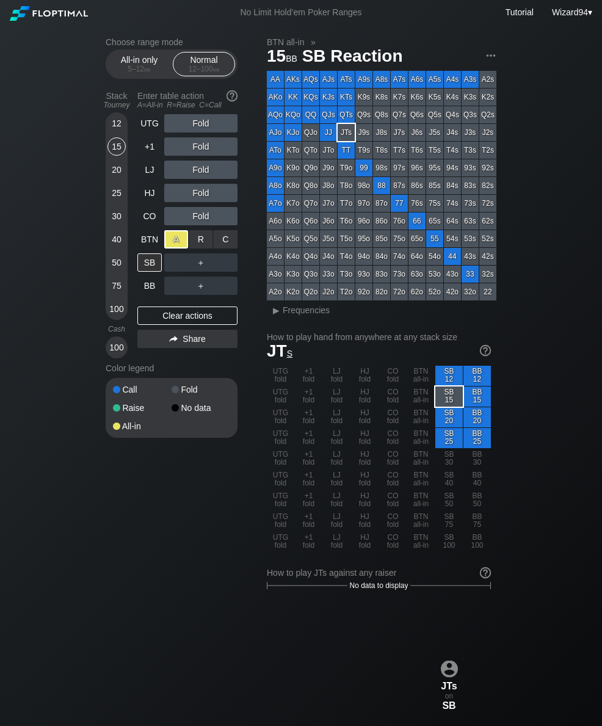
click at [112, 202] on div "25" at bounding box center [117, 193] width 18 height 18
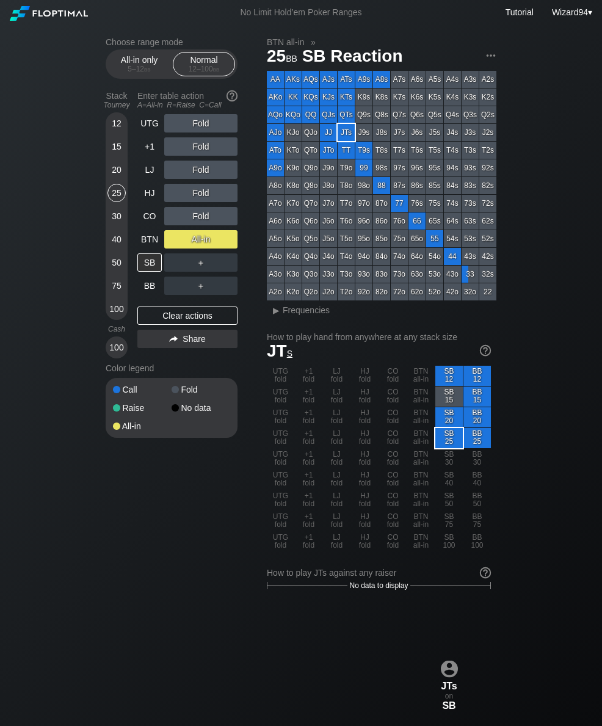
click at [149, 244] on div "BTN" at bounding box center [149, 239] width 24 height 18
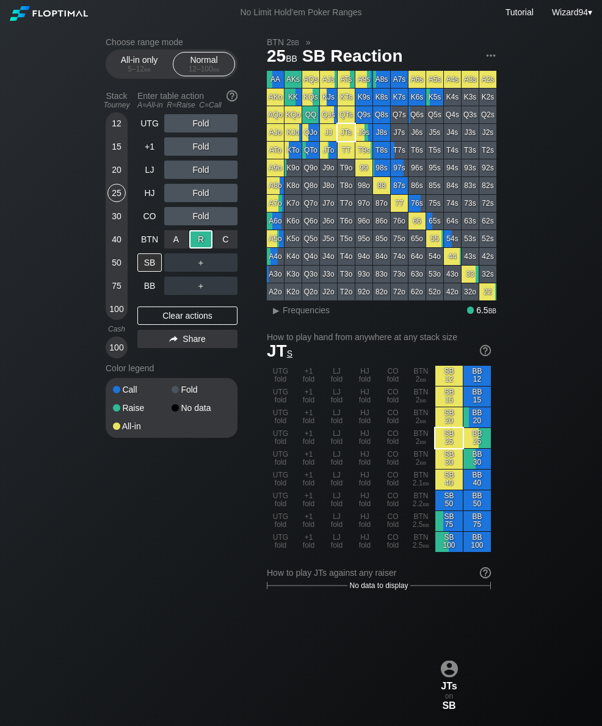
click at [147, 295] on div "BB" at bounding box center [149, 286] width 24 height 18
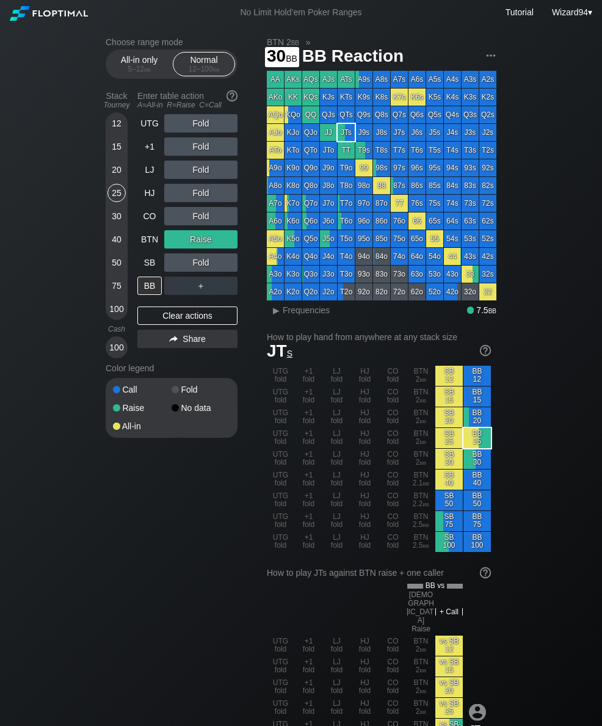
click at [115, 225] on div "30" at bounding box center [117, 216] width 18 height 18
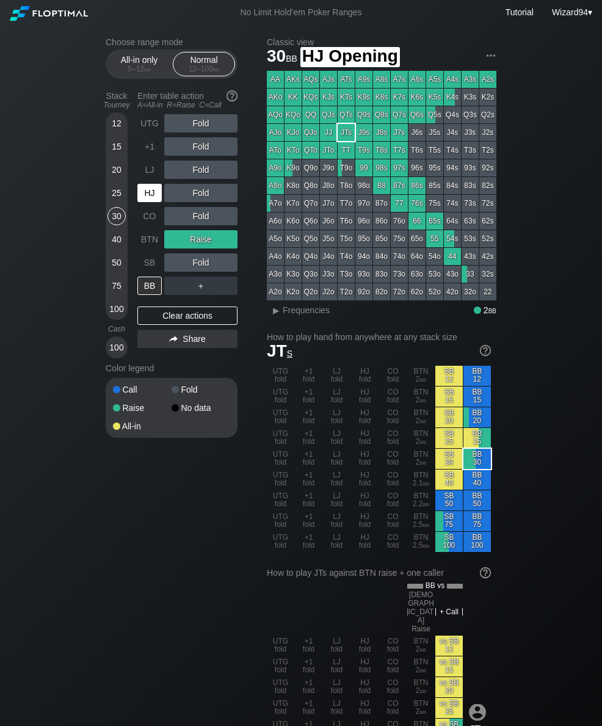
click at [143, 201] on div "HJ" at bounding box center [149, 193] width 24 height 18
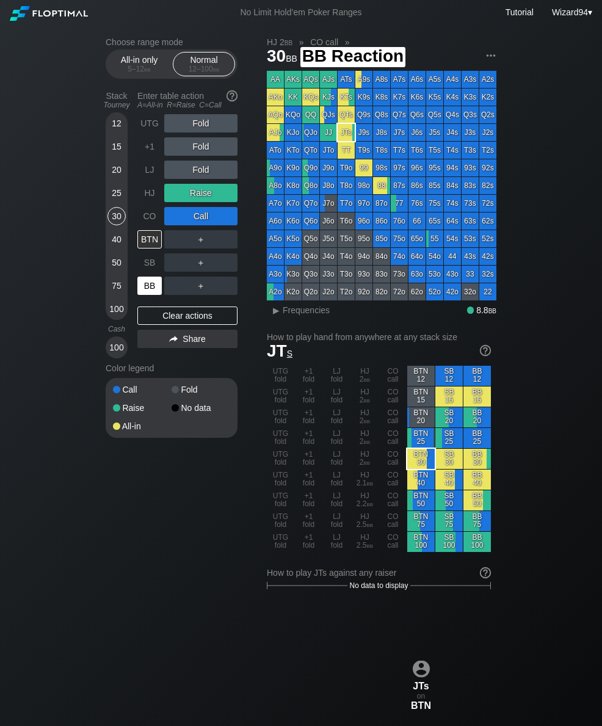
click at [140, 289] on div "BB" at bounding box center [149, 286] width 24 height 18
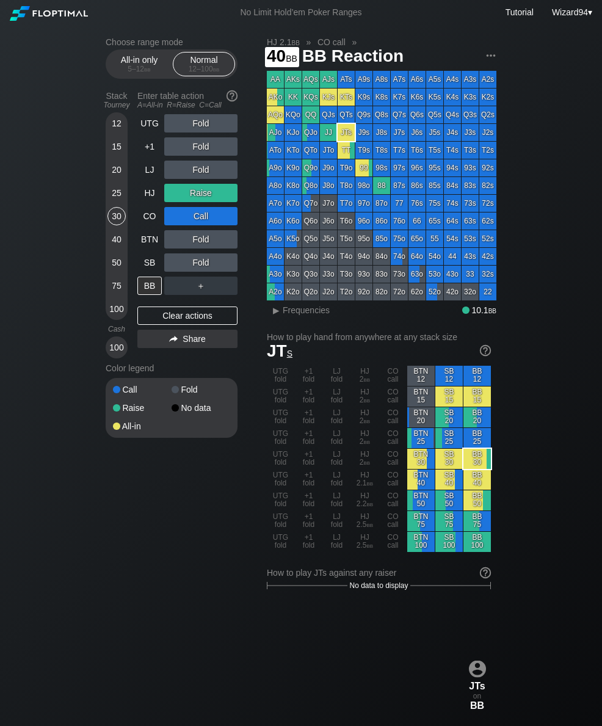
click at [119, 246] on div "40" at bounding box center [117, 239] width 18 height 18
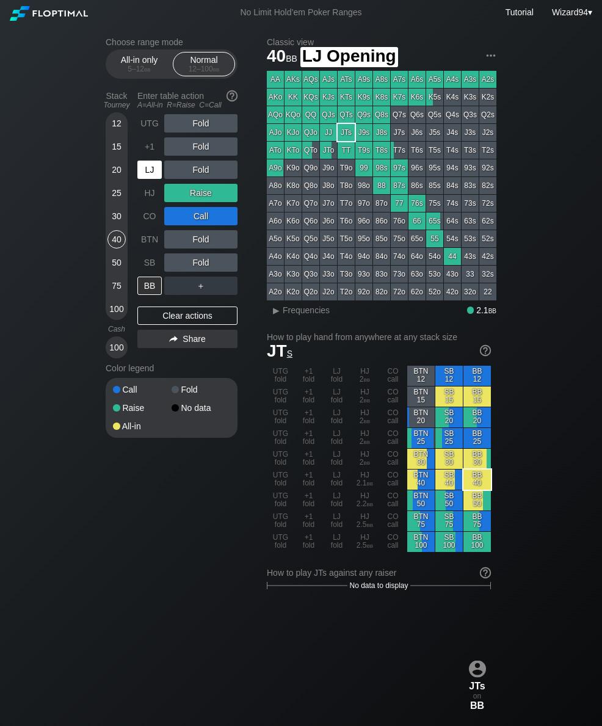
click at [160, 179] on div "LJ" at bounding box center [149, 170] width 24 height 18
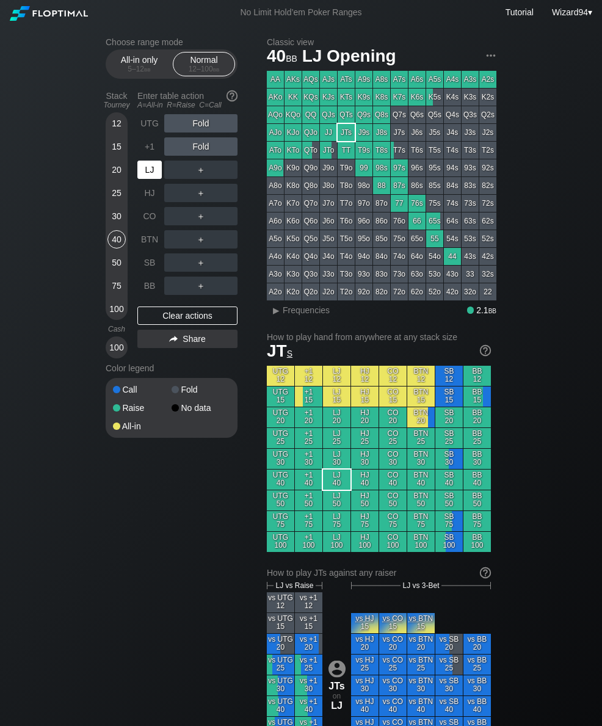
click at [150, 153] on div "+1" at bounding box center [149, 146] width 24 height 18
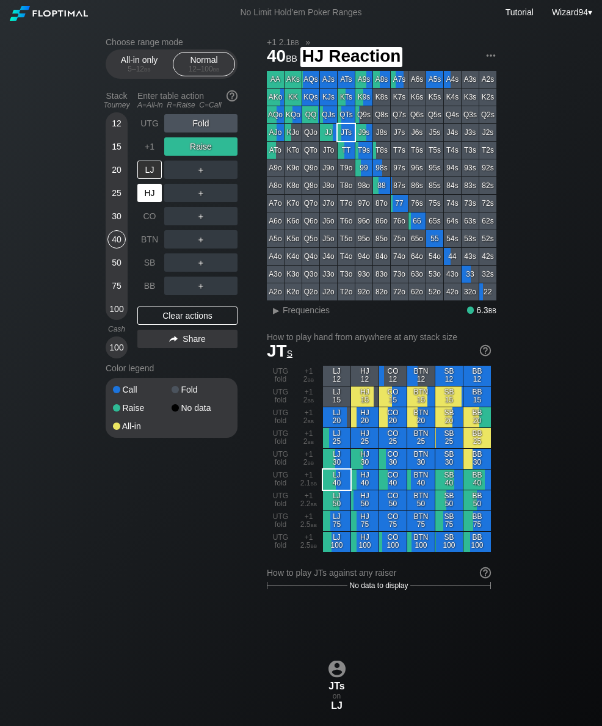
click at [144, 202] on div "HJ" at bounding box center [149, 193] width 24 height 18
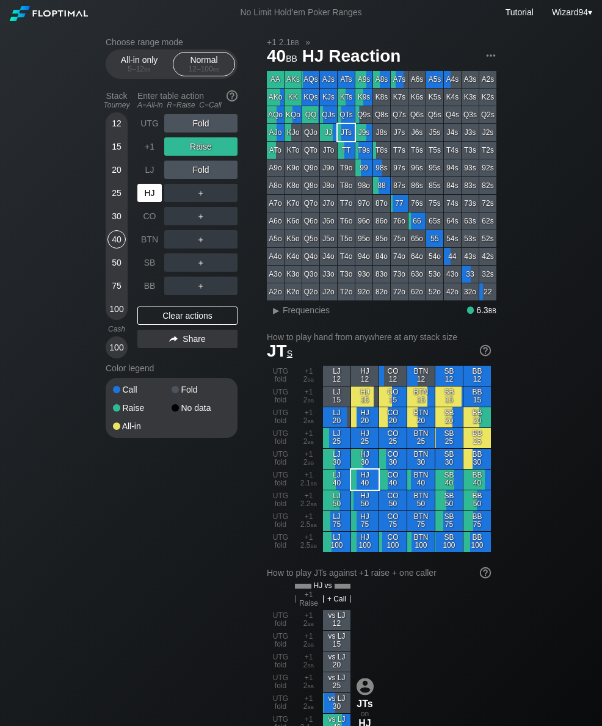
click at [151, 146] on div "+1" at bounding box center [149, 146] width 24 height 18
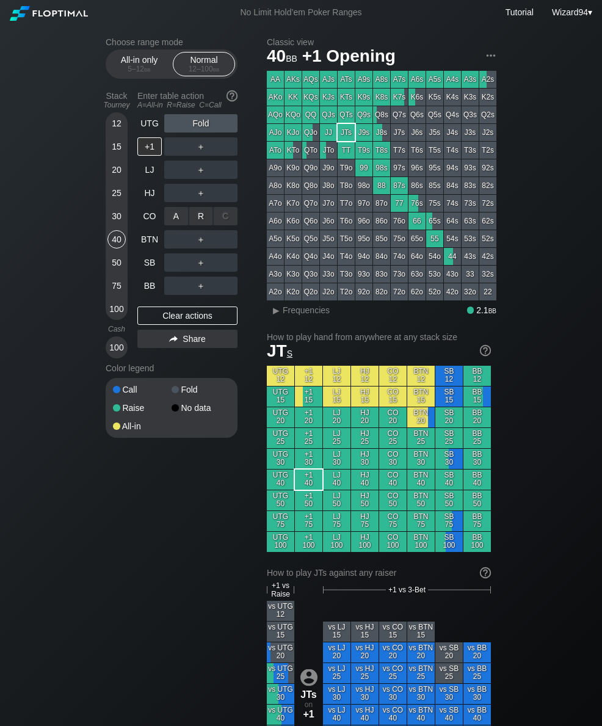
click at [196, 223] on div "R ✕" at bounding box center [201, 216] width 24 height 18
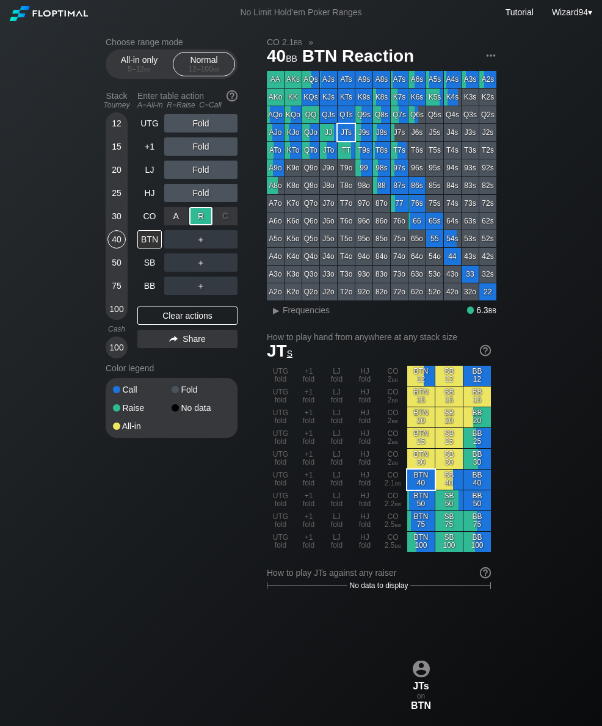
click at [140, 284] on div "BB" at bounding box center [149, 286] width 24 height 18
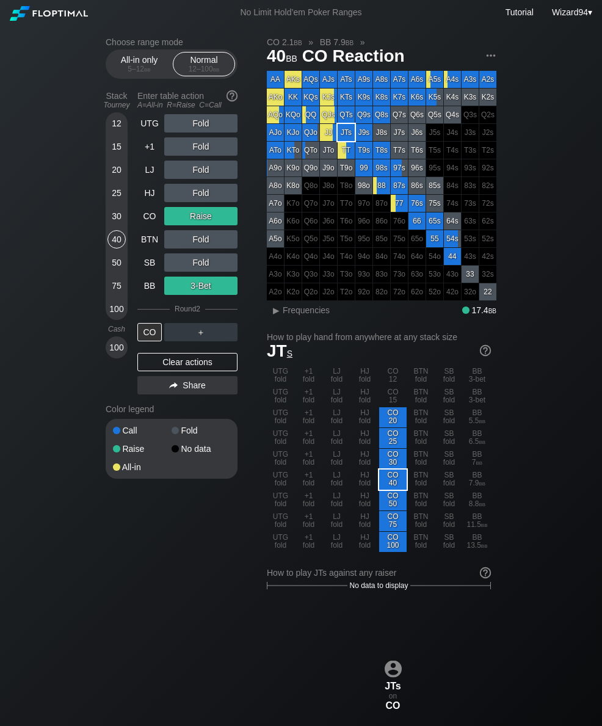
click at [105, 221] on div "Choose range mode All-in only 5 – 12 bb Normal 12 – 100 bb Stack Tourney Enter …" at bounding box center [301, 723] width 410 height 1396
click at [118, 225] on div "30" at bounding box center [117, 216] width 18 height 18
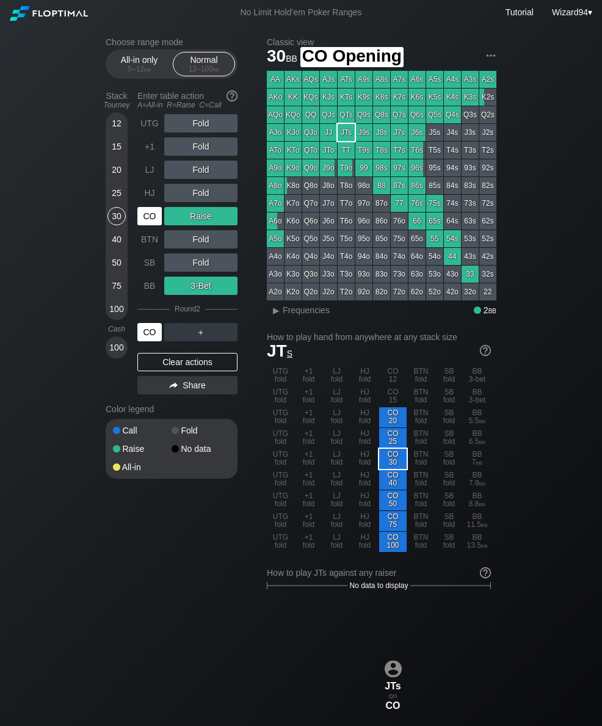
click at [145, 220] on div "CO" at bounding box center [149, 216] width 24 height 18
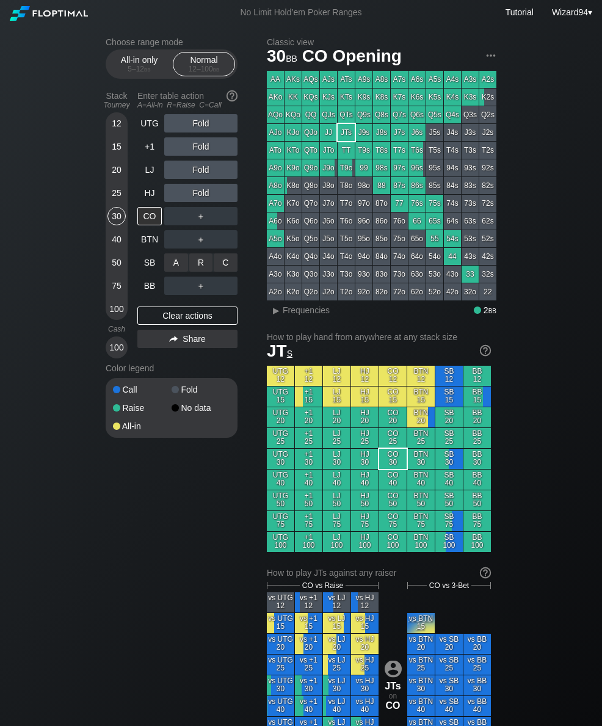
click at [216, 268] on div "C ✕" at bounding box center [226, 263] width 24 height 18
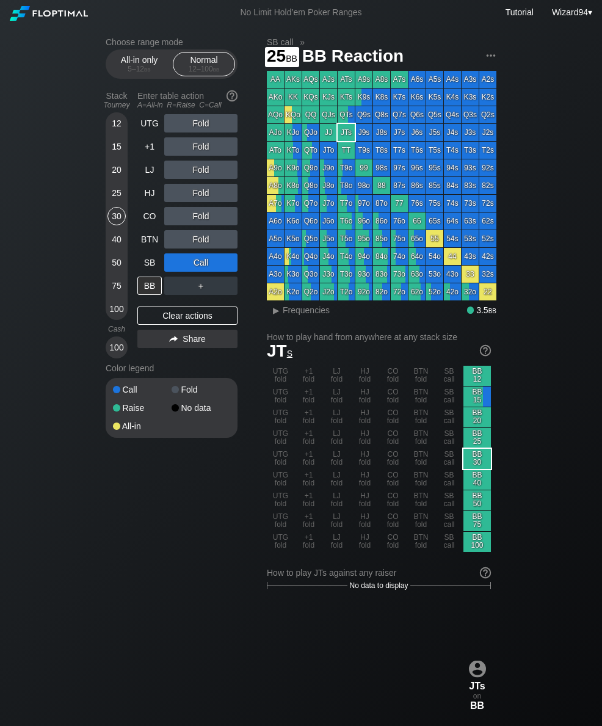
click at [113, 202] on div "25" at bounding box center [117, 193] width 18 height 18
click at [150, 266] on div "SB" at bounding box center [149, 263] width 24 height 18
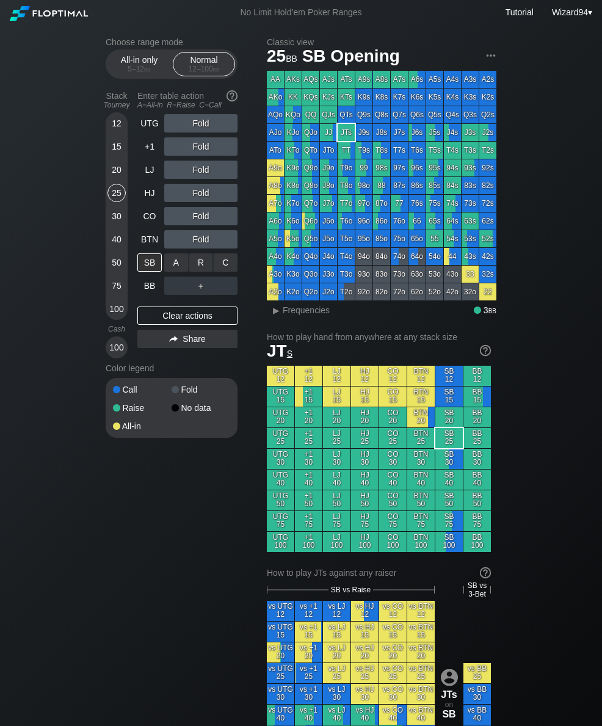
click at [175, 269] on div "A ✕" at bounding box center [176, 263] width 24 height 18
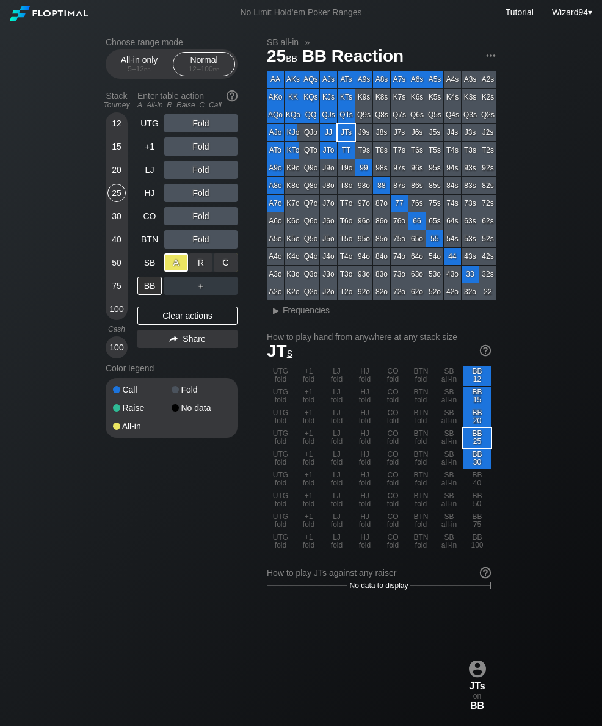
click at [119, 151] on div "15" at bounding box center [117, 146] width 18 height 18
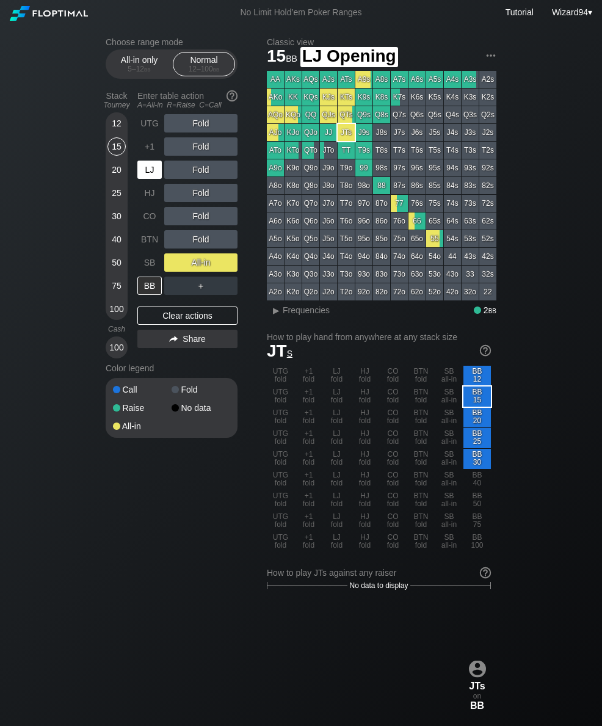
click at [144, 179] on div "LJ" at bounding box center [149, 170] width 24 height 18
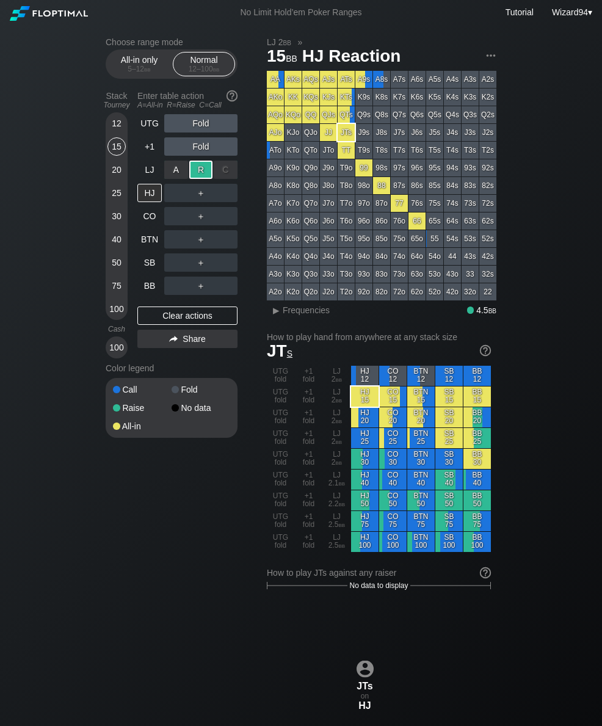
click at [117, 175] on div "20" at bounding box center [117, 170] width 18 height 18
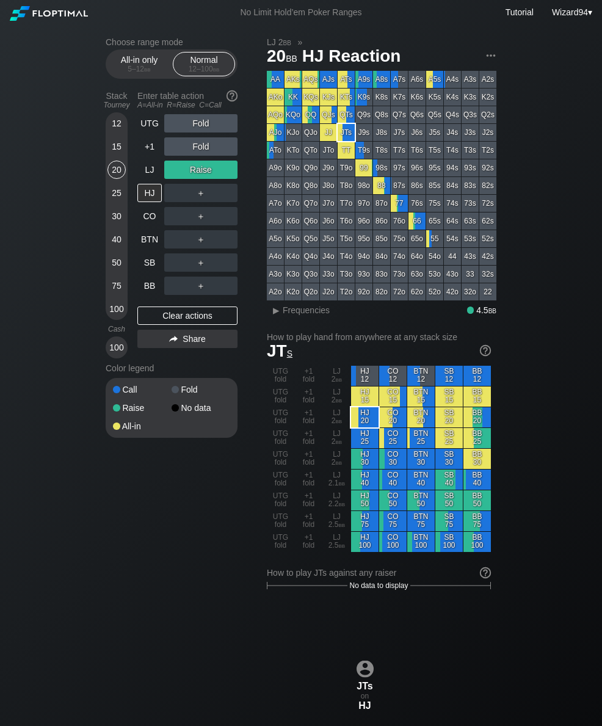
click at [145, 173] on div "LJ" at bounding box center [149, 170] width 24 height 18
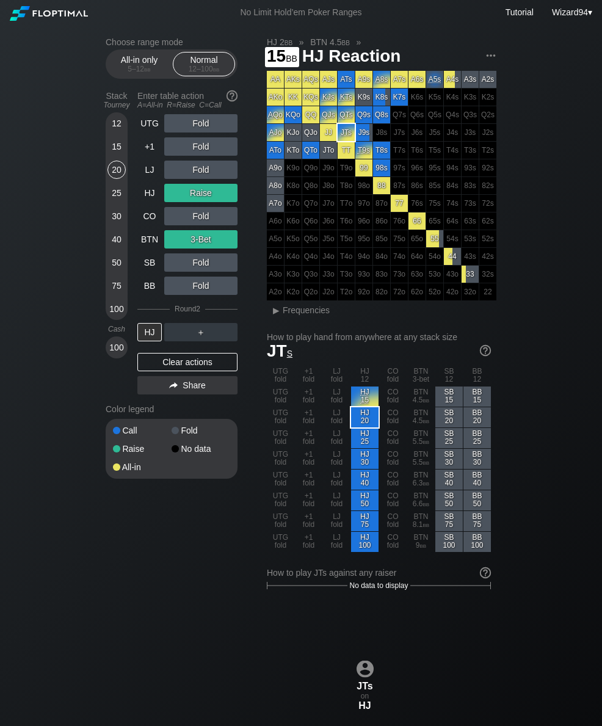
click at [114, 152] on div "15" at bounding box center [117, 146] width 18 height 18
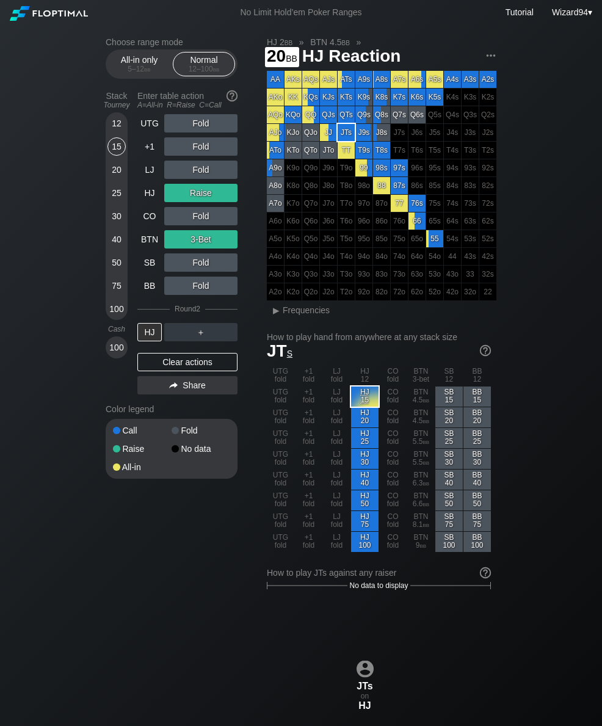
click at [108, 177] on div "20" at bounding box center [117, 170] width 18 height 18
click at [117, 194] on div "25" at bounding box center [117, 193] width 18 height 18
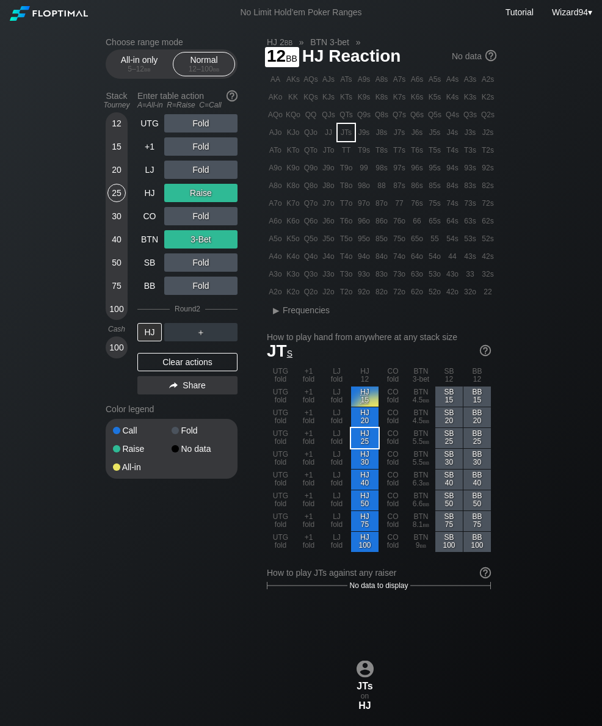
click at [112, 128] on div "12" at bounding box center [117, 123] width 18 height 18
click at [155, 194] on div "HJ" at bounding box center [149, 193] width 24 height 18
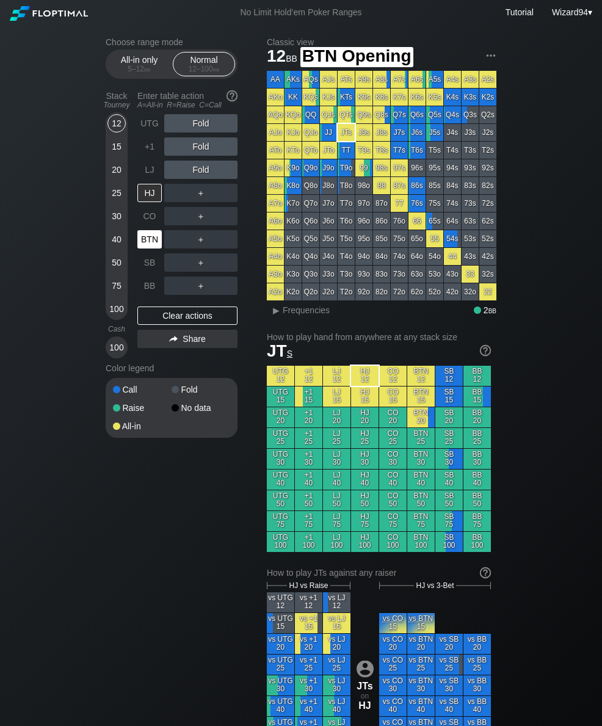
click at [146, 243] on div "BTN" at bounding box center [149, 239] width 24 height 18
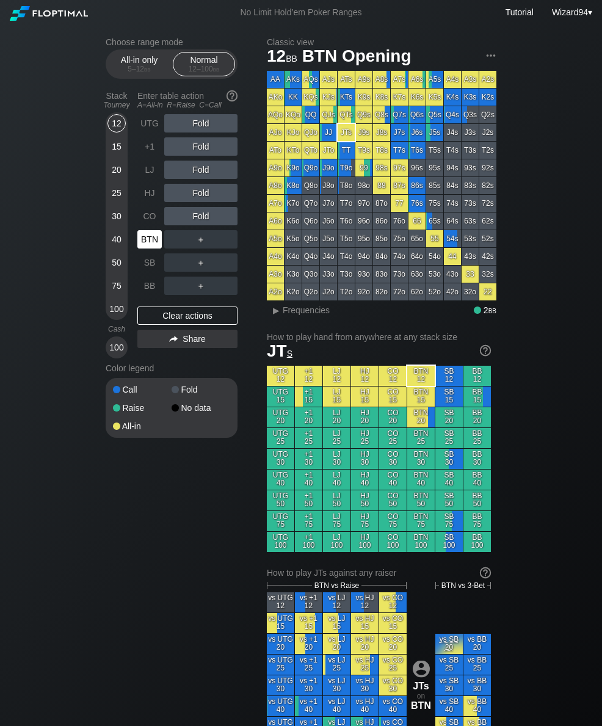
click at [145, 248] on div "BTN" at bounding box center [149, 239] width 24 height 18
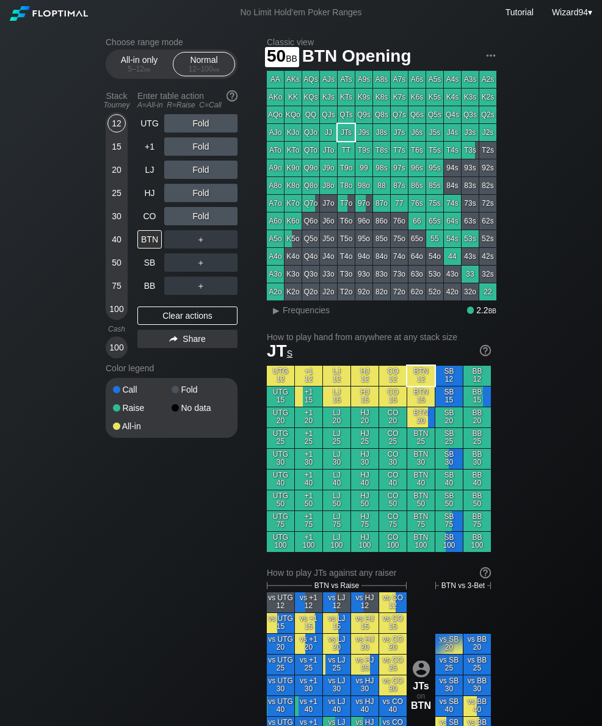
click at [117, 266] on div "50" at bounding box center [117, 263] width 18 height 18
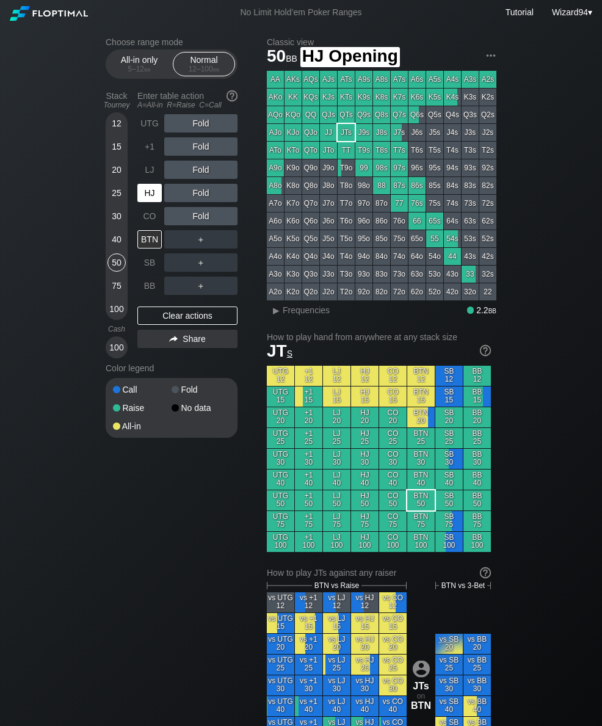
click at [145, 197] on div "HJ" at bounding box center [149, 193] width 24 height 18
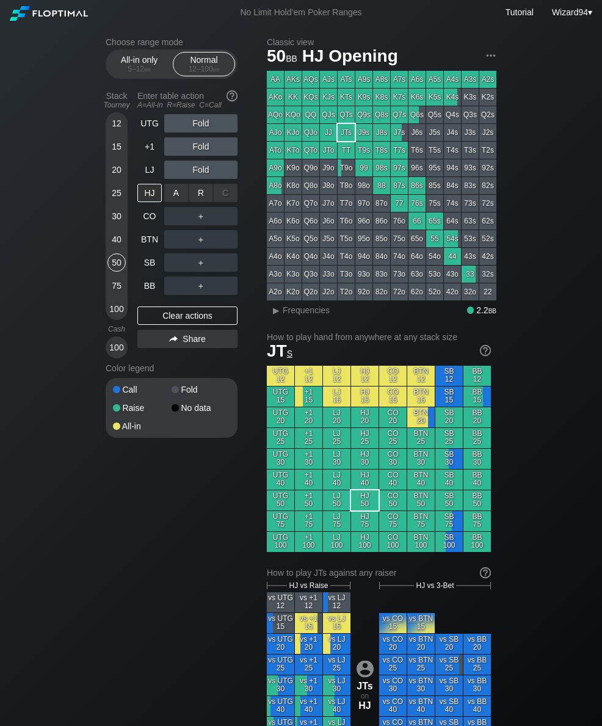
click at [200, 195] on div "R ✕" at bounding box center [201, 193] width 24 height 18
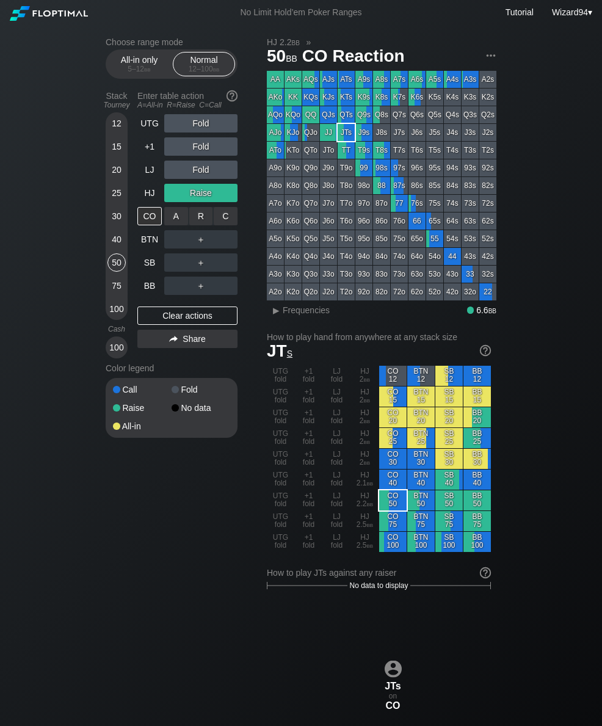
click at [197, 212] on div "R ✕" at bounding box center [201, 216] width 24 height 18
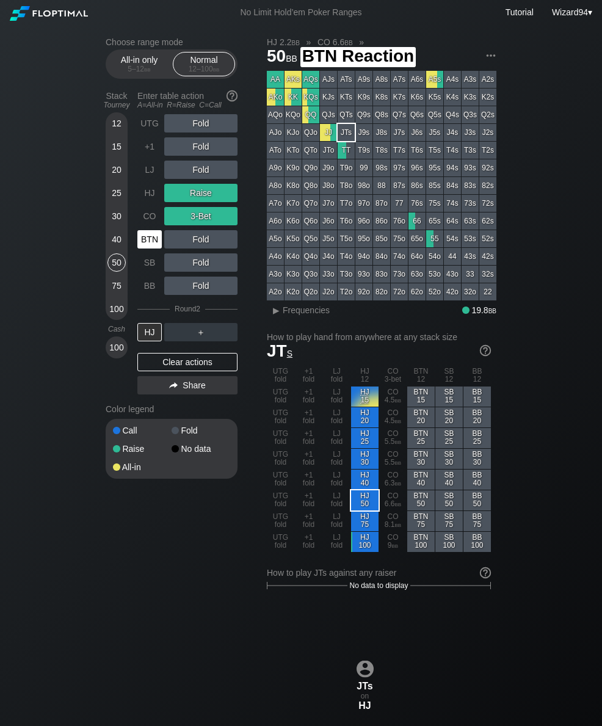
click at [148, 244] on div "BTN" at bounding box center [149, 239] width 24 height 18
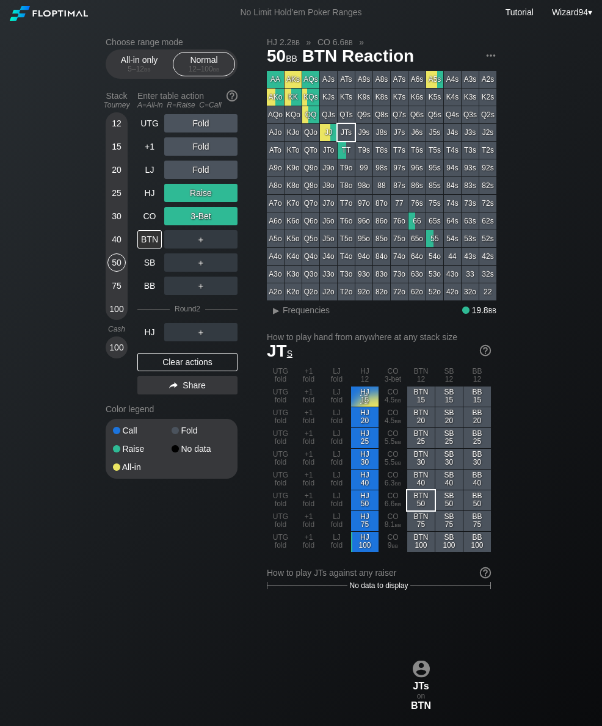
click at [125, 60] on div "All-in only 5 – 12 bb" at bounding box center [139, 64] width 56 height 23
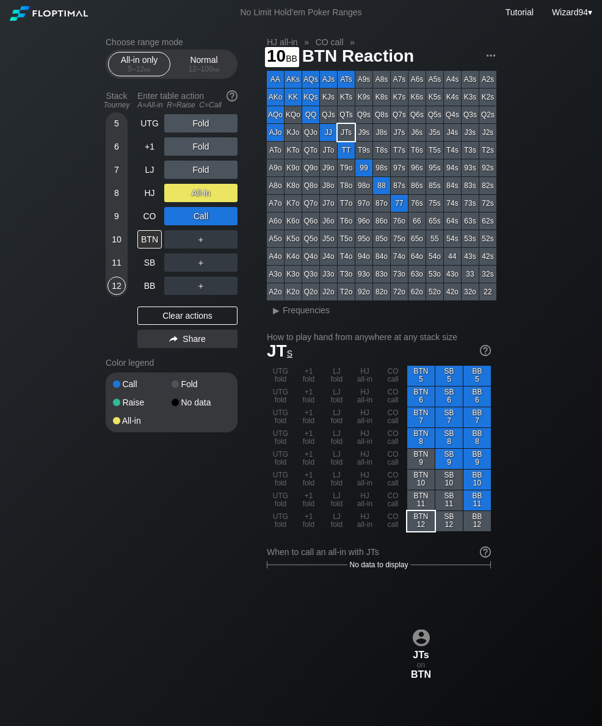
click at [116, 254] on div "10" at bounding box center [117, 241] width 18 height 23
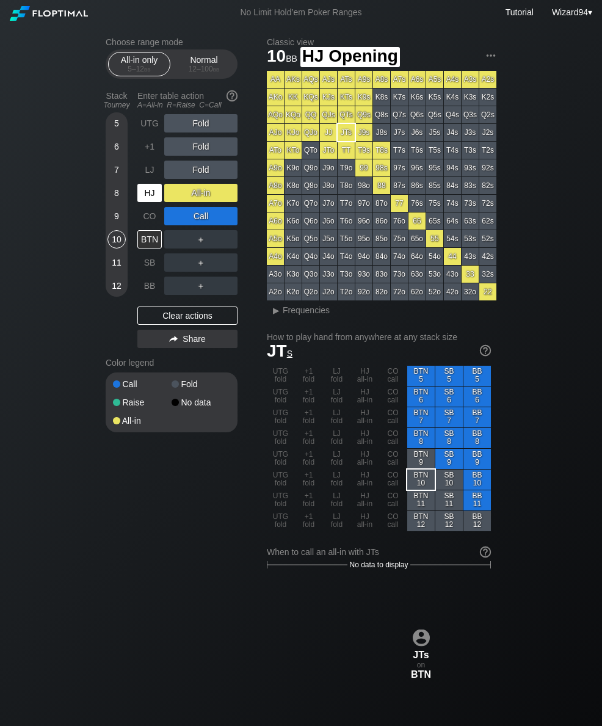
click at [143, 202] on div "HJ" at bounding box center [149, 193] width 24 height 18
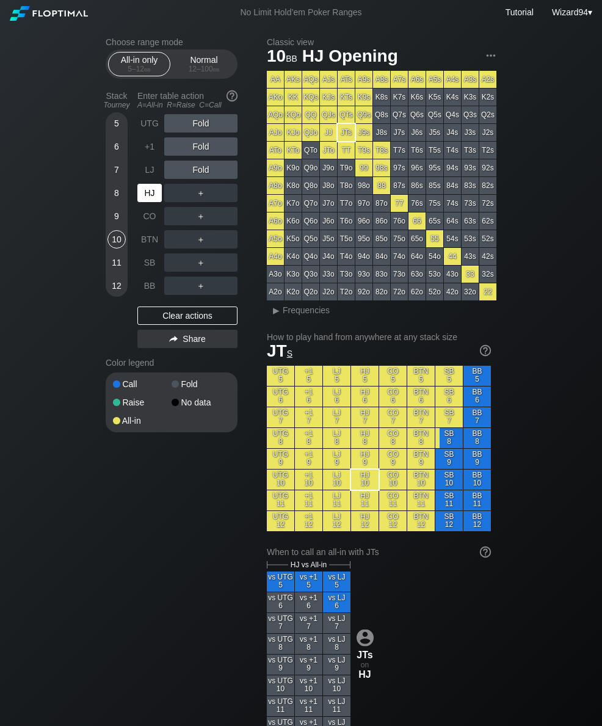
click at [144, 198] on div "HJ" at bounding box center [149, 193] width 24 height 18
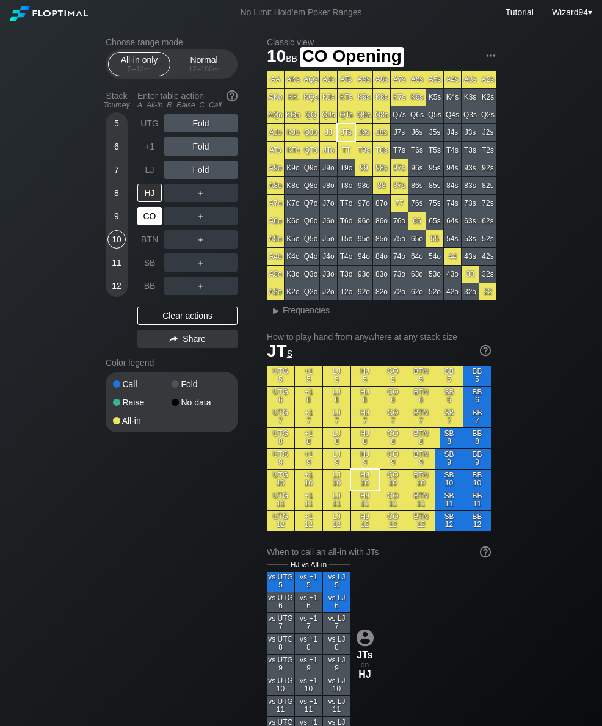
click at [146, 225] on div "CO" at bounding box center [149, 216] width 24 height 18
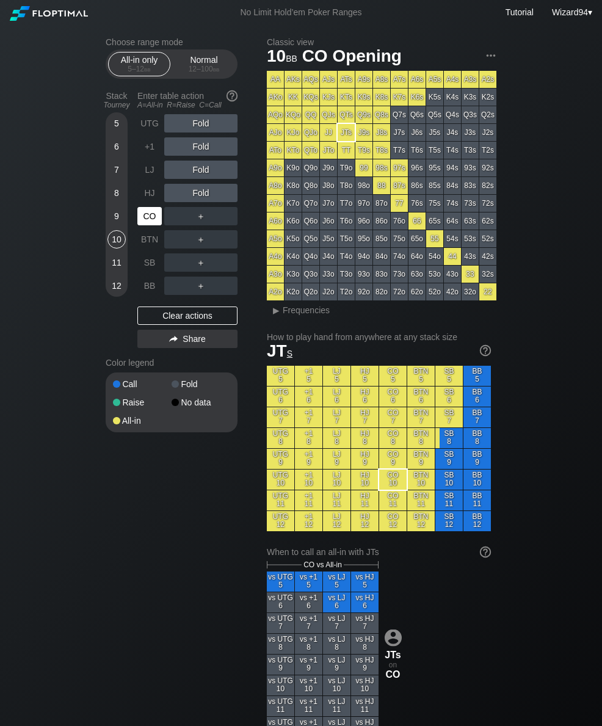
click at [148, 217] on div "CO" at bounding box center [149, 216] width 24 height 18
click at [144, 217] on div "CO" at bounding box center [149, 216] width 24 height 18
click at [115, 225] on div "9" at bounding box center [117, 216] width 18 height 18
click at [166, 264] on div "A ✕" at bounding box center [176, 263] width 24 height 18
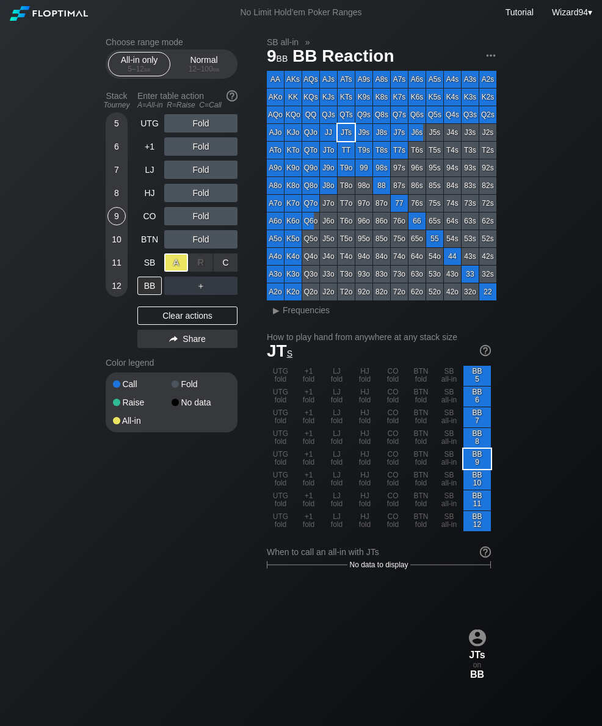
click at [198, 64] on div "Normal 12 – 100 bb" at bounding box center [204, 64] width 56 height 23
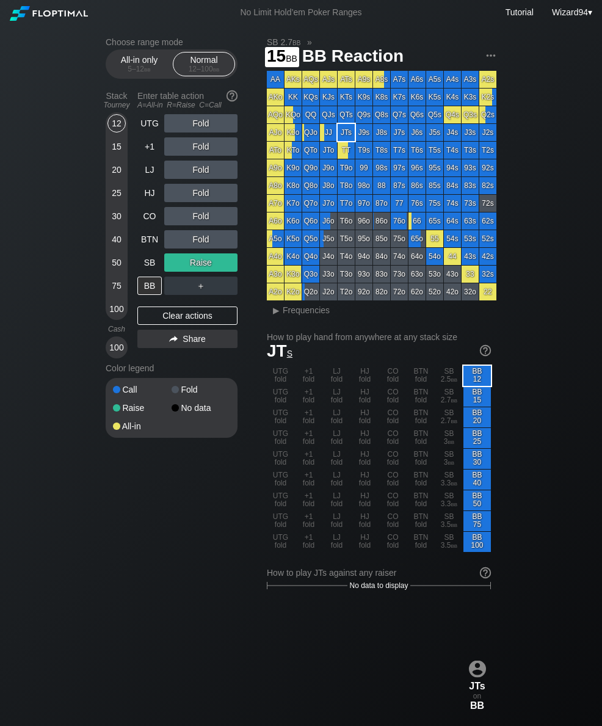
click at [116, 155] on div "15" at bounding box center [117, 146] width 18 height 18
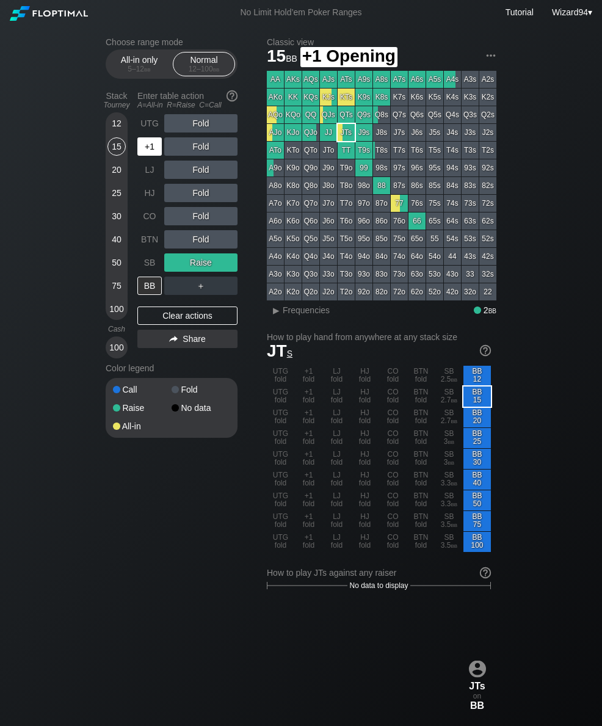
click at [141, 150] on div "+1" at bounding box center [149, 146] width 24 height 18
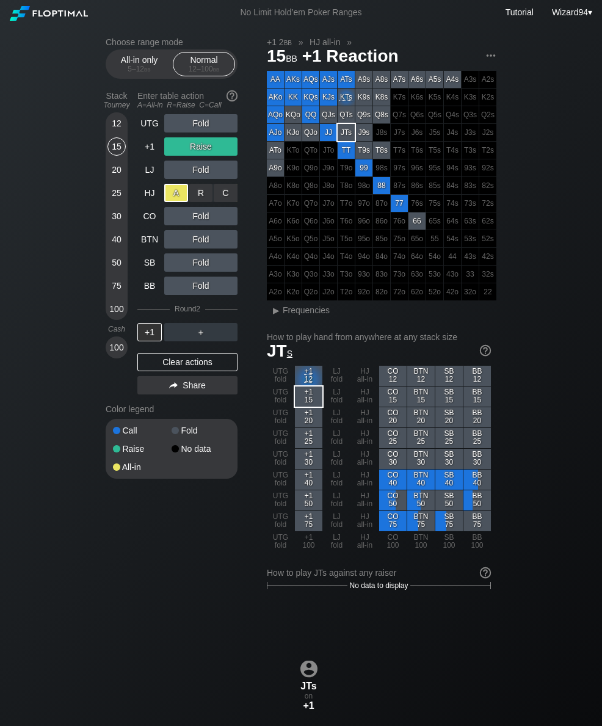
click at [115, 290] on div "75" at bounding box center [117, 286] width 18 height 18
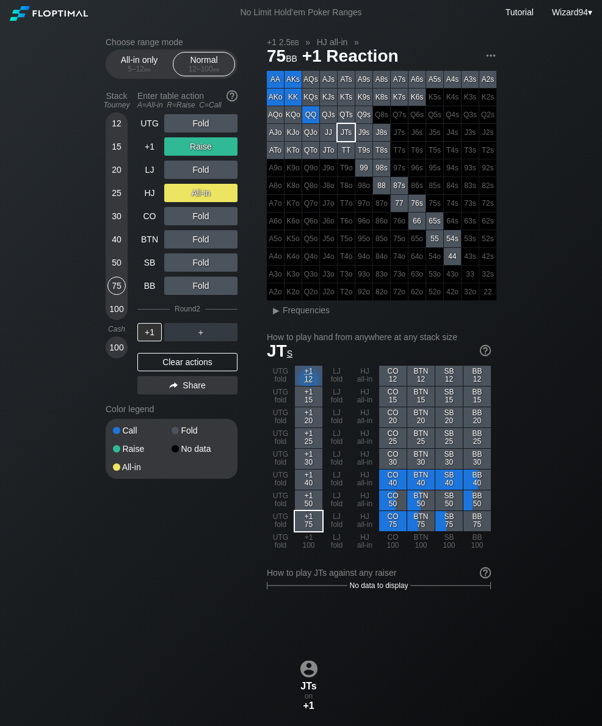
click at [142, 148] on div "+1" at bounding box center [149, 146] width 24 height 18
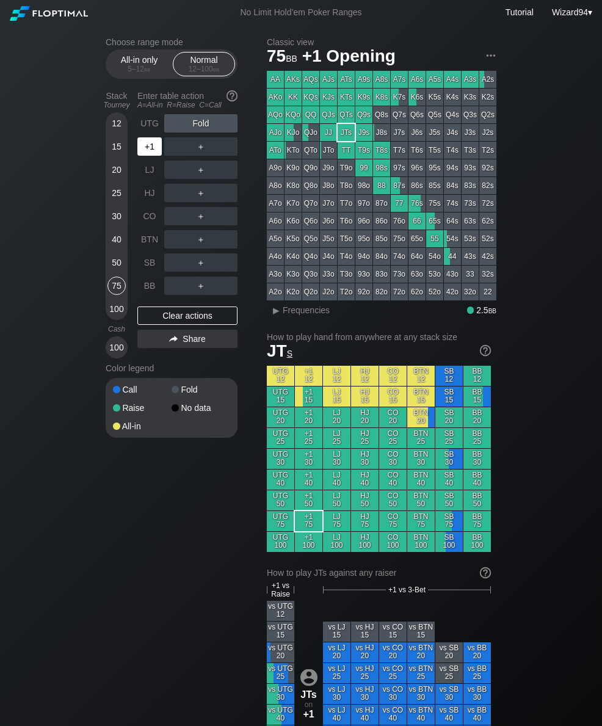
click at [153, 149] on div "+1" at bounding box center [149, 146] width 24 height 18
click at [203, 219] on div "R ✕" at bounding box center [201, 216] width 24 height 18
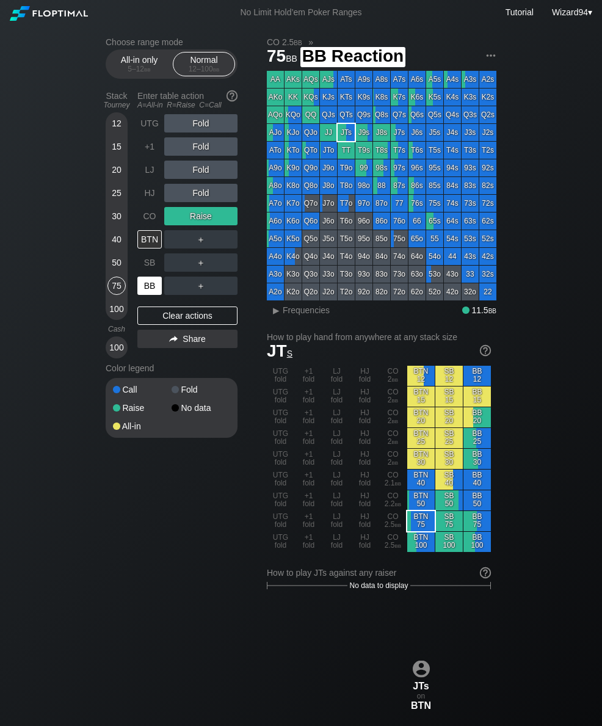
click at [155, 290] on div "BB" at bounding box center [149, 286] width 24 height 18
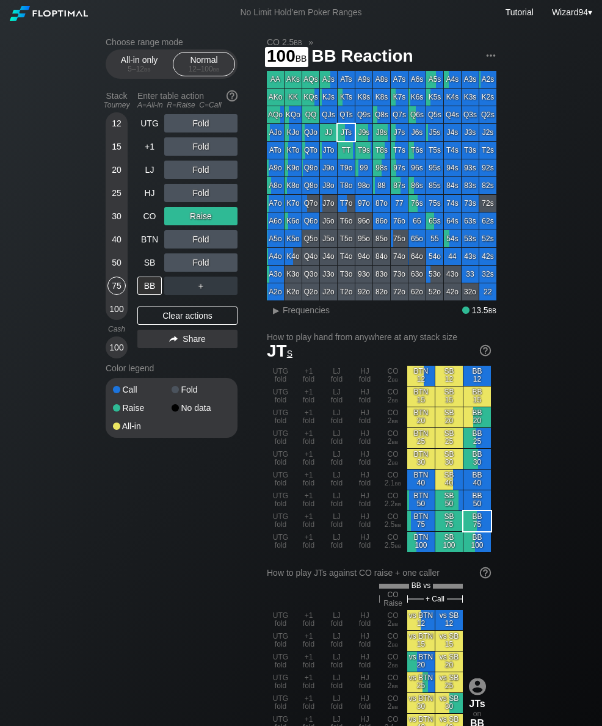
click at [112, 318] on div "100" at bounding box center [117, 309] width 18 height 18
click at [119, 249] on div "40" at bounding box center [117, 239] width 18 height 18
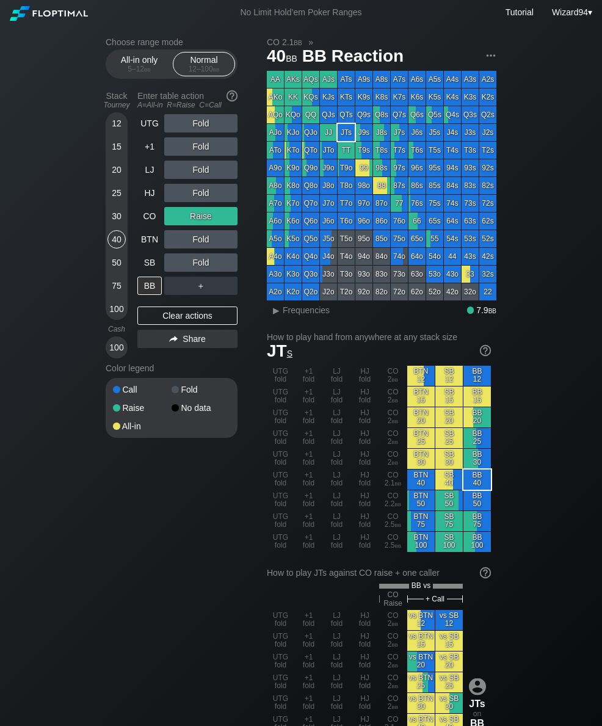
click at [114, 268] on div "50" at bounding box center [117, 263] width 18 height 18
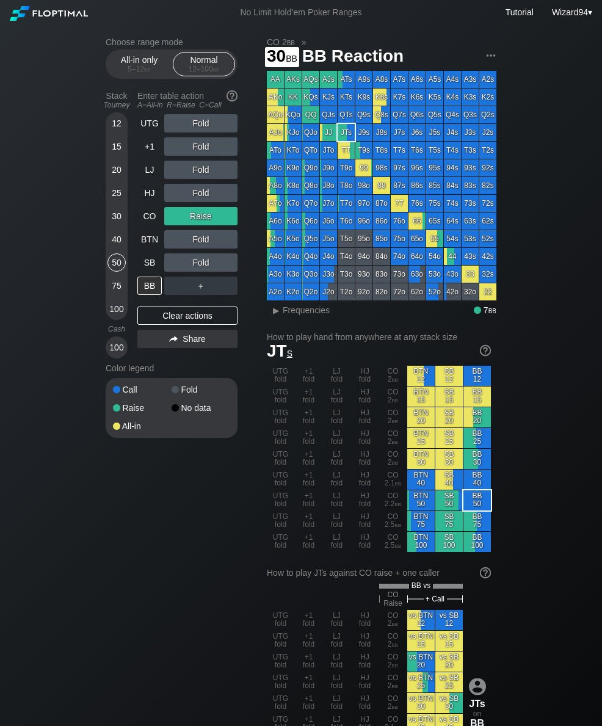
click at [117, 224] on div "30" at bounding box center [117, 216] width 18 height 18
click at [117, 223] on div "30" at bounding box center [117, 216] width 18 height 18
click at [148, 222] on div "CO" at bounding box center [149, 216] width 24 height 18
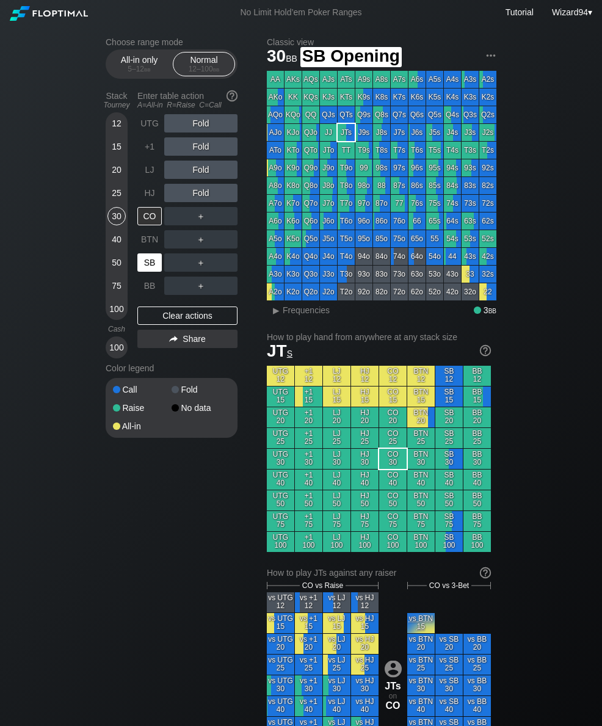
click at [154, 272] on div "SB" at bounding box center [149, 263] width 24 height 18
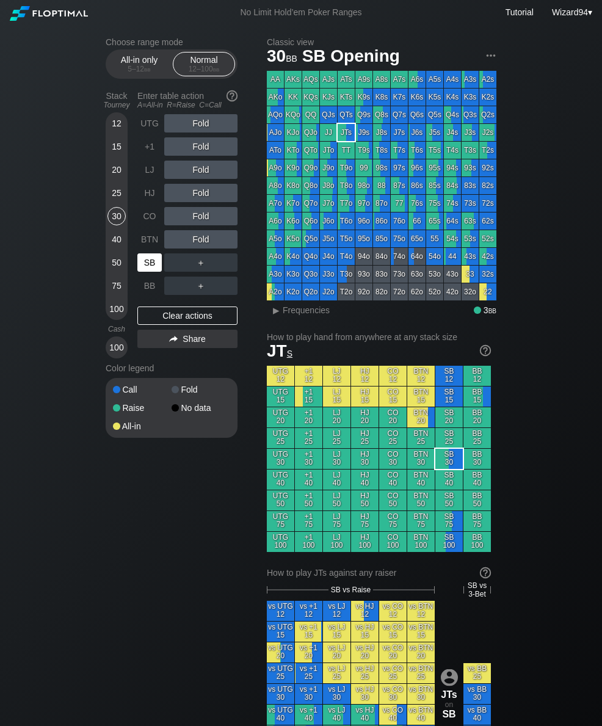
click at [116, 184] on div "20" at bounding box center [117, 172] width 18 height 23
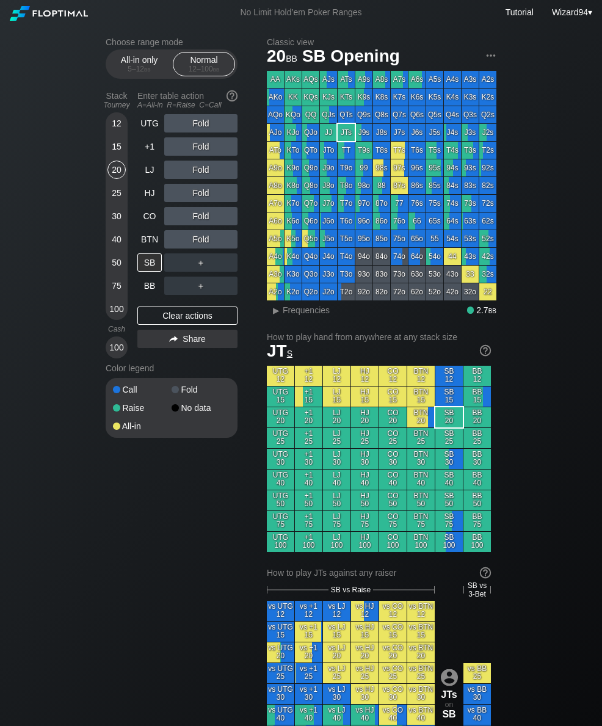
click at [115, 184] on div "20" at bounding box center [117, 172] width 18 height 23
click at [114, 178] on div "20" at bounding box center [117, 170] width 18 height 18
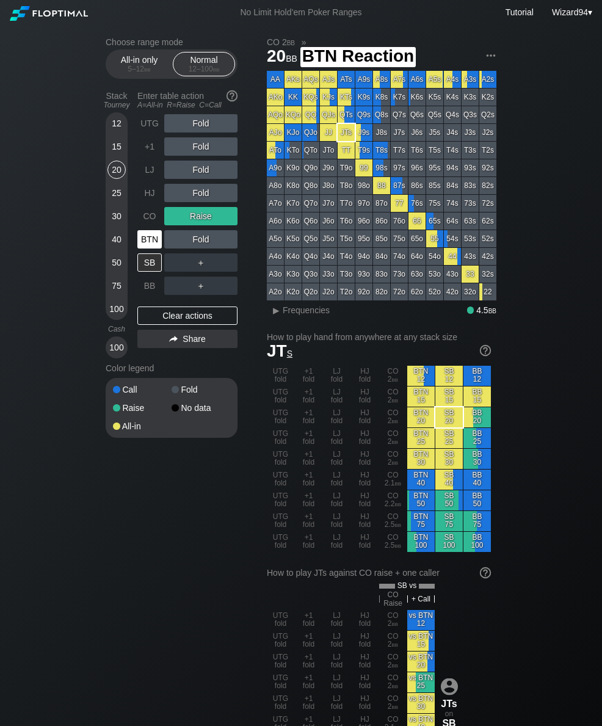
click at [148, 247] on div "BTN" at bounding box center [149, 239] width 24 height 18
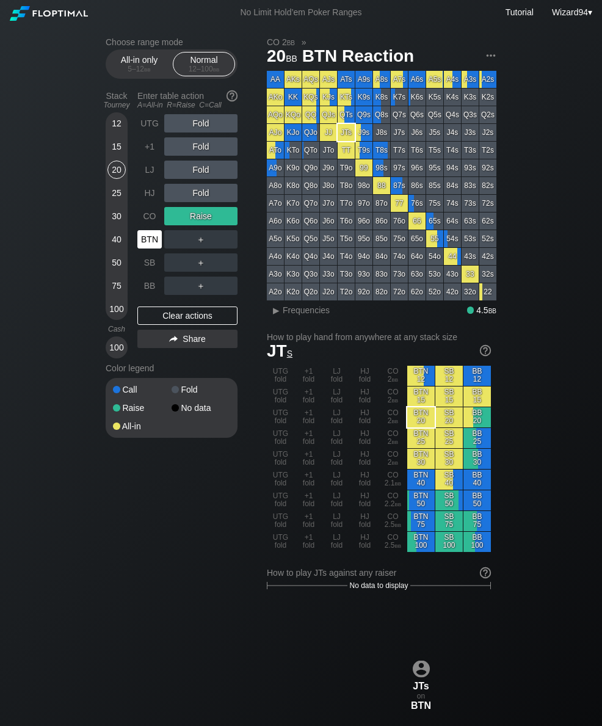
click at [146, 246] on div "BTN" at bounding box center [149, 239] width 24 height 18
click at [114, 174] on div "20" at bounding box center [117, 170] width 18 height 18
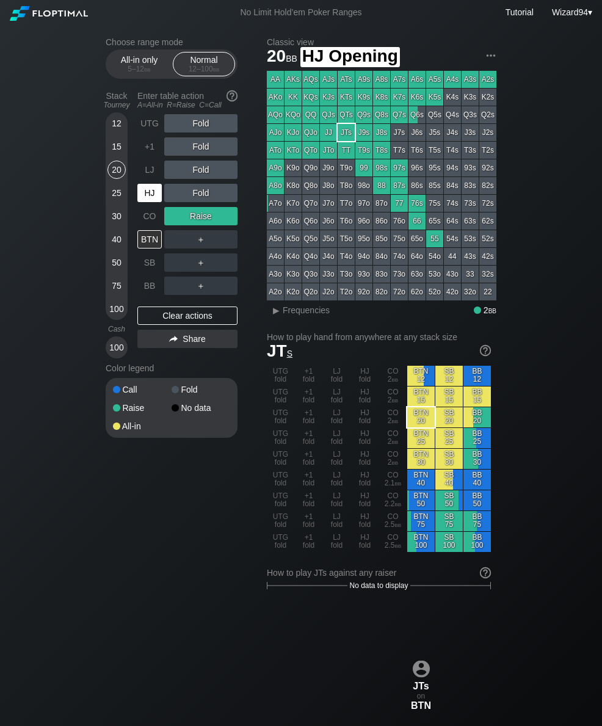
click at [142, 202] on div "HJ" at bounding box center [149, 193] width 24 height 18
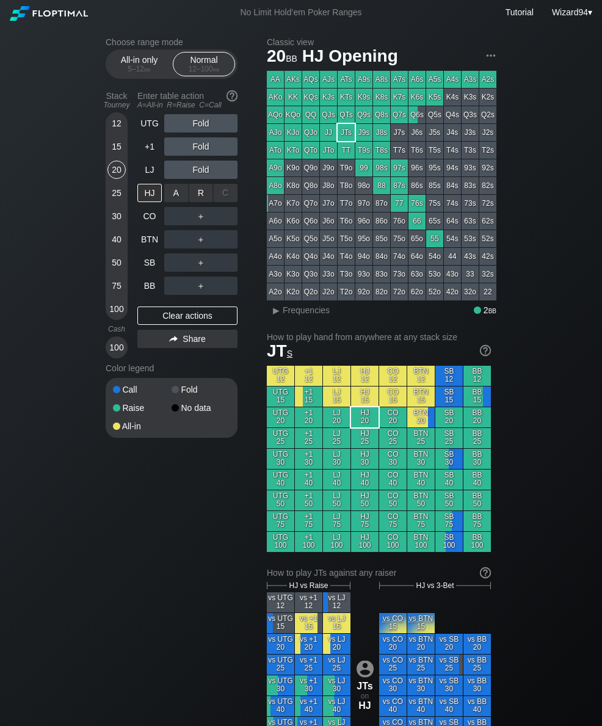
click at [207, 197] on div "R ✕" at bounding box center [201, 193] width 24 height 18
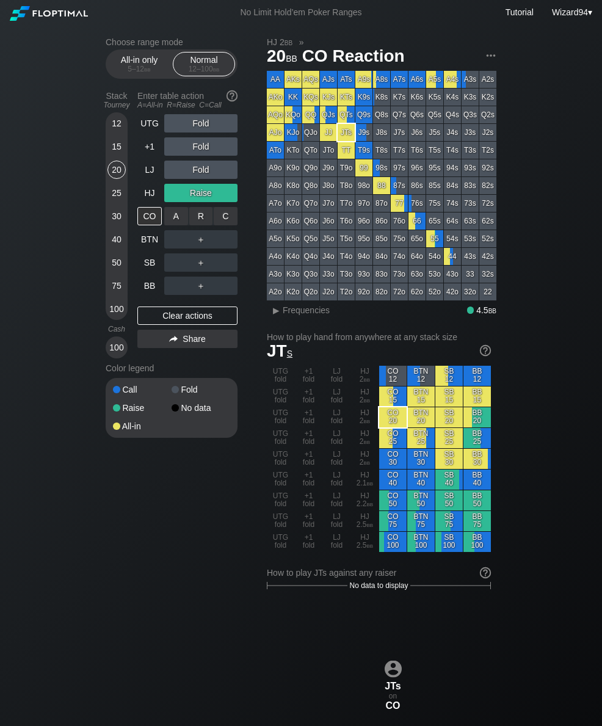
click at [189, 220] on div "R ✕" at bounding box center [201, 216] width 24 height 18
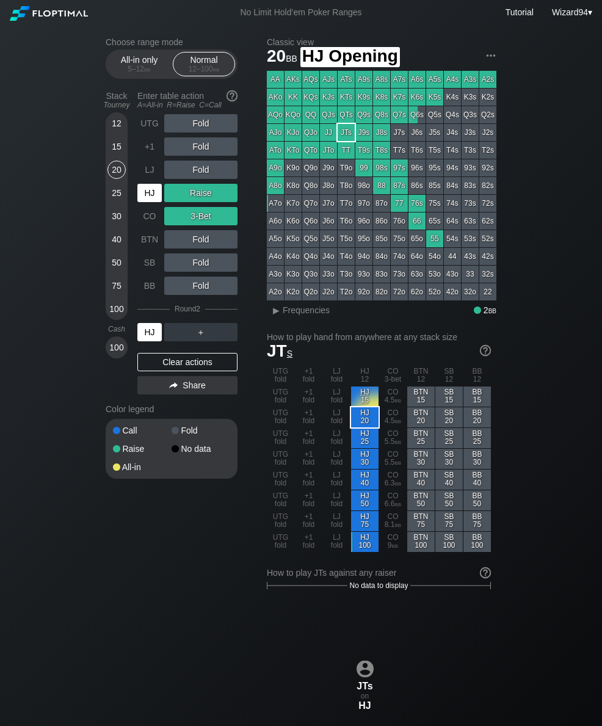
click at [148, 202] on div "HJ" at bounding box center [149, 193] width 24 height 18
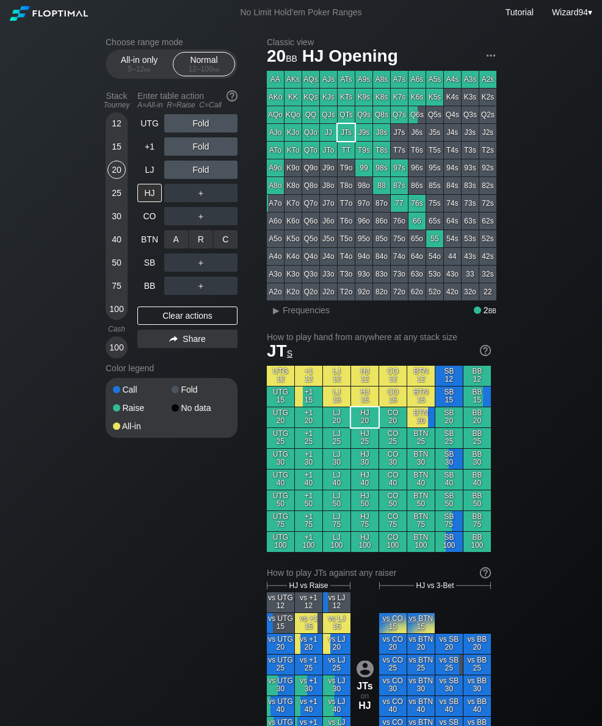
click at [181, 248] on div "A ✕" at bounding box center [176, 239] width 24 height 18
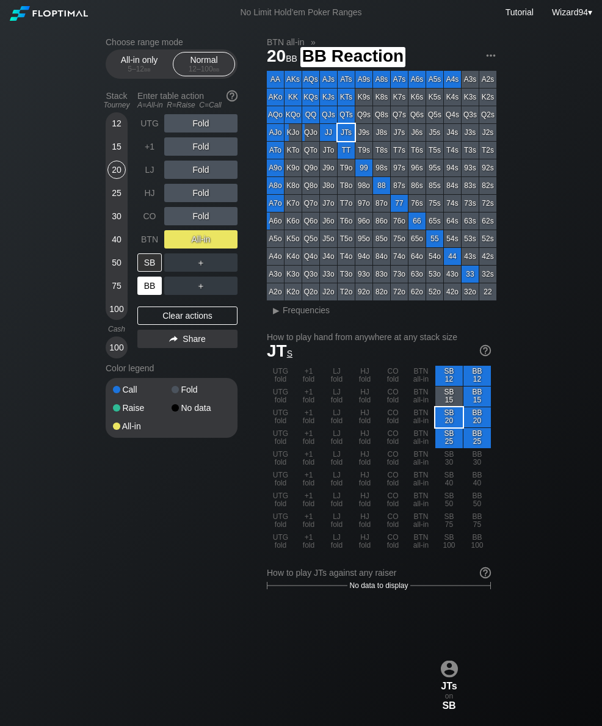
click at [150, 293] on div "BB" at bounding box center [149, 286] width 24 height 18
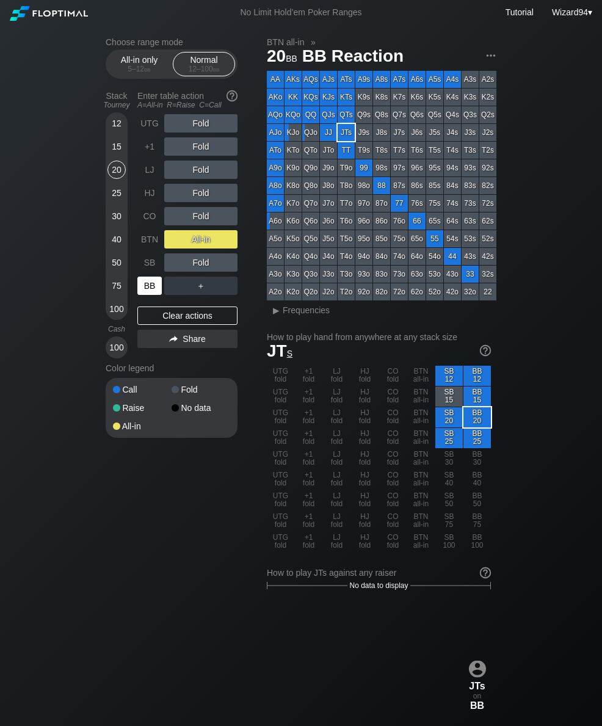
click at [123, 159] on div "15" at bounding box center [117, 148] width 18 height 23
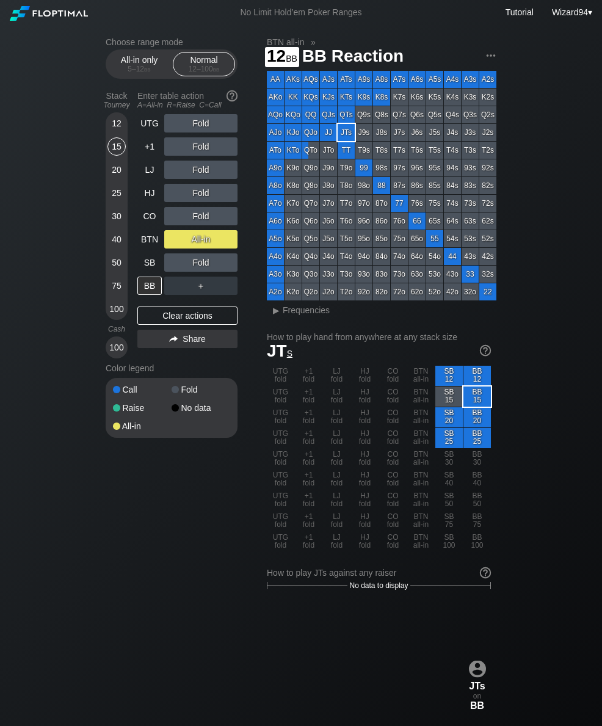
click at [118, 126] on div "12" at bounding box center [117, 123] width 18 height 18
click at [128, 63] on div "All-in only 5 – 12 bb" at bounding box center [139, 64] width 56 height 23
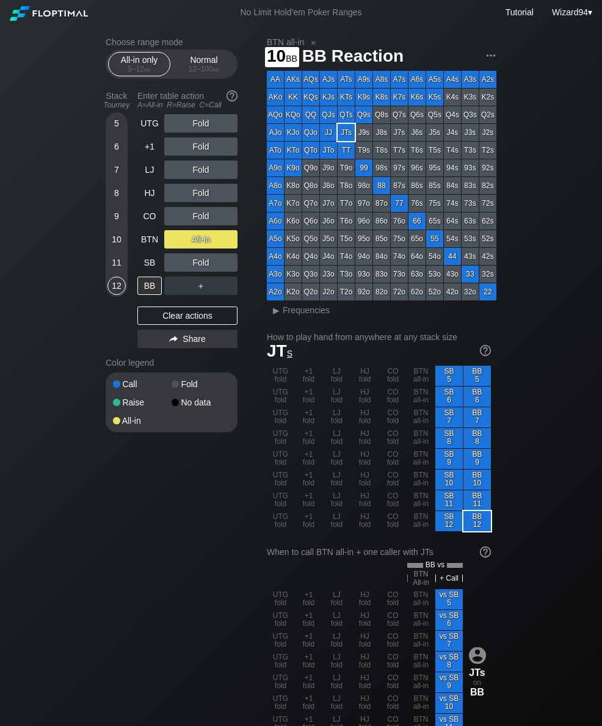
click at [120, 242] on div "10" at bounding box center [117, 239] width 18 height 18
click at [148, 292] on div "BB" at bounding box center [149, 286] width 24 height 18
click at [145, 293] on div "BB" at bounding box center [149, 286] width 24 height 18
click at [110, 154] on div "6" at bounding box center [117, 146] width 18 height 18
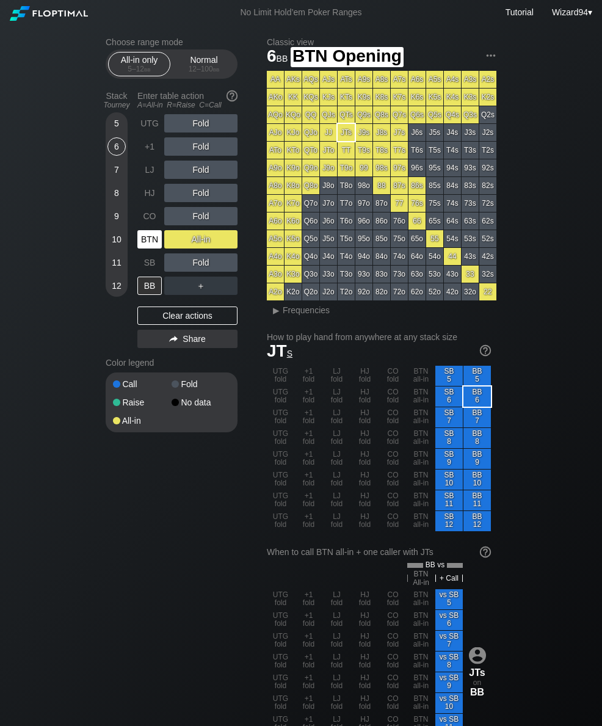
click at [153, 244] on div "BTN" at bounding box center [149, 239] width 24 height 18
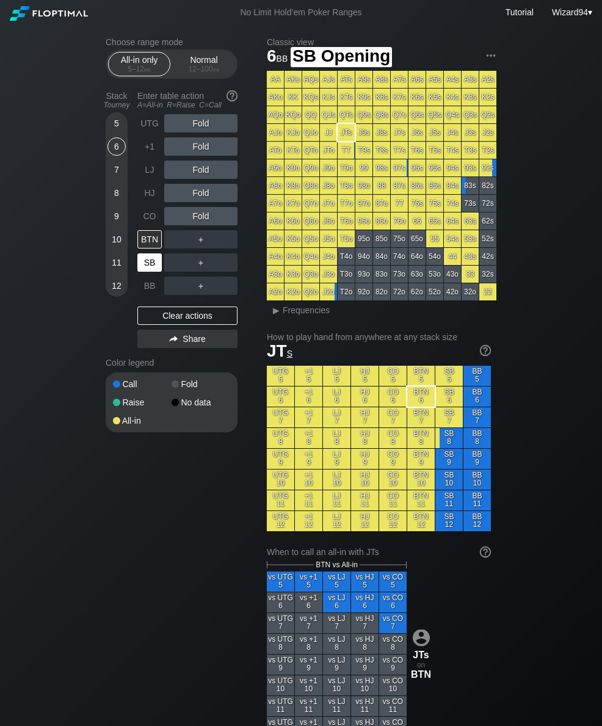
click at [147, 269] on div "SB" at bounding box center [149, 263] width 24 height 18
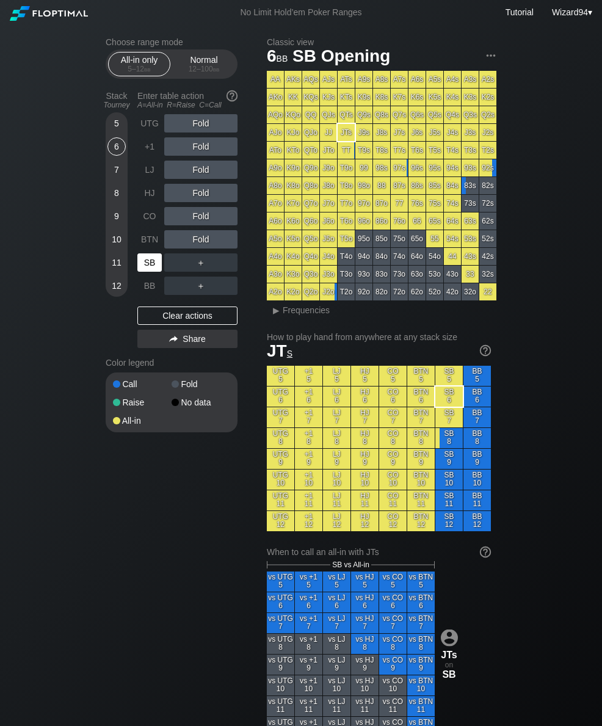
click at [148, 269] on div "SB" at bounding box center [149, 263] width 24 height 18
click at [148, 268] on div "SB" at bounding box center [149, 263] width 24 height 18
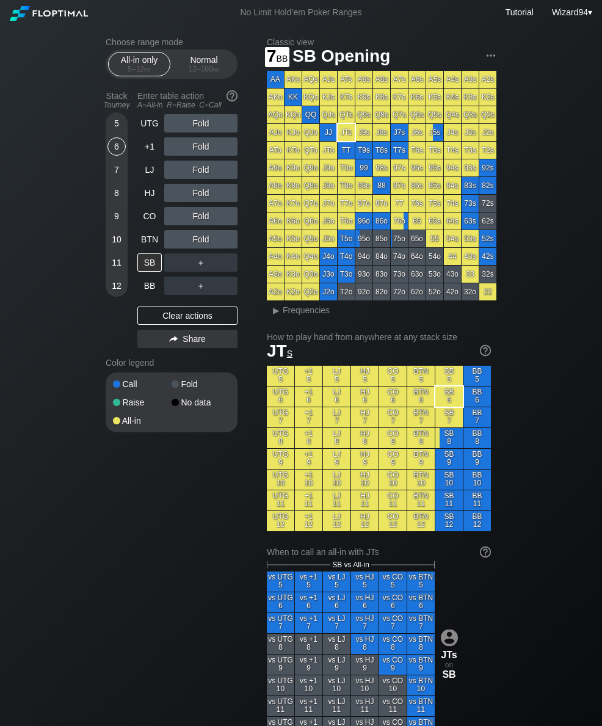
click at [111, 175] on div "7" at bounding box center [117, 170] width 18 height 18
click at [199, 45] on h2 "Choose range mode" at bounding box center [172, 42] width 132 height 10
click at [203, 63] on div "Normal 12 – 100 bb" at bounding box center [204, 64] width 56 height 23
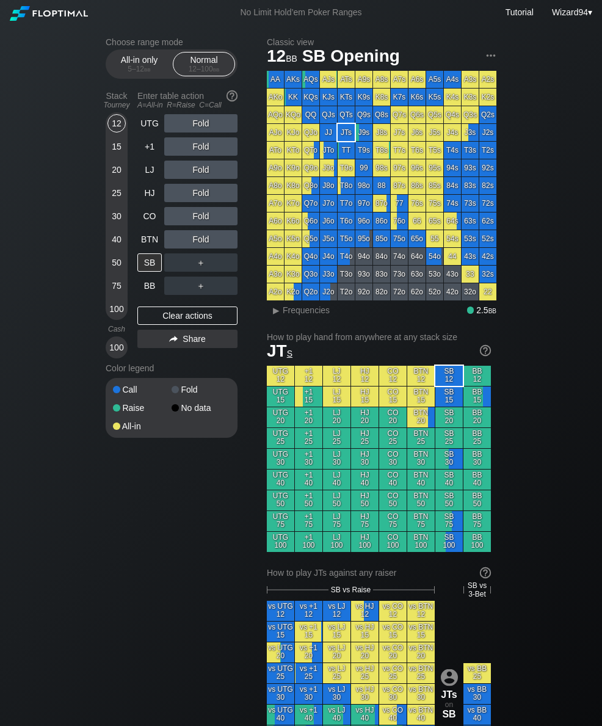
click at [115, 179] on div "20" at bounding box center [117, 170] width 18 height 18
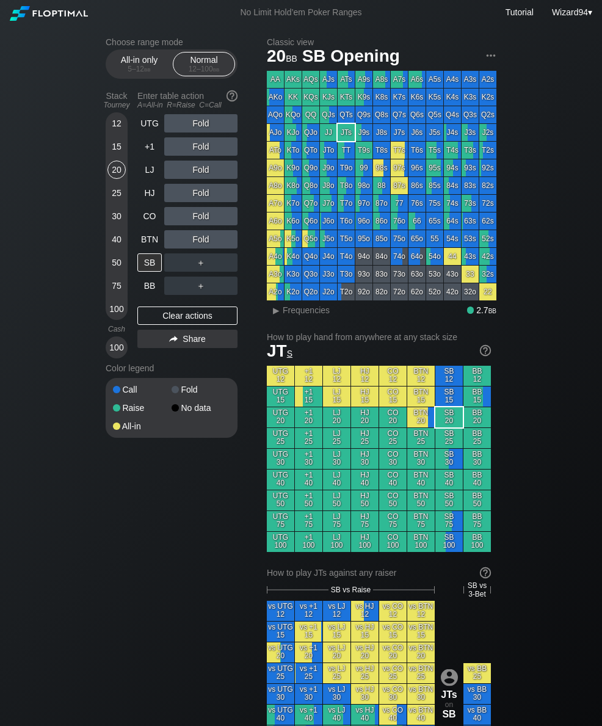
click at [161, 126] on div "UTG" at bounding box center [149, 123] width 24 height 18
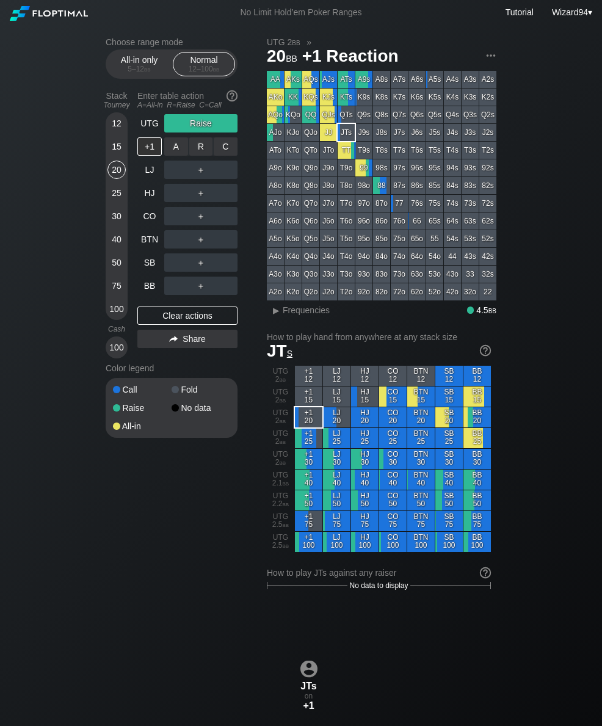
click at [178, 152] on div "A ✕" at bounding box center [176, 146] width 24 height 18
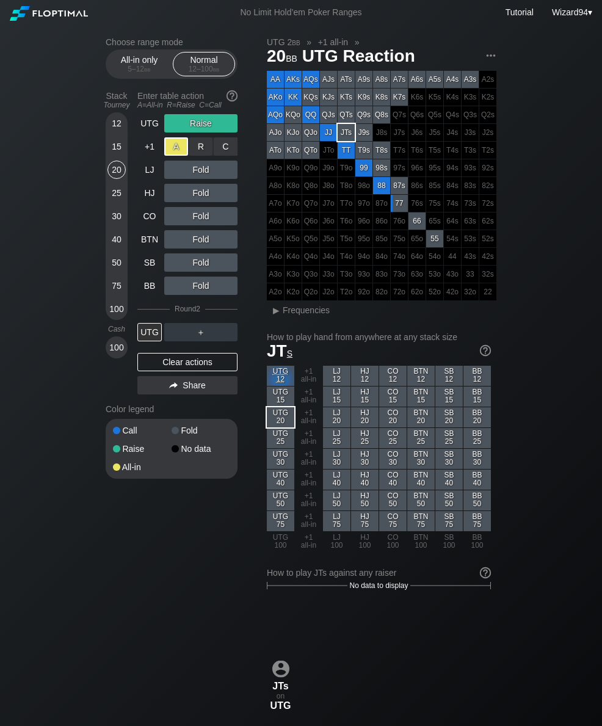
click at [117, 194] on div "25" at bounding box center [117, 193] width 18 height 18
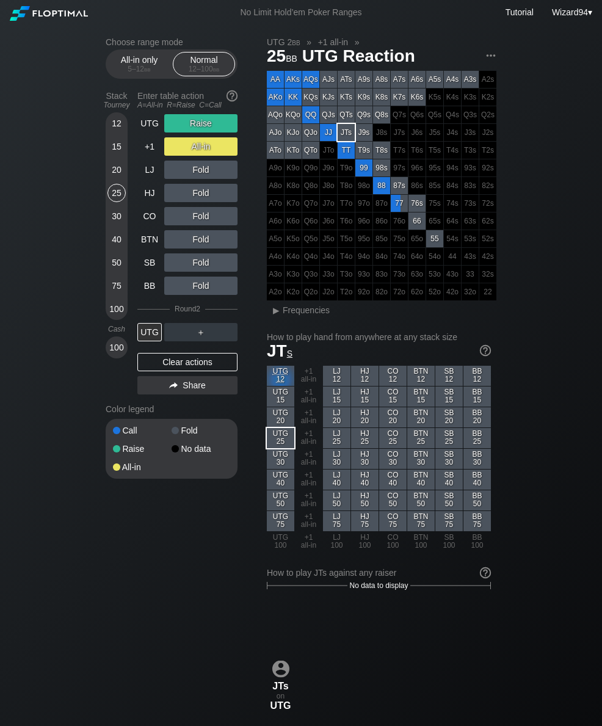
click at [117, 202] on div "25" at bounding box center [117, 193] width 18 height 18
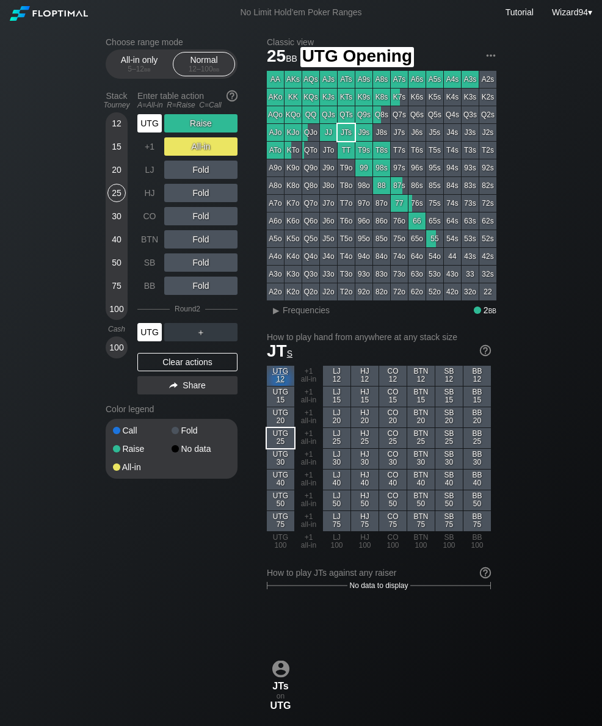
click at [144, 122] on div "UTG" at bounding box center [149, 123] width 24 height 18
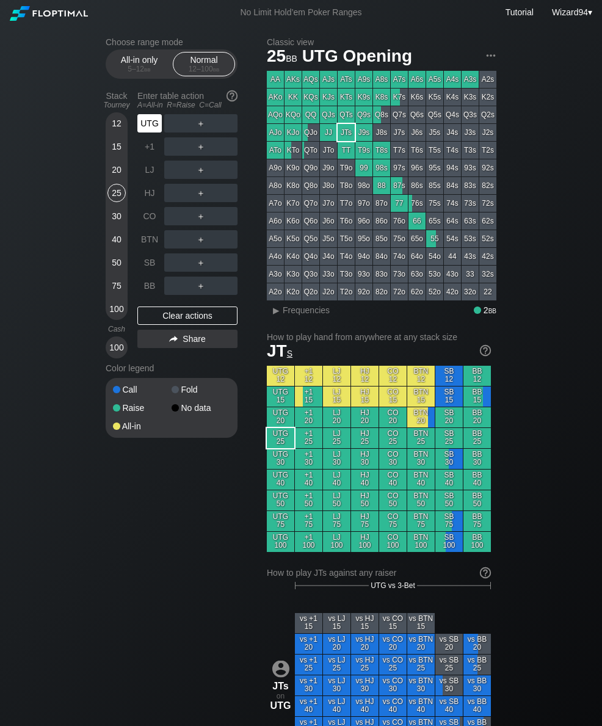
click at [140, 122] on div "UTG" at bounding box center [149, 123] width 24 height 18
click at [201, 151] on div "R ✕" at bounding box center [201, 146] width 24 height 18
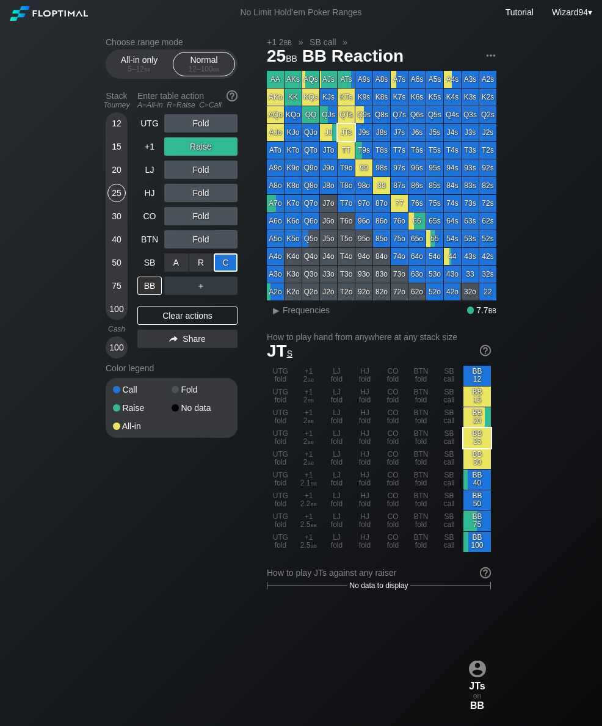
click at [148, 133] on div "UTG" at bounding box center [149, 123] width 24 height 18
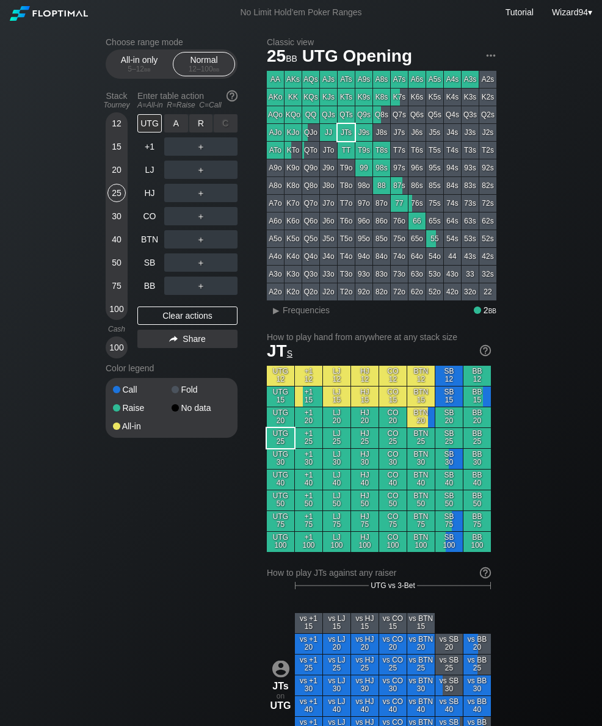
click at [200, 130] on div "R ✕" at bounding box center [201, 123] width 24 height 18
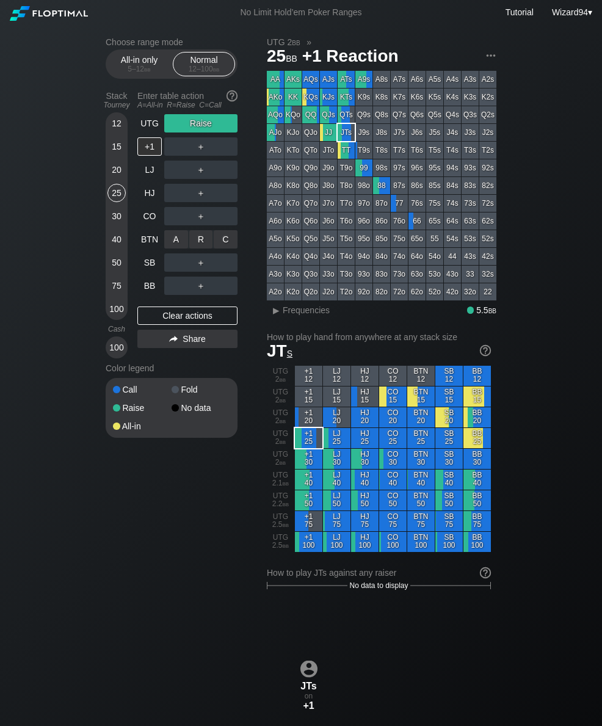
click at [216, 241] on div "C ✕" at bounding box center [226, 239] width 24 height 18
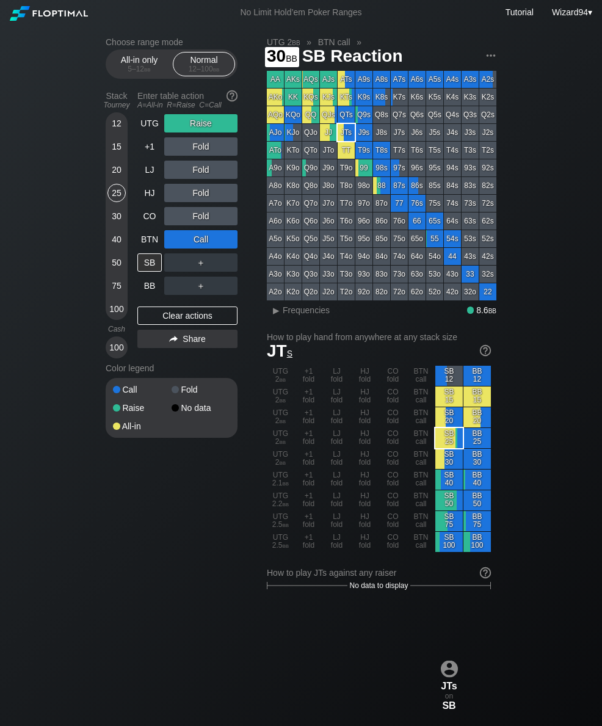
click at [112, 225] on div "30" at bounding box center [117, 216] width 18 height 18
click at [150, 122] on div "UTG" at bounding box center [149, 123] width 24 height 18
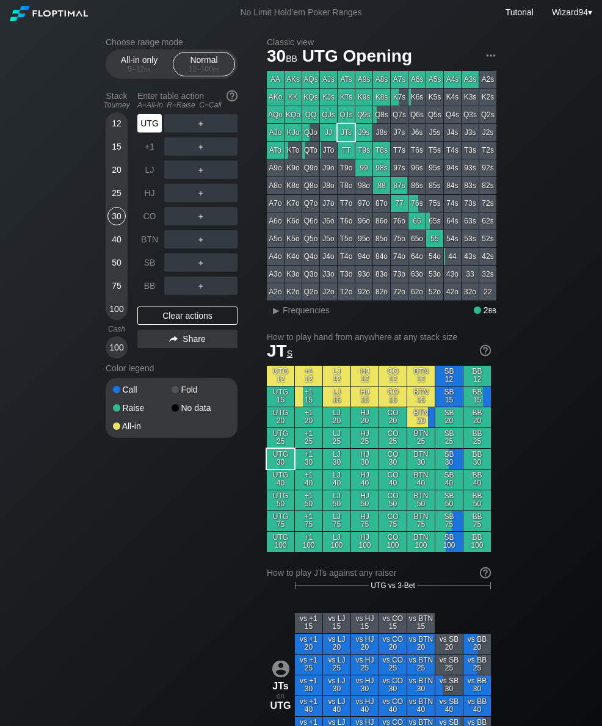
click at [144, 122] on div "UTG" at bounding box center [149, 123] width 24 height 18
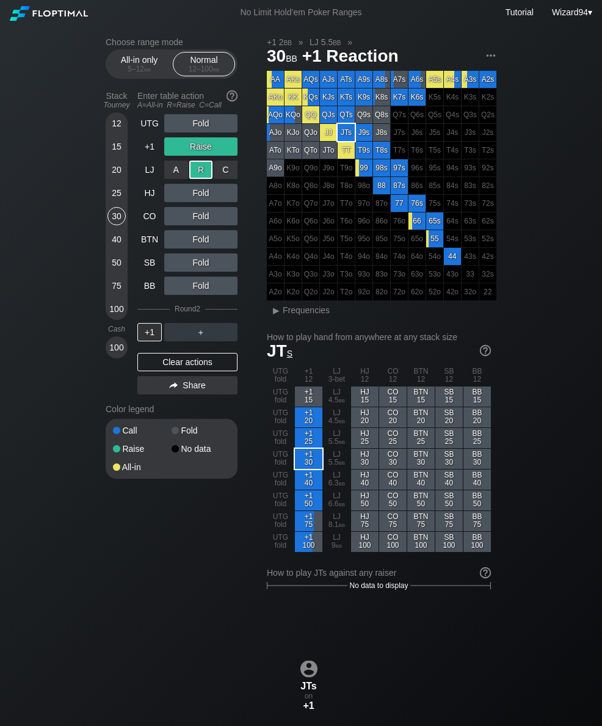
click at [148, 150] on div "+1" at bounding box center [149, 146] width 24 height 18
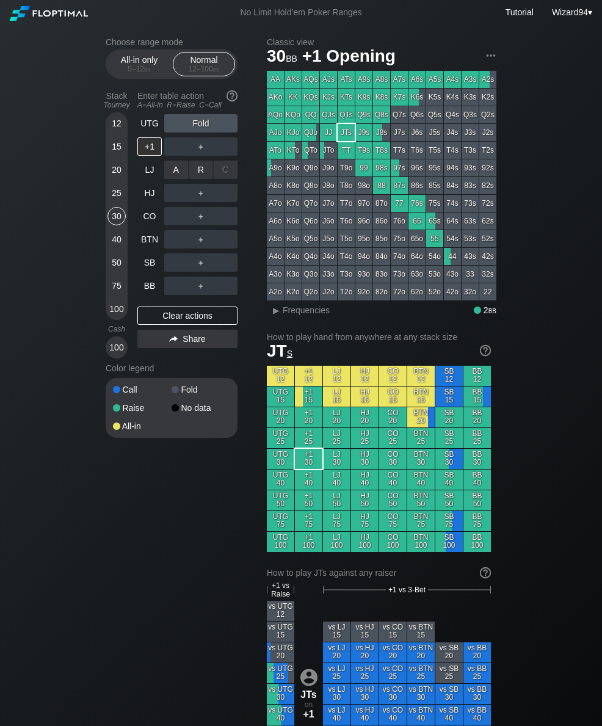
click at [200, 161] on div "A ✕ R ✕ C ✕ ＋" at bounding box center [200, 170] width 73 height 28
click at [201, 172] on div "R ✕" at bounding box center [201, 170] width 24 height 18
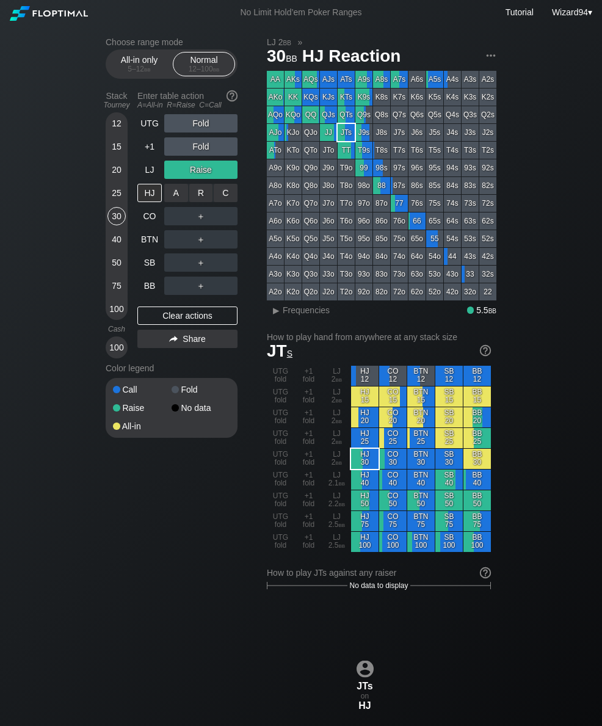
click at [198, 196] on div "R ✕" at bounding box center [201, 193] width 24 height 18
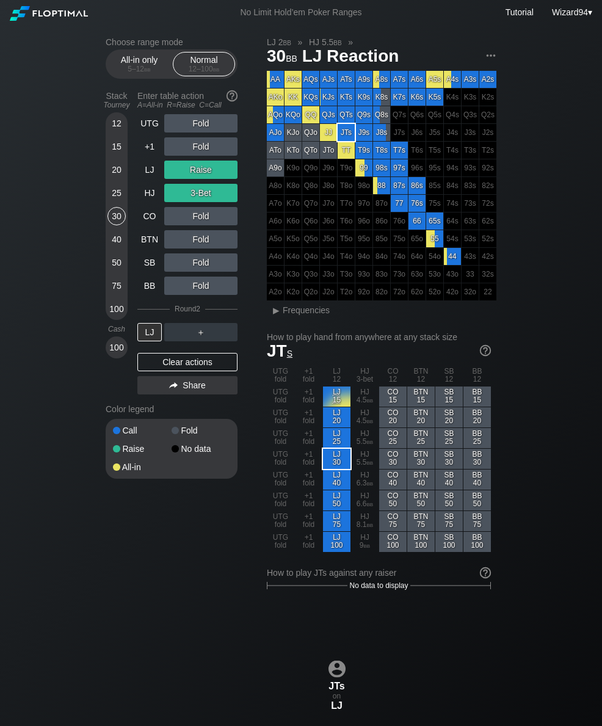
click at [134, 73] on div "5 – 12 bb" at bounding box center [139, 69] width 51 height 9
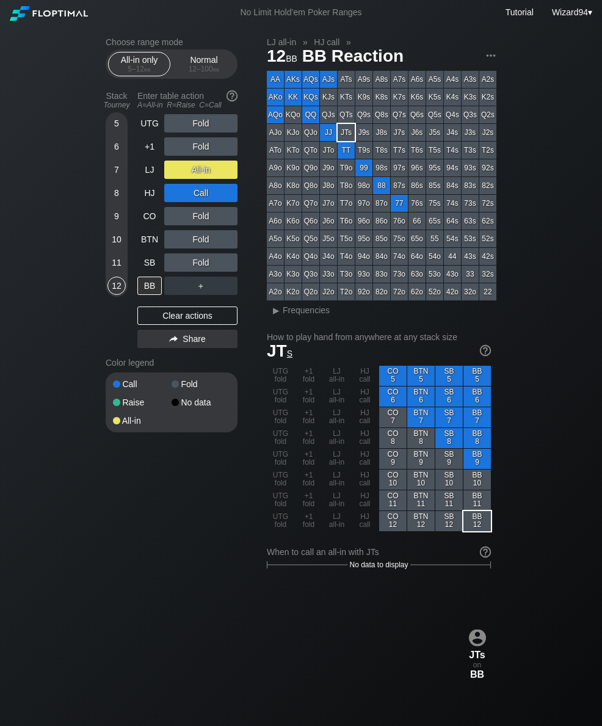
click at [117, 122] on div "5" at bounding box center [117, 123] width 18 height 18
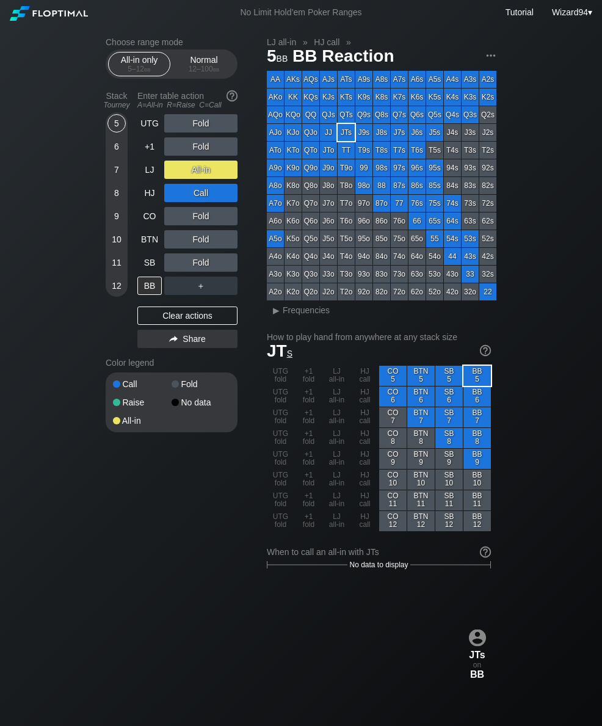
click at [198, 67] on div "12 – 100 bb" at bounding box center [203, 69] width 51 height 9
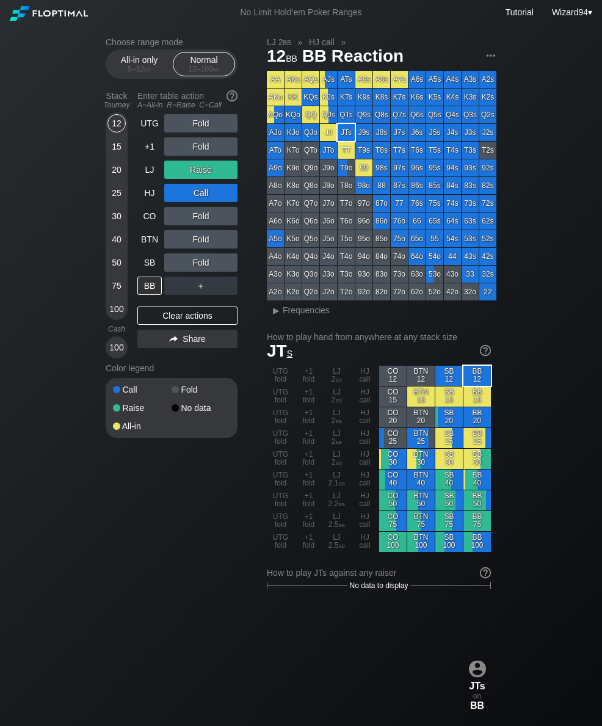
click at [123, 275] on div "50" at bounding box center [117, 265] width 18 height 23
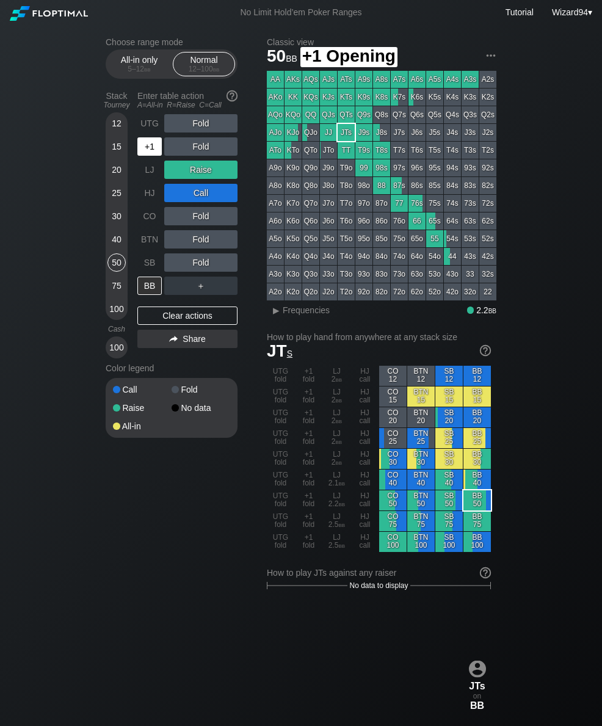
click at [155, 158] on div "+1" at bounding box center [150, 146] width 27 height 23
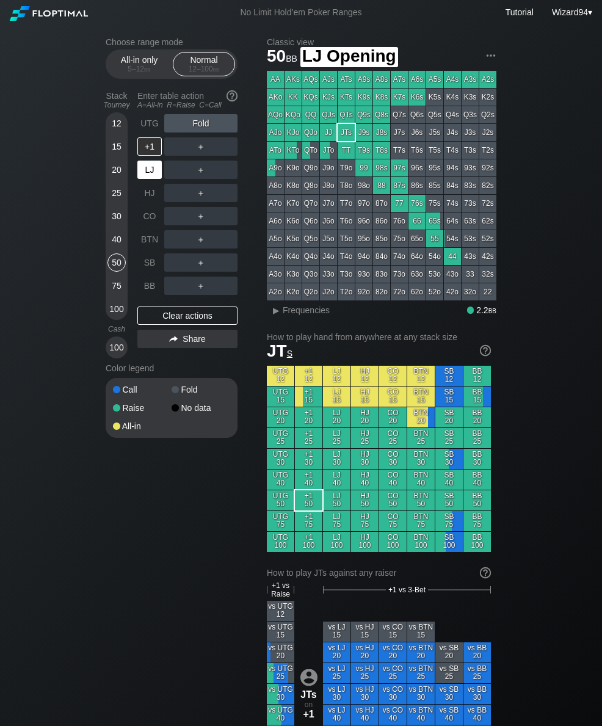
click at [150, 170] on div "LJ" at bounding box center [149, 170] width 24 height 18
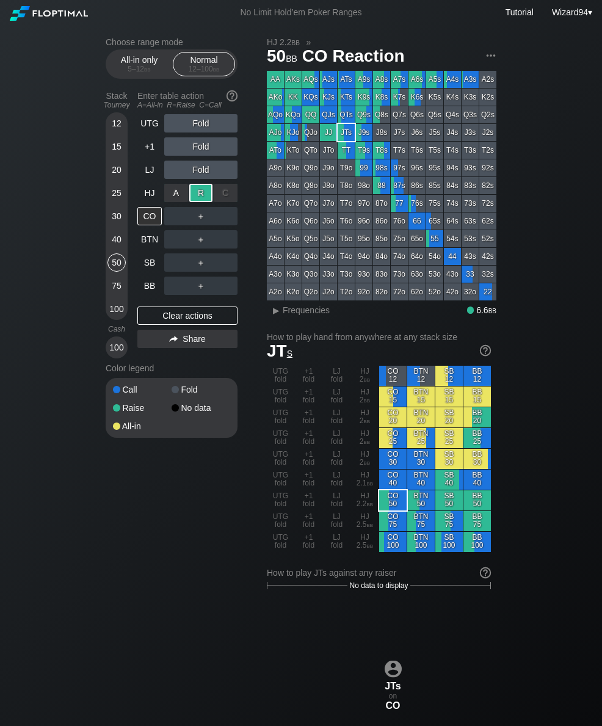
click at [147, 238] on div "BTN" at bounding box center [149, 239] width 24 height 18
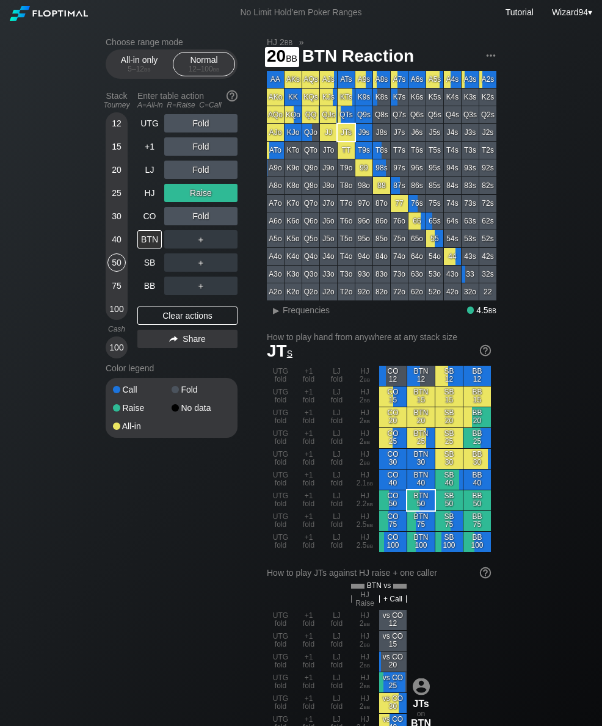
click at [119, 179] on div "20" at bounding box center [117, 170] width 18 height 18
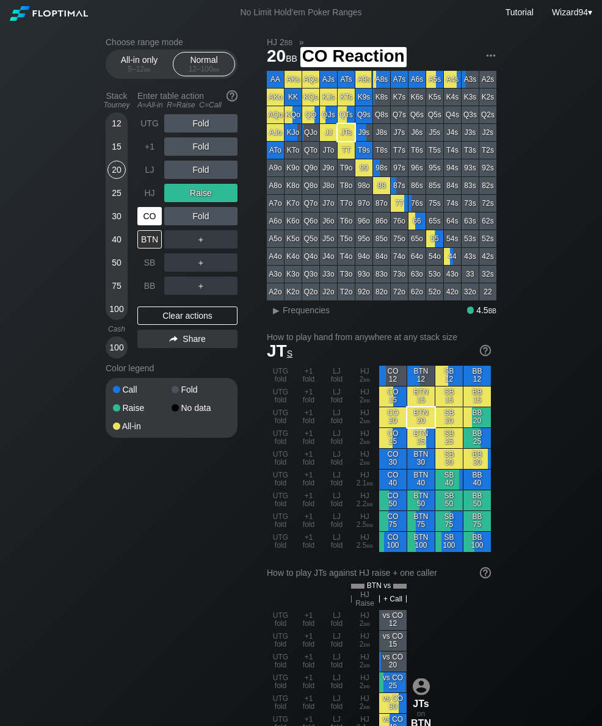
click at [154, 212] on div "CO" at bounding box center [149, 216] width 24 height 18
click at [154, 211] on div "CO" at bounding box center [150, 216] width 27 height 23
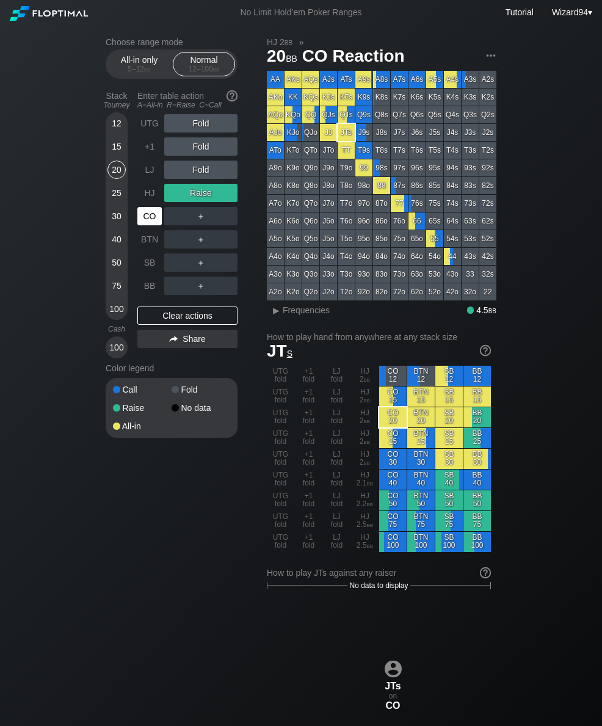
click at [148, 202] on div "HJ" at bounding box center [149, 193] width 24 height 18
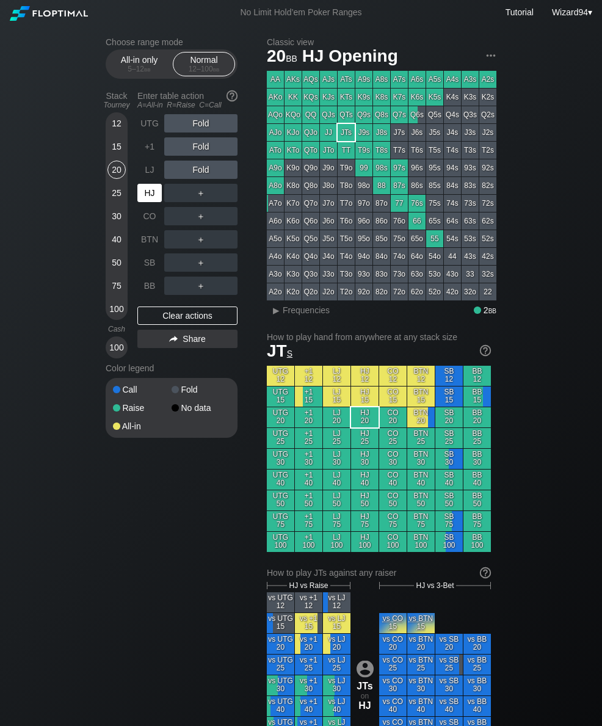
click at [148, 190] on div "HJ" at bounding box center [149, 193] width 24 height 18
click at [222, 272] on div "C ✕" at bounding box center [226, 263] width 24 height 18
